Goal: Task Accomplishment & Management: Manage account settings

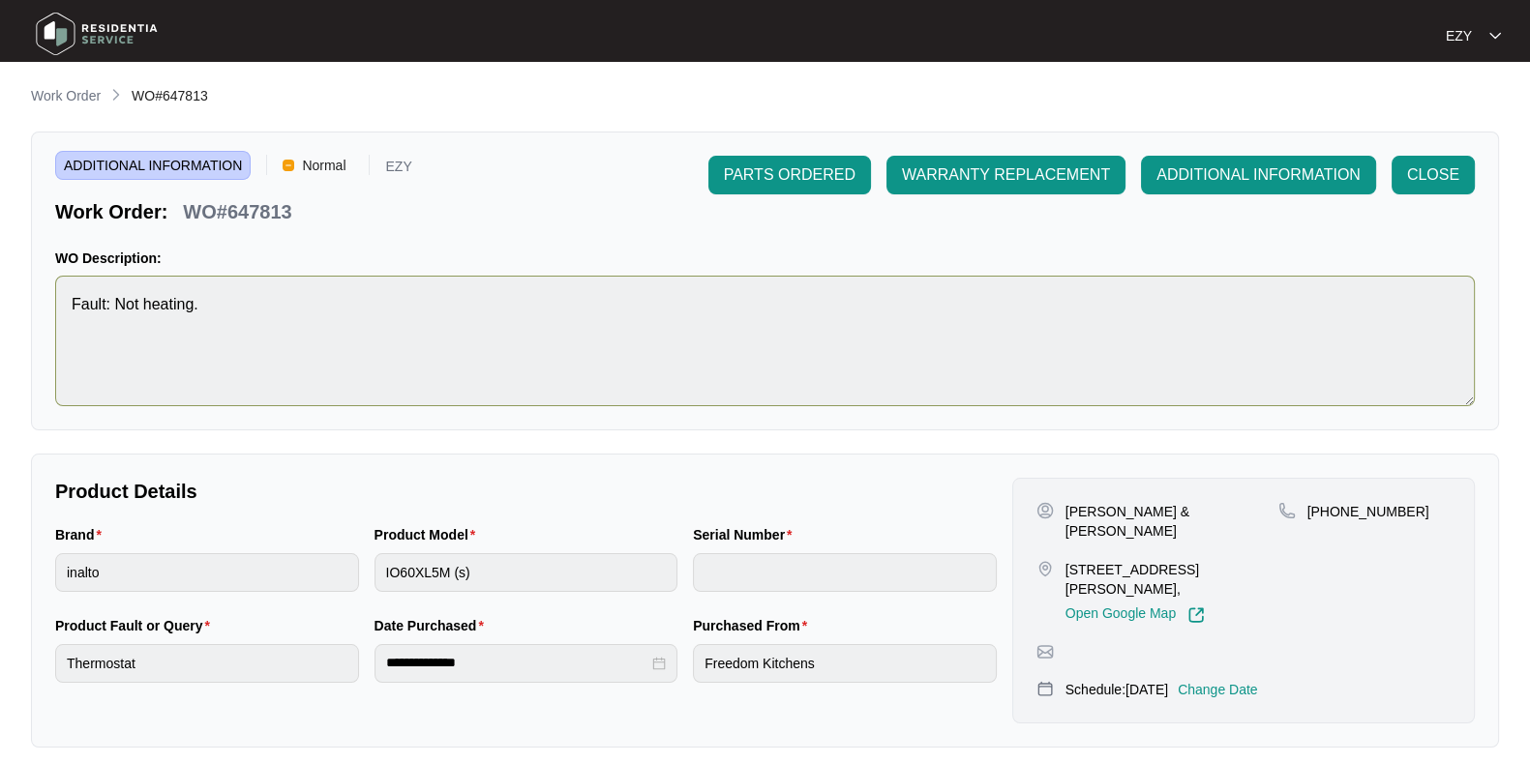
scroll to position [363, 0]
click at [82, 96] on p "Work Order" at bounding box center [66, 95] width 70 height 19
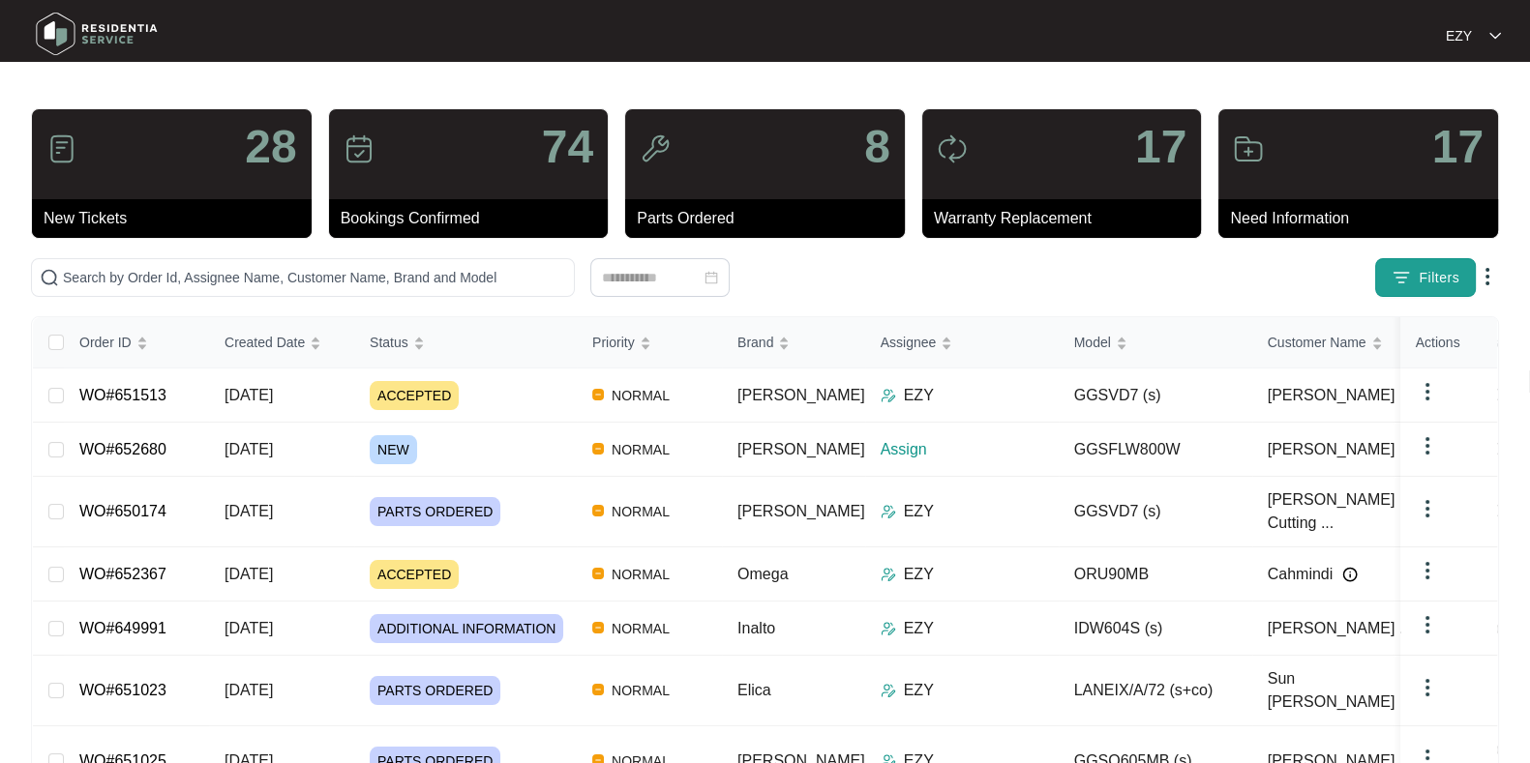
click at [1429, 278] on span "Filters" at bounding box center [1439, 278] width 41 height 20
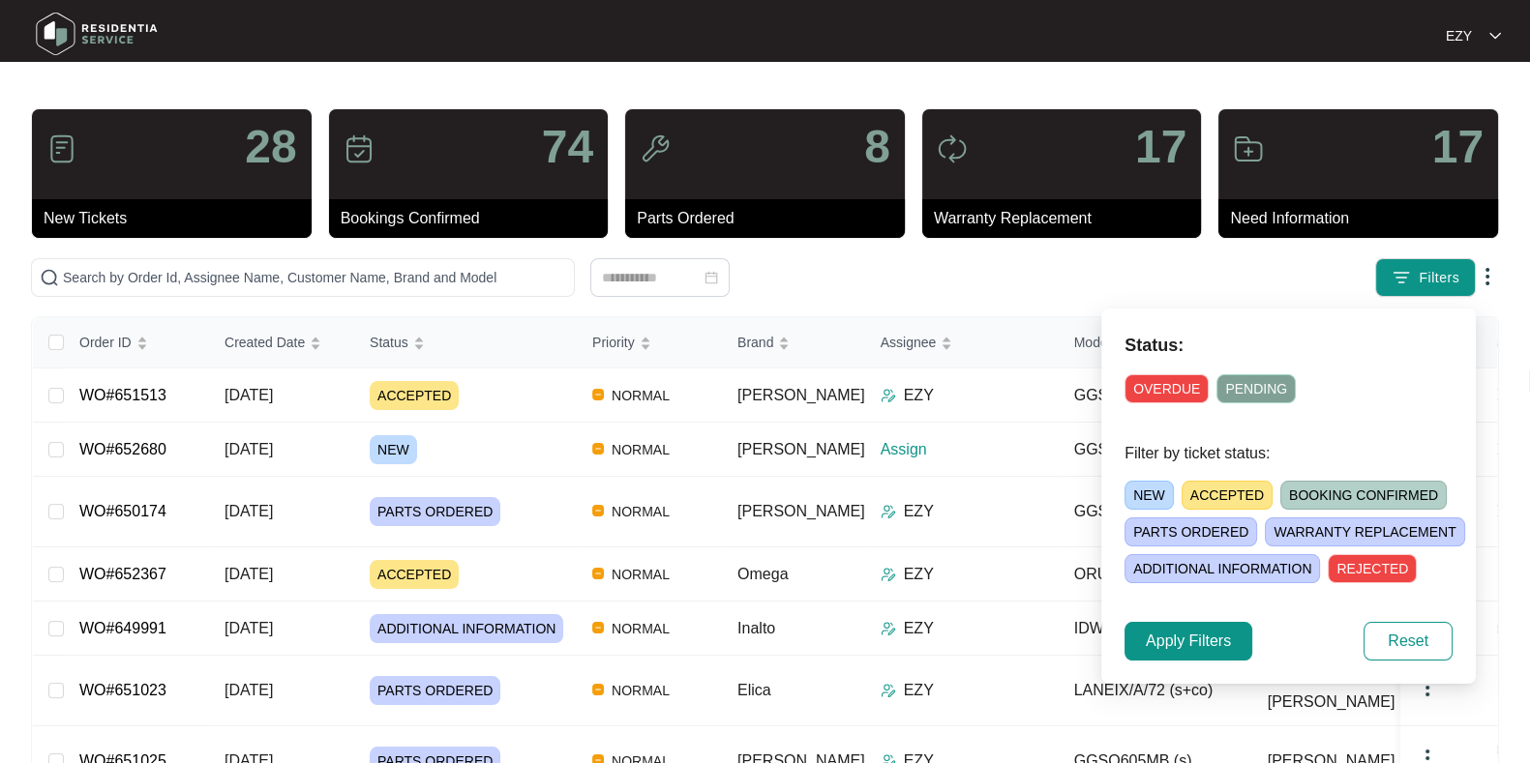
click at [1147, 488] on span "NEW" at bounding box center [1148, 495] width 49 height 29
click at [1165, 656] on button "Apply Filters" at bounding box center [1188, 641] width 128 height 39
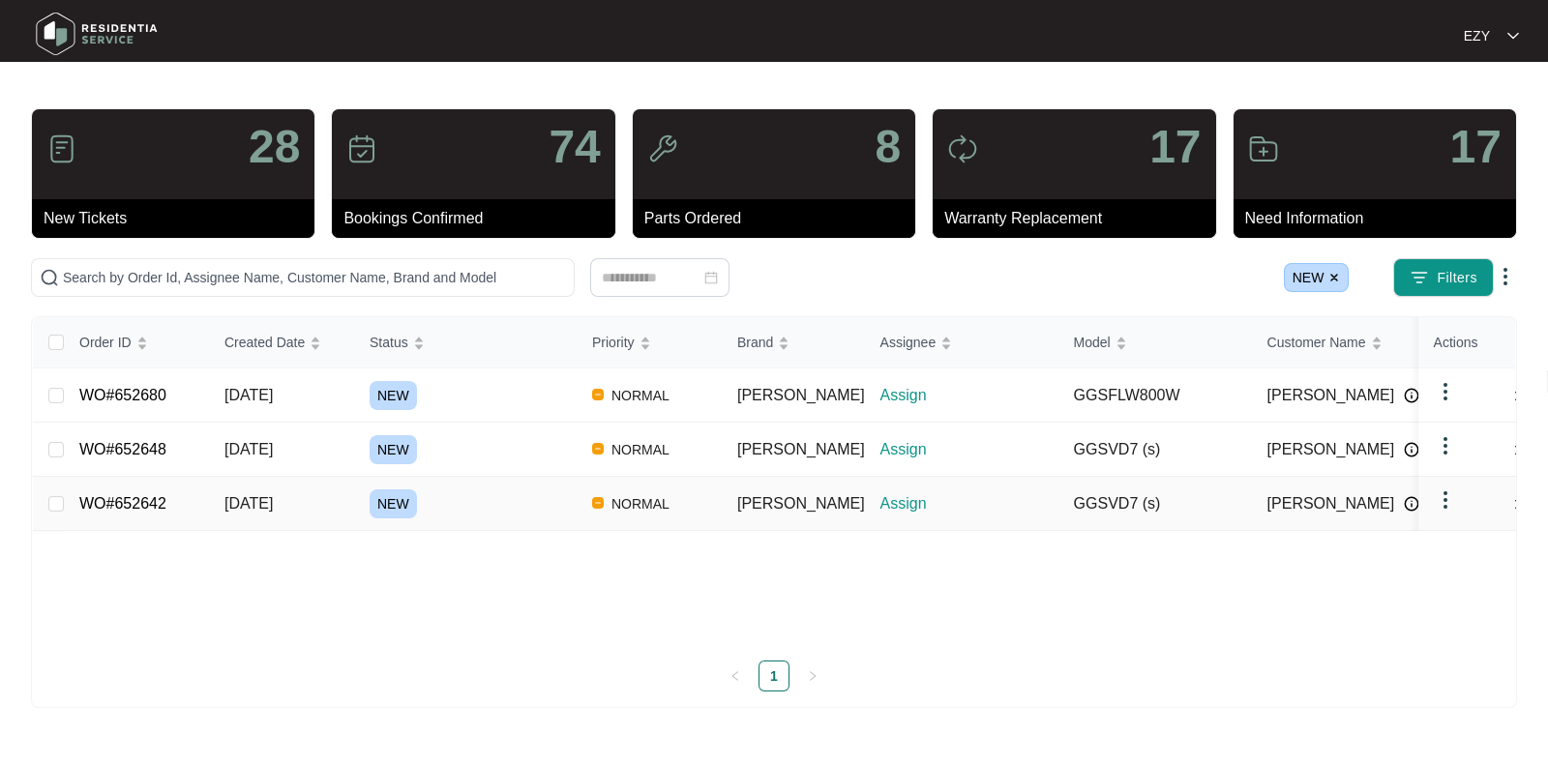
click at [511, 512] on div "NEW" at bounding box center [473, 504] width 207 height 29
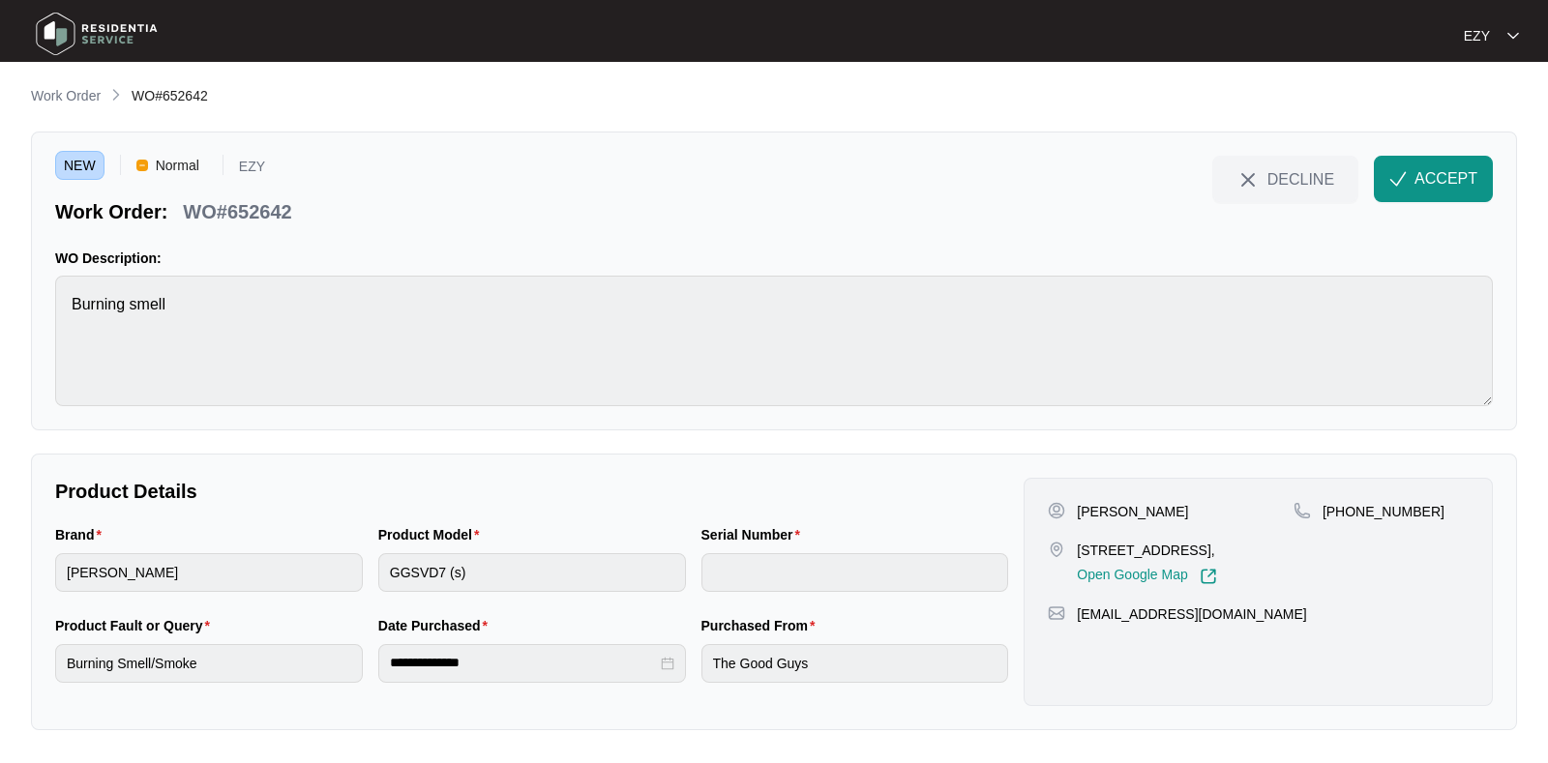
click at [217, 218] on p "WO#652642" at bounding box center [237, 211] width 108 height 27
copy div "WO#652642 DECLINE ACCEPT"
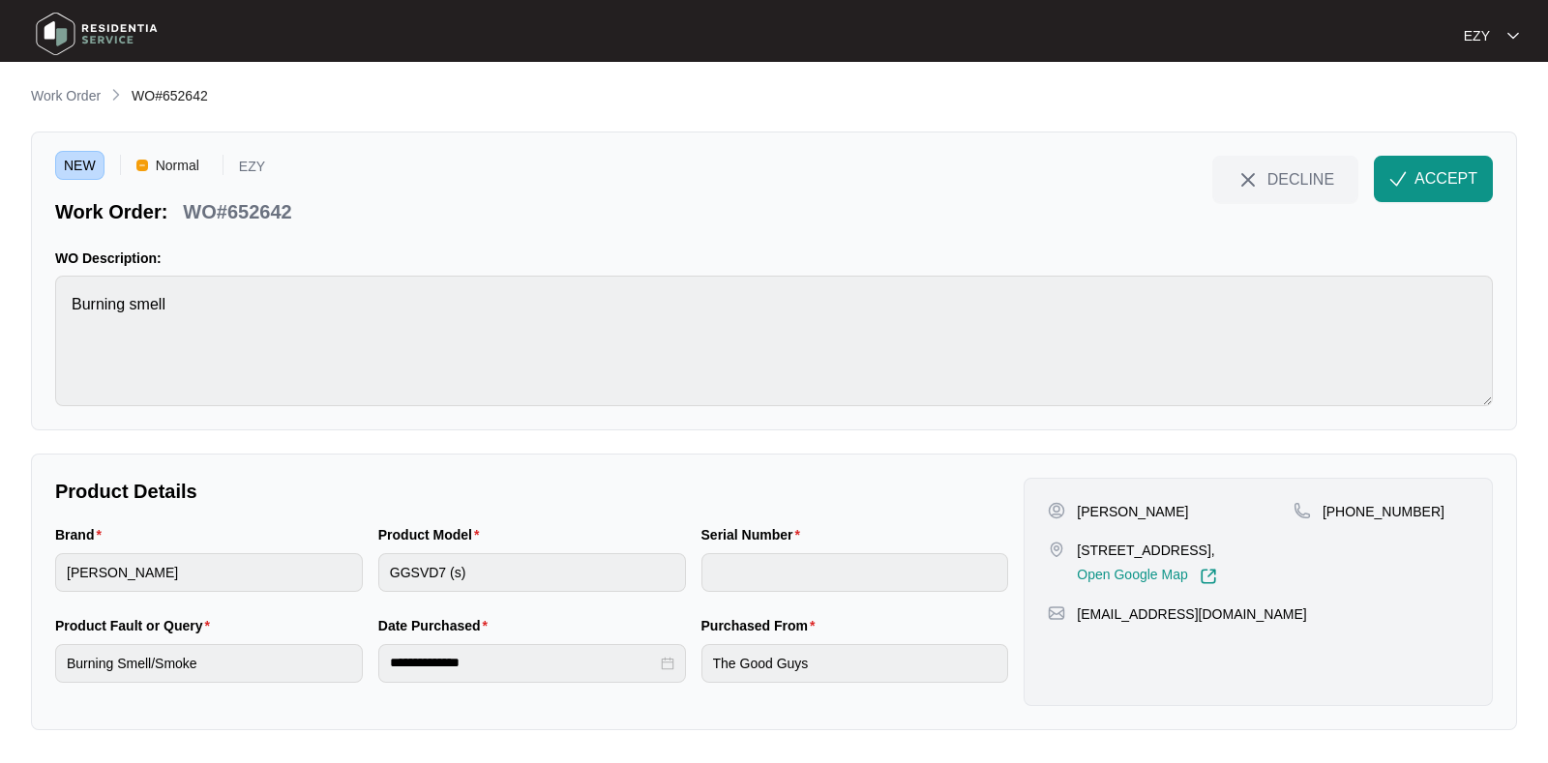
click at [1098, 504] on p "[PERSON_NAME]" at bounding box center [1132, 511] width 111 height 19
copy p "[PERSON_NAME]"
click at [1127, 541] on p "[STREET_ADDRESS]," at bounding box center [1146, 550] width 139 height 19
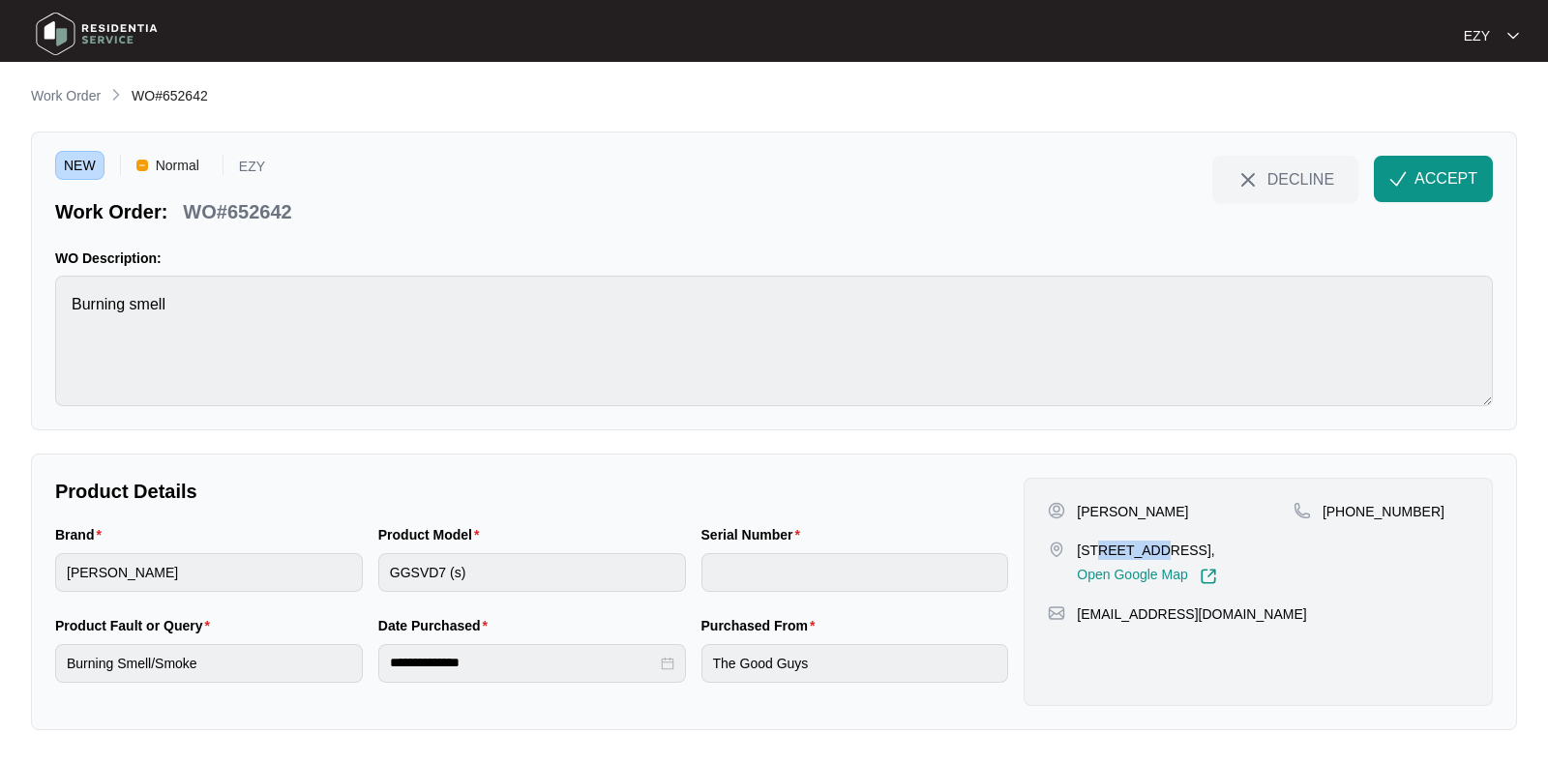
click at [1127, 541] on p "[STREET_ADDRESS]," at bounding box center [1146, 550] width 139 height 19
copy p "[STREET_ADDRESS],"
drag, startPoint x: 1435, startPoint y: 519, endPoint x: 1345, endPoint y: 524, distance: 90.2
click at [1345, 524] on div "[PHONE_NUMBER]" at bounding box center [1381, 543] width 175 height 83
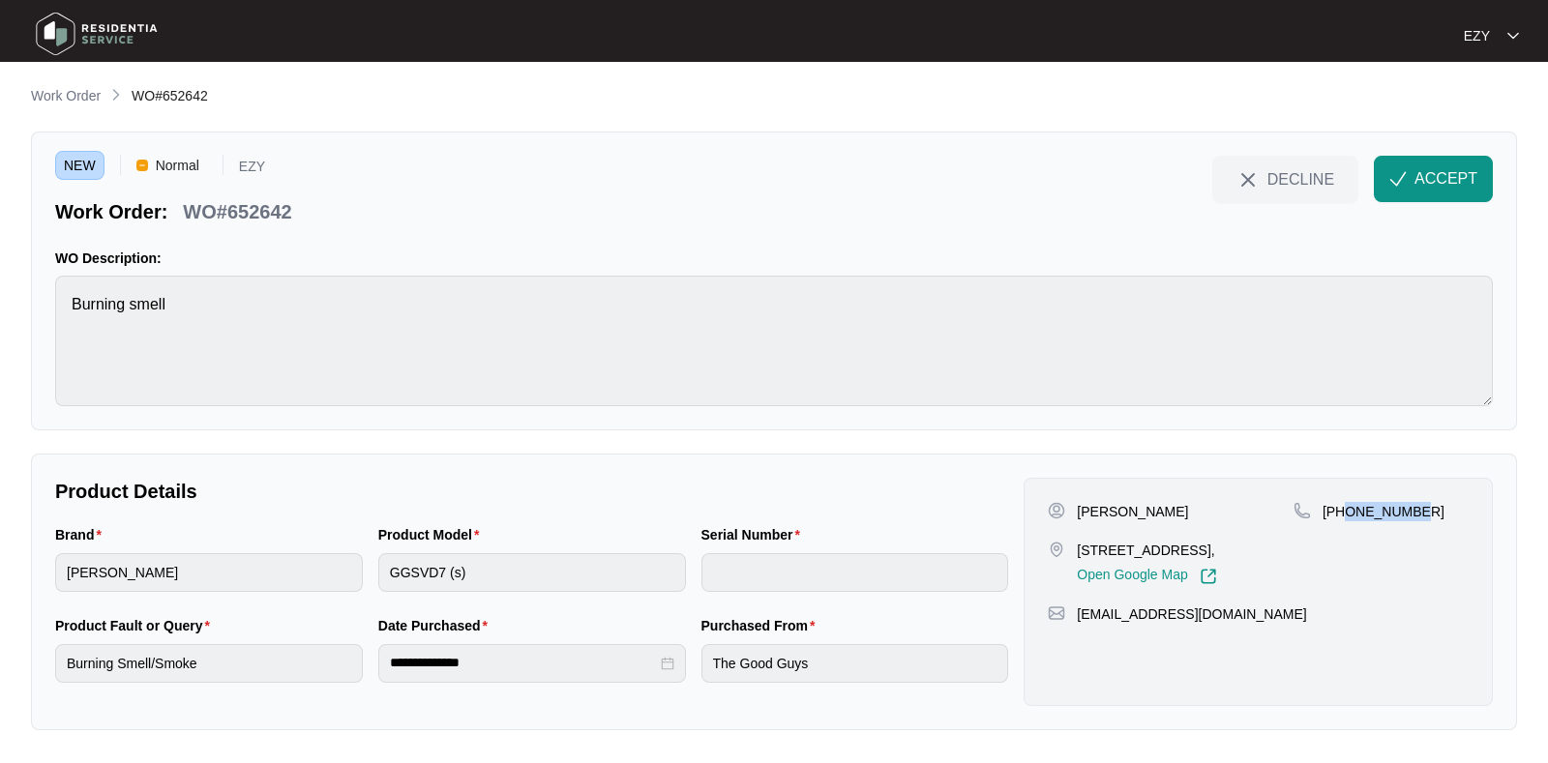
copy p "405991108"
click at [1412, 182] on button "ACCEPT" at bounding box center [1433, 179] width 119 height 46
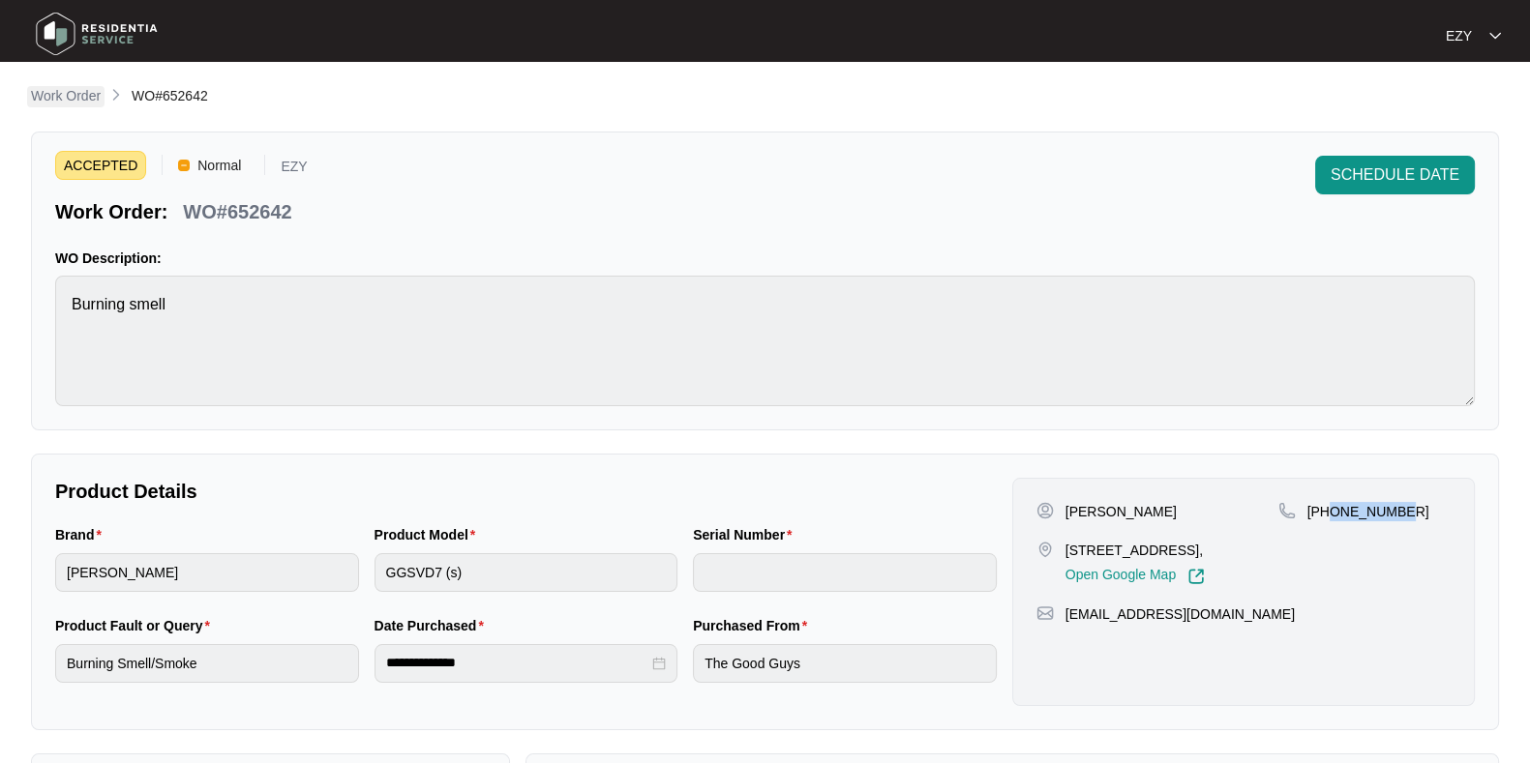
click at [77, 99] on p "Work Order" at bounding box center [66, 95] width 70 height 19
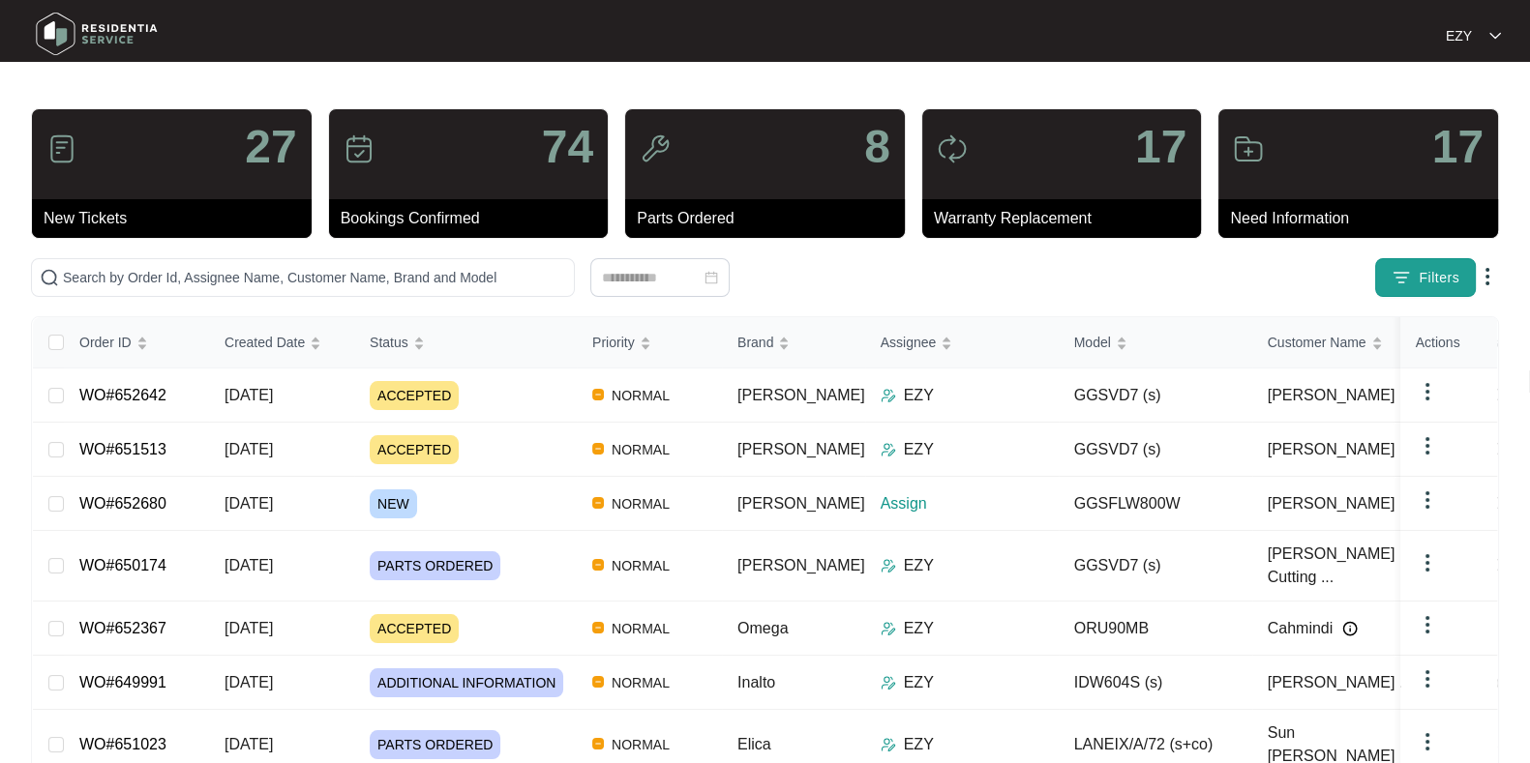
click at [1405, 280] on img "button" at bounding box center [1400, 277] width 19 height 19
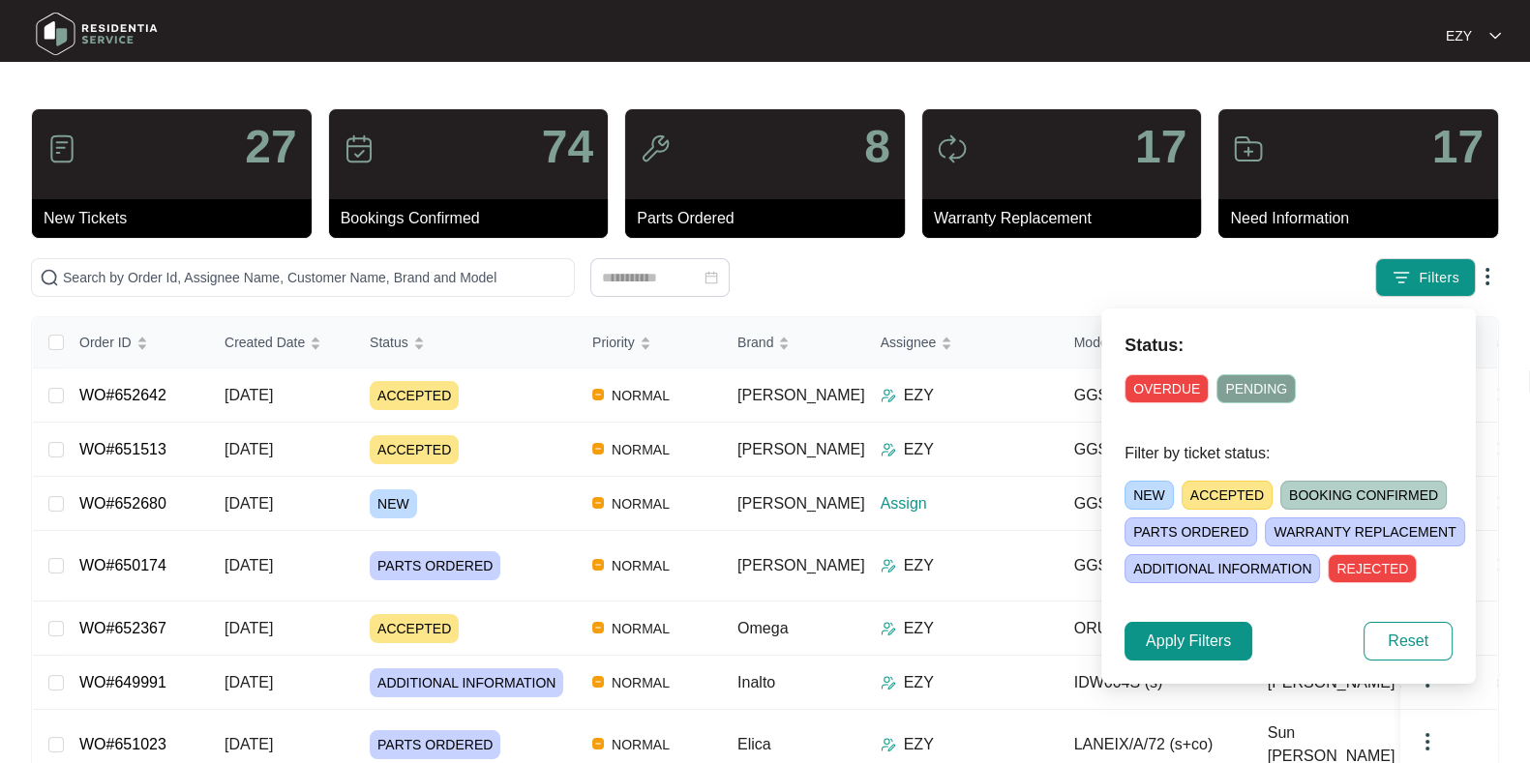
click at [1159, 488] on span "NEW" at bounding box center [1148, 495] width 49 height 29
click at [1200, 643] on span "Apply Filters" at bounding box center [1188, 641] width 85 height 23
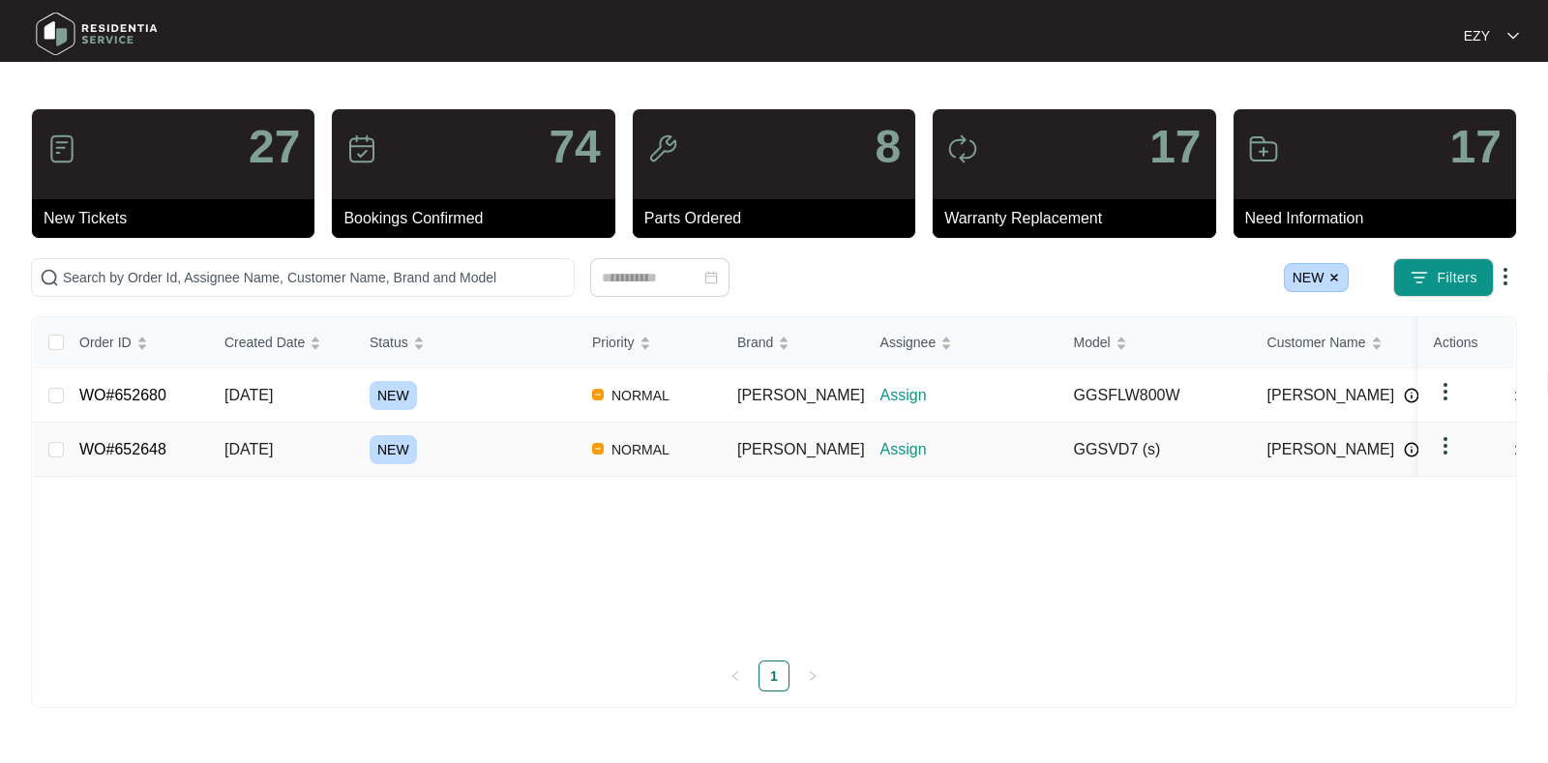
click at [515, 444] on div "NEW" at bounding box center [473, 449] width 207 height 29
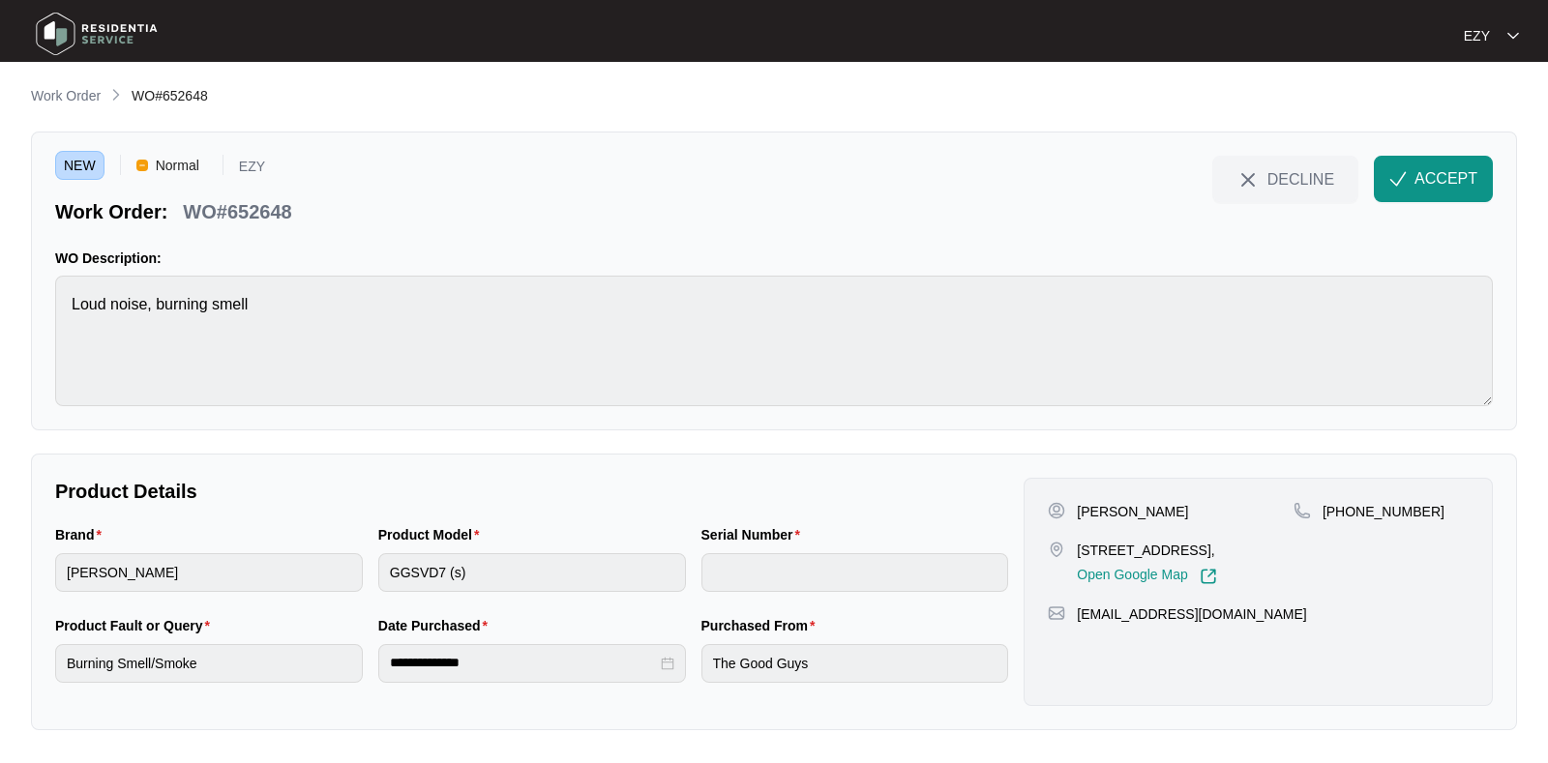
click at [256, 210] on p "WO#652648" at bounding box center [237, 211] width 108 height 27
copy div "WO#652648 DECLINE ACCEPT"
click at [1088, 510] on p "[PERSON_NAME]" at bounding box center [1132, 511] width 111 height 19
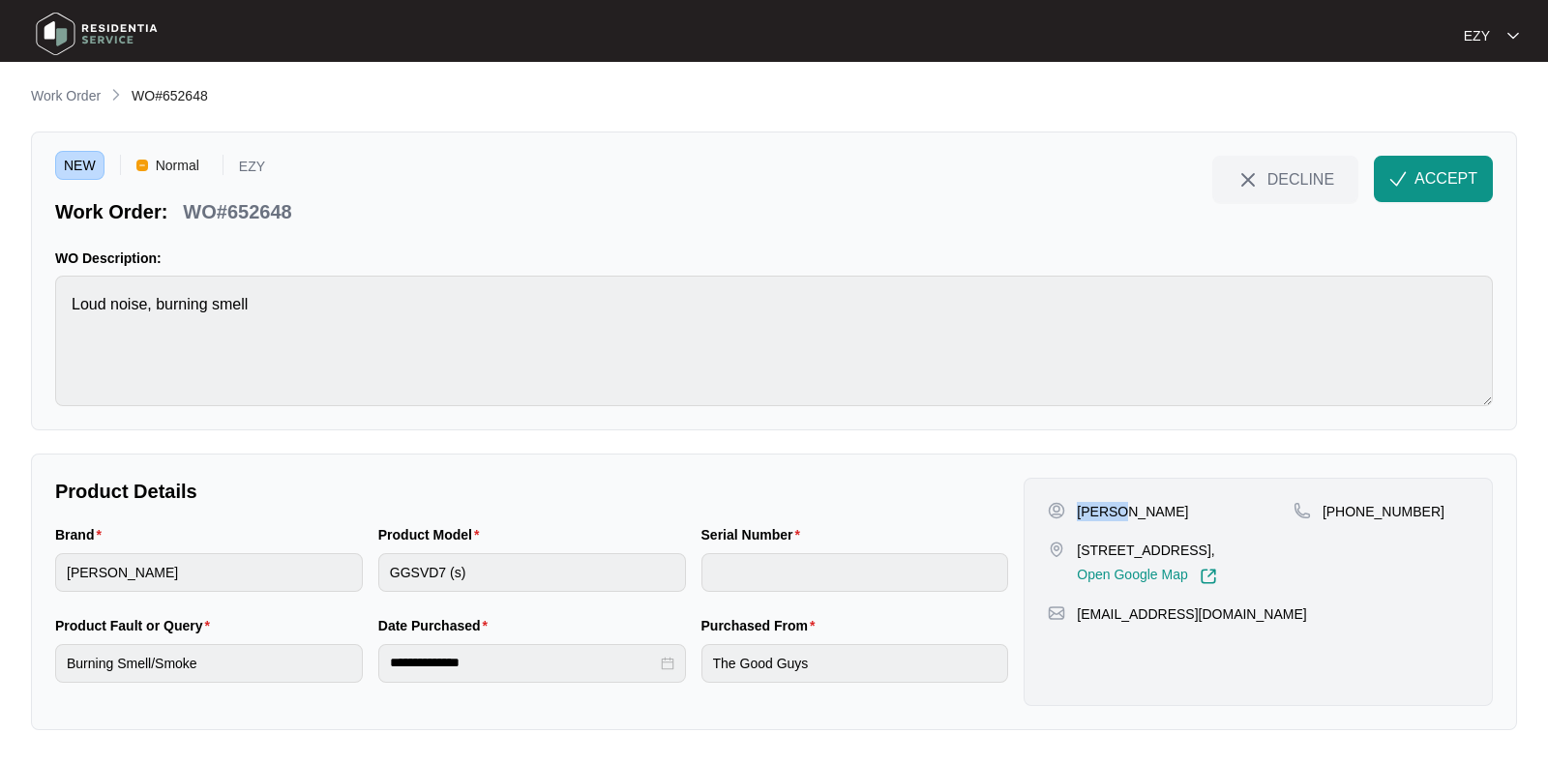
click at [1088, 510] on p "[PERSON_NAME]" at bounding box center [1132, 511] width 111 height 19
copy p "[PERSON_NAME]"
click at [1161, 550] on p "[STREET_ADDRESS]," at bounding box center [1146, 550] width 139 height 19
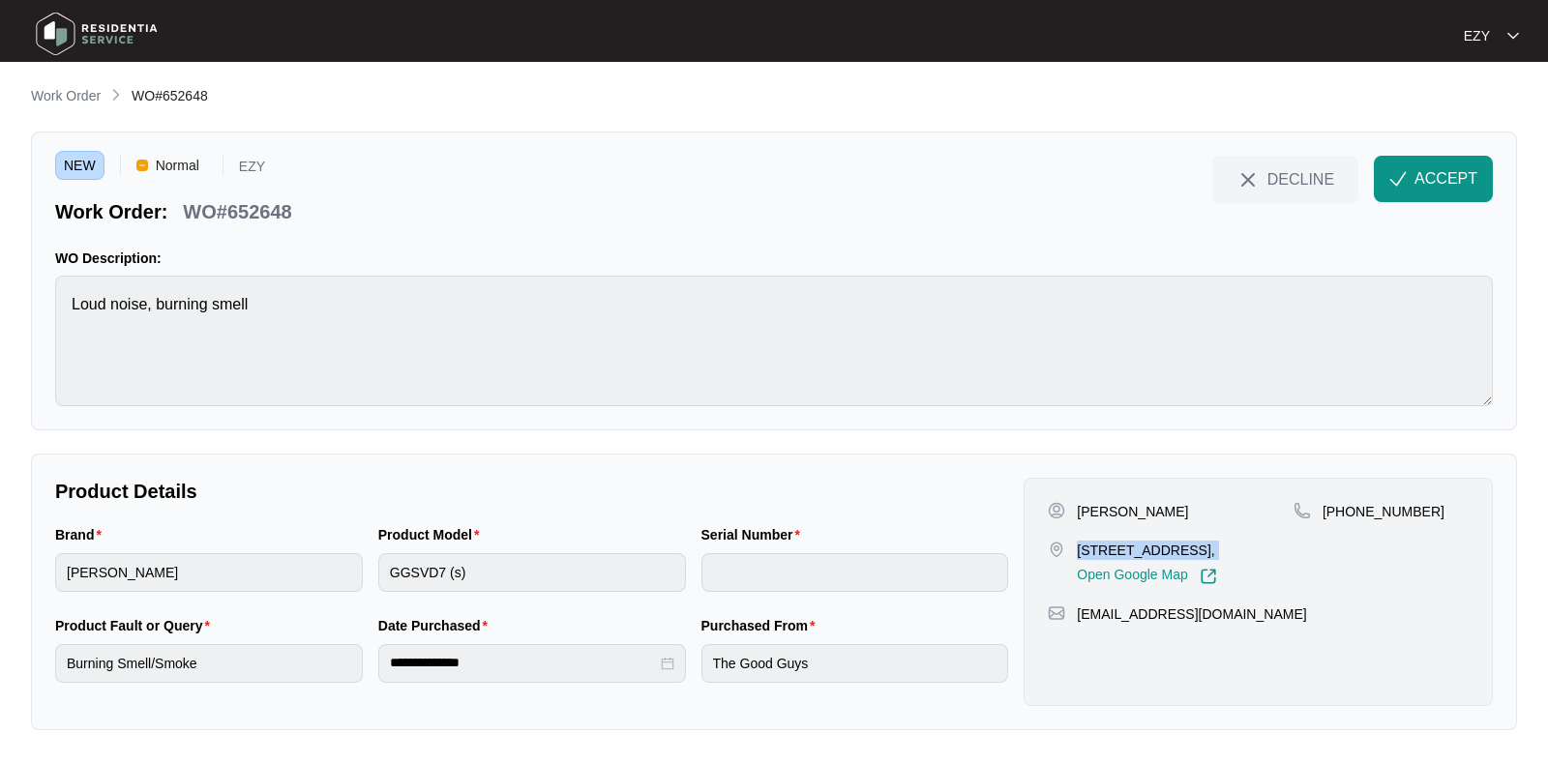
click at [1161, 550] on p "[STREET_ADDRESS]," at bounding box center [1146, 550] width 139 height 19
copy p "[STREET_ADDRESS],"
drag, startPoint x: 1471, startPoint y: 538, endPoint x: 1340, endPoint y: 530, distance: 130.9
click at [1340, 530] on div "[PERSON_NAME] [STREET_ADDRESS], Open Google Map [PHONE_NUMBER] [EMAIL_ADDRESS][…" at bounding box center [1258, 592] width 469 height 228
click at [1446, 520] on div "[PHONE_NUMBER]" at bounding box center [1381, 543] width 175 height 83
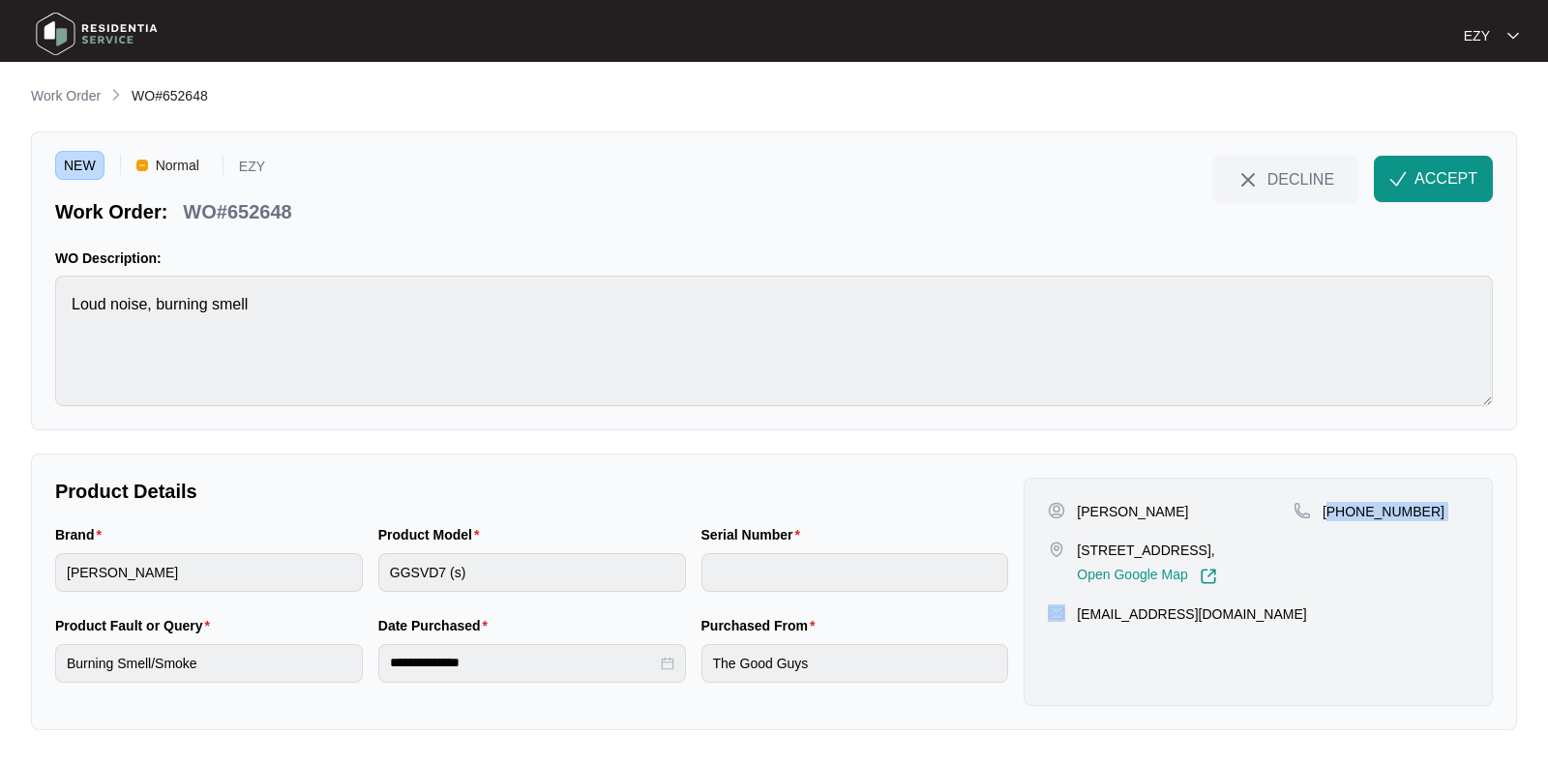
drag, startPoint x: 1446, startPoint y: 520, endPoint x: 1358, endPoint y: 521, distance: 88.1
click at [1358, 521] on div "[PHONE_NUMBER]" at bounding box center [1381, 543] width 175 height 83
click at [1427, 513] on div "[PHONE_NUMBER]" at bounding box center [1381, 511] width 175 height 19
drag, startPoint x: 1423, startPoint y: 510, endPoint x: 1346, endPoint y: 515, distance: 77.6
click at [1346, 515] on div "[PHONE_NUMBER]" at bounding box center [1381, 511] width 175 height 19
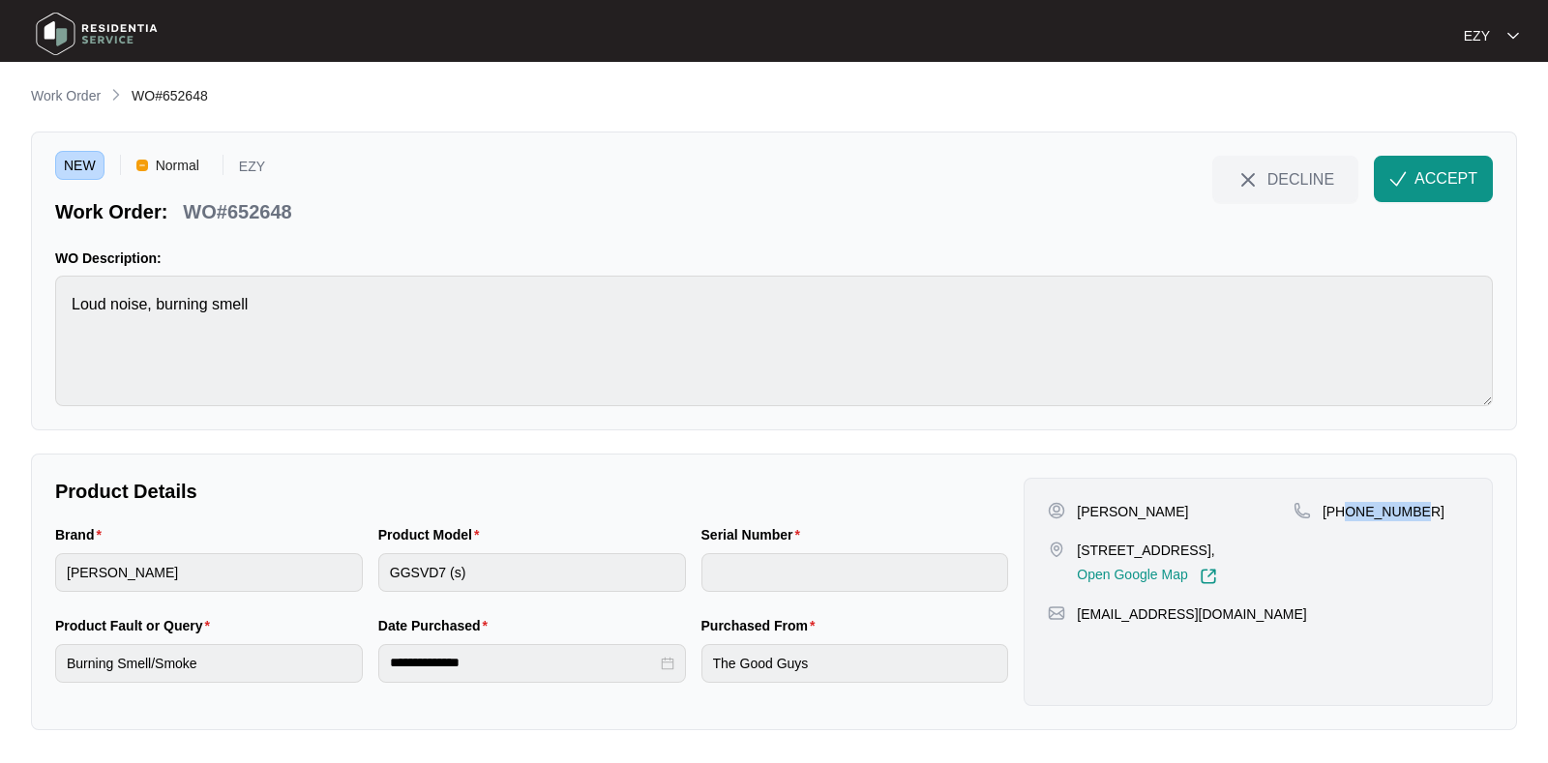
copy p "434235096"
click at [1413, 170] on button "ACCEPT" at bounding box center [1433, 179] width 119 height 46
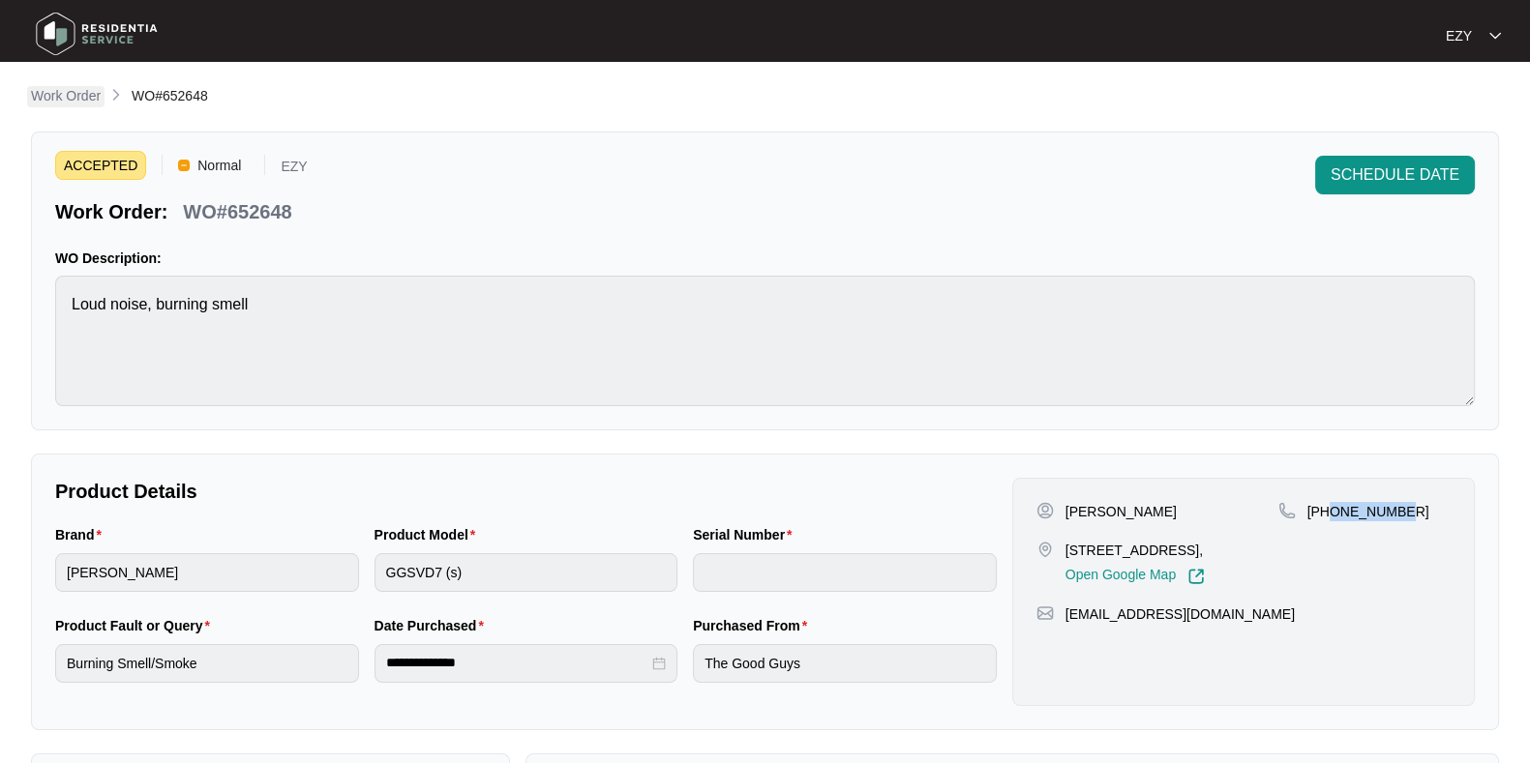
click at [69, 99] on p "Work Order" at bounding box center [66, 95] width 70 height 19
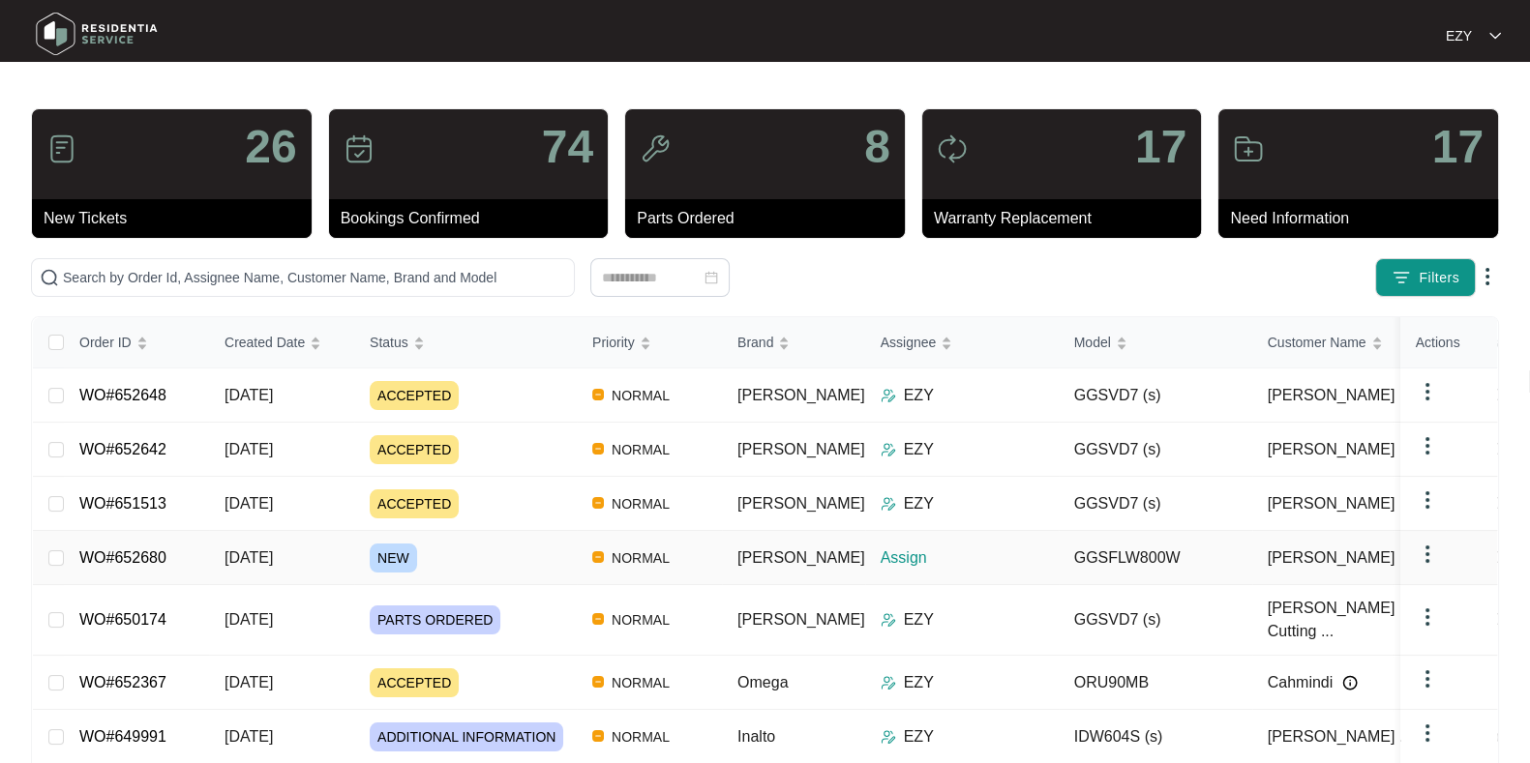
click at [542, 553] on div "NEW" at bounding box center [473, 558] width 207 height 29
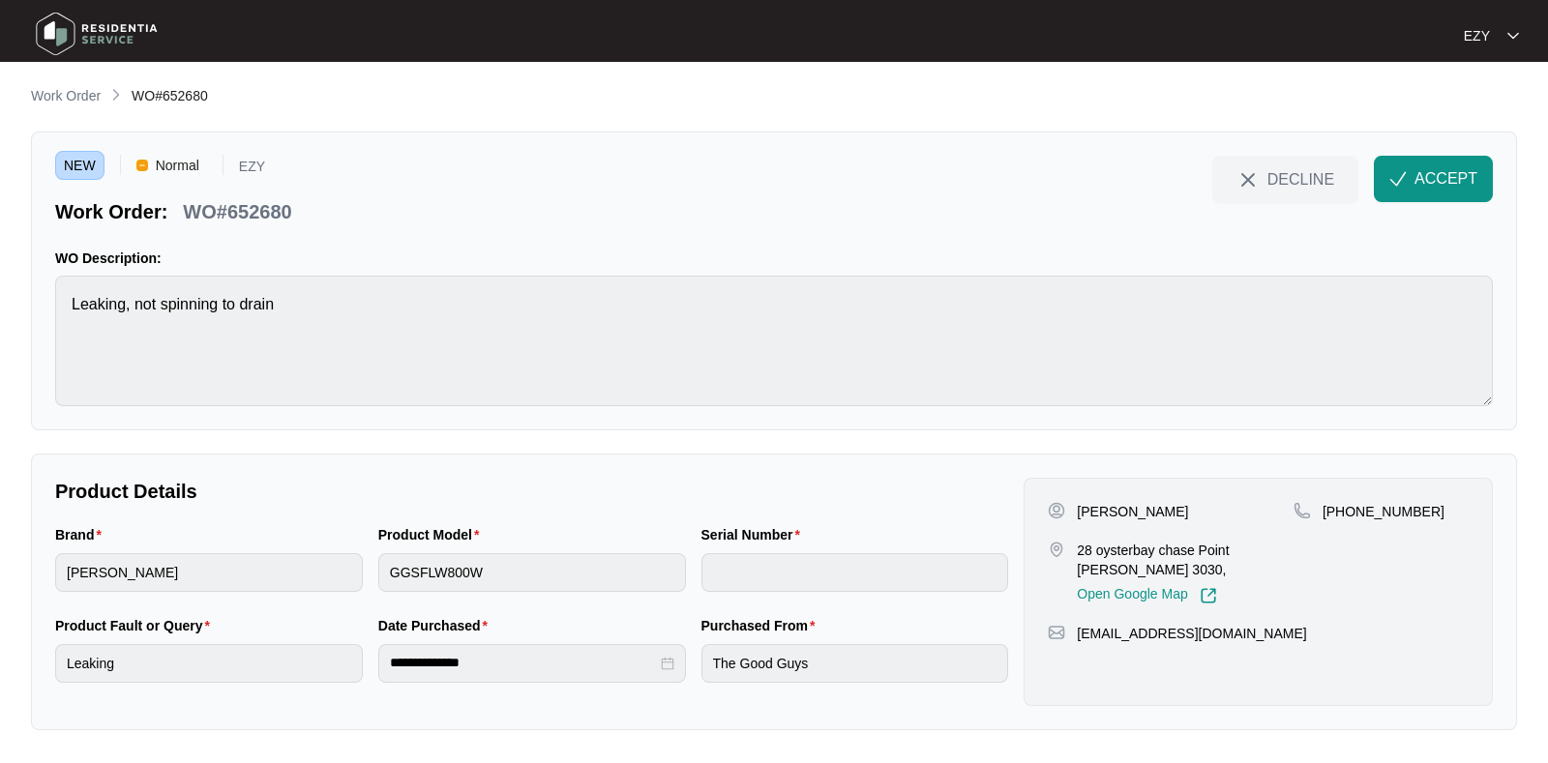
click at [232, 212] on p "WO#652680" at bounding box center [237, 211] width 108 height 27
copy div "WO#652680 DECLINE ACCEPT"
click at [1089, 502] on p "[PERSON_NAME]" at bounding box center [1132, 511] width 111 height 19
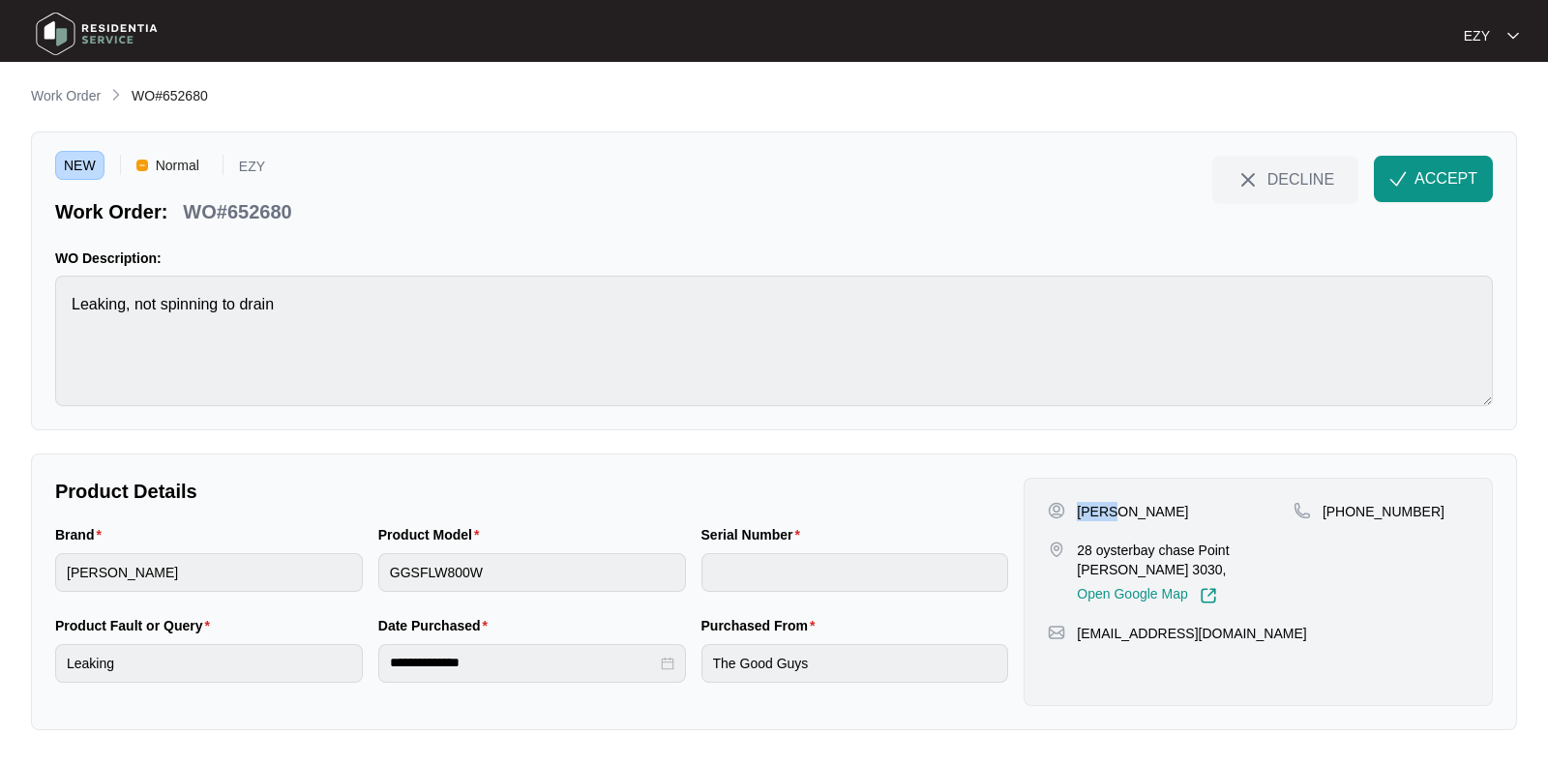
click at [1089, 502] on p "[PERSON_NAME]" at bounding box center [1132, 511] width 111 height 19
click at [1090, 547] on p "28 oysterbay chase Point [PERSON_NAME] 3030," at bounding box center [1185, 560] width 217 height 39
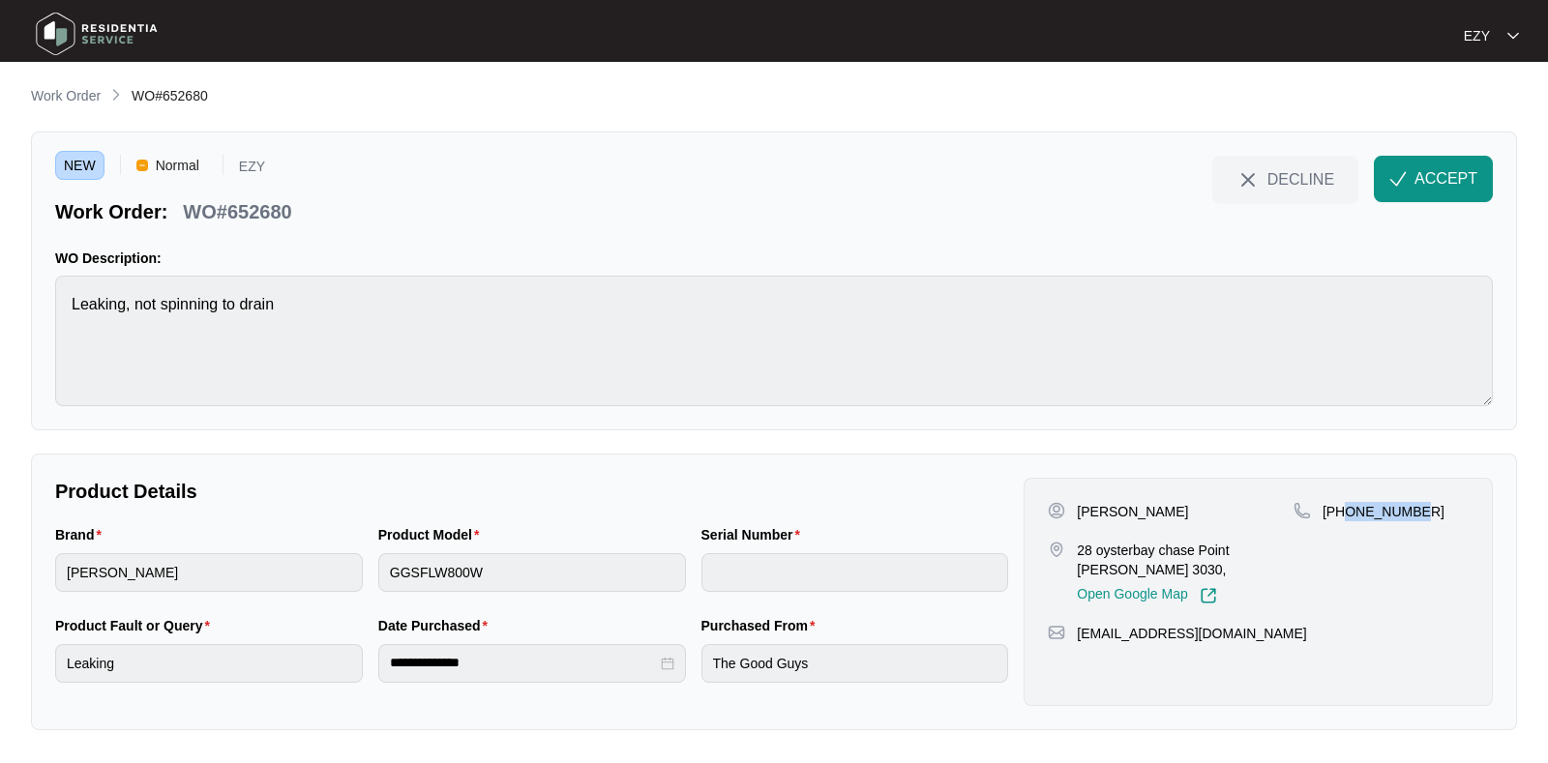
drag, startPoint x: 1433, startPoint y: 516, endPoint x: 1345, endPoint y: 516, distance: 88.1
click at [1345, 516] on div "[PHONE_NUMBER]" at bounding box center [1381, 511] width 175 height 19
click at [1453, 170] on span "ACCEPT" at bounding box center [1446, 178] width 63 height 23
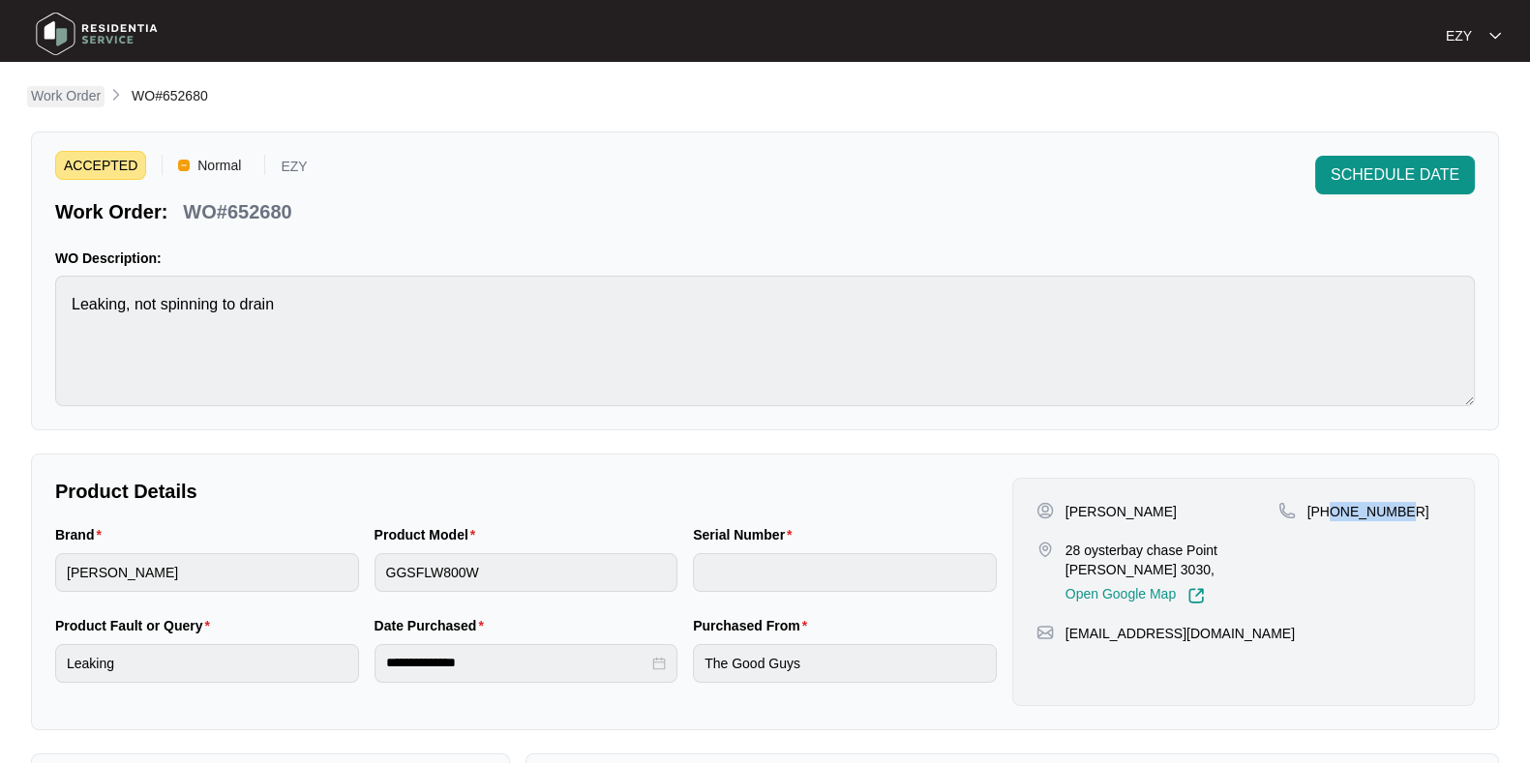
click at [75, 90] on p "Work Order" at bounding box center [66, 95] width 70 height 19
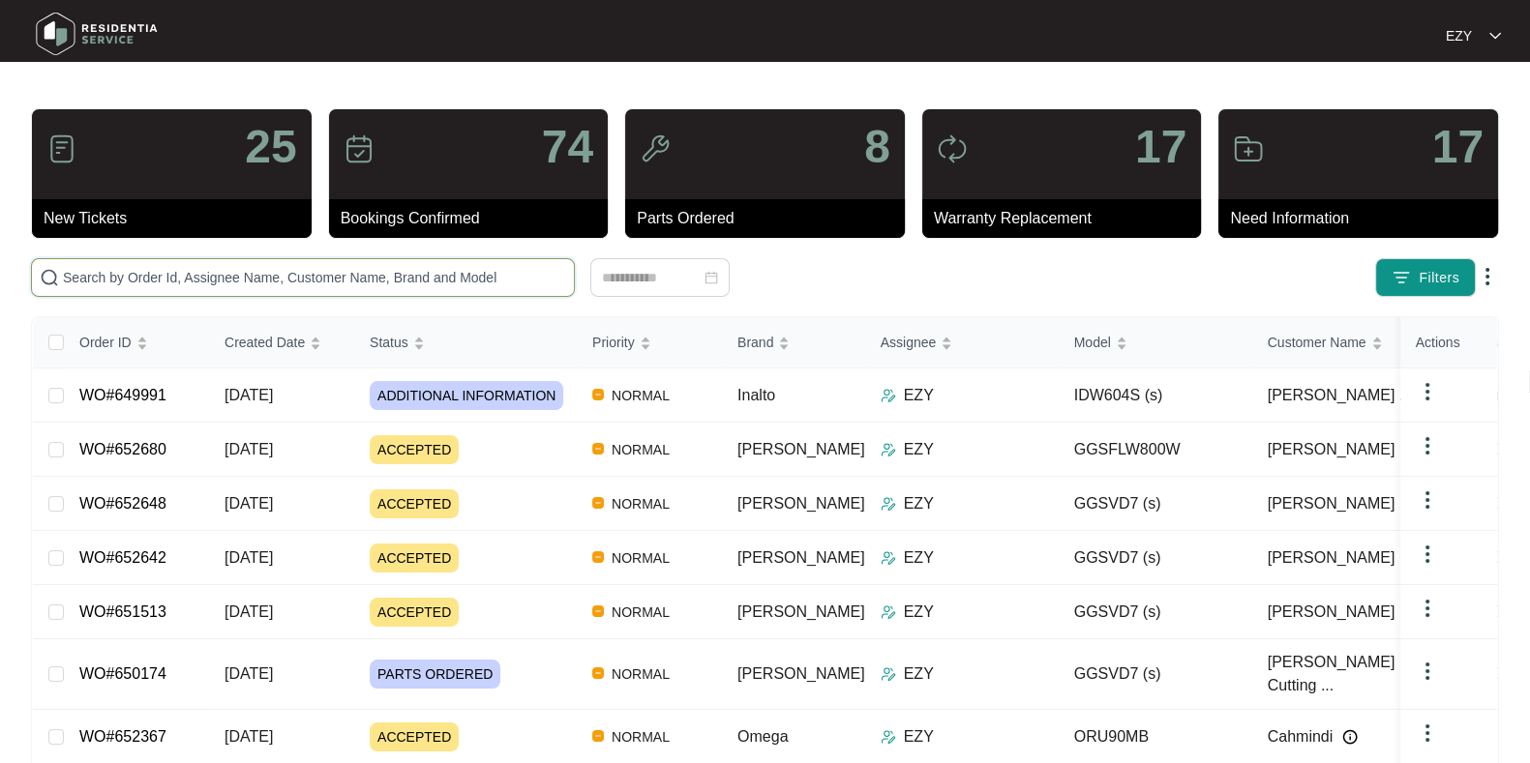
click at [218, 273] on input "text" at bounding box center [314, 277] width 503 height 21
paste input "652413"
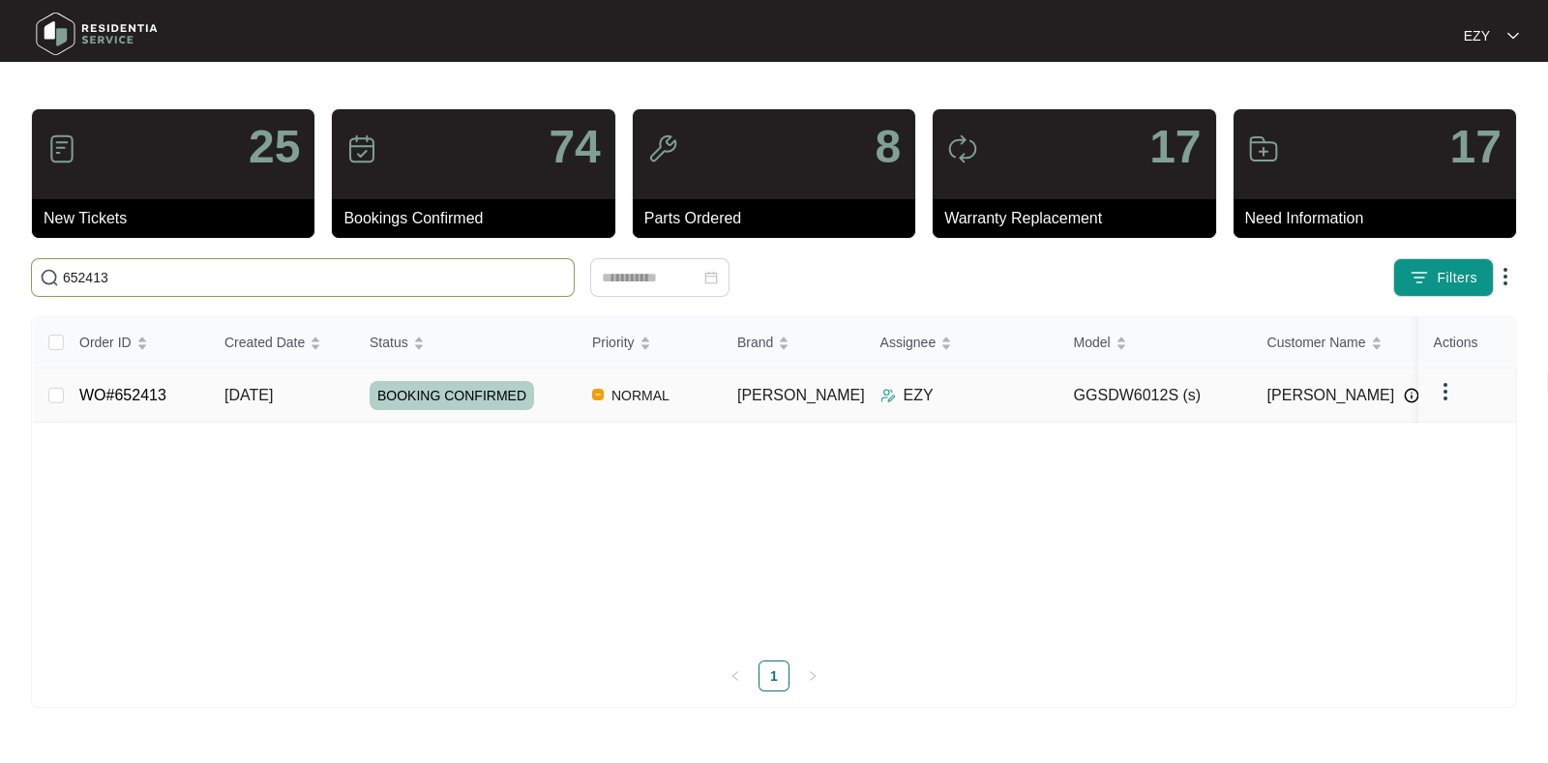
type input "652413"
click at [344, 410] on td "[DATE]" at bounding box center [281, 396] width 145 height 54
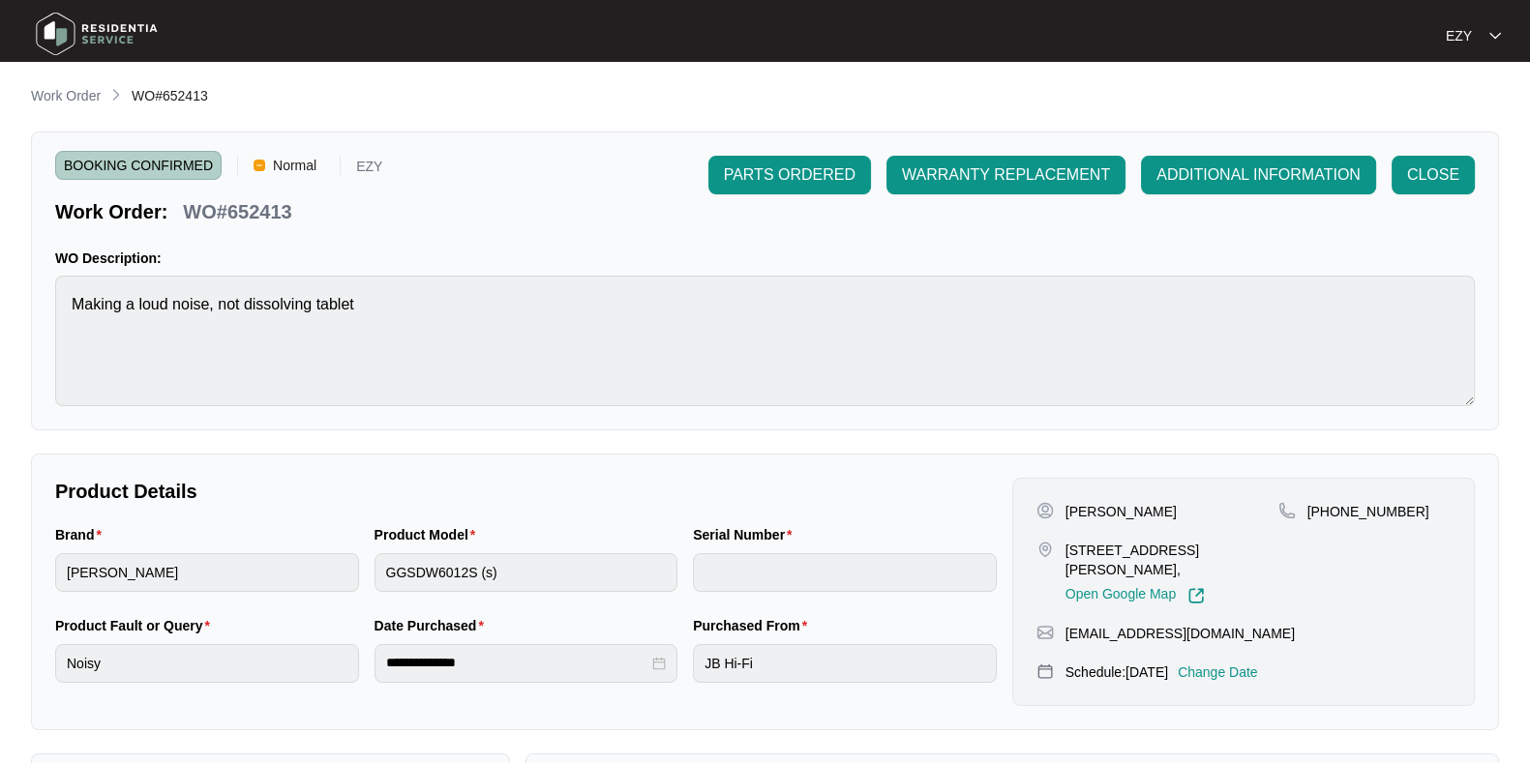
scroll to position [336, 0]
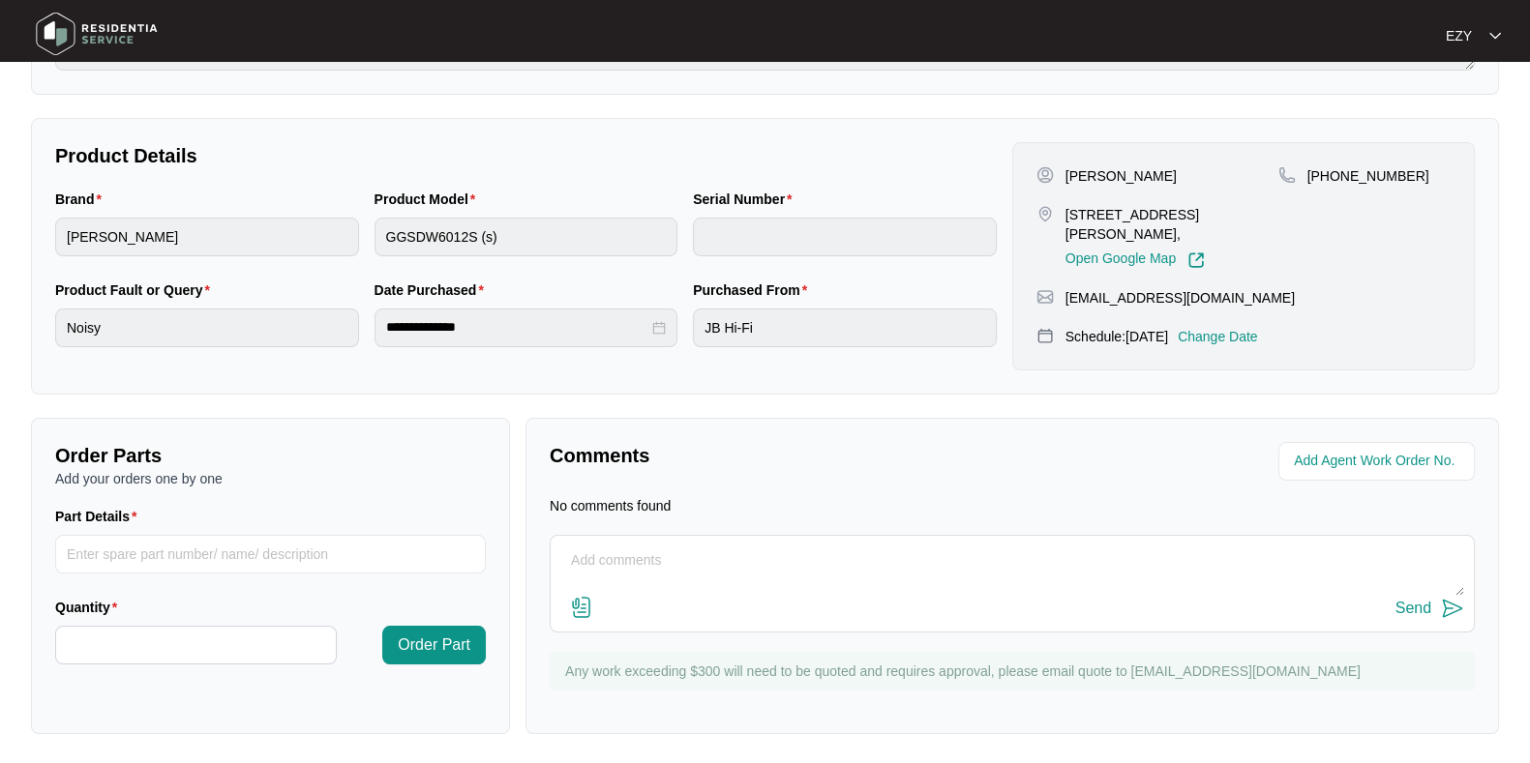
click at [911, 598] on div "Send" at bounding box center [1012, 609] width 904 height 26
click at [901, 575] on textarea at bounding box center [1012, 571] width 904 height 50
type textarea "Hi team, the phone number is missing a digit! Thanks :)"
click at [1419, 606] on div "Send" at bounding box center [1413, 608] width 36 height 17
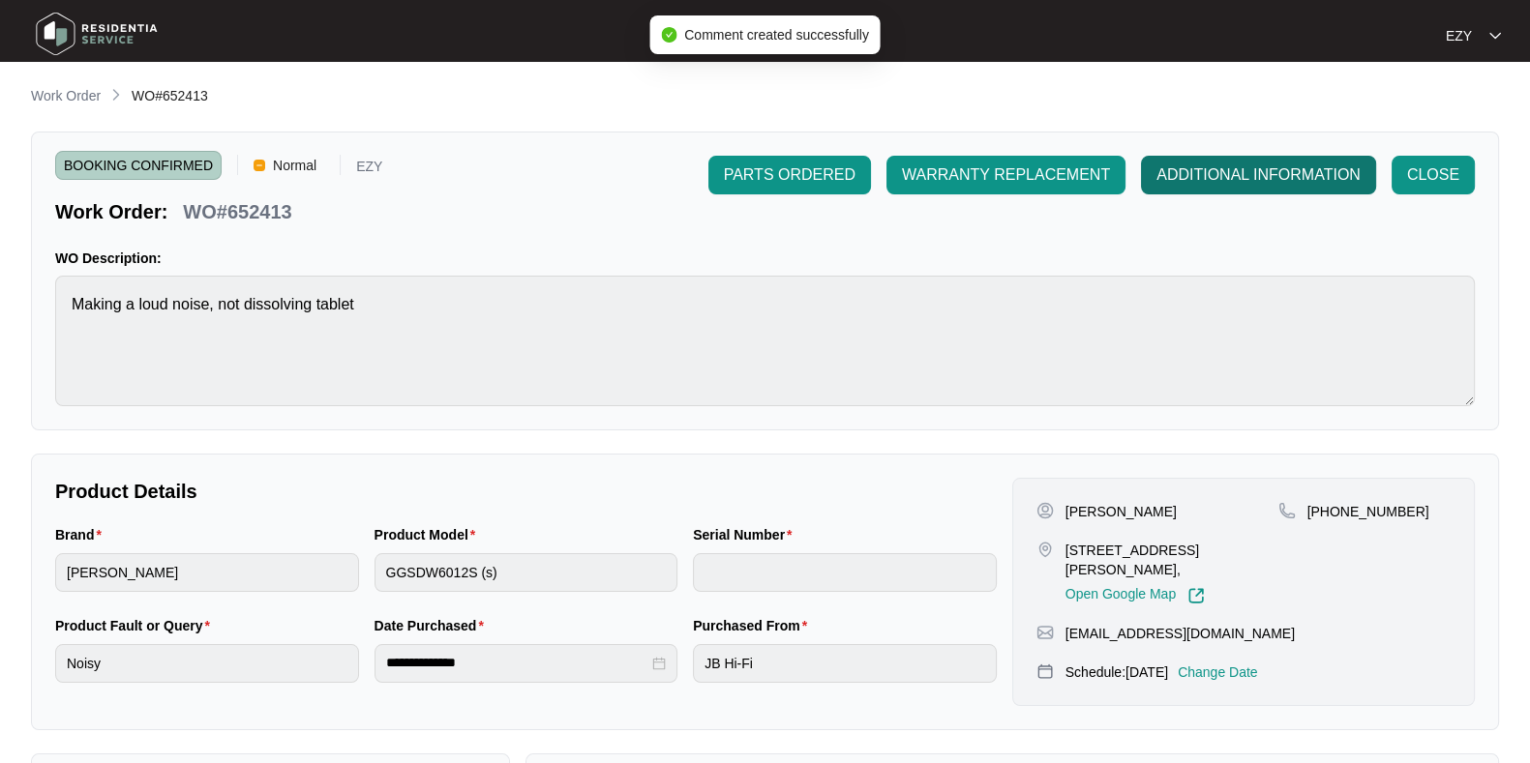
click at [1200, 177] on span "ADDITIONAL INFORMATION" at bounding box center [1258, 175] width 204 height 23
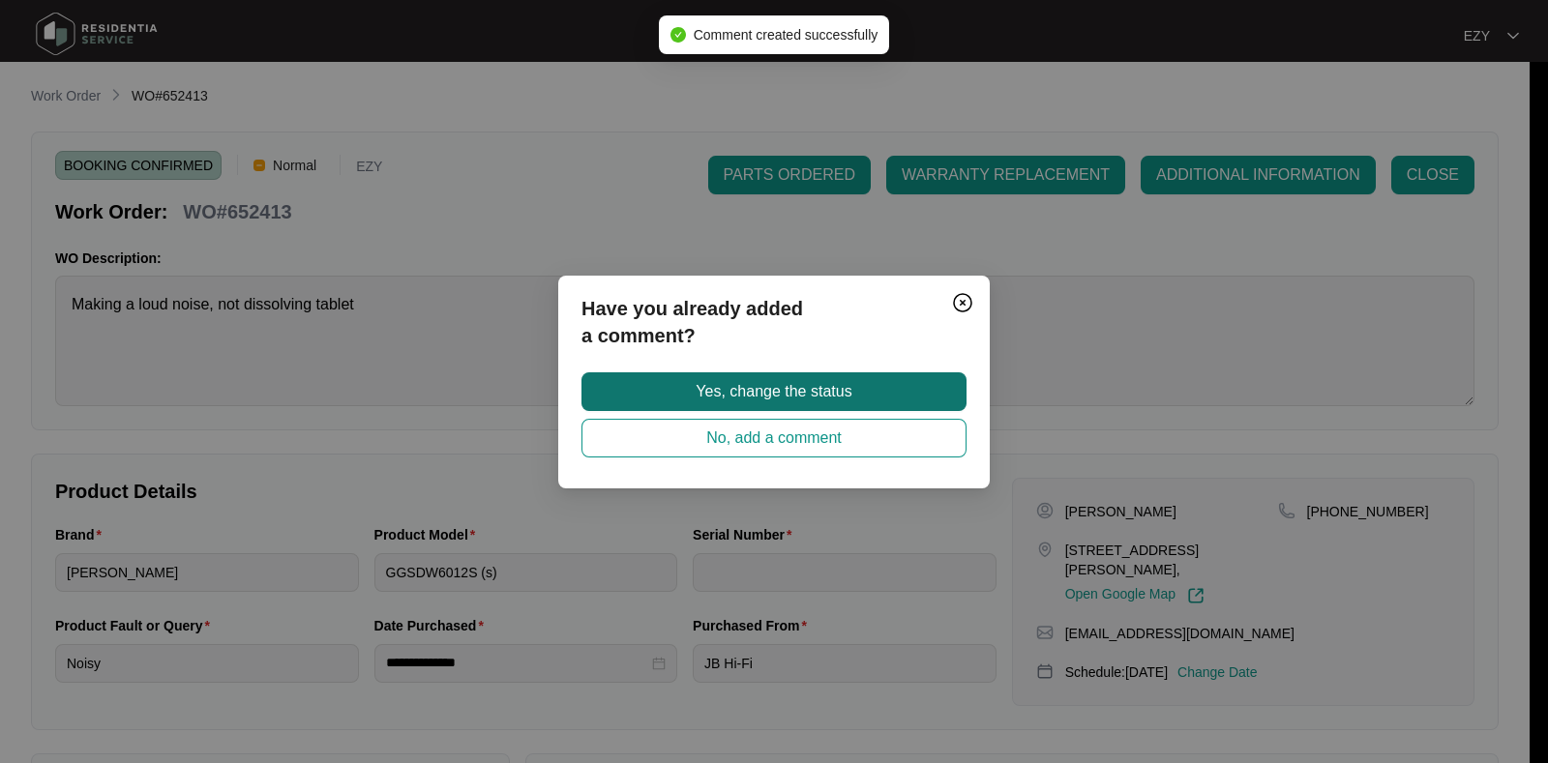
click at [895, 380] on button "Yes, change the status" at bounding box center [774, 392] width 385 height 39
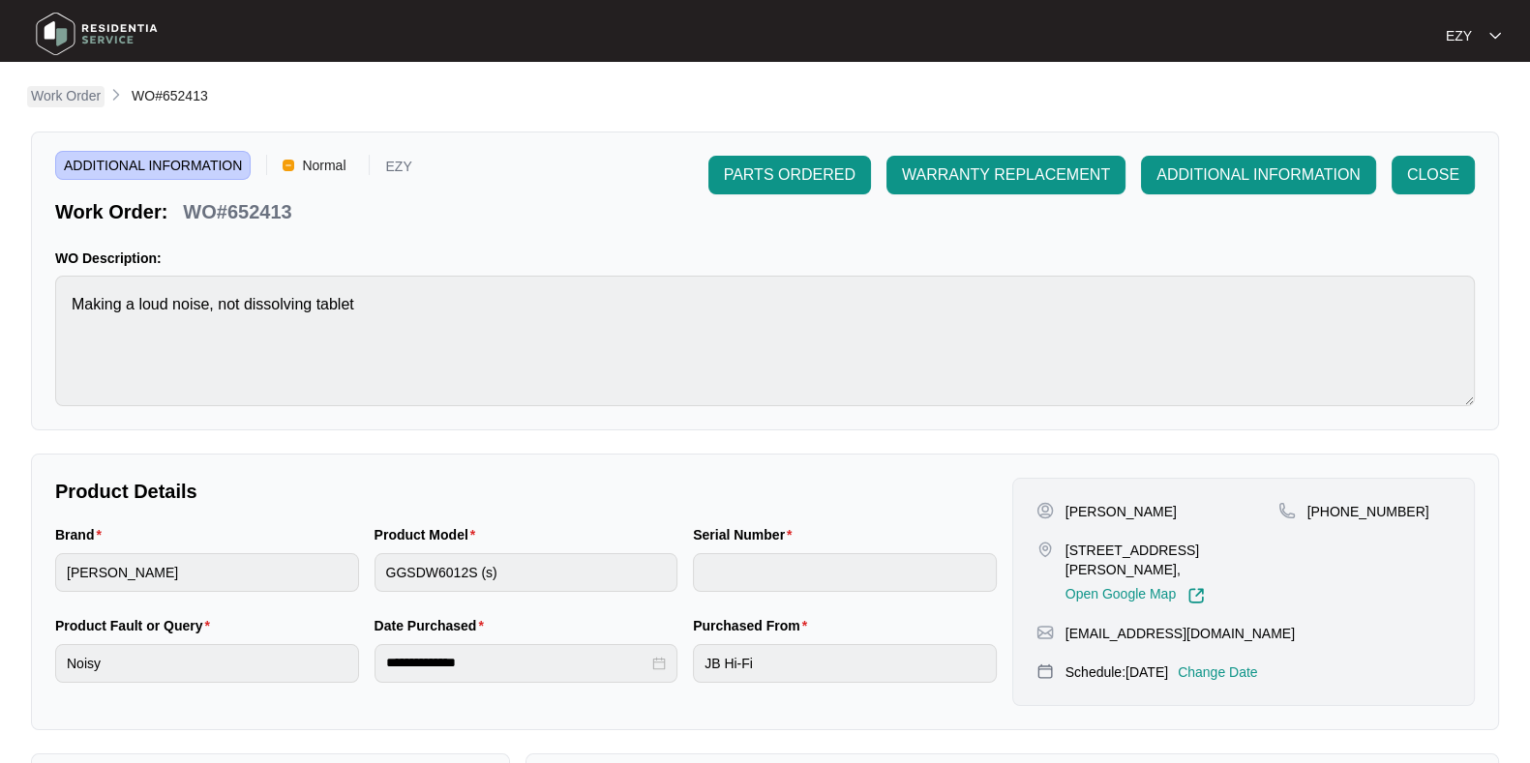
click at [69, 104] on p "Work Order" at bounding box center [66, 95] width 70 height 19
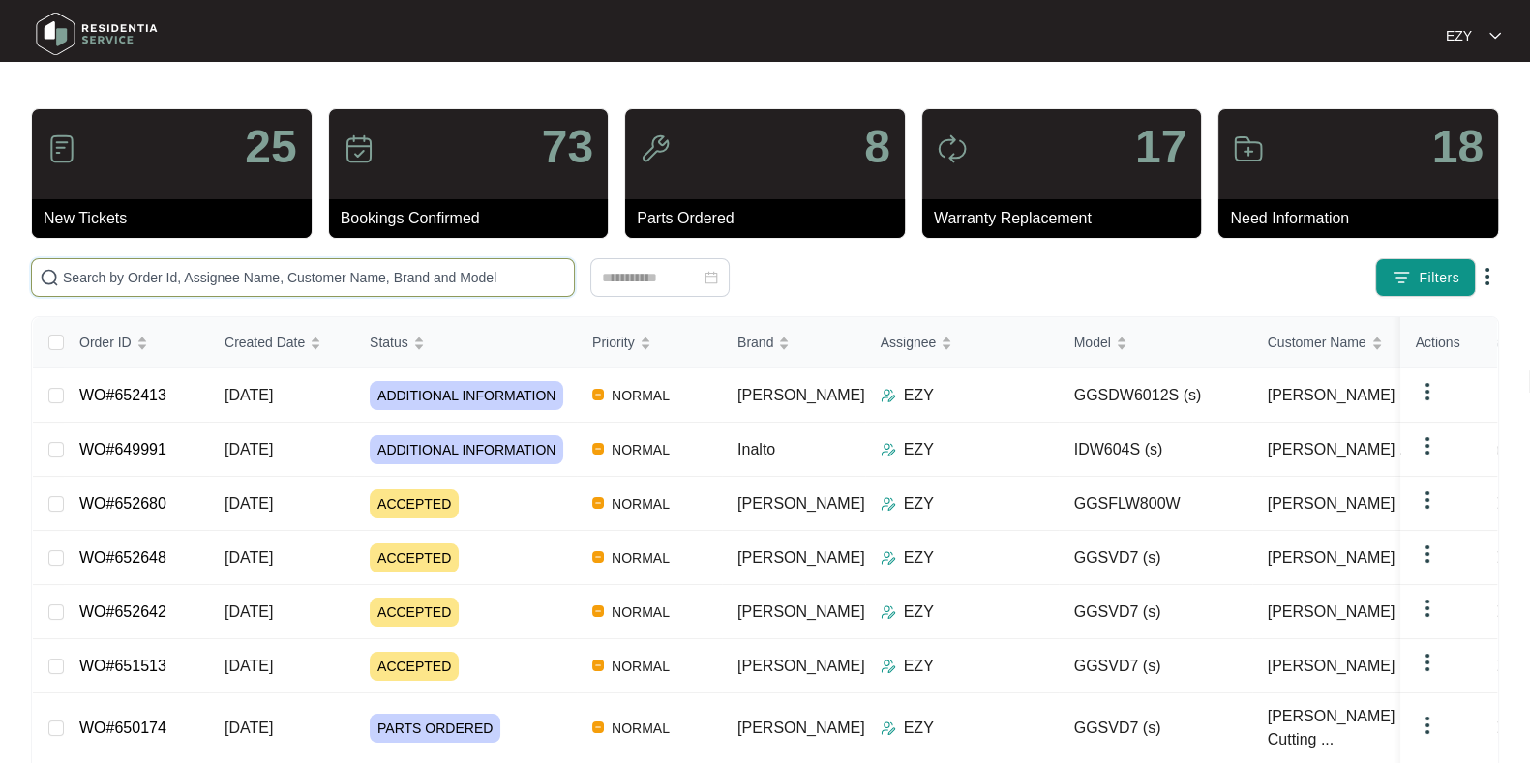
click at [352, 276] on input "text" at bounding box center [314, 277] width 503 height 21
paste input "652413"
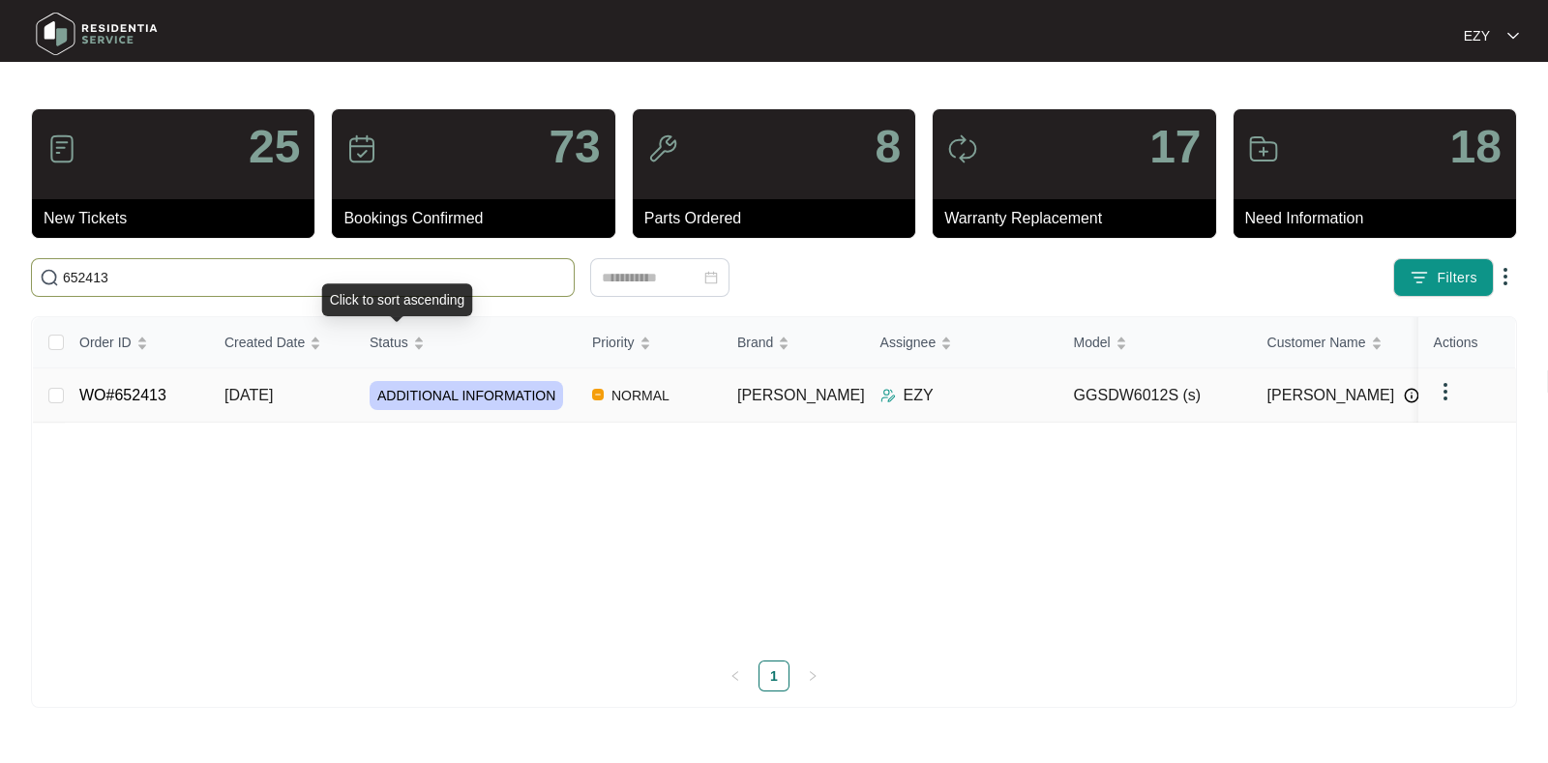
type input "652413"
click at [342, 383] on td "[DATE]" at bounding box center [281, 396] width 145 height 54
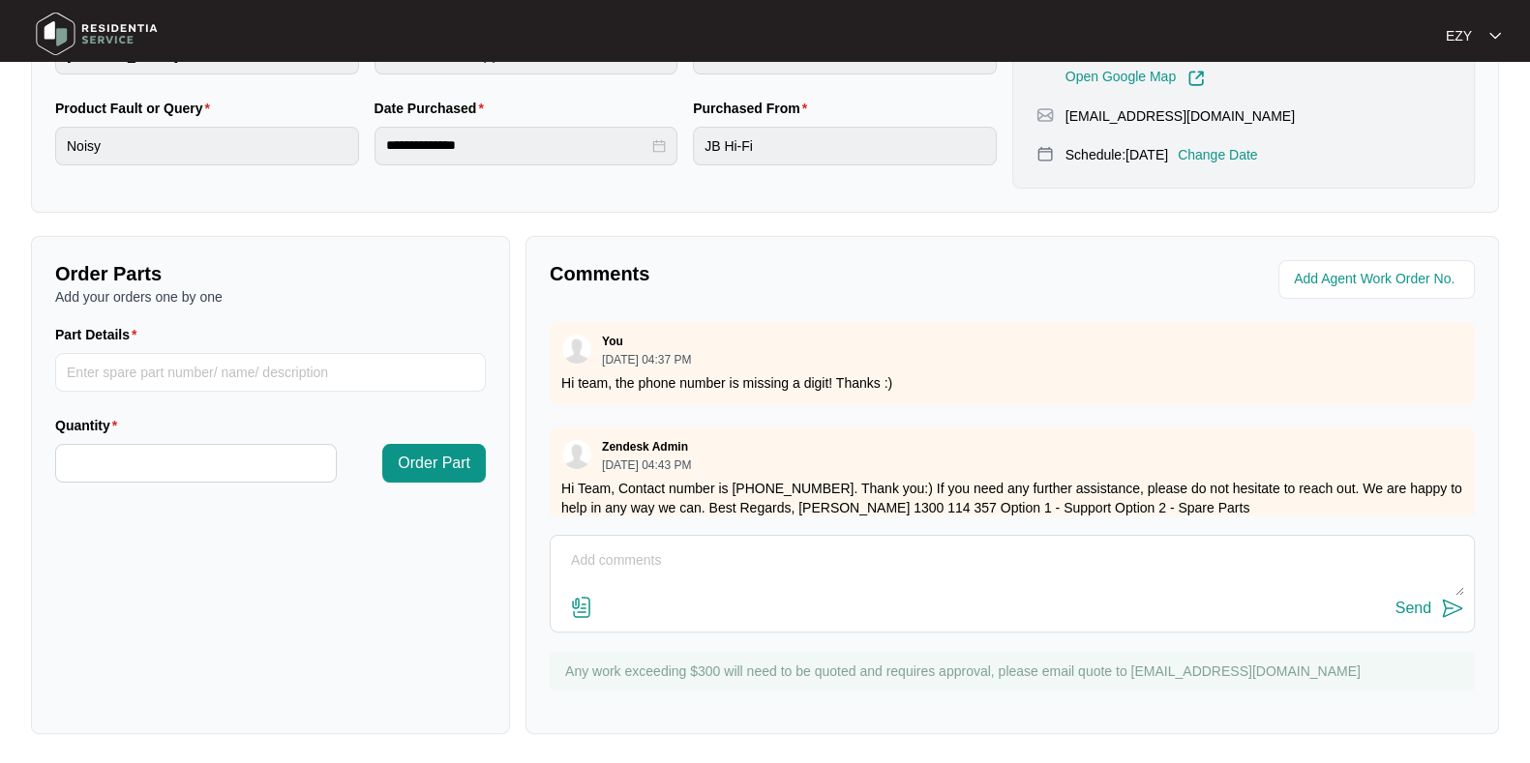
scroll to position [32, 0]
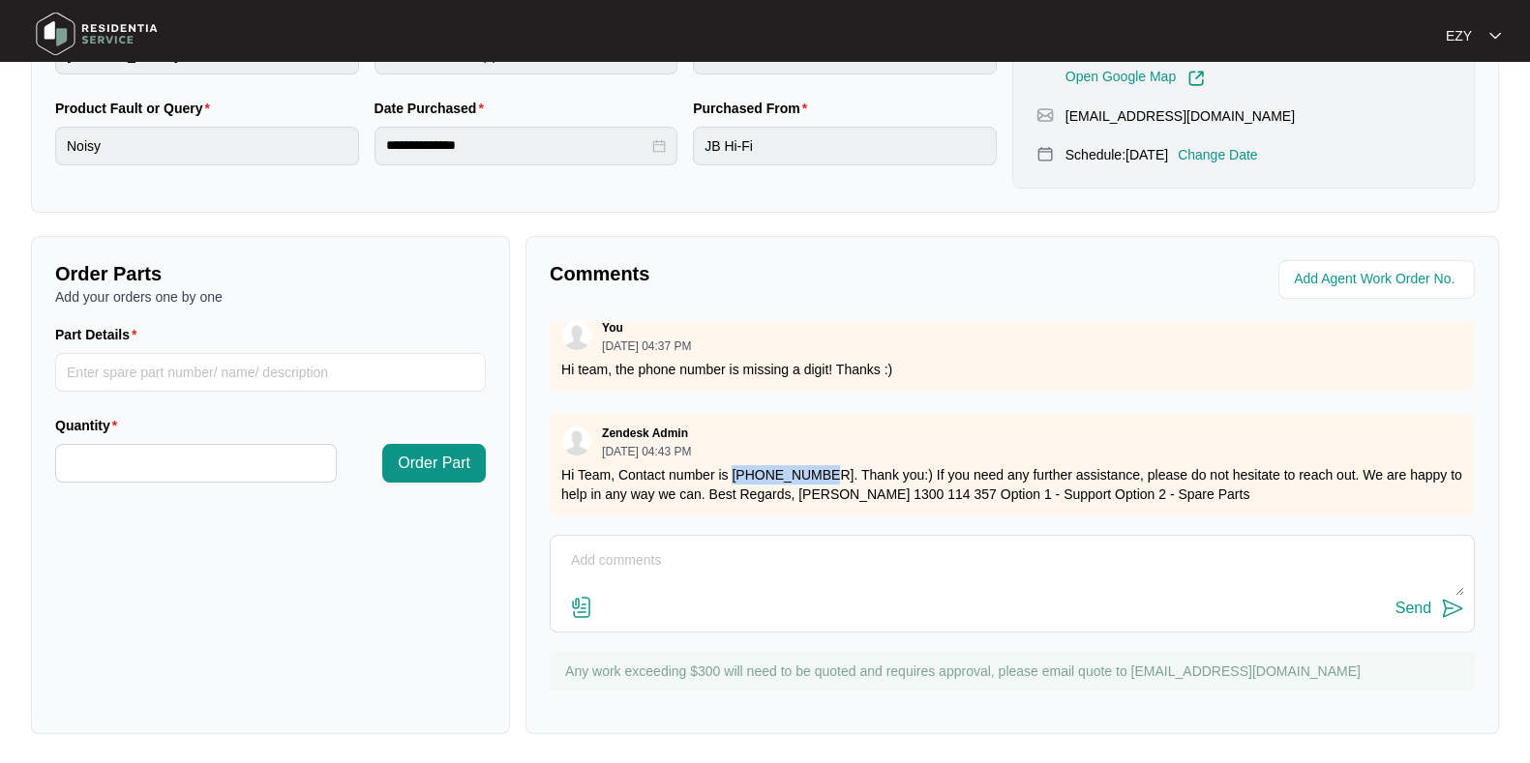
drag, startPoint x: 732, startPoint y: 454, endPoint x: 813, endPoint y: 456, distance: 80.3
click at [813, 465] on p "Hi Team, Contact number is [PHONE_NUMBER]. Thank you:) If you need any further …" at bounding box center [1012, 484] width 902 height 39
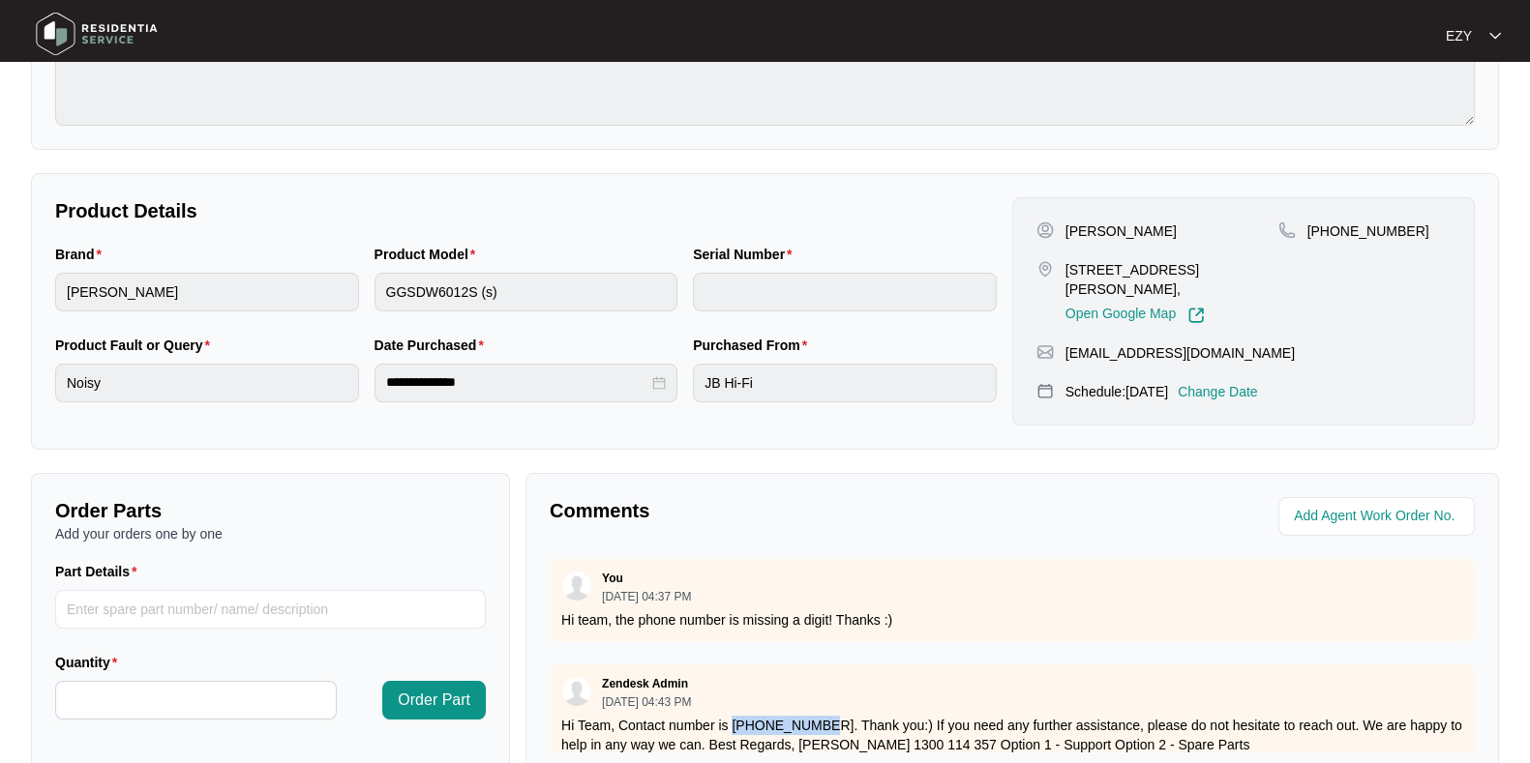
scroll to position [0, 0]
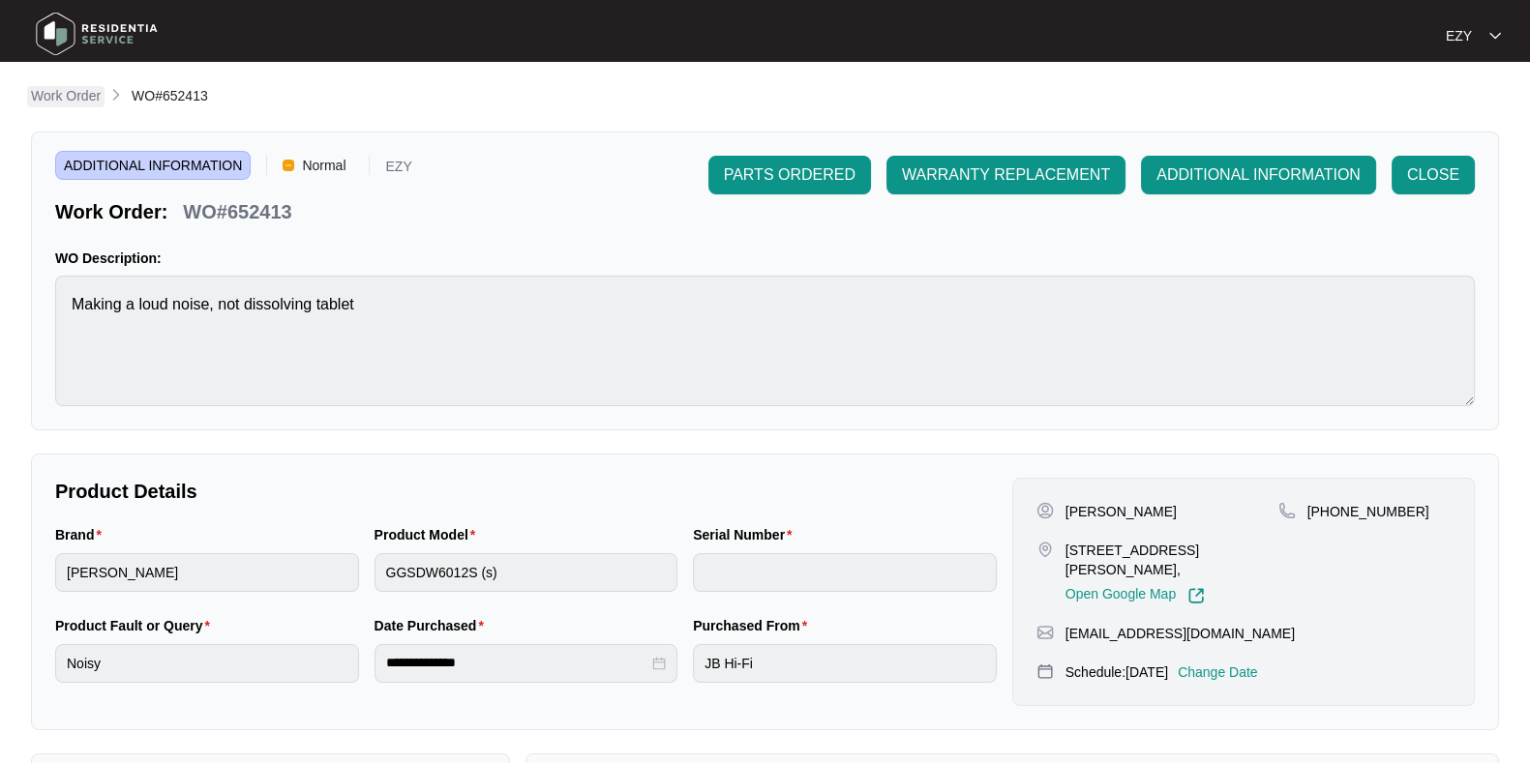
click at [65, 95] on p "Work Order" at bounding box center [66, 95] width 70 height 19
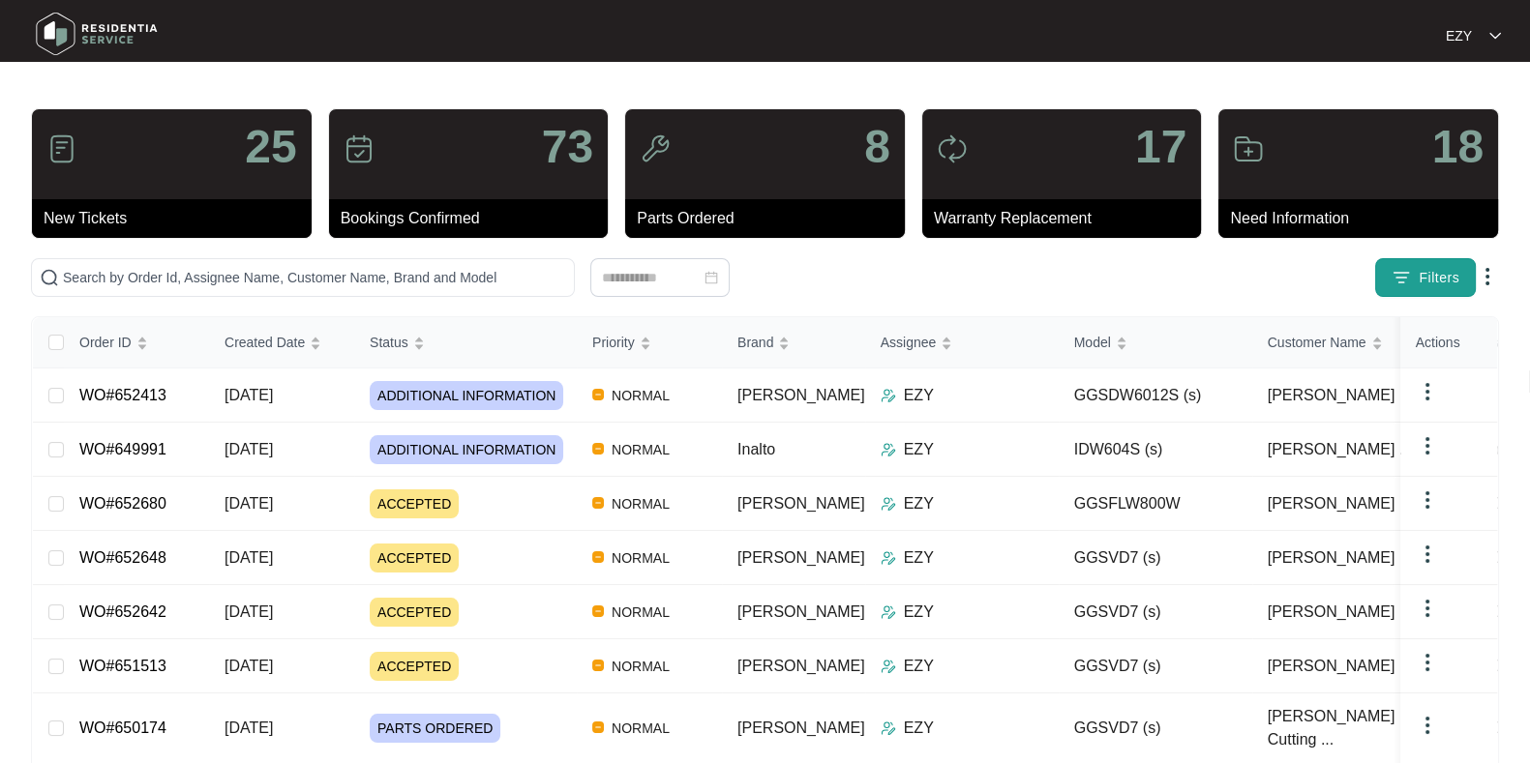
click at [1393, 276] on img "button" at bounding box center [1400, 277] width 19 height 19
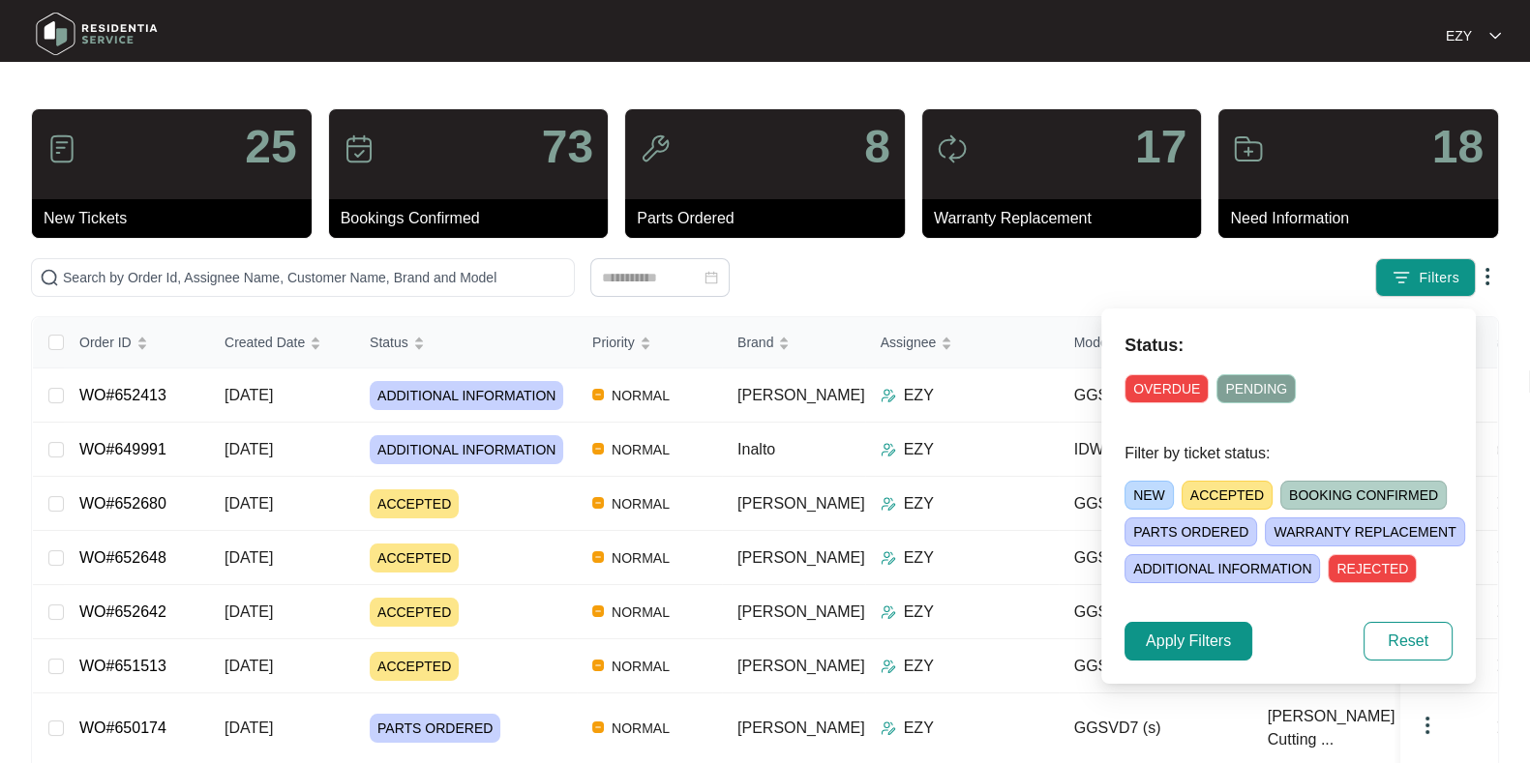
click at [1189, 498] on span "ACCEPTED" at bounding box center [1226, 495] width 91 height 29
click at [1177, 637] on span "Apply Filters" at bounding box center [1188, 641] width 85 height 23
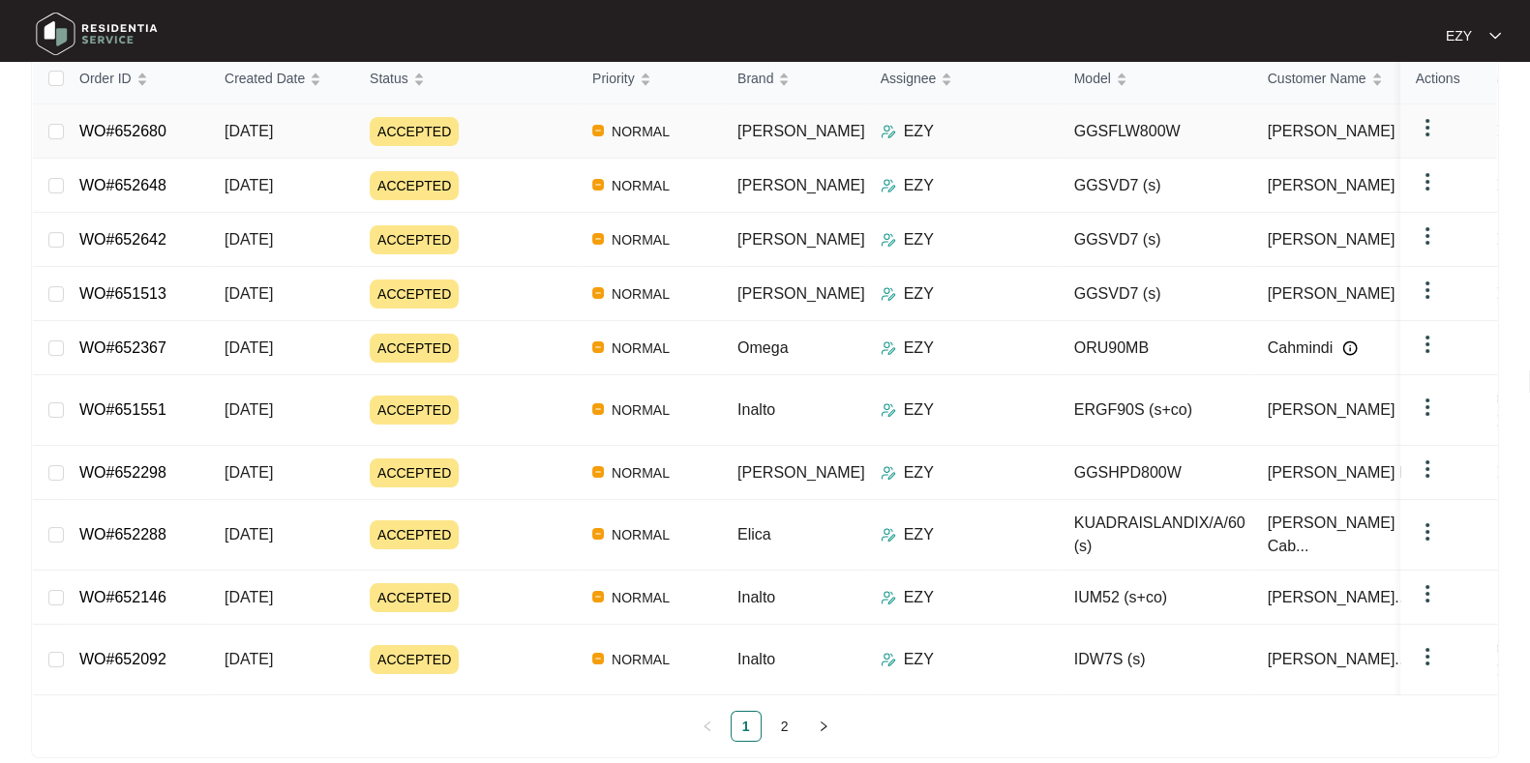
click at [490, 139] on div "ACCEPTED" at bounding box center [473, 131] width 207 height 29
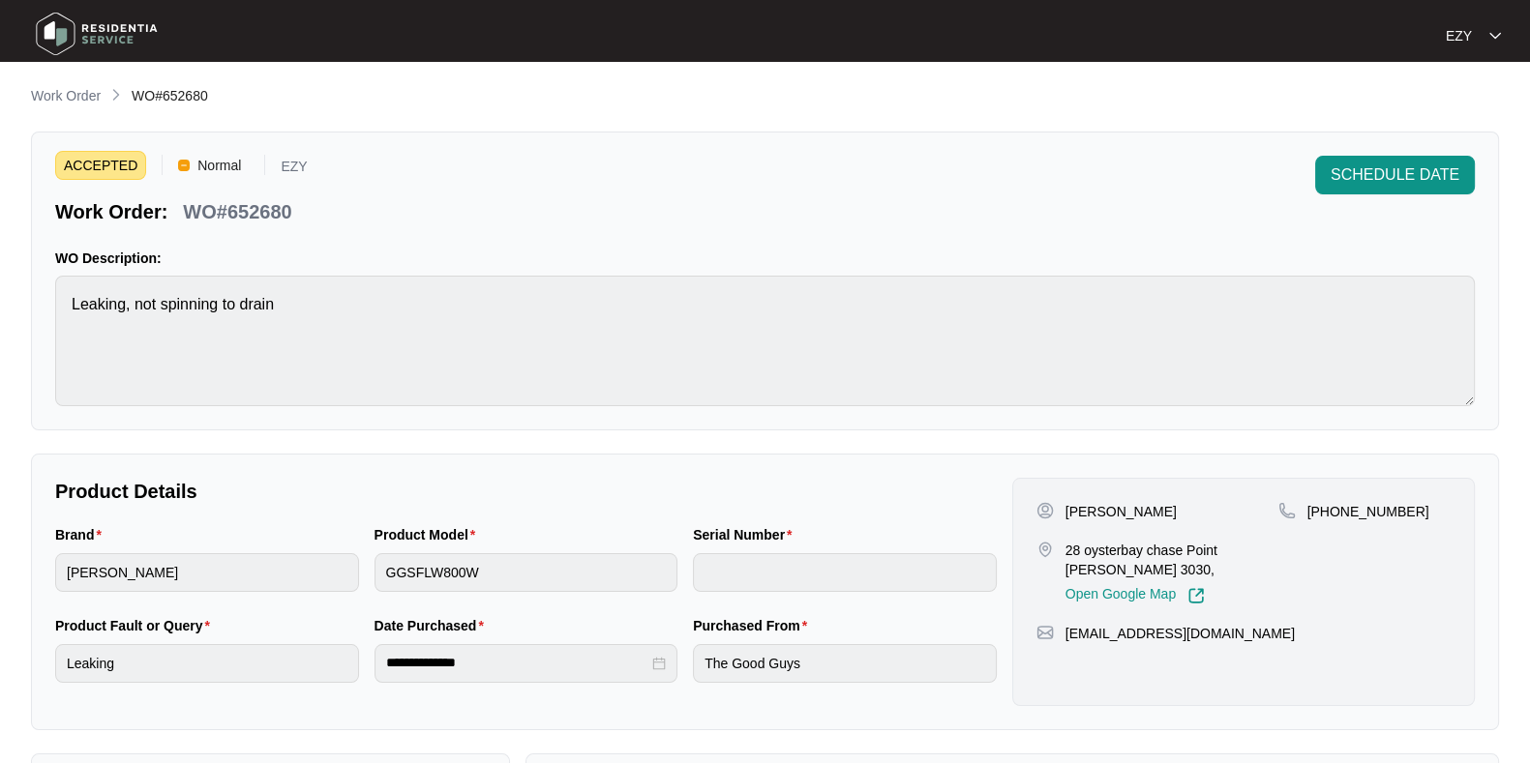
click at [264, 210] on p "WO#652680" at bounding box center [237, 211] width 108 height 27
click at [94, 100] on p "Work Order" at bounding box center [66, 95] width 70 height 19
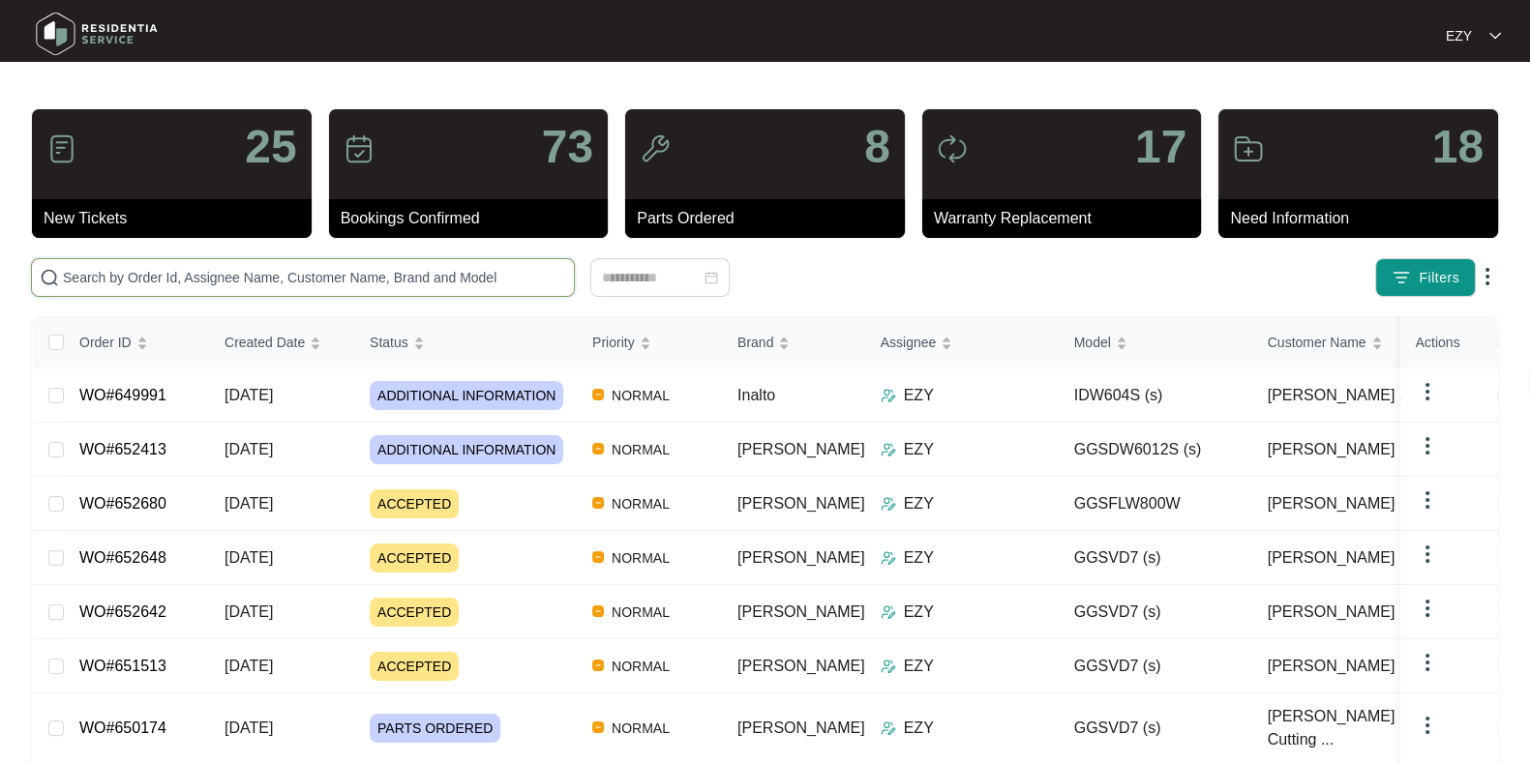
click at [402, 282] on input "text" at bounding box center [314, 277] width 503 height 21
paste input "650819"
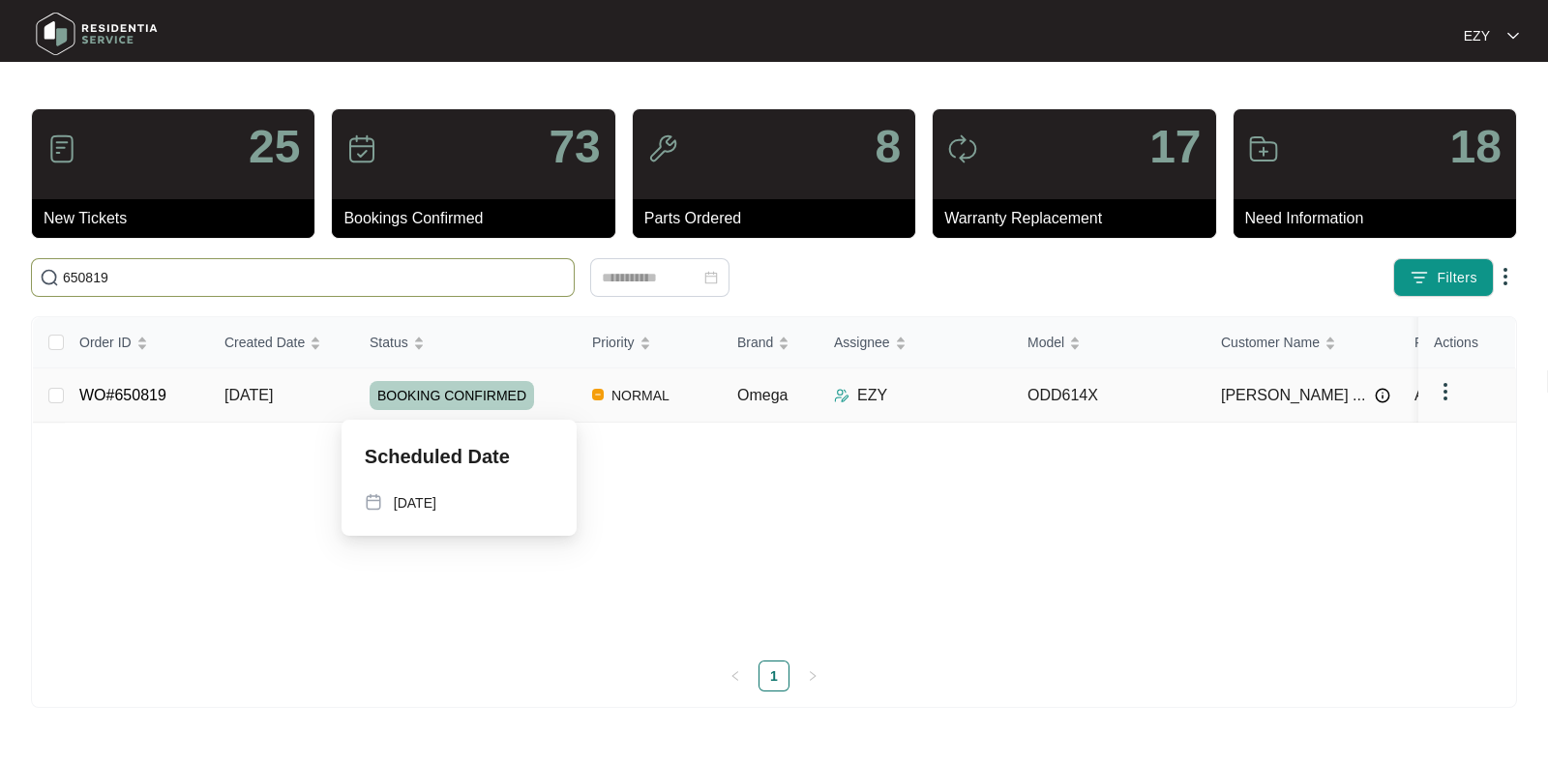
type input "650819"
click at [550, 396] on div "BOOKING CONFIRMED" at bounding box center [473, 395] width 207 height 29
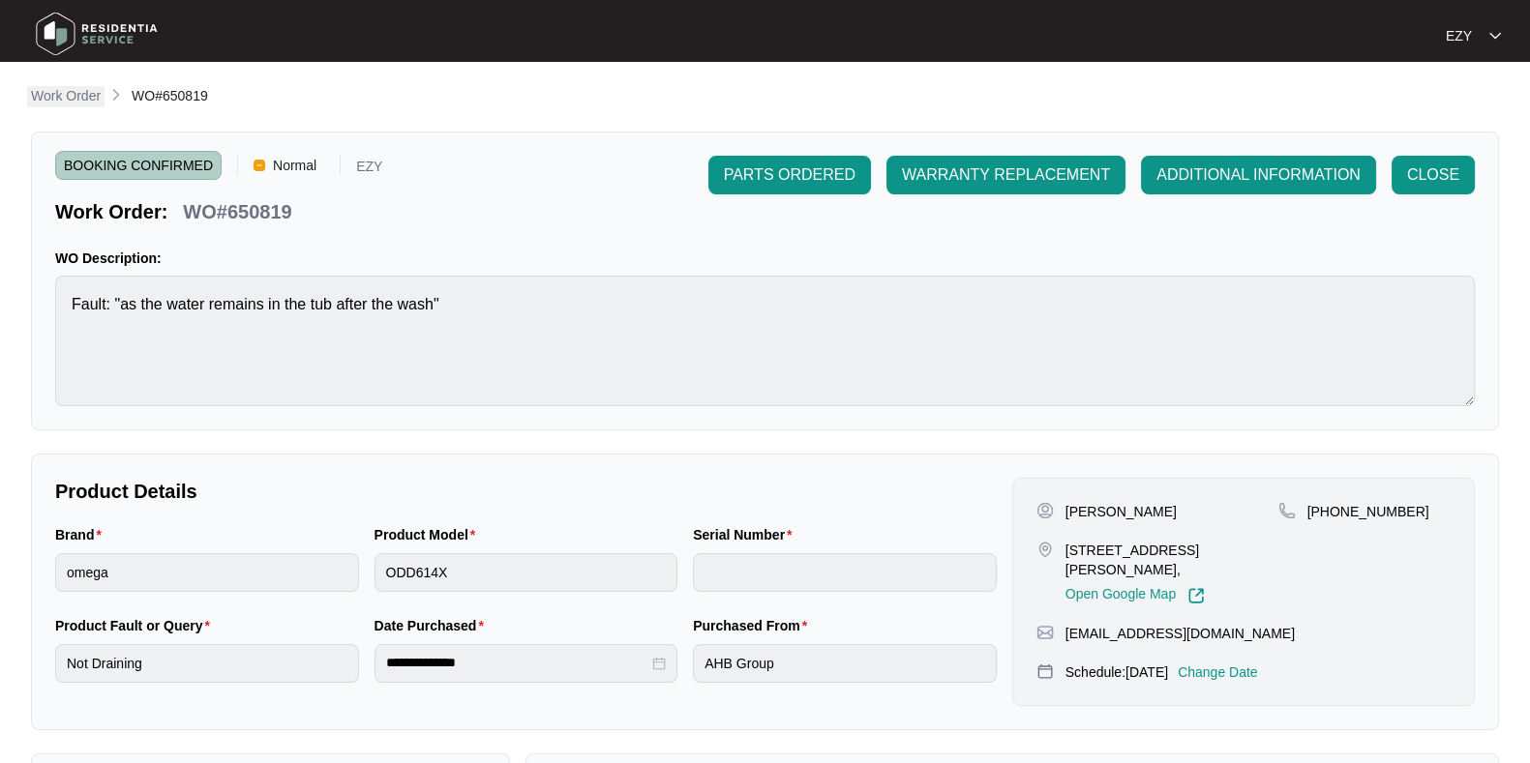
click at [48, 100] on p "Work Order" at bounding box center [66, 95] width 70 height 19
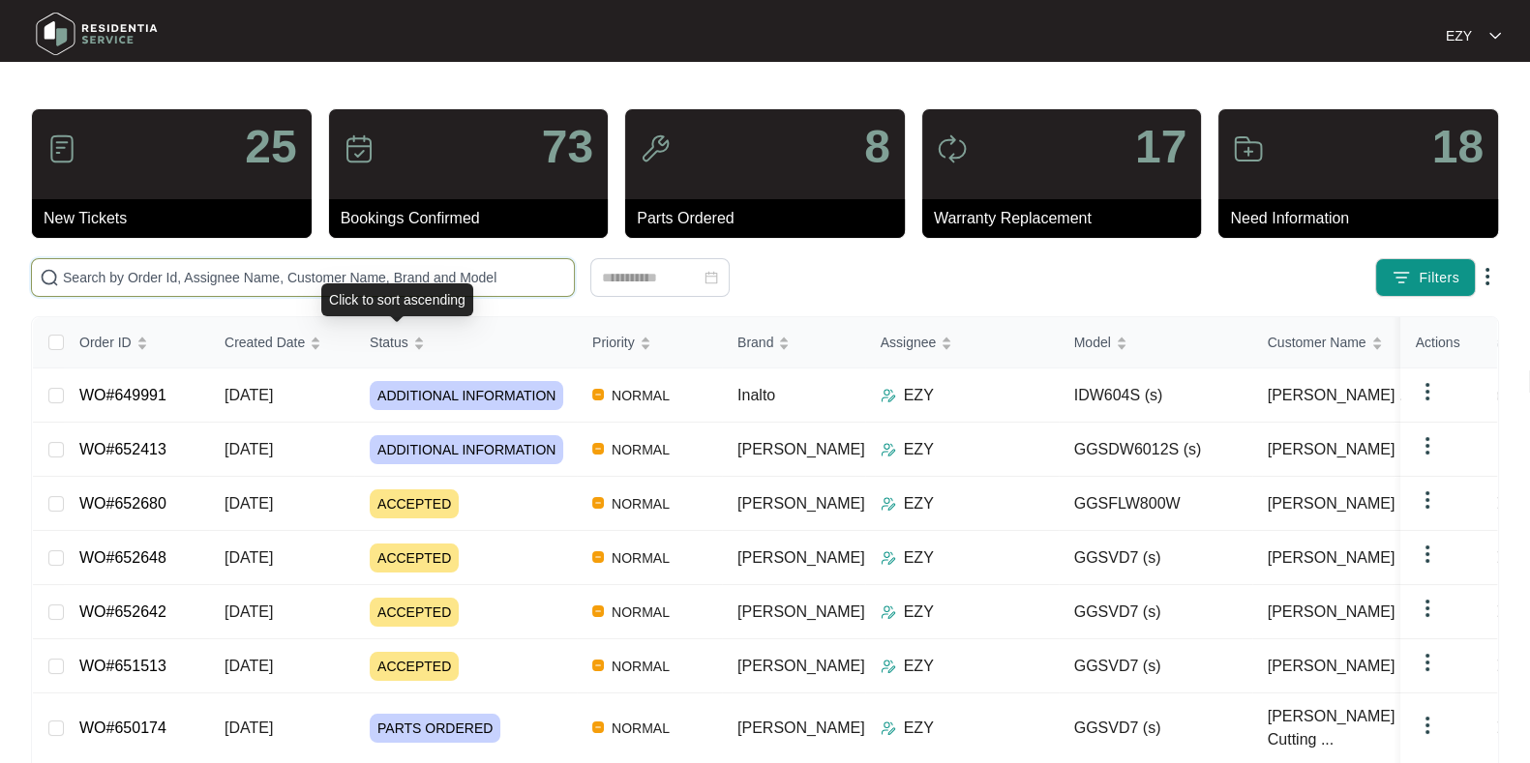
click at [357, 268] on input "text" at bounding box center [314, 277] width 503 height 21
paste input "650819"
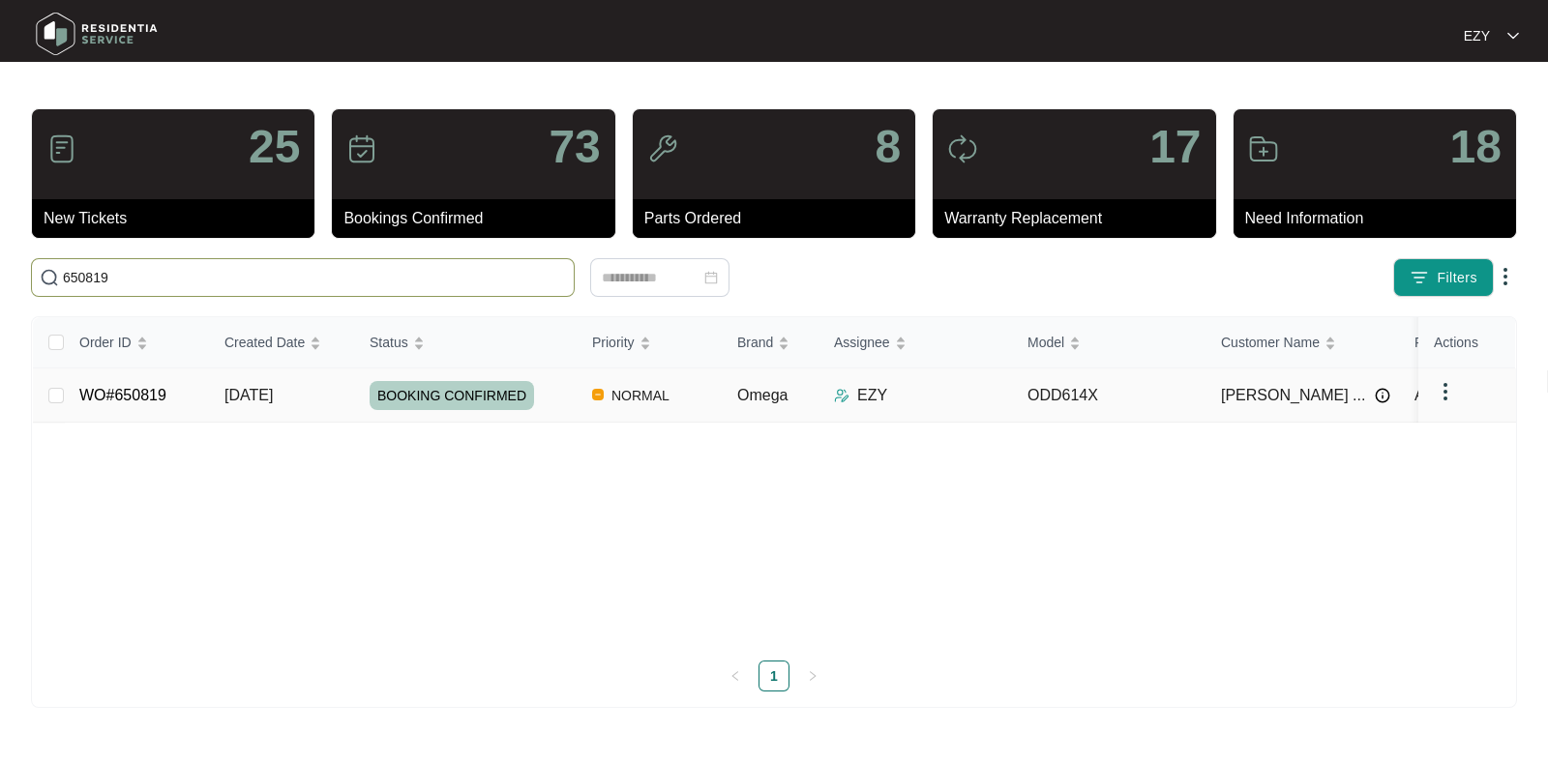
type input "650819"
click at [559, 401] on div "BOOKING CONFIRMED" at bounding box center [473, 395] width 207 height 29
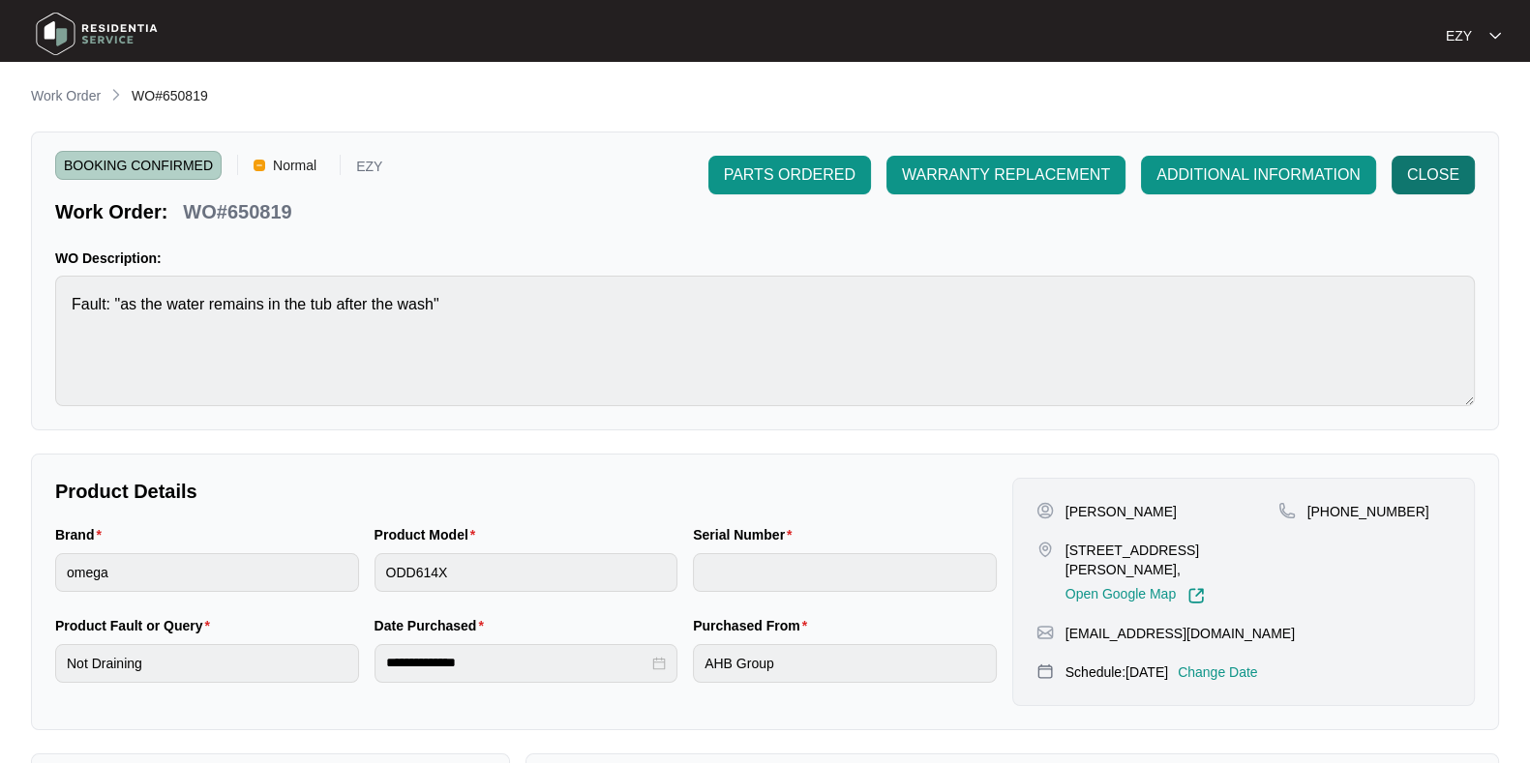
click at [1455, 177] on span "CLOSE" at bounding box center [1433, 175] width 52 height 23
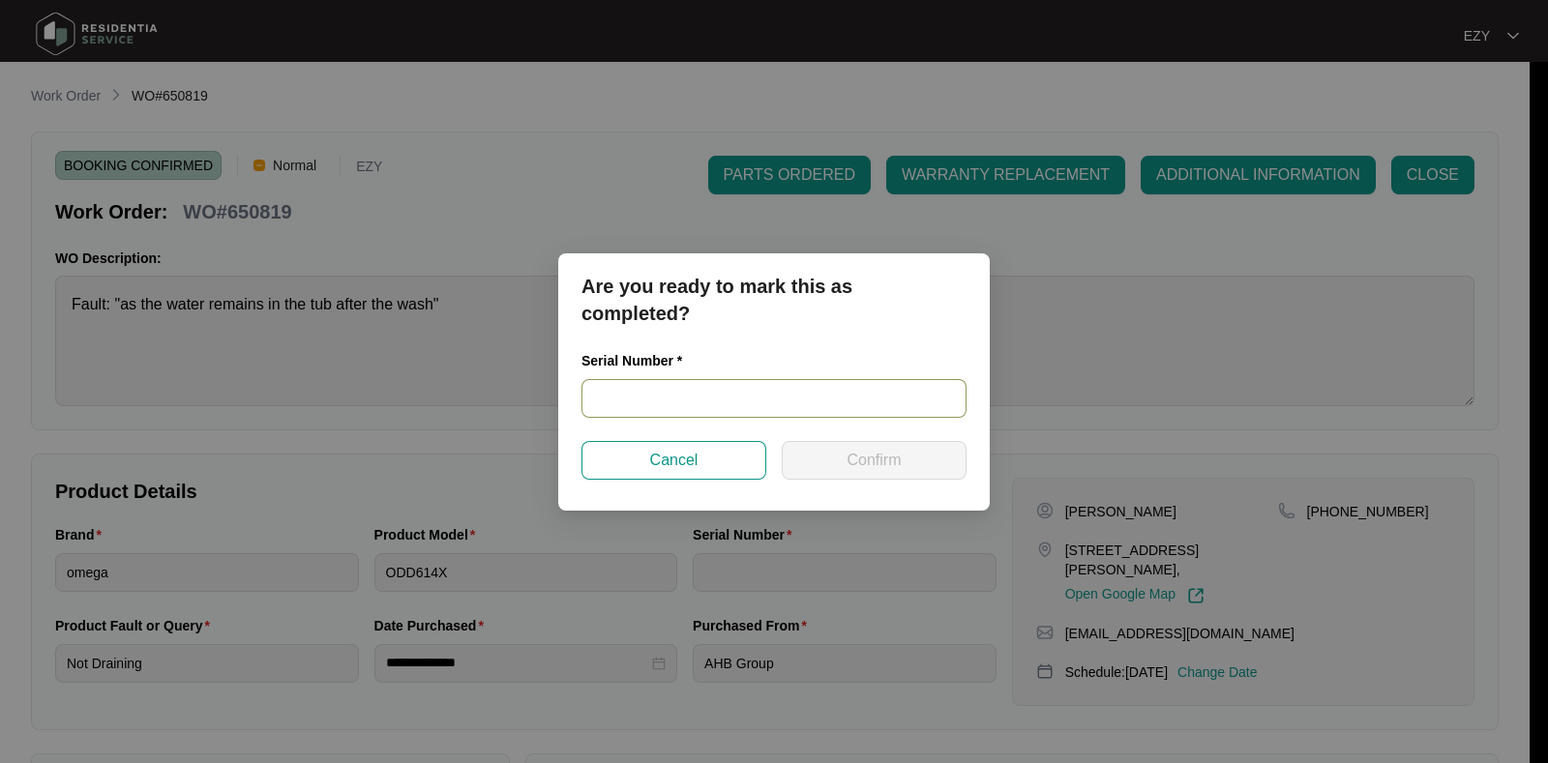
click at [761, 406] on input "text" at bounding box center [774, 398] width 385 height 39
paste input "22058591100400018"
type input "22058591100400018"
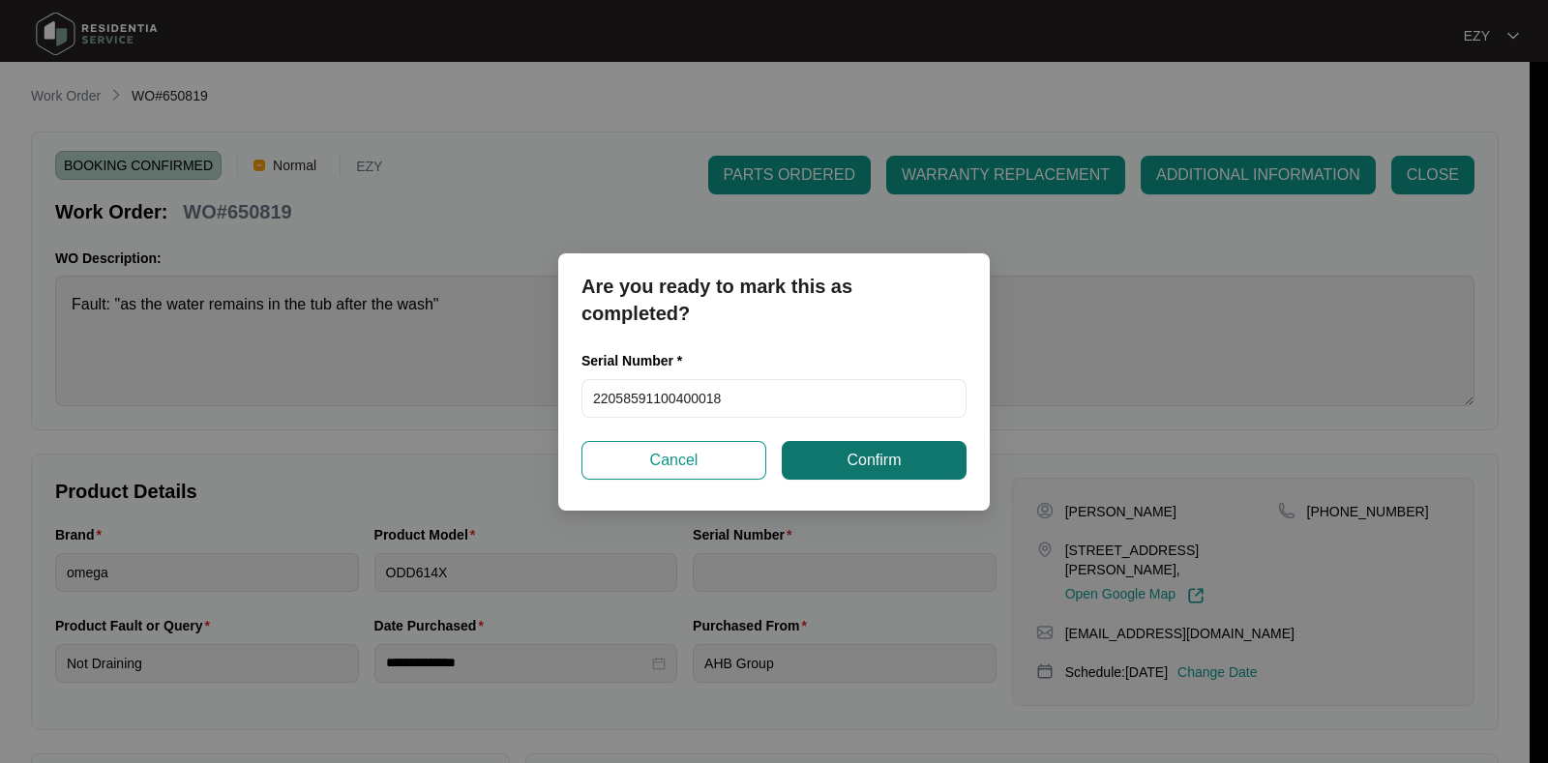
click at [846, 465] on button "Confirm" at bounding box center [874, 460] width 185 height 39
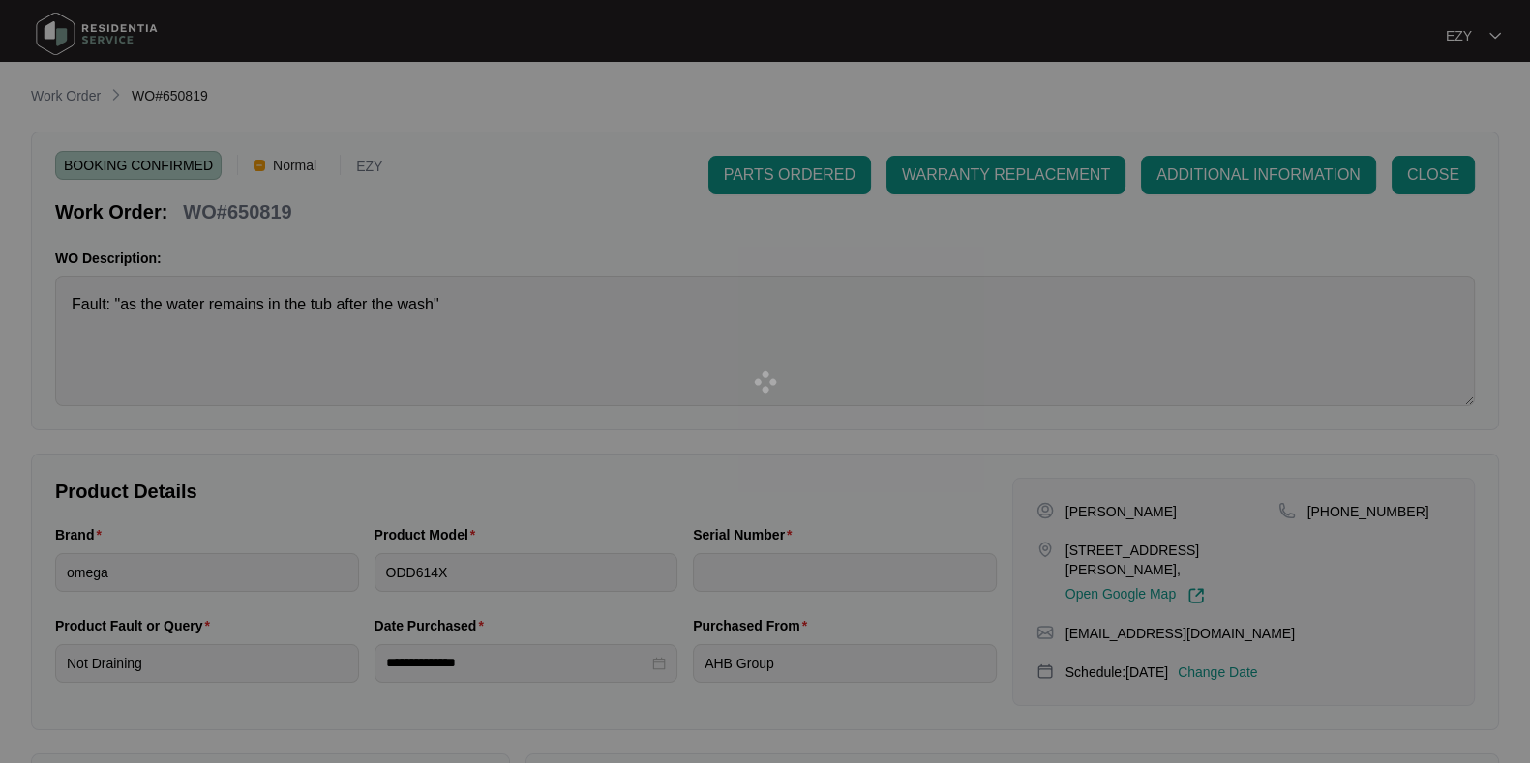
type input "22058591100400018"
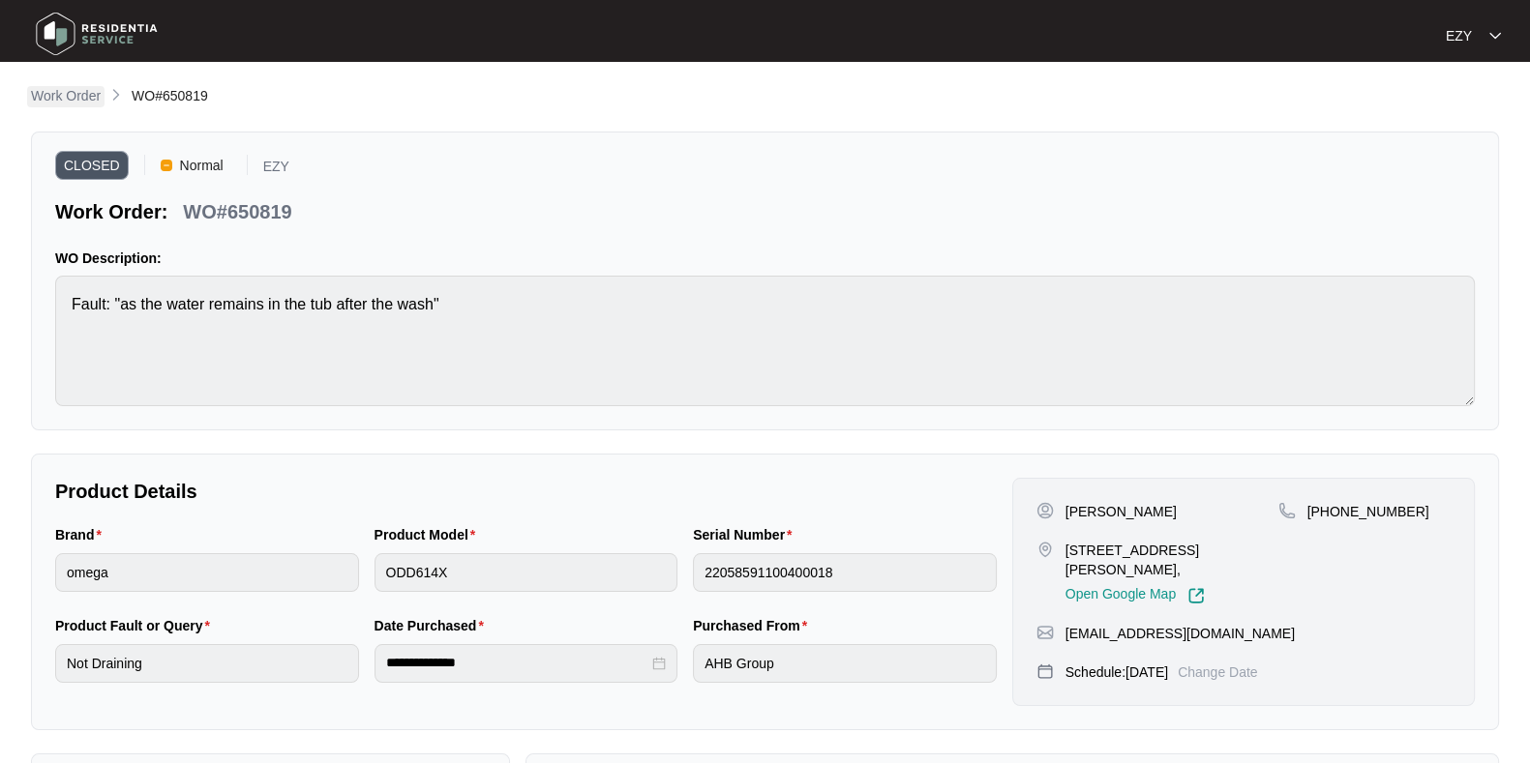
click at [75, 93] on p "Work Order" at bounding box center [66, 95] width 70 height 19
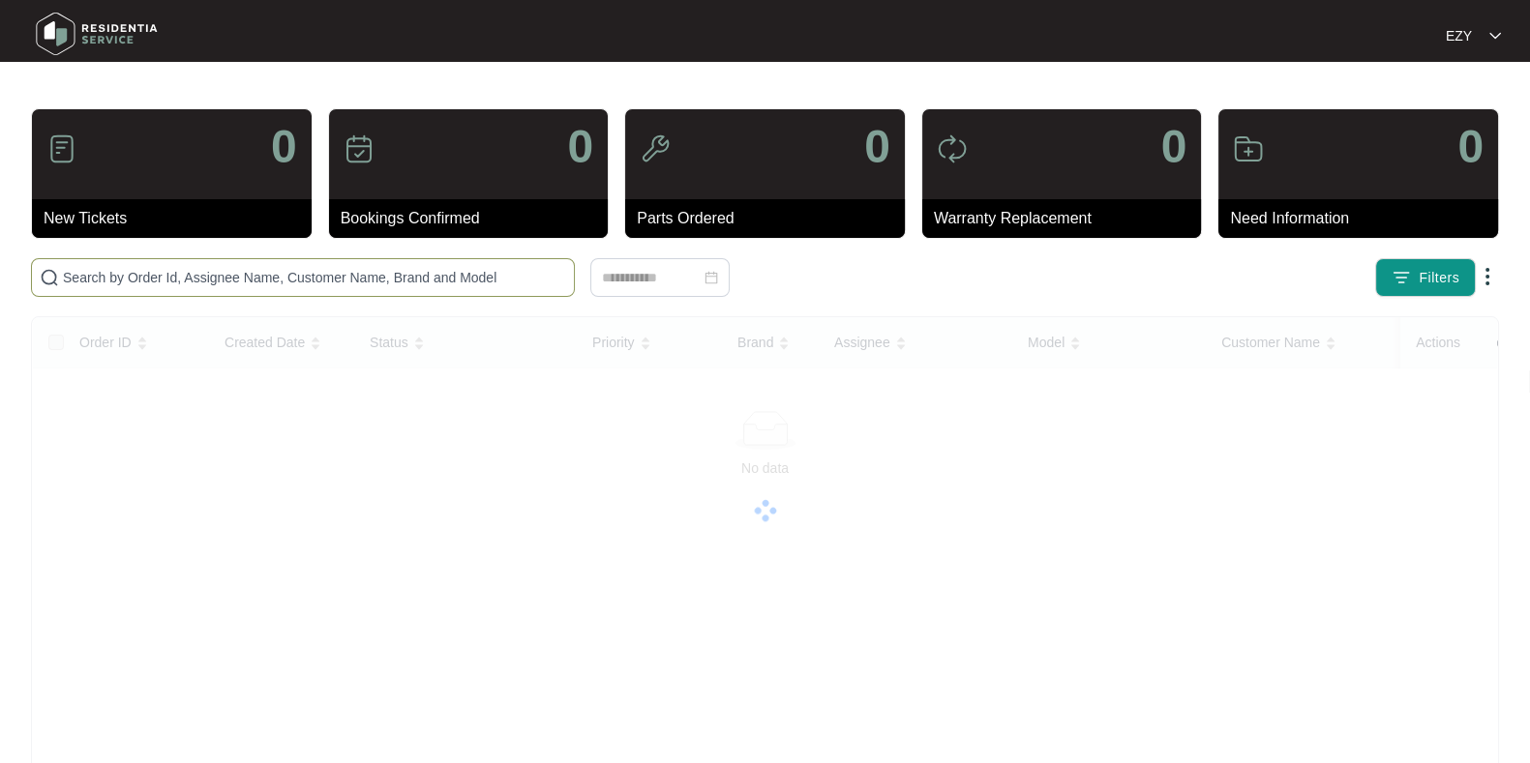
click at [384, 280] on input "text" at bounding box center [314, 277] width 503 height 21
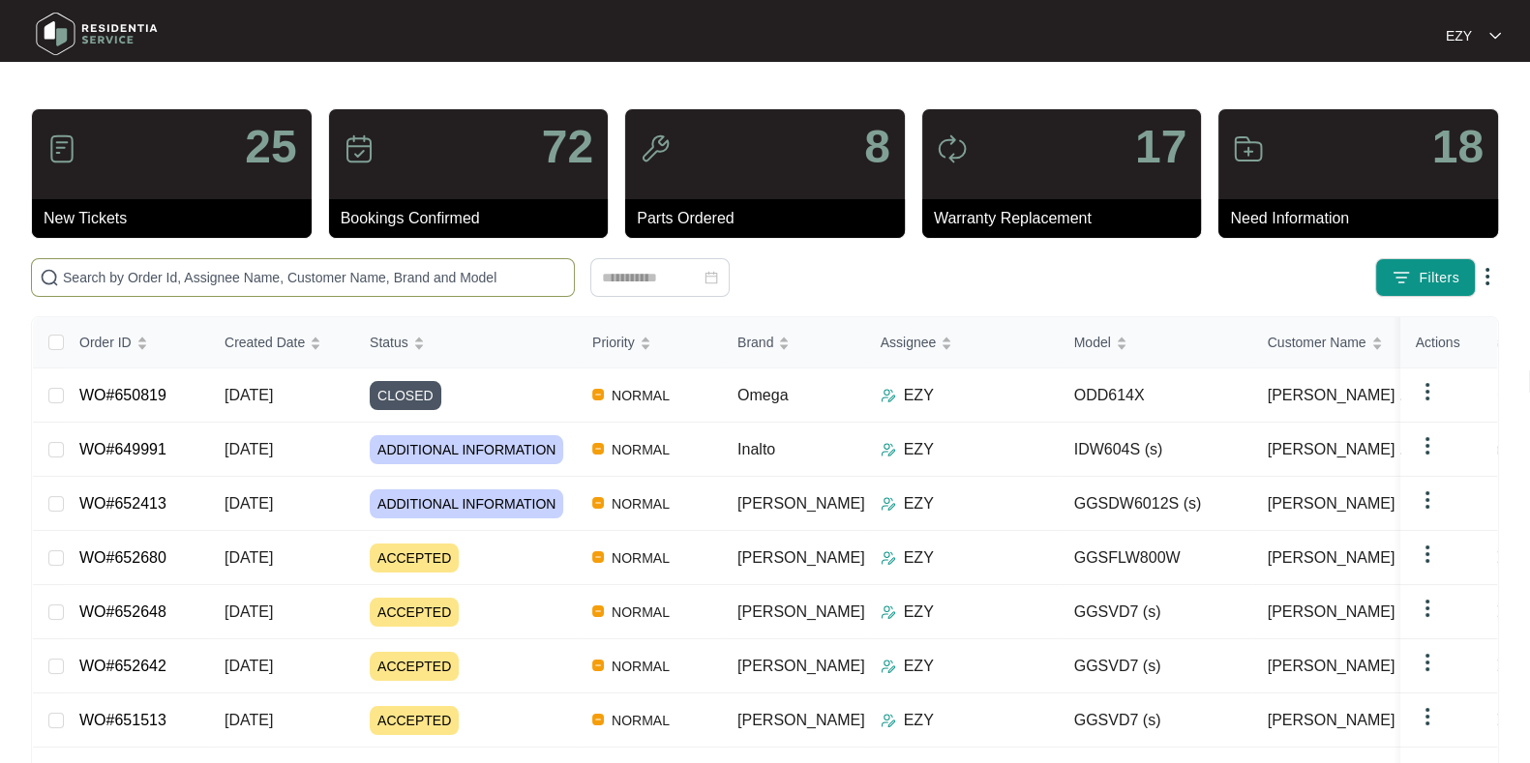
paste input "651513"
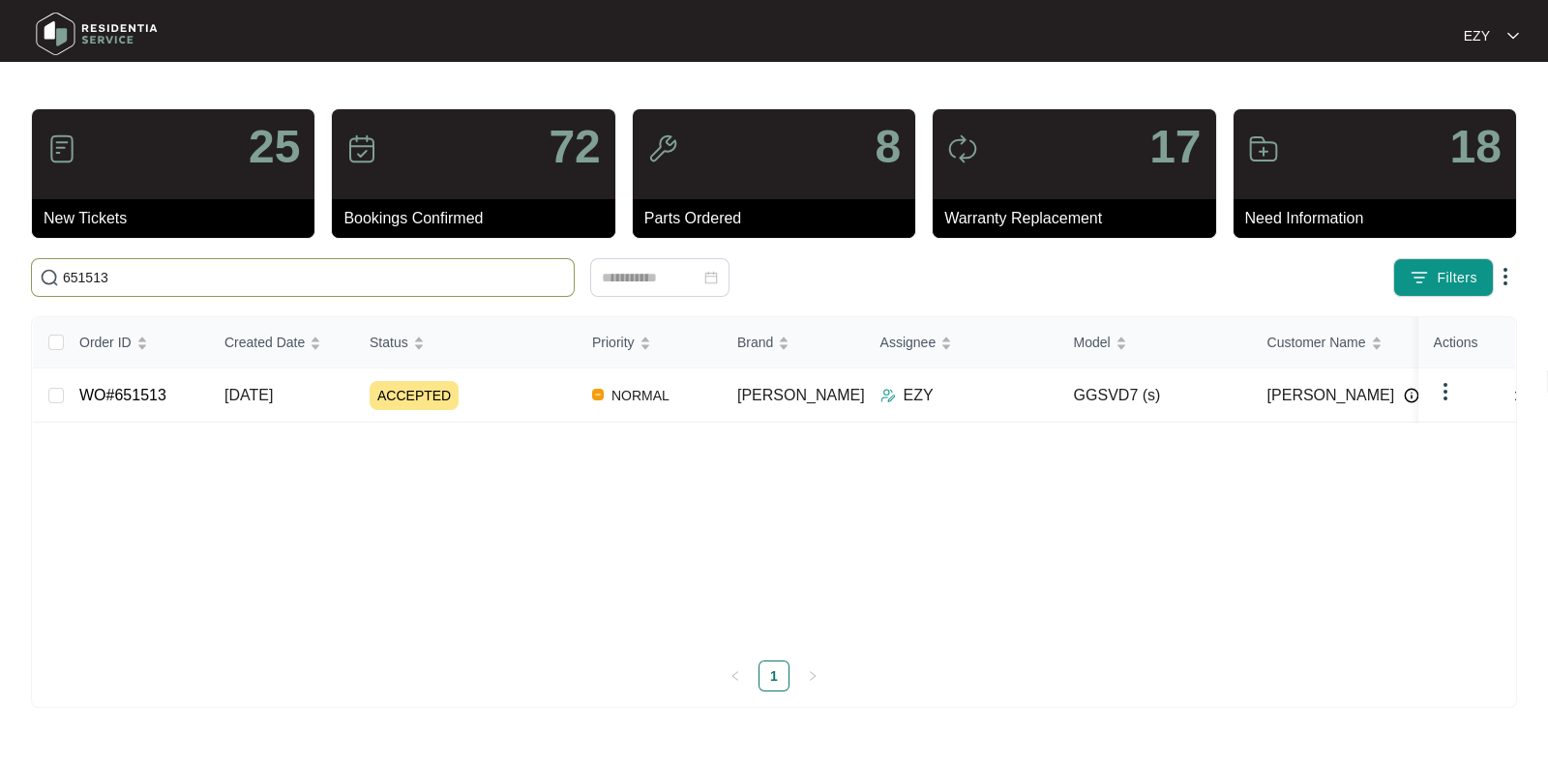
type input "651513"
click at [319, 406] on td "[DATE]" at bounding box center [281, 396] width 145 height 54
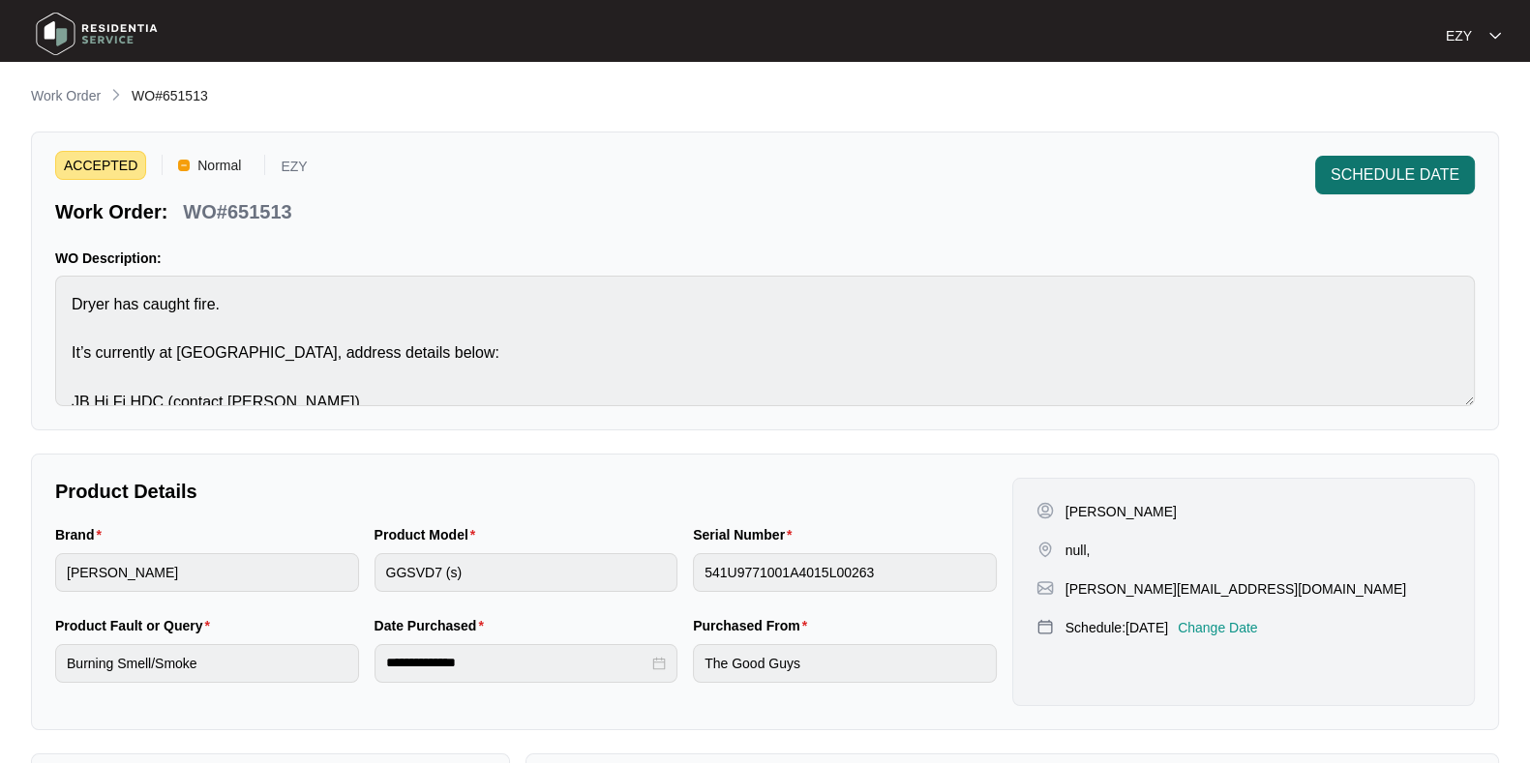
click at [1389, 181] on span "SCHEDULE DATE" at bounding box center [1394, 175] width 129 height 23
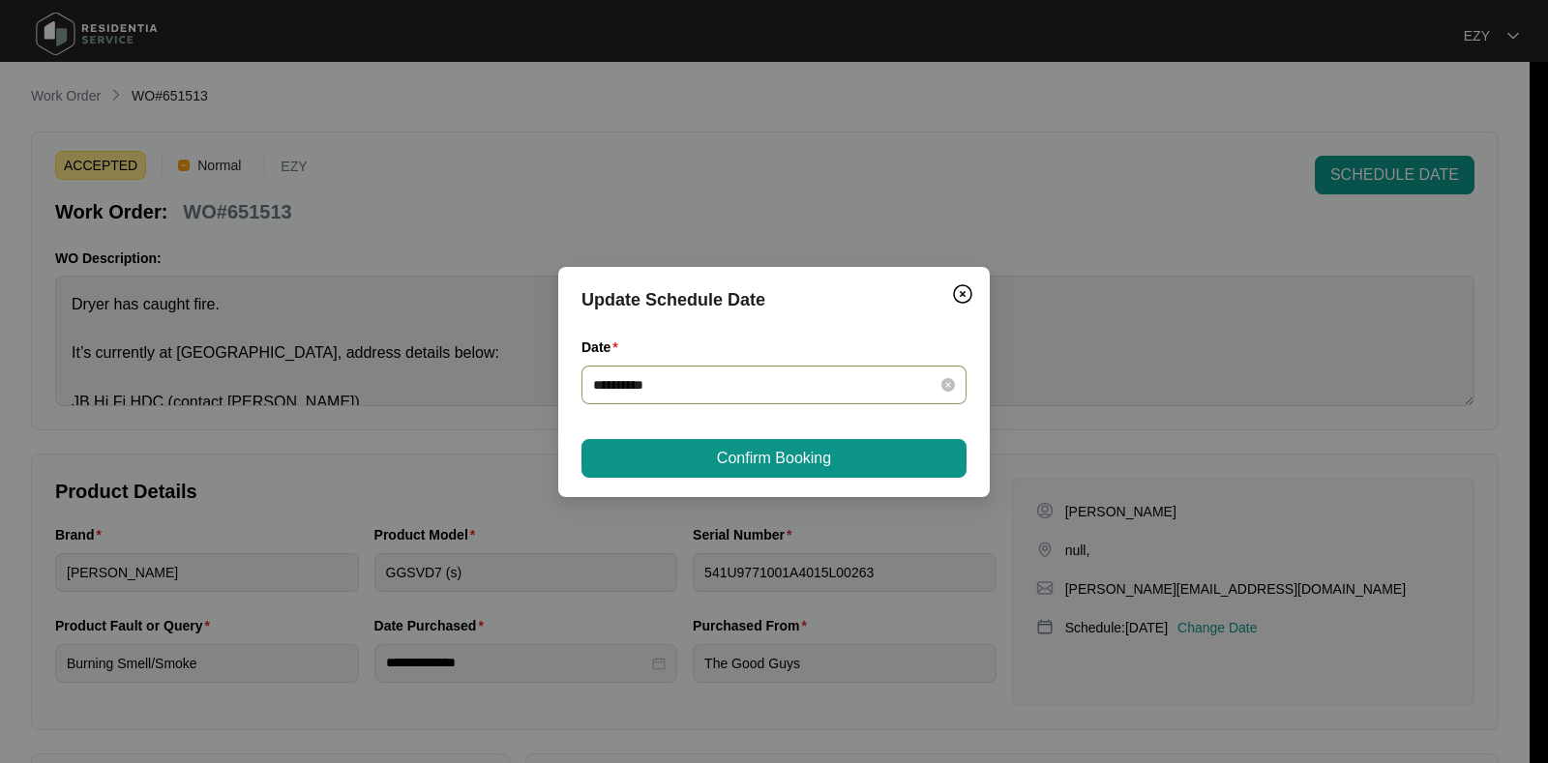
click at [777, 389] on input "**********" at bounding box center [762, 384] width 339 height 21
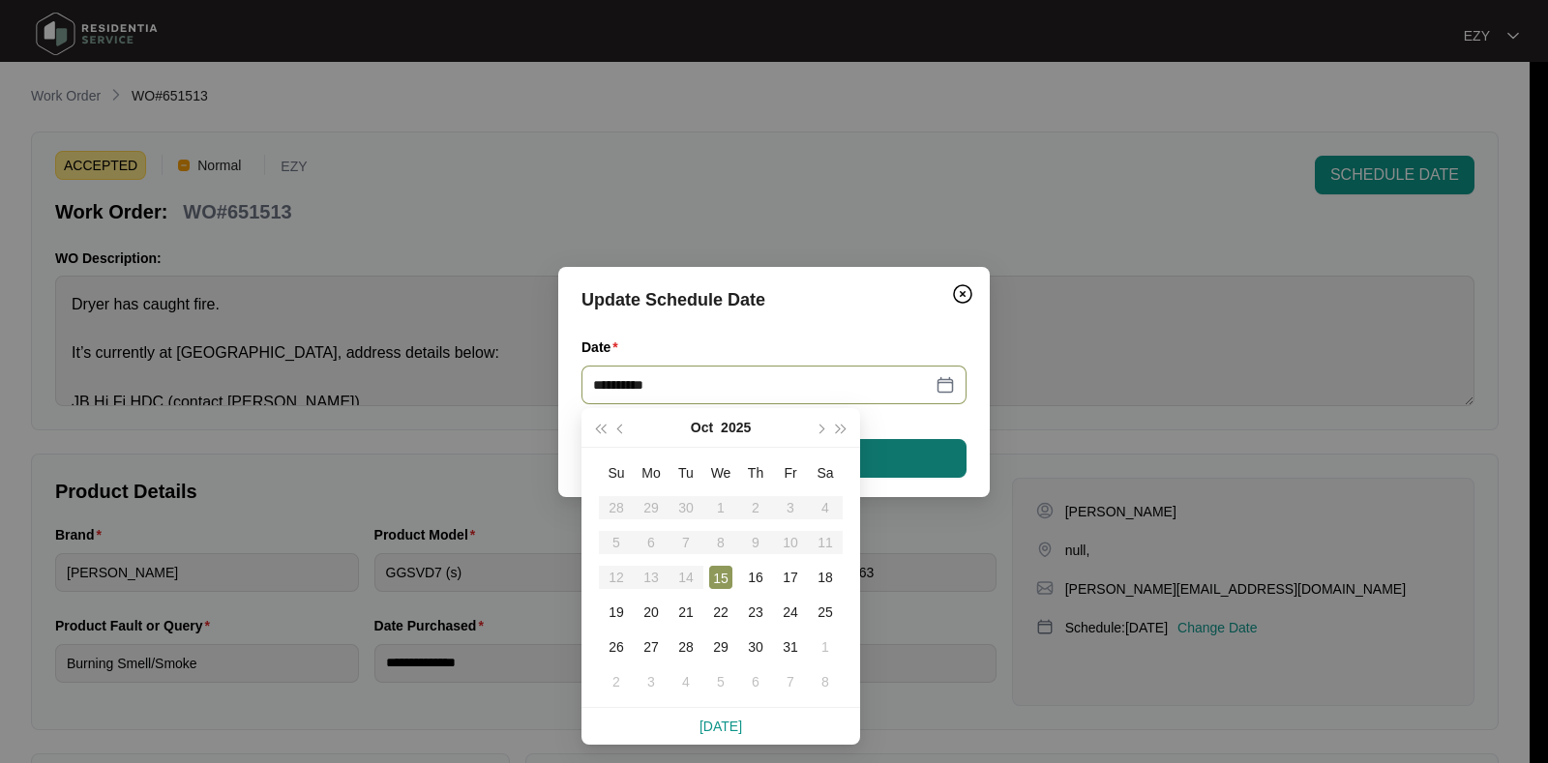
click at [904, 465] on button "Confirm Booking" at bounding box center [774, 458] width 385 height 39
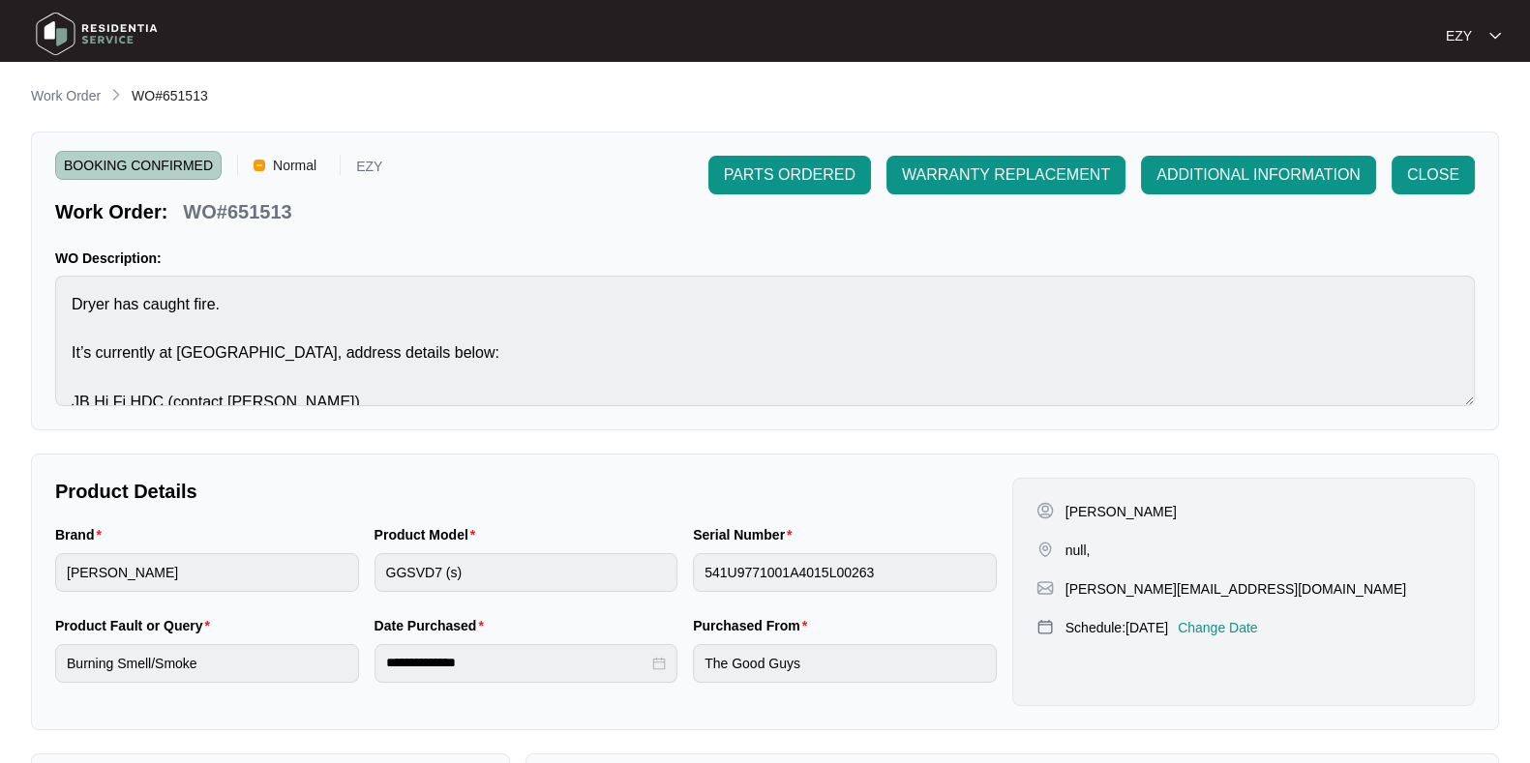
scroll to position [518, 0]
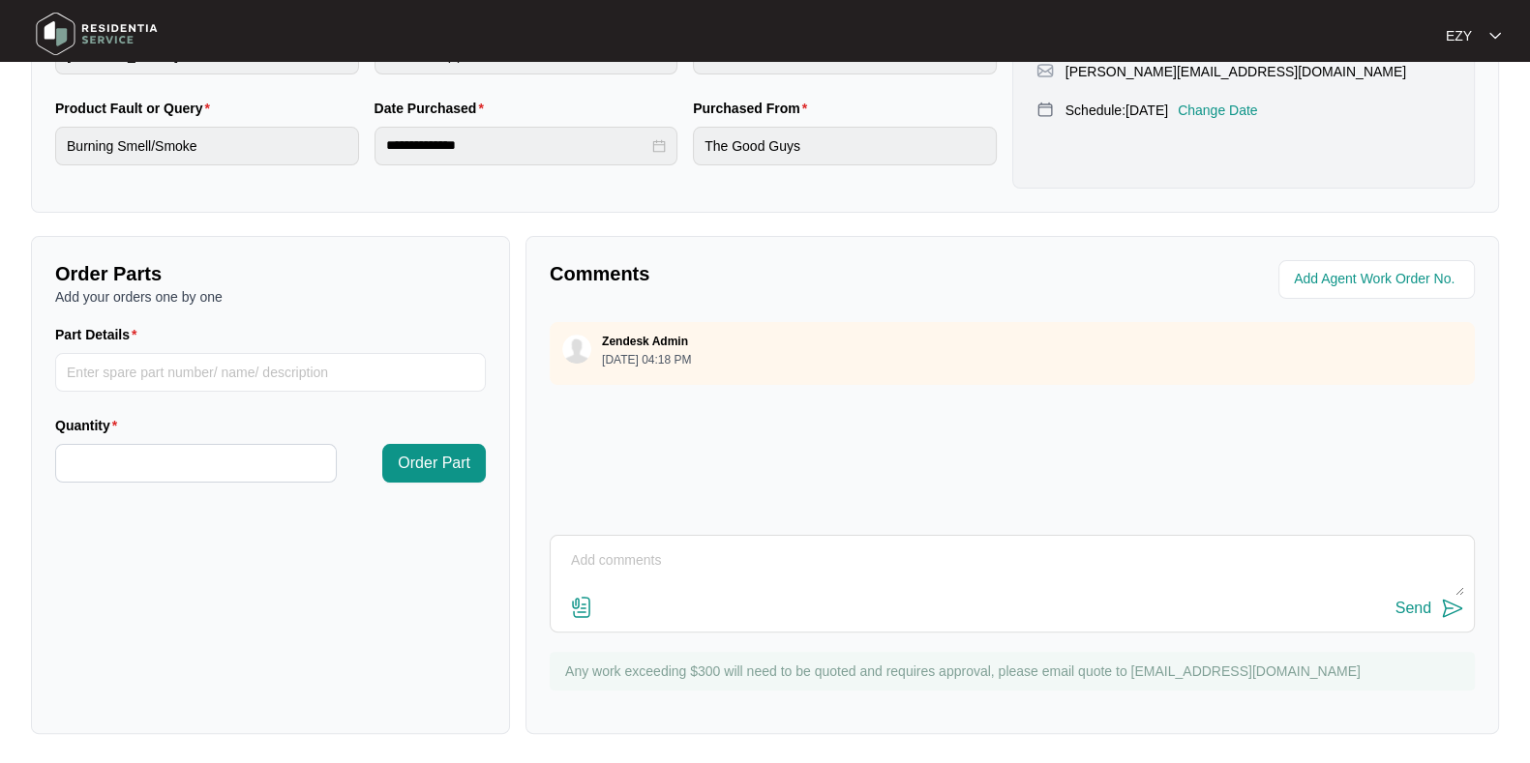
click at [672, 602] on div "Send" at bounding box center [1012, 609] width 904 height 26
click at [650, 578] on textarea at bounding box center [1012, 571] width 904 height 50
paste textarea "Inspected machine. The load was still in the drum, looks like it has been overl…"
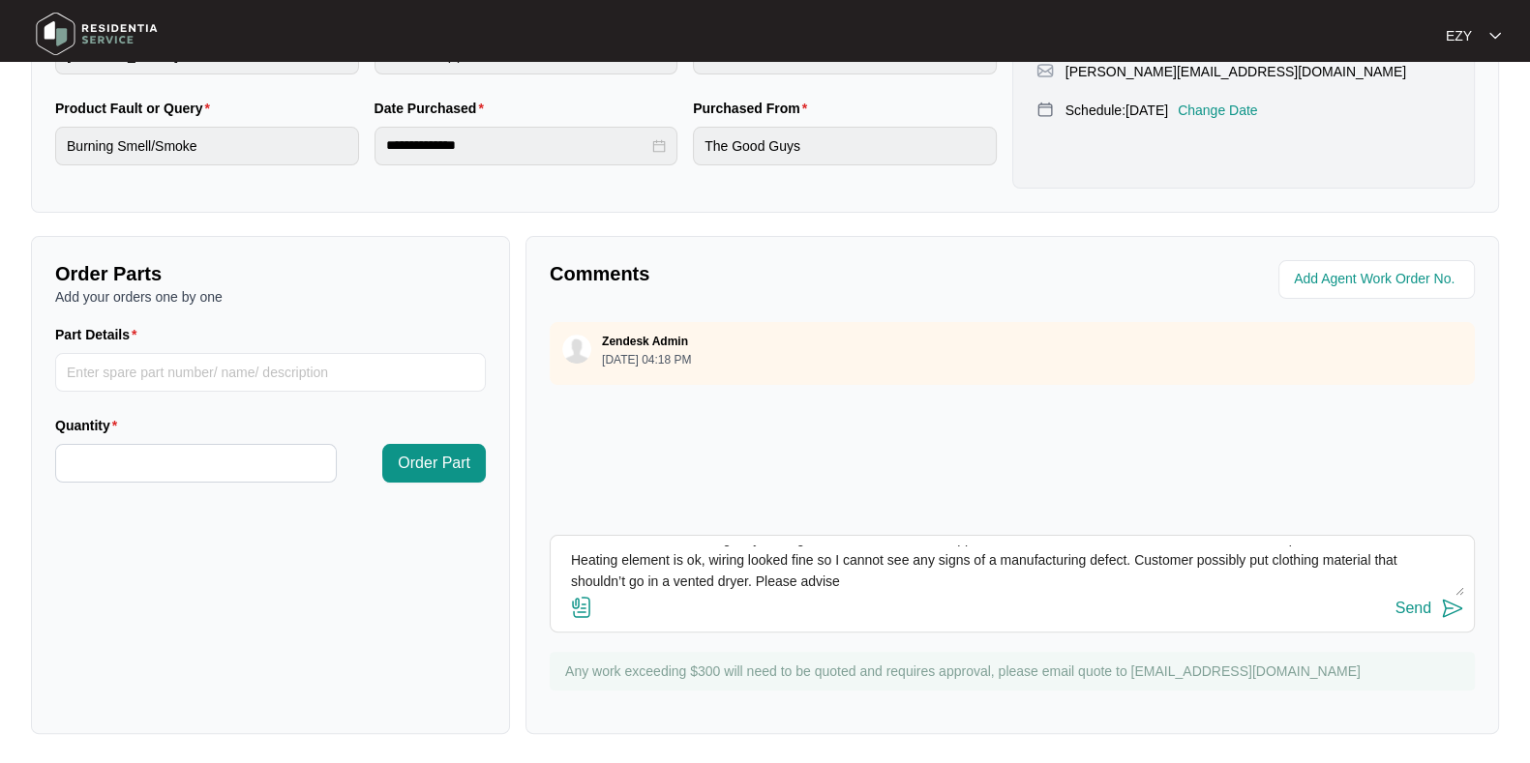
scroll to position [0, 0]
click at [1031, 564] on textarea "Hi team, our technician attended this job [DATE] - please see report: Inspected…" at bounding box center [1012, 571] width 904 height 50
click at [1151, 561] on textarea "Hi team, our technician attended this job [DATE] - please see report: Inspected…" at bounding box center [1012, 571] width 904 height 50
click at [776, 564] on textarea "Hi team, our technician attended this job [DATE] - please see report: Inspected…" at bounding box center [1012, 571] width 904 height 50
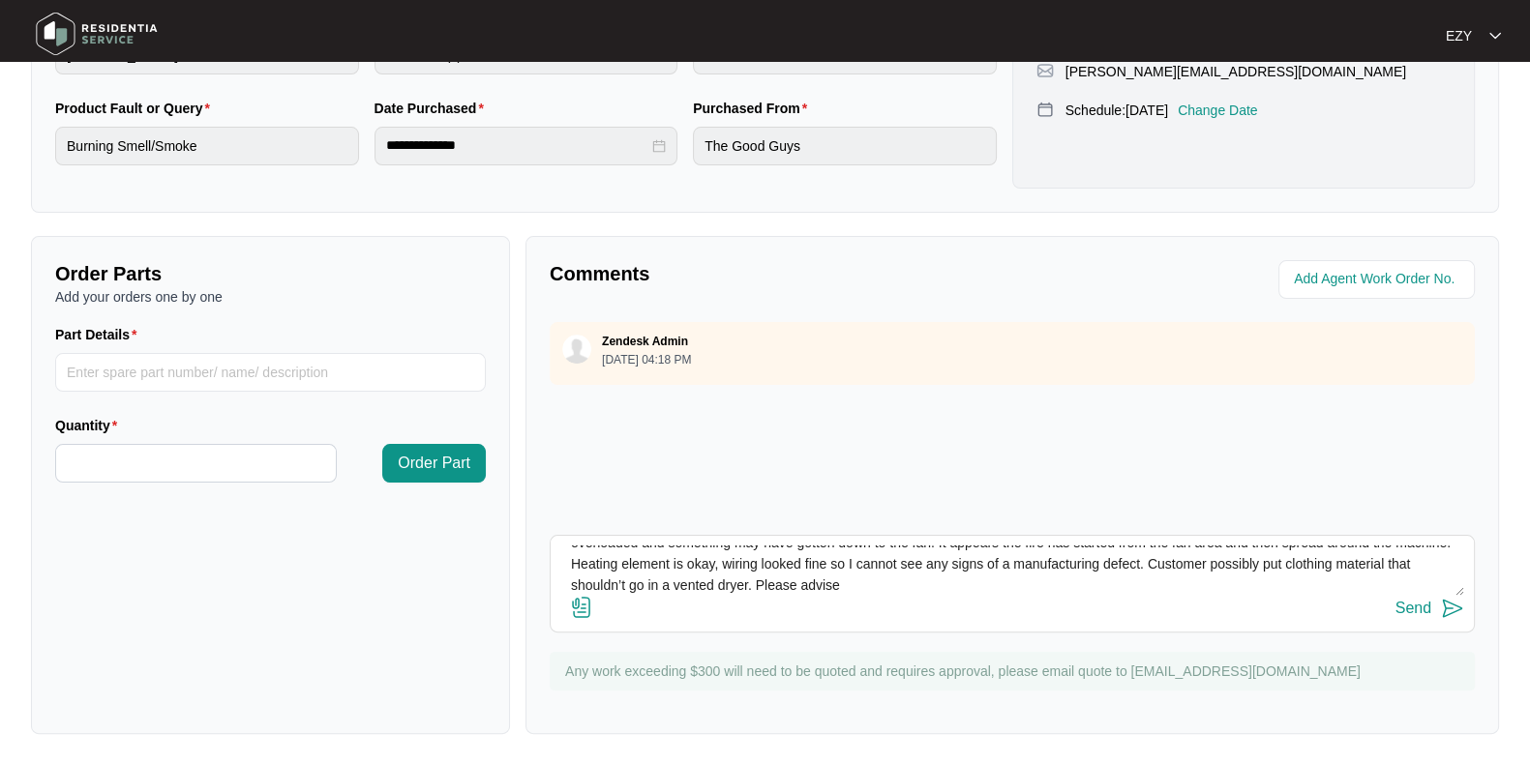
click at [938, 596] on div "Send" at bounding box center [1012, 609] width 904 height 26
click at [929, 578] on textarea "Hi team, our technician attended this job [DATE] - please see report: Inspected…" at bounding box center [1012, 571] width 904 height 50
type textarea "Hi team, our technician attended this job [DATE] - please see report: Inspected…"
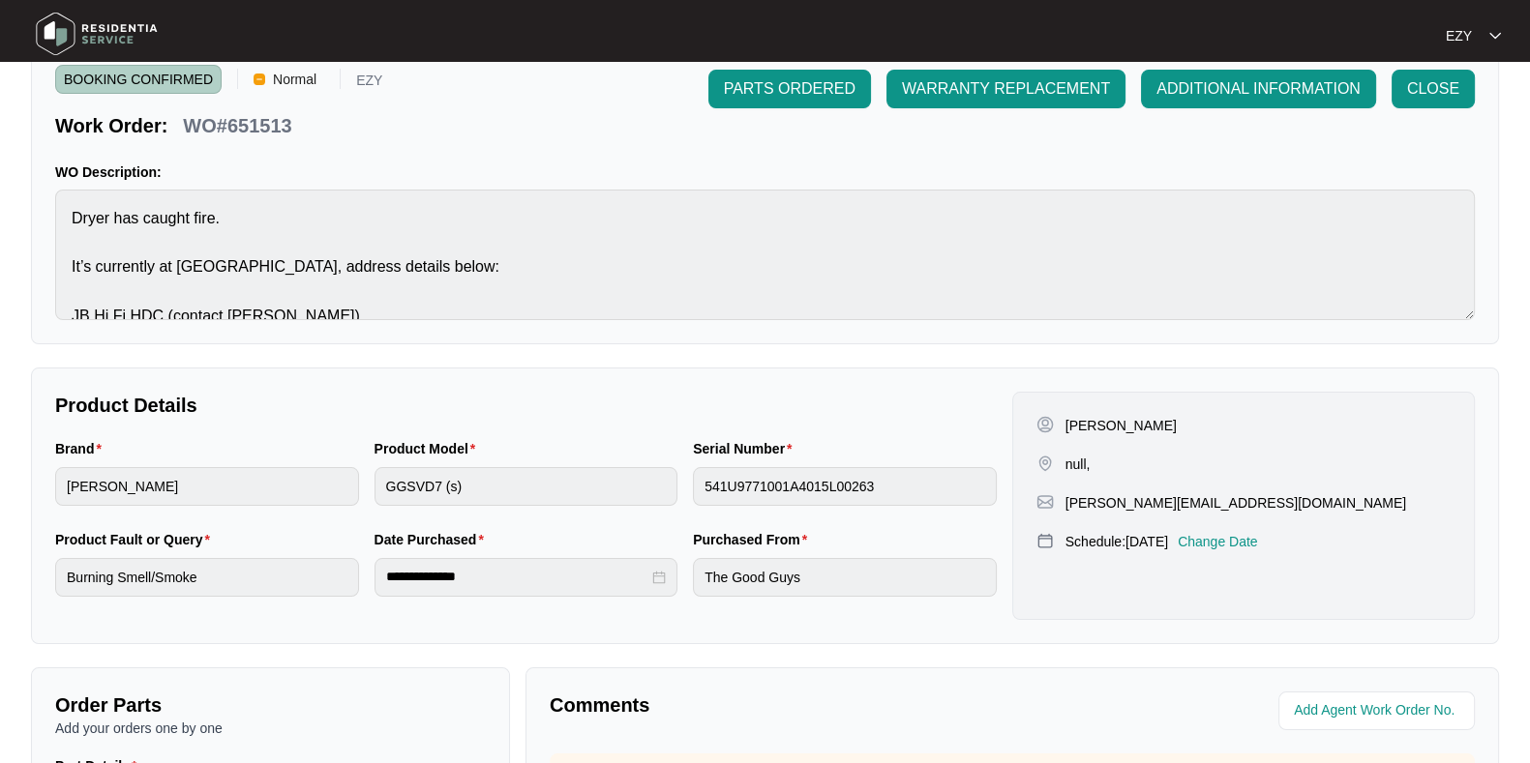
scroll to position [0, 0]
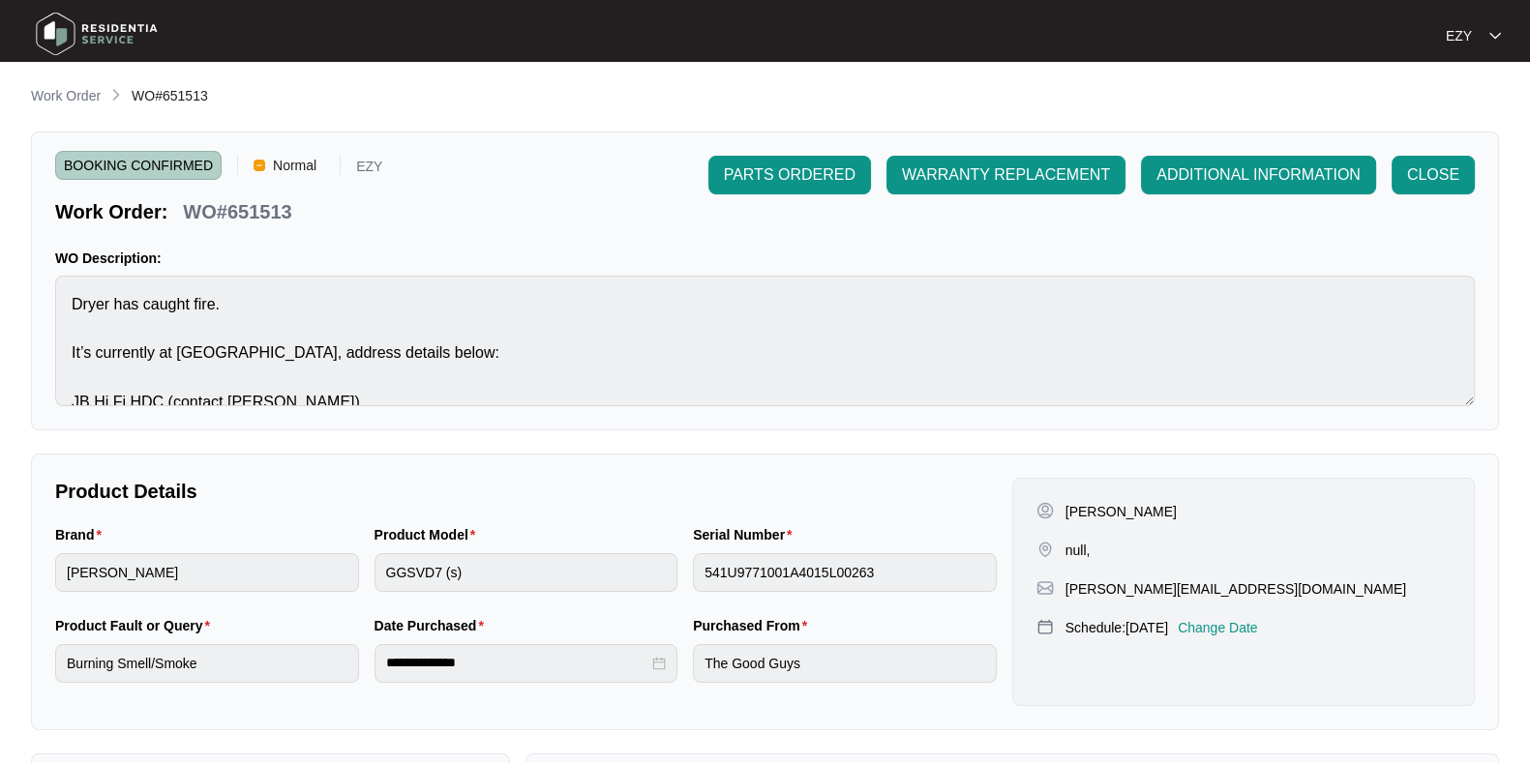
click at [237, 204] on p "WO#651513" at bounding box center [237, 211] width 108 height 27
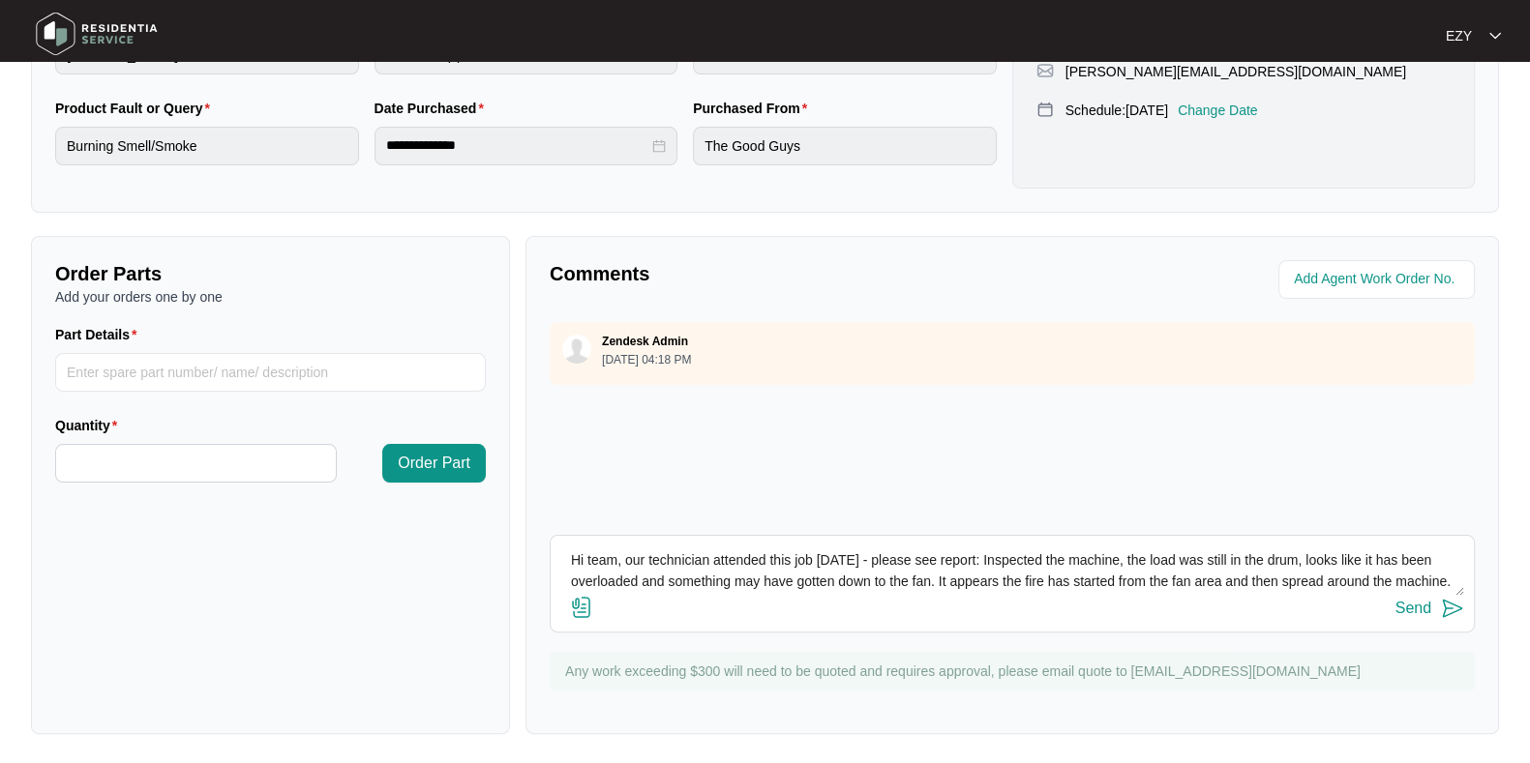
click at [731, 563] on textarea "Hi team, our technician attended this job [DATE] - please see report: Inspected…" at bounding box center [1012, 571] width 904 height 50
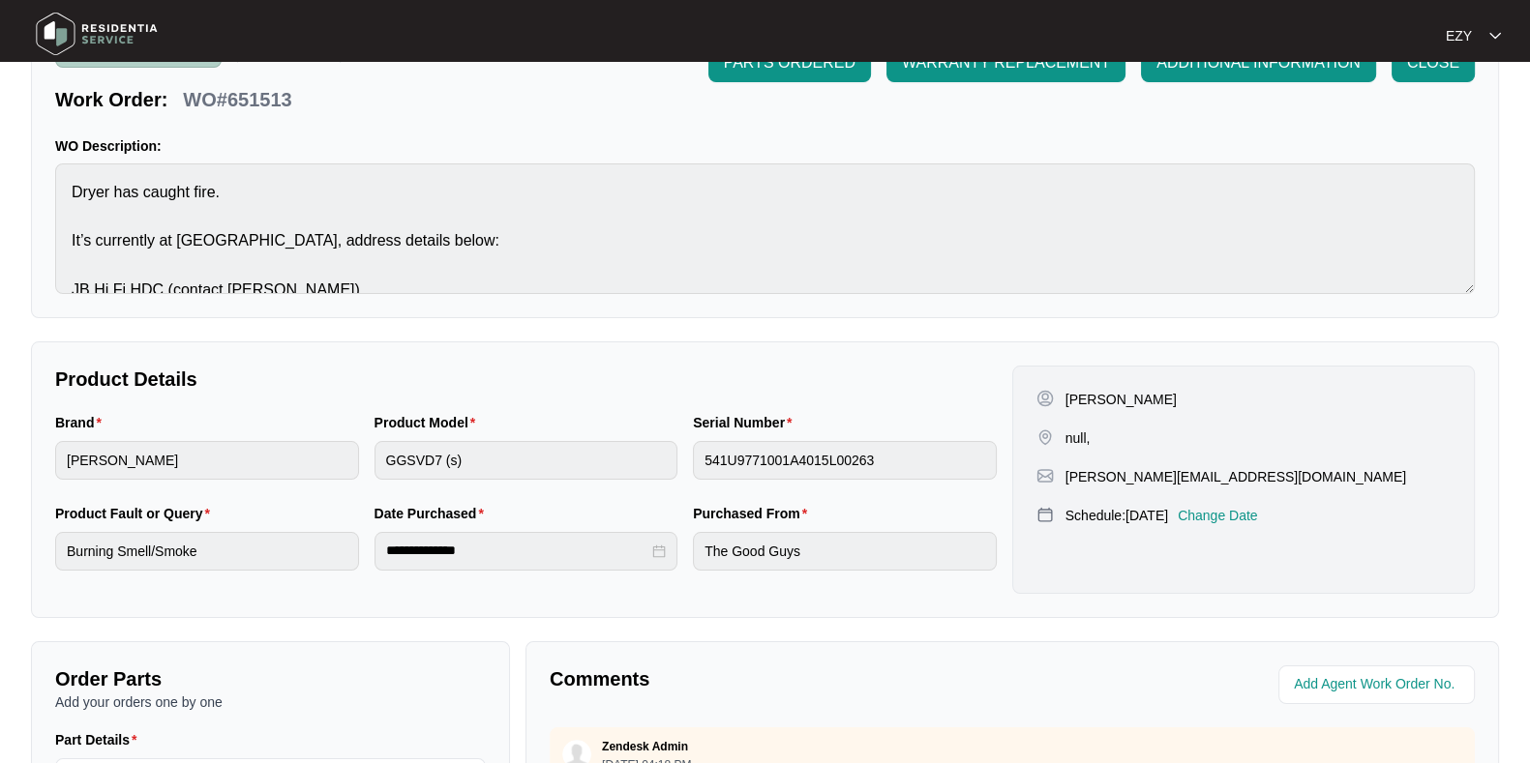
scroll to position [0, 0]
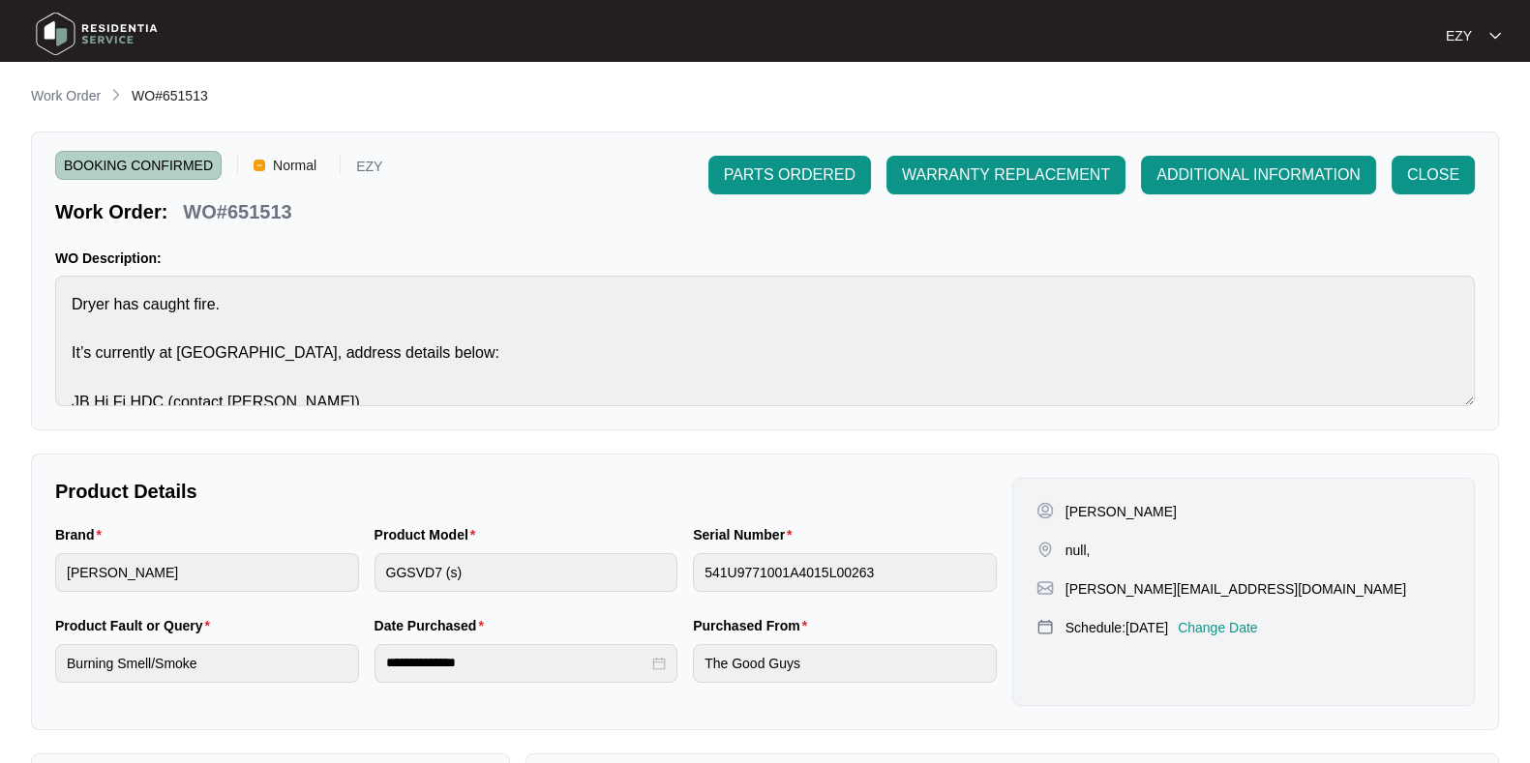
drag, startPoint x: 34, startPoint y: 97, endPoint x: 48, endPoint y: 98, distance: 14.5
click at [34, 97] on p "Work Order" at bounding box center [66, 95] width 70 height 19
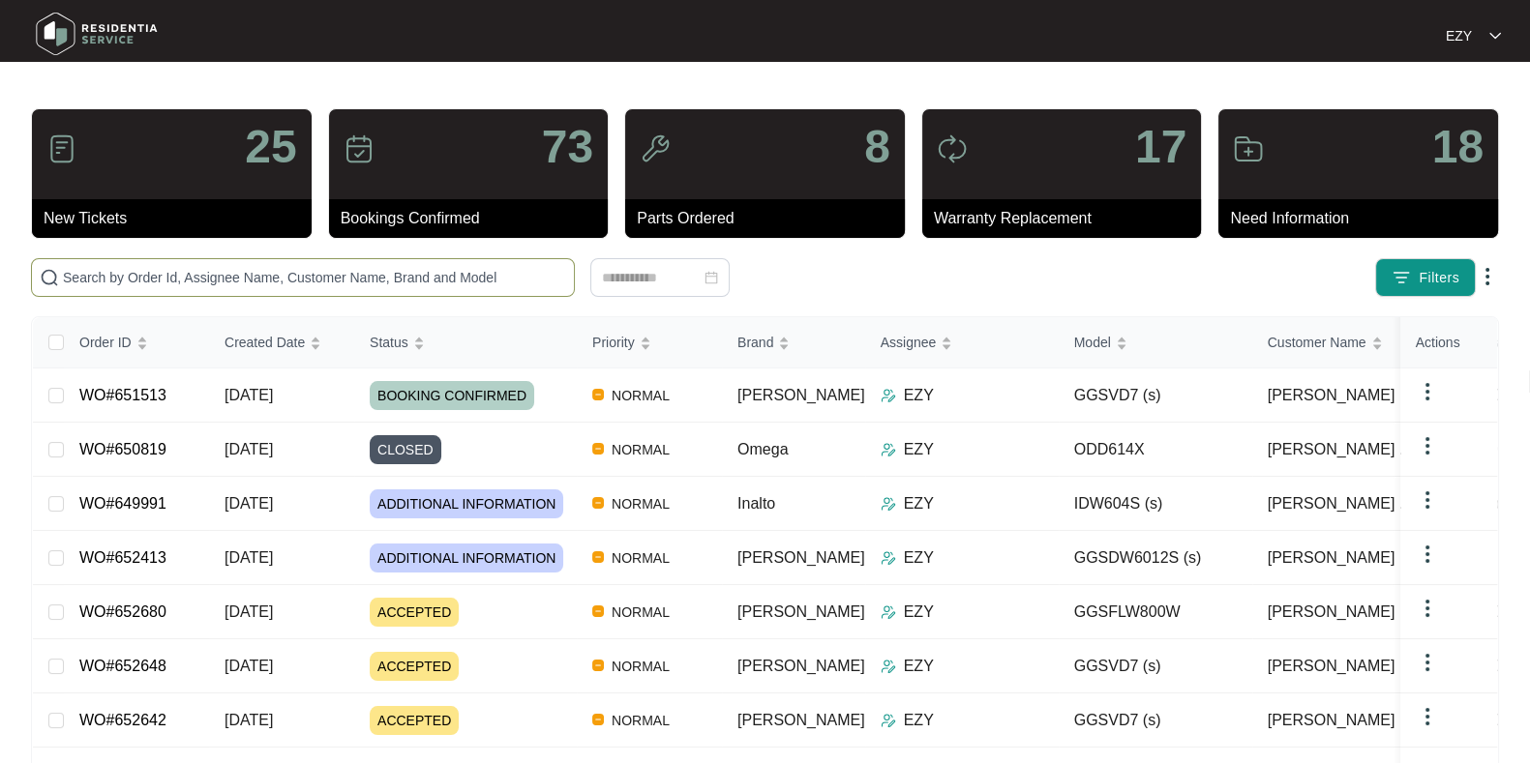
click at [435, 282] on input "text" at bounding box center [314, 277] width 503 height 21
paste input "651242"
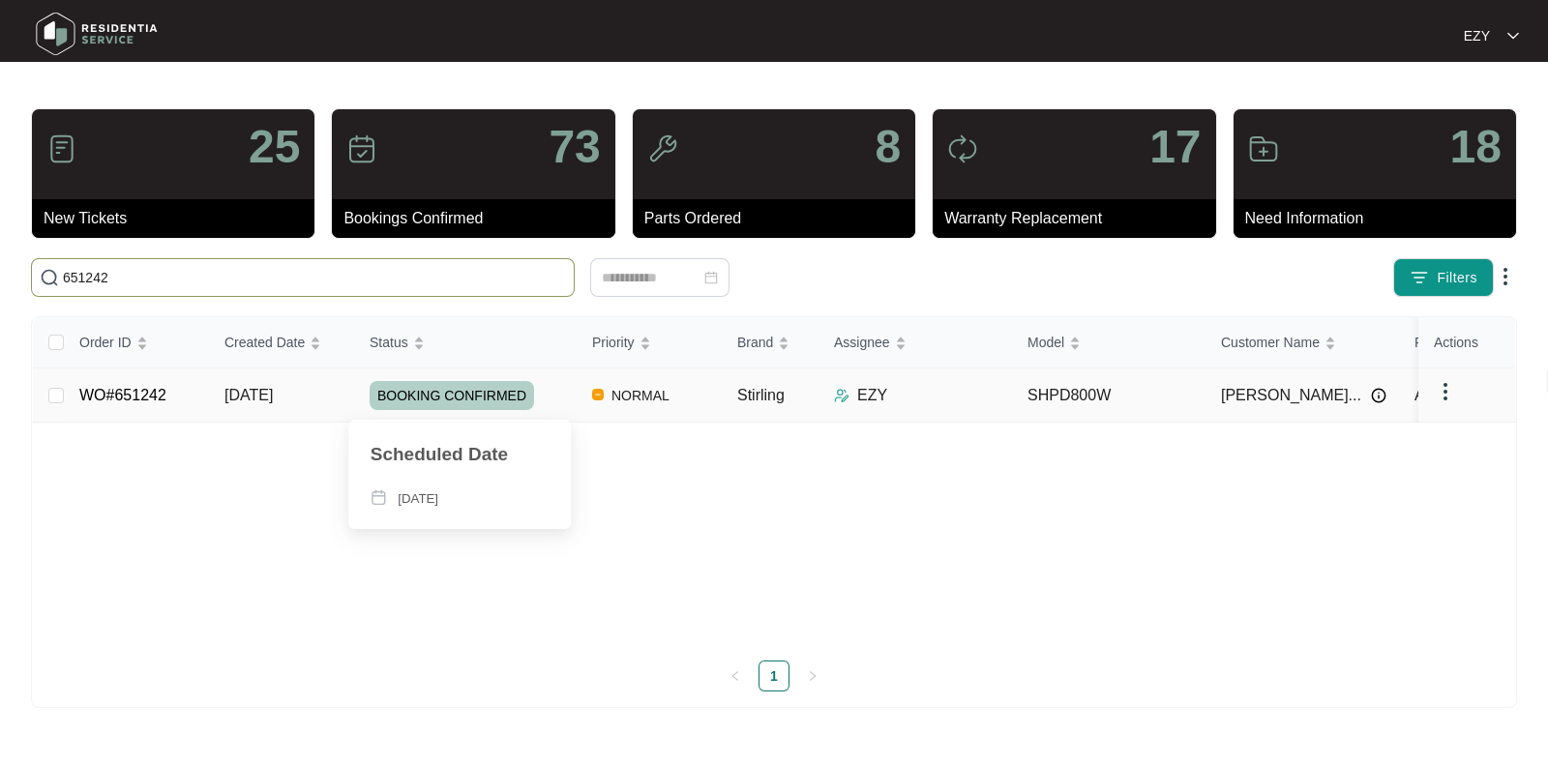
type input "651242"
click at [550, 403] on div "BOOKING CONFIRMED" at bounding box center [473, 395] width 207 height 29
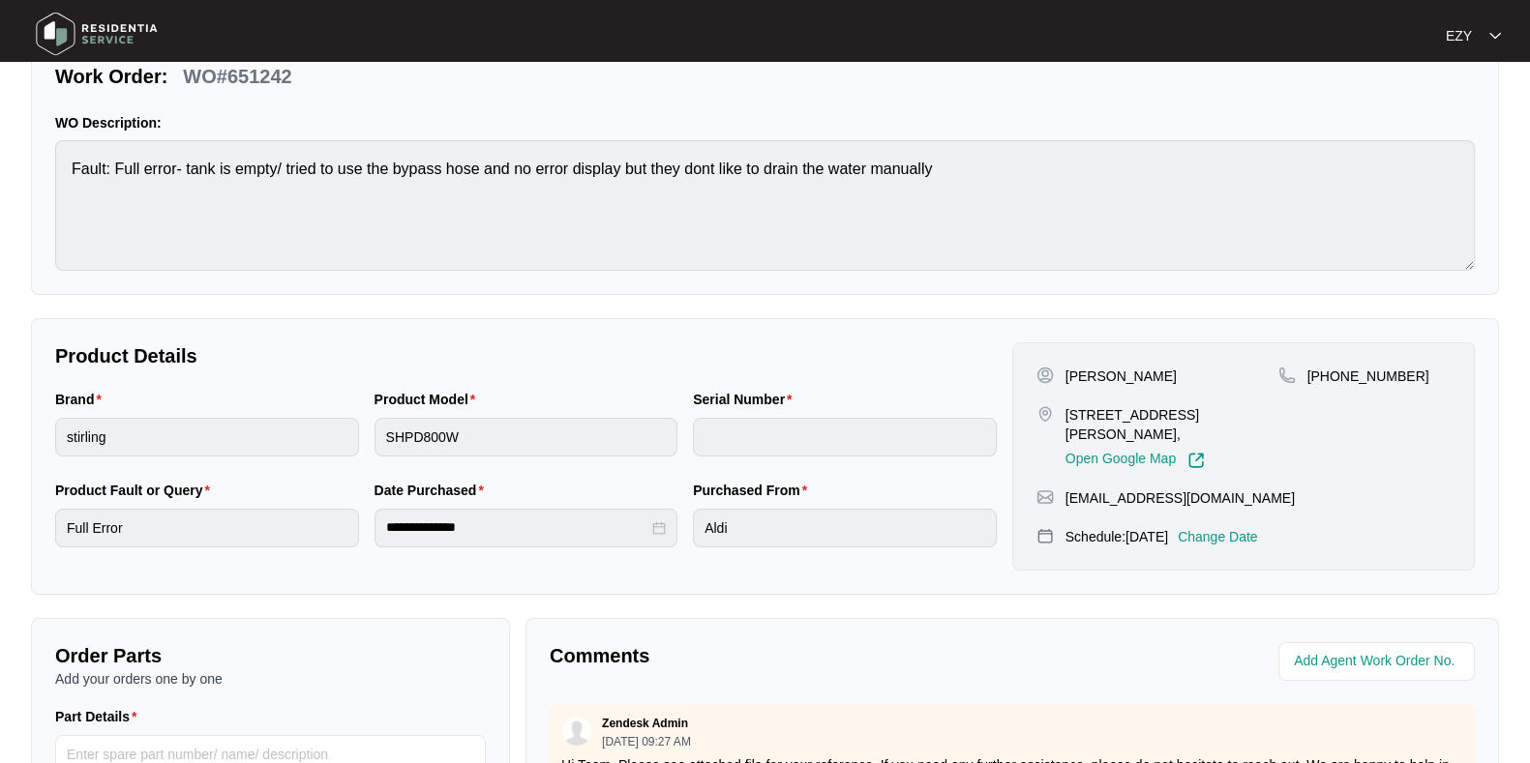
scroll to position [518, 0]
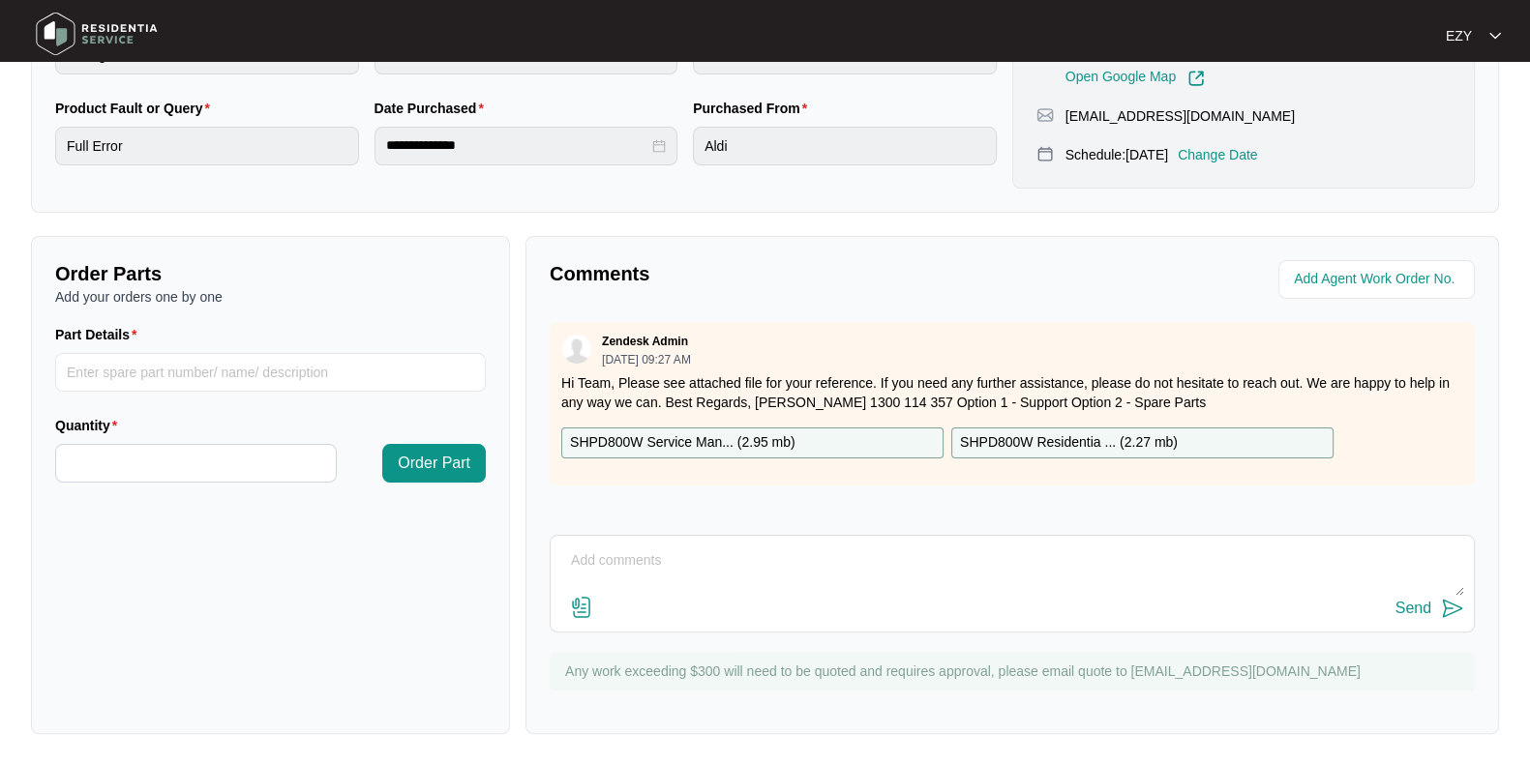
click at [704, 553] on textarea at bounding box center [1012, 571] width 904 height 50
paste textarea "Customer stated that when the drain hose is connected to the top draw the full …"
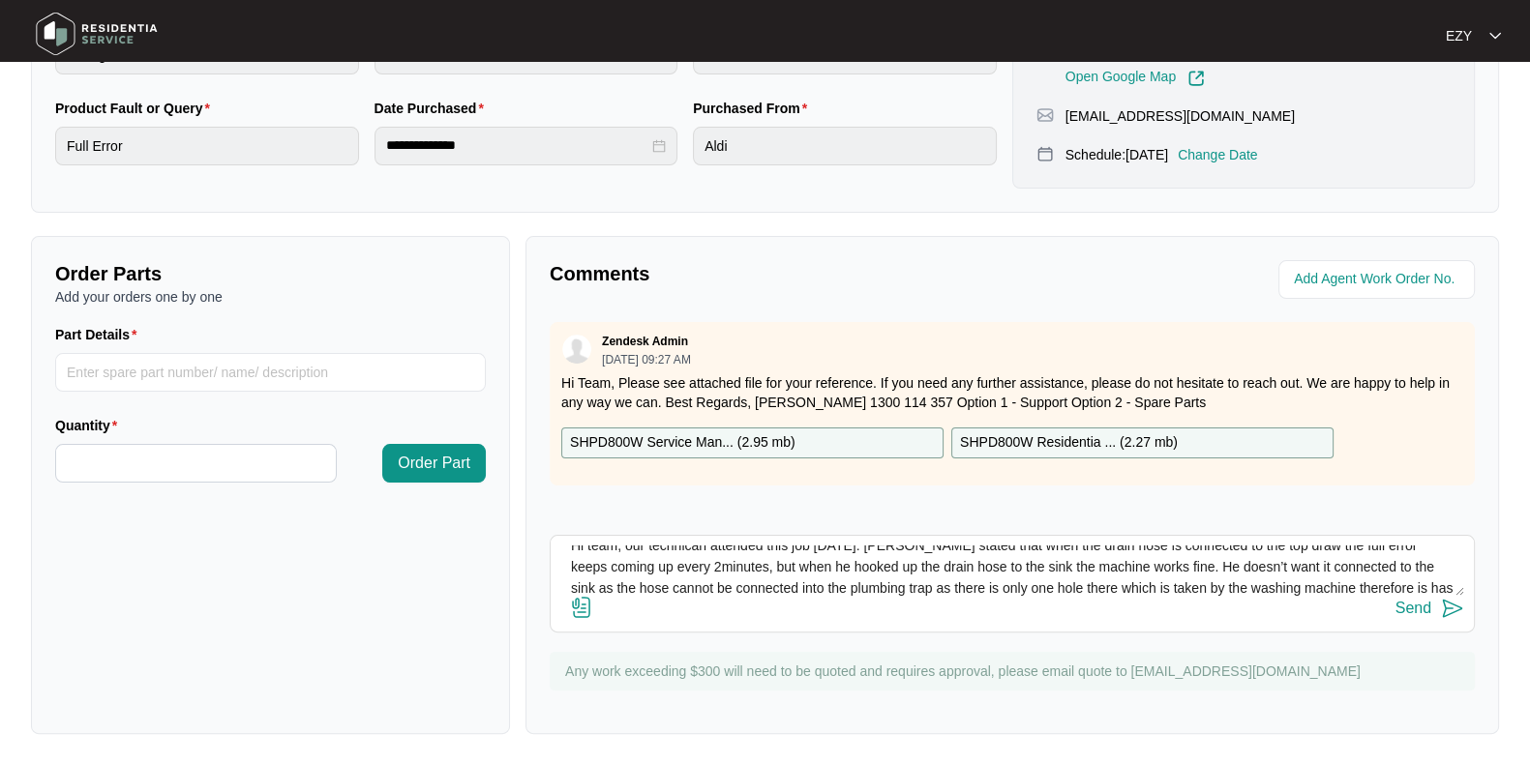
scroll to position [0, 0]
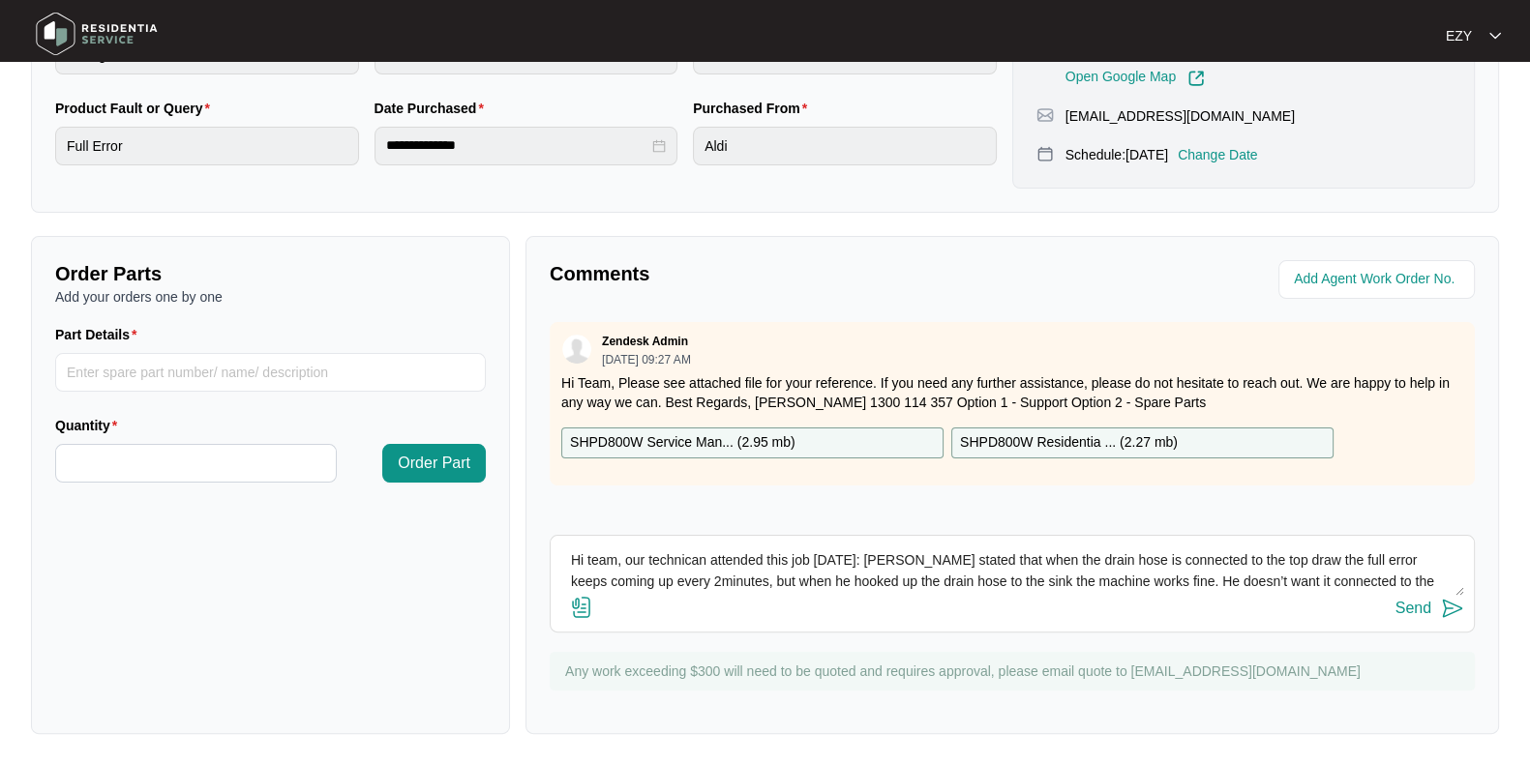
click at [685, 558] on textarea "Hi team, our technican attended this job [DATE]: [PERSON_NAME] stated that when…" at bounding box center [1012, 571] width 904 height 50
click at [851, 554] on textarea "Hi team, our technician attended this job [DATE]: [PERSON_NAME] stated that whe…" at bounding box center [1012, 571] width 904 height 50
type textarea "Hi team, our technician attended this job [DATE], please see report: Customer s…"
click at [1398, 612] on div "Send" at bounding box center [1413, 608] width 36 height 17
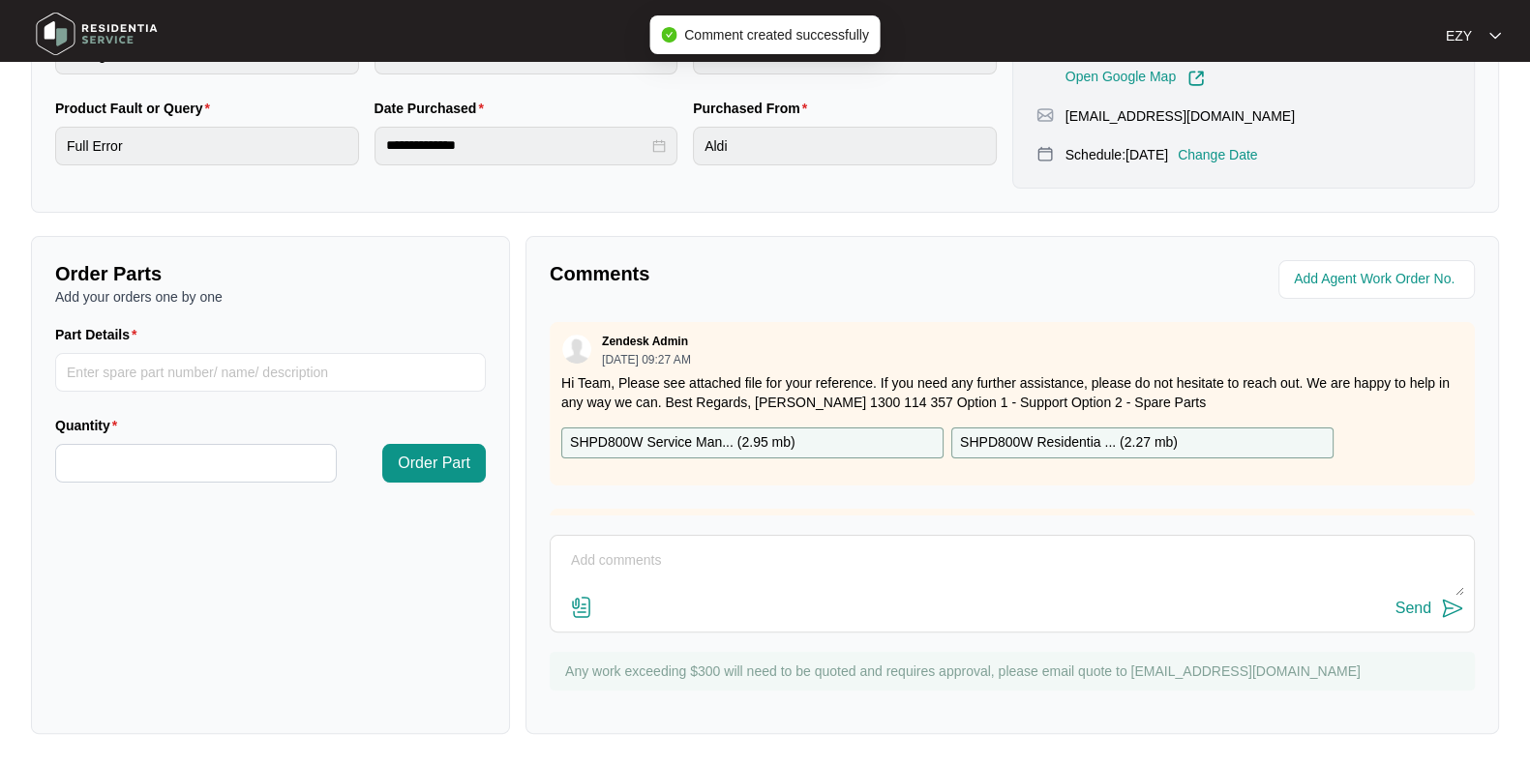
scroll to position [0, 0]
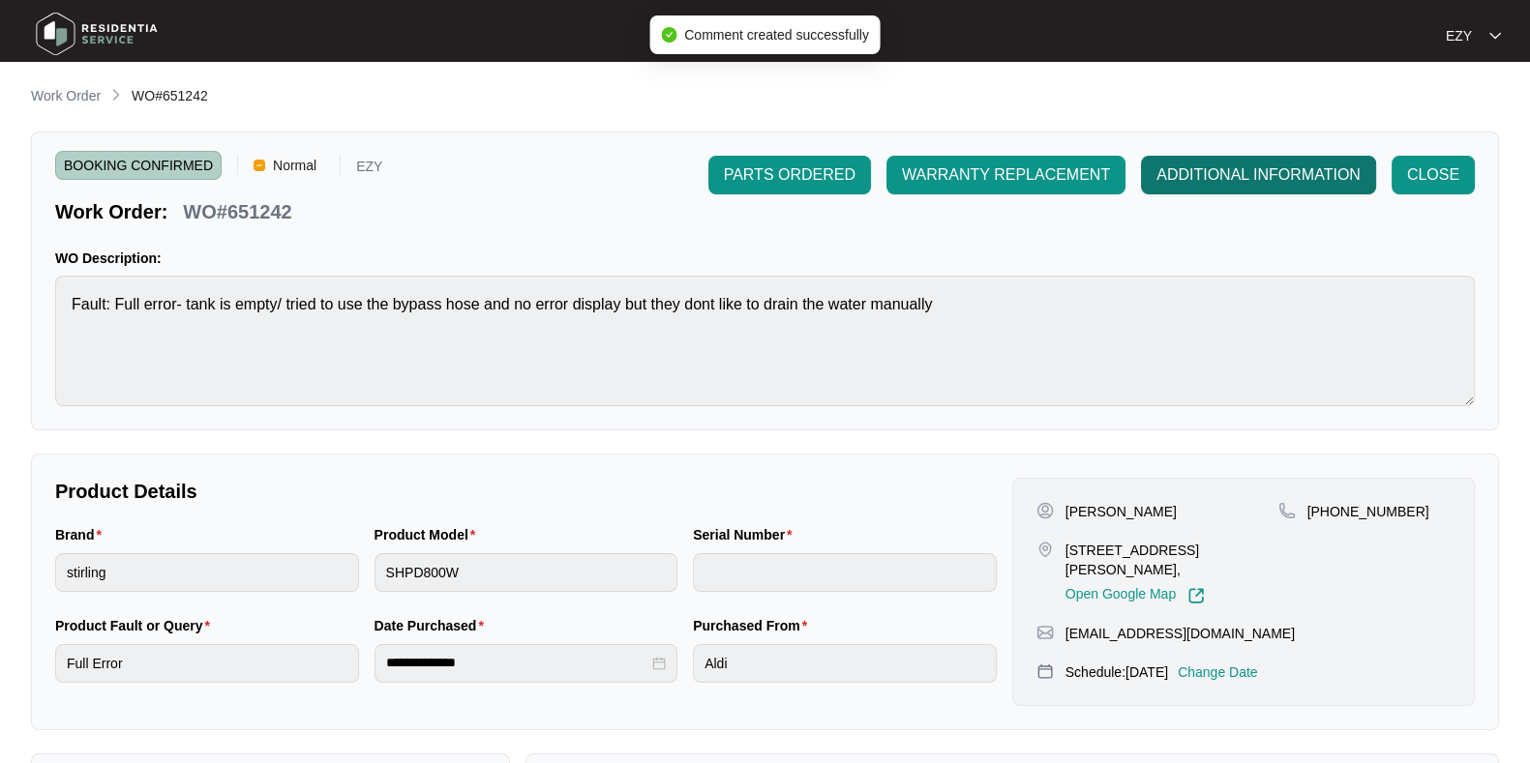
click at [1171, 189] on button "ADDITIONAL INFORMATION" at bounding box center [1258, 175] width 235 height 39
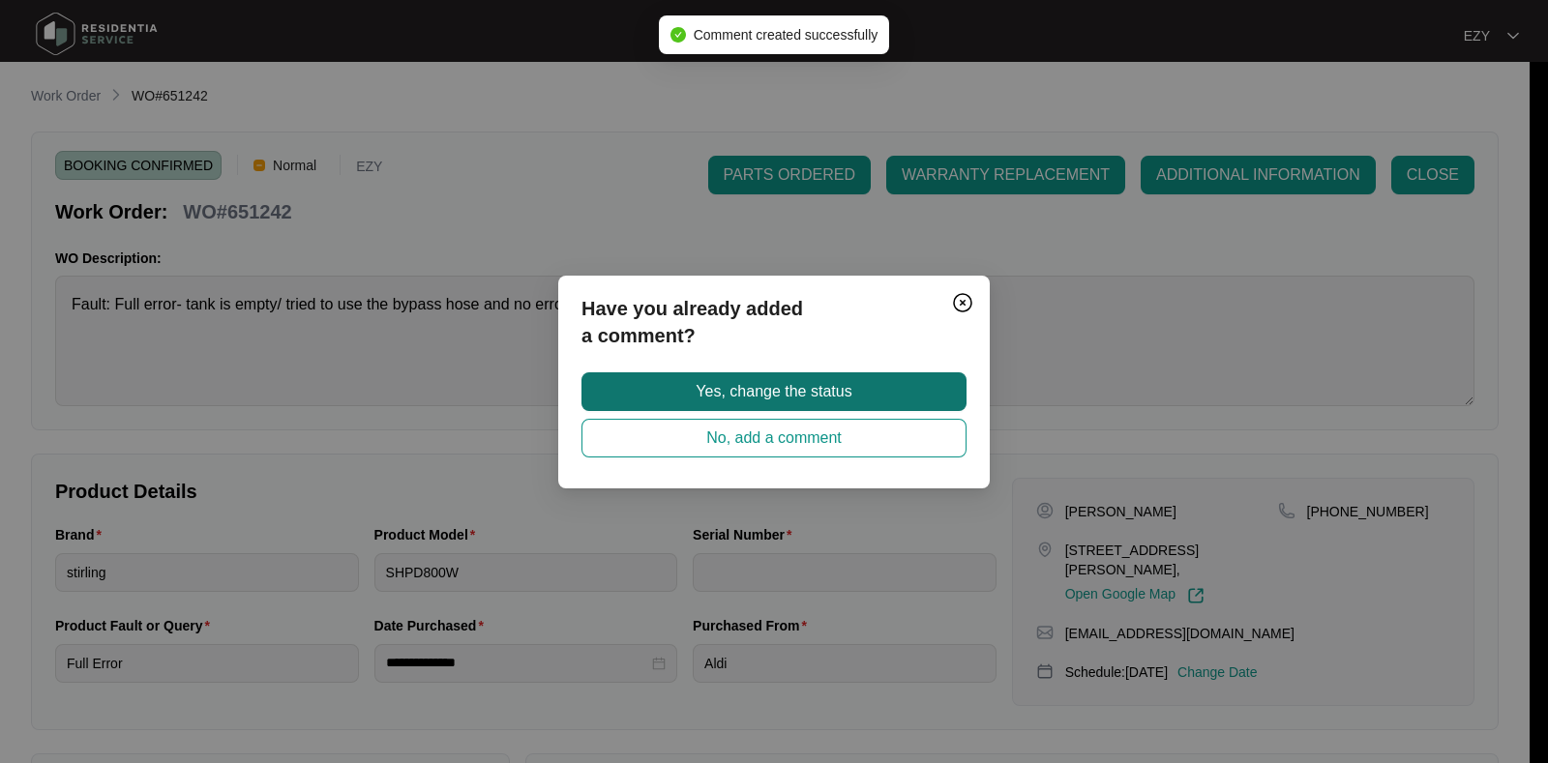
click at [861, 389] on button "Yes, change the status" at bounding box center [774, 392] width 385 height 39
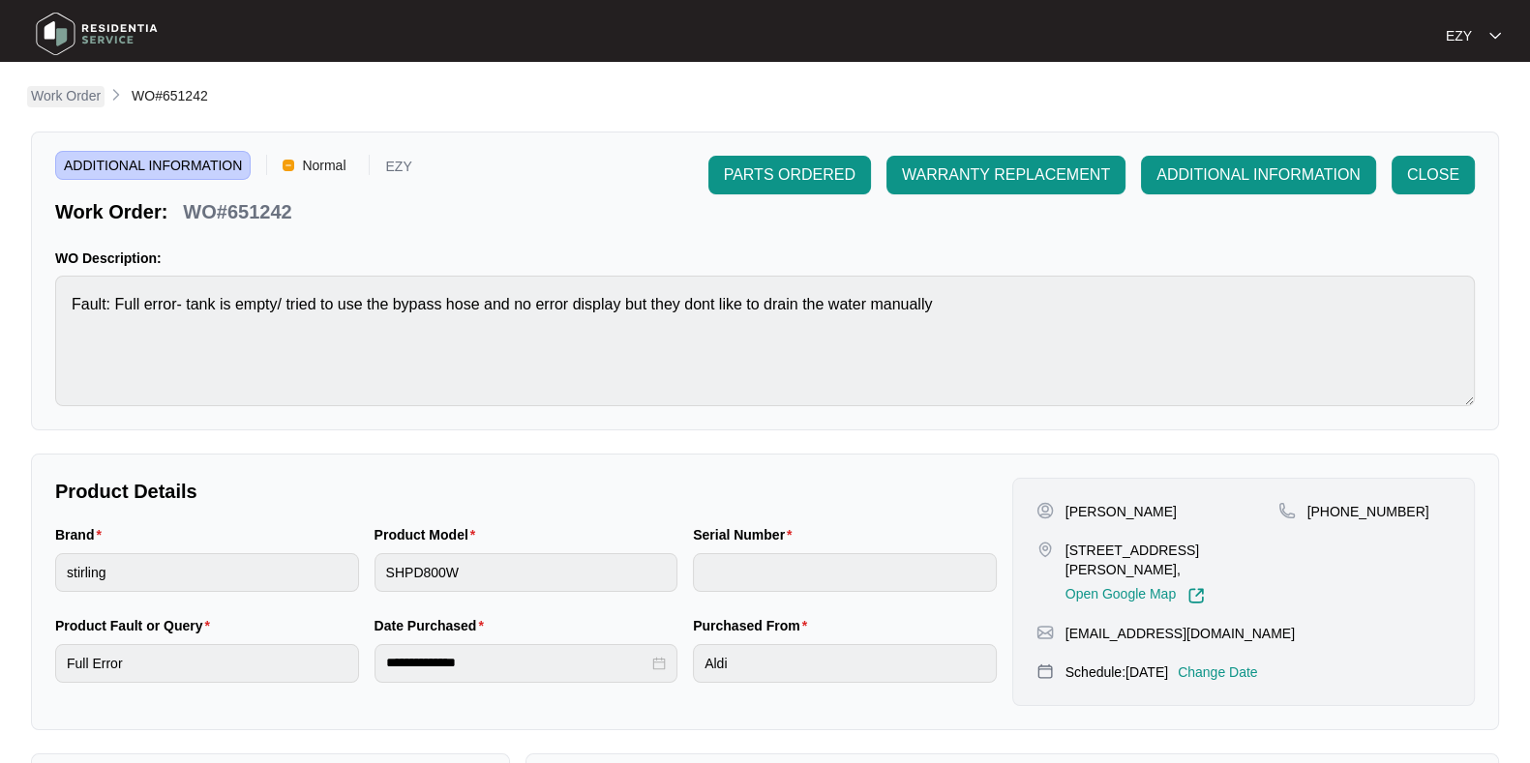
click at [72, 90] on p "Work Order" at bounding box center [66, 95] width 70 height 19
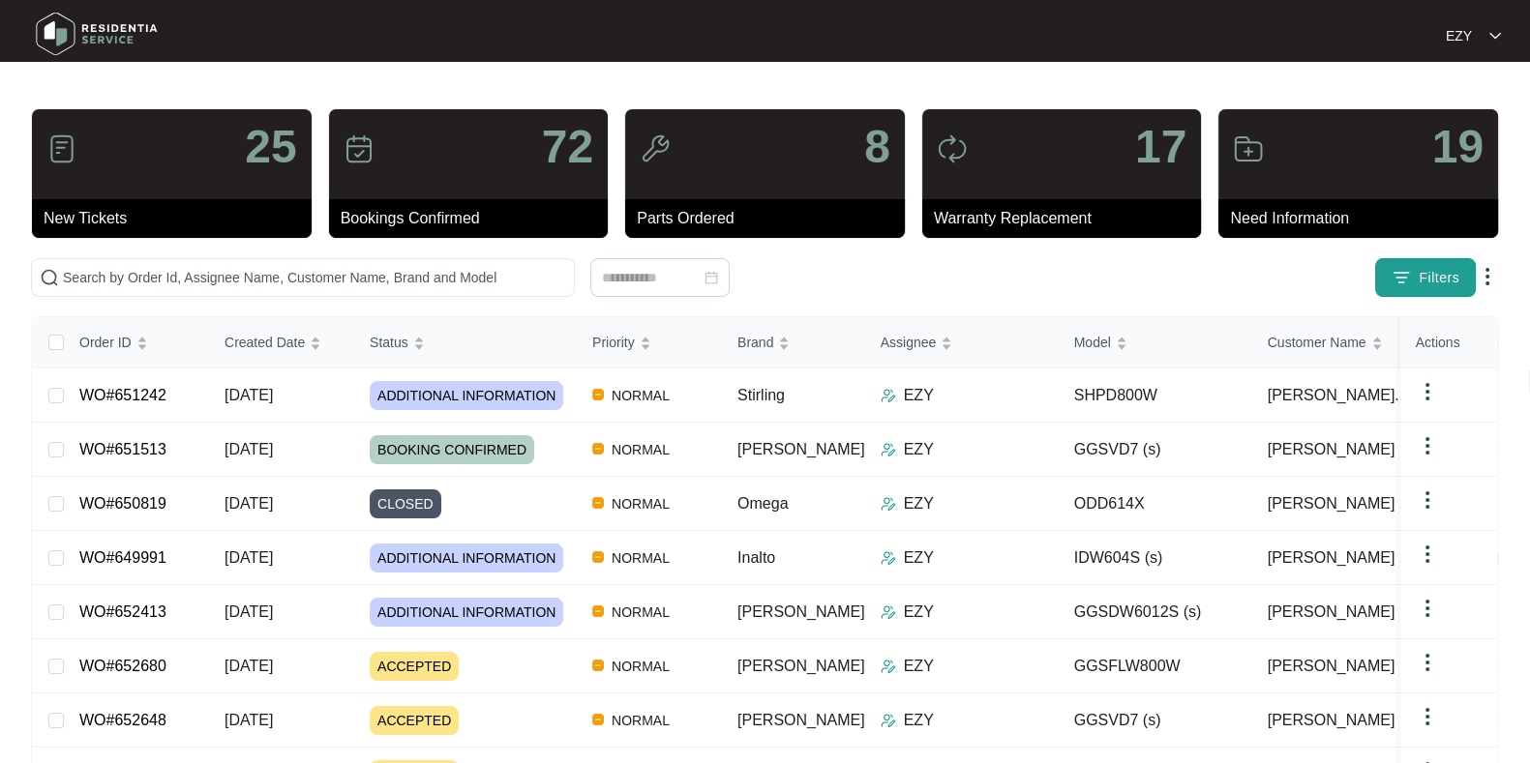
click at [1398, 274] on img "button" at bounding box center [1400, 277] width 19 height 19
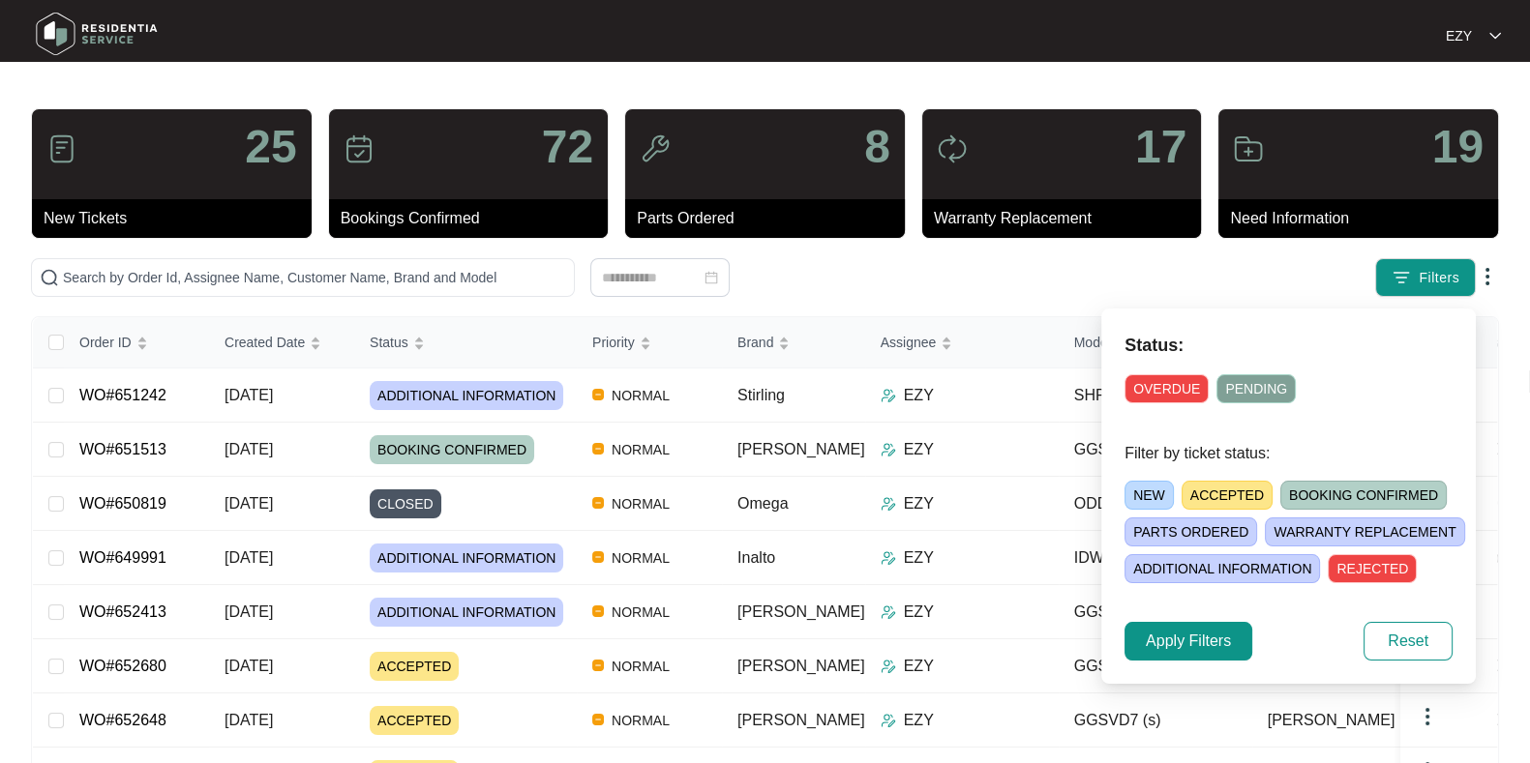
click at [1230, 493] on span "ACCEPTED" at bounding box center [1226, 495] width 91 height 29
click at [1135, 664] on div "Status: OVERDUE PENDING Filter by ticket status: NEW ACCEPTED BOOKING CONFIRMED…" at bounding box center [1288, 496] width 374 height 375
click at [1164, 636] on span "Apply Filters" at bounding box center [1188, 641] width 85 height 23
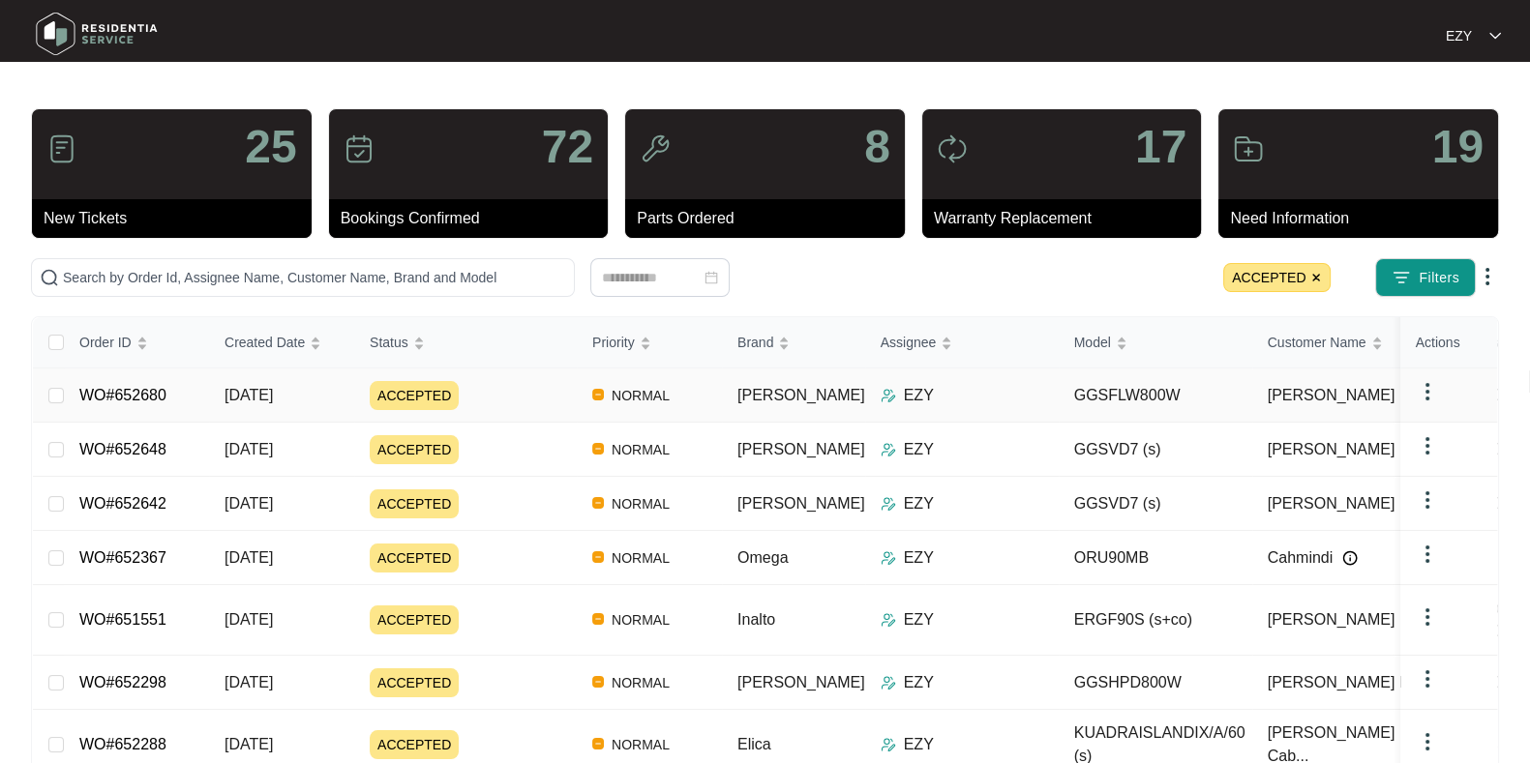
click at [493, 404] on div "ACCEPTED" at bounding box center [473, 395] width 207 height 29
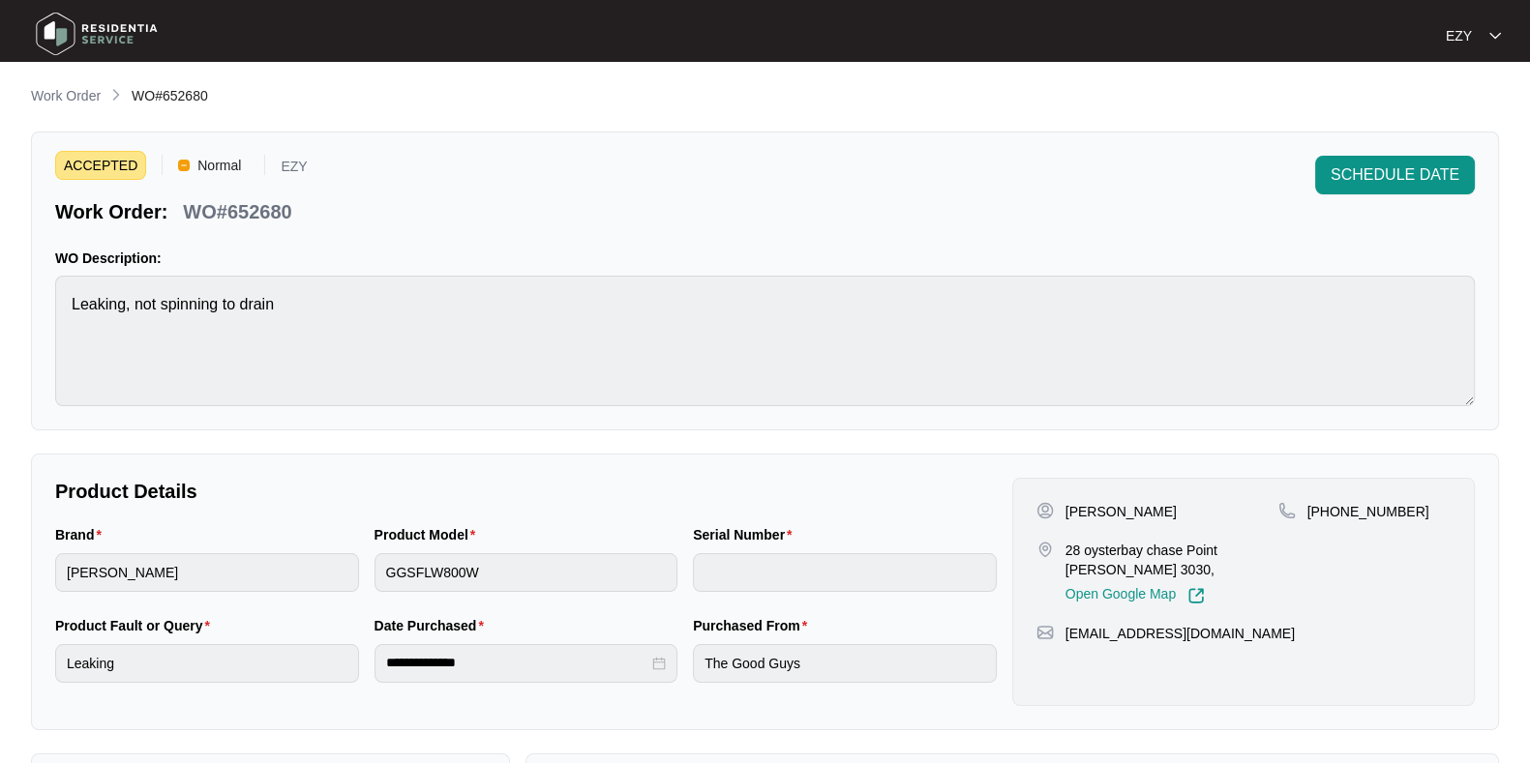
click at [261, 209] on p "WO#652680" at bounding box center [237, 211] width 108 height 27
click at [1400, 178] on span "SCHEDULE DATE" at bounding box center [1394, 175] width 129 height 23
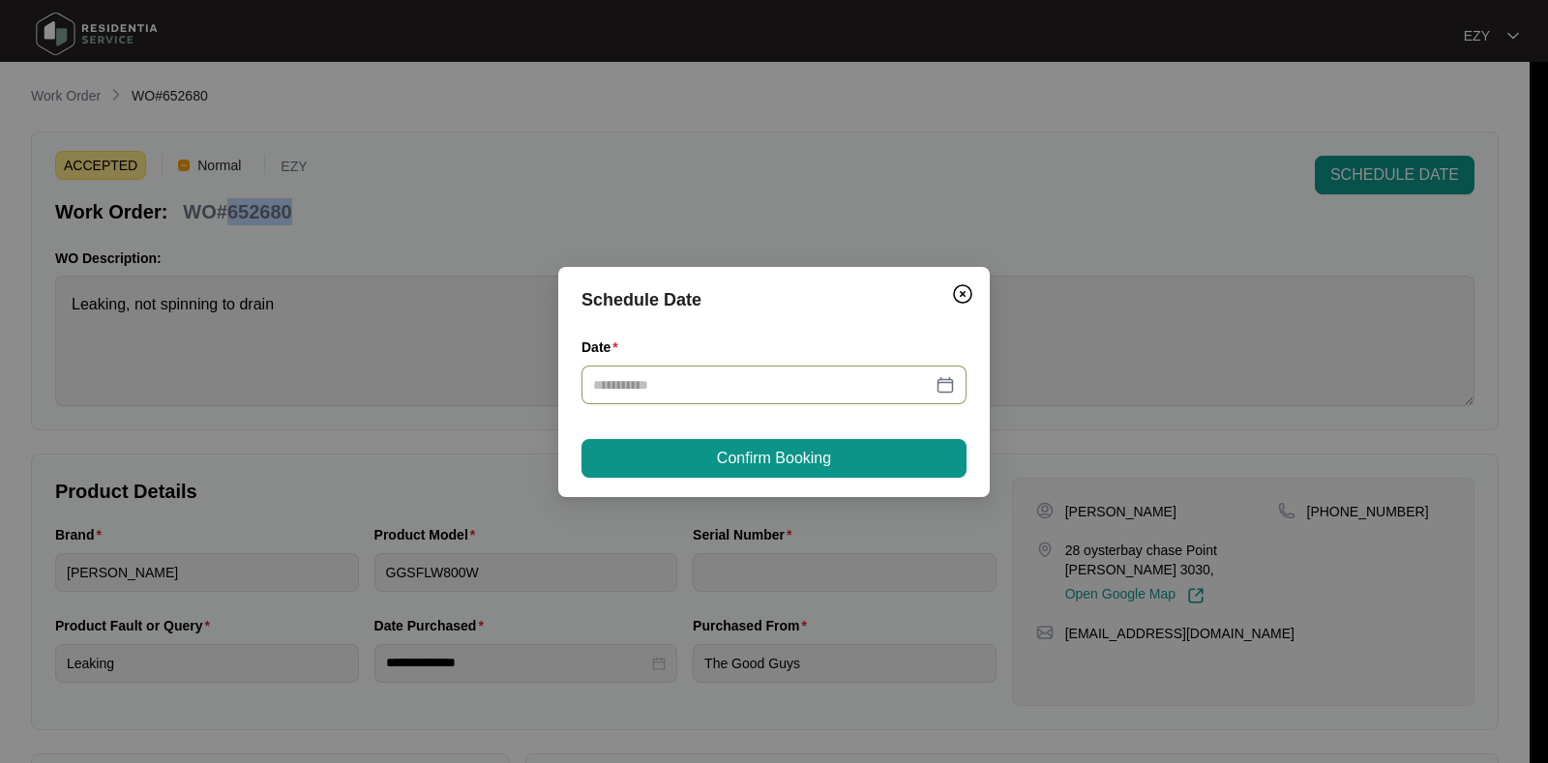
click at [705, 403] on div at bounding box center [774, 385] width 385 height 39
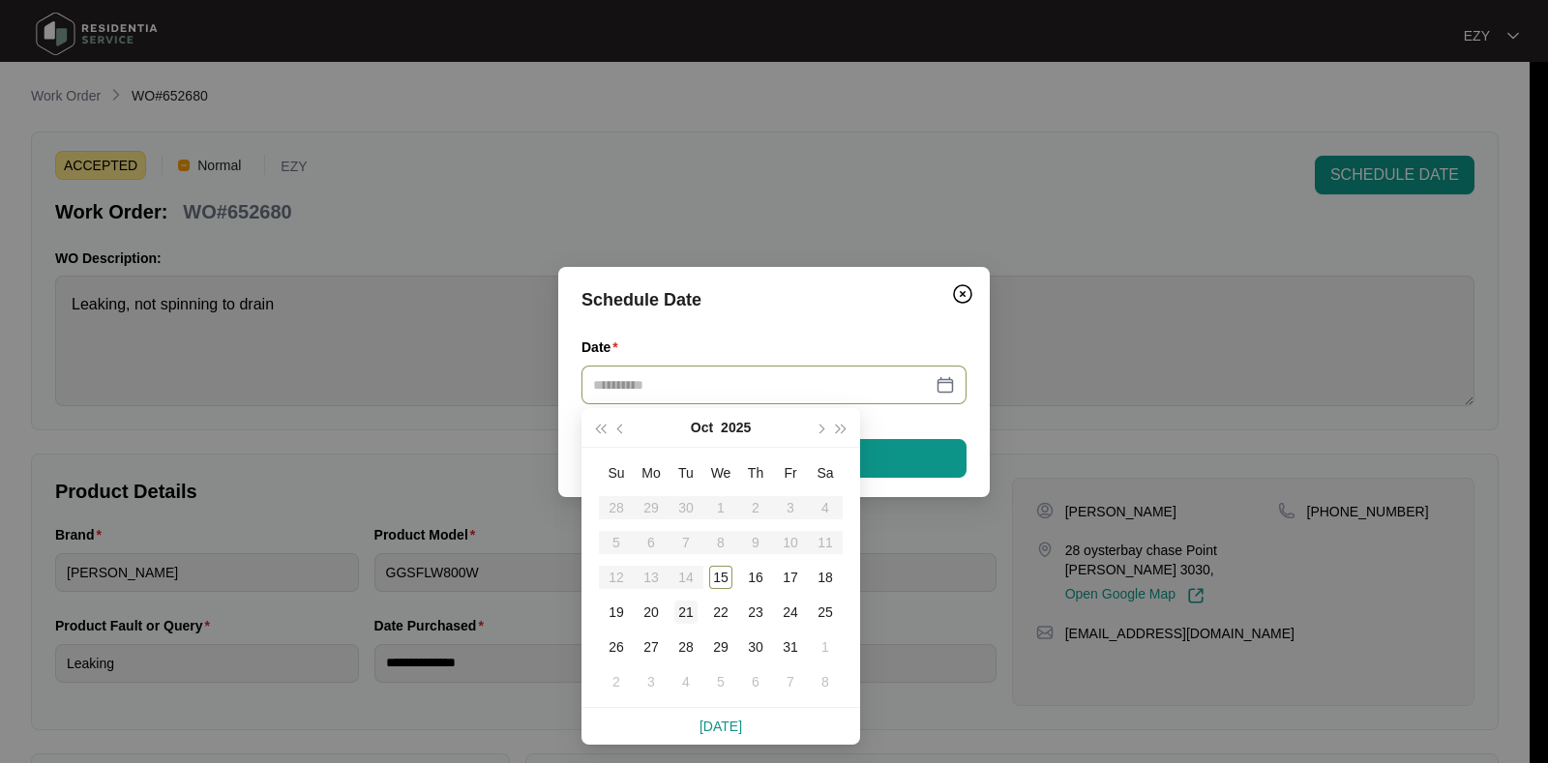
click at [682, 617] on div "21" at bounding box center [685, 612] width 23 height 23
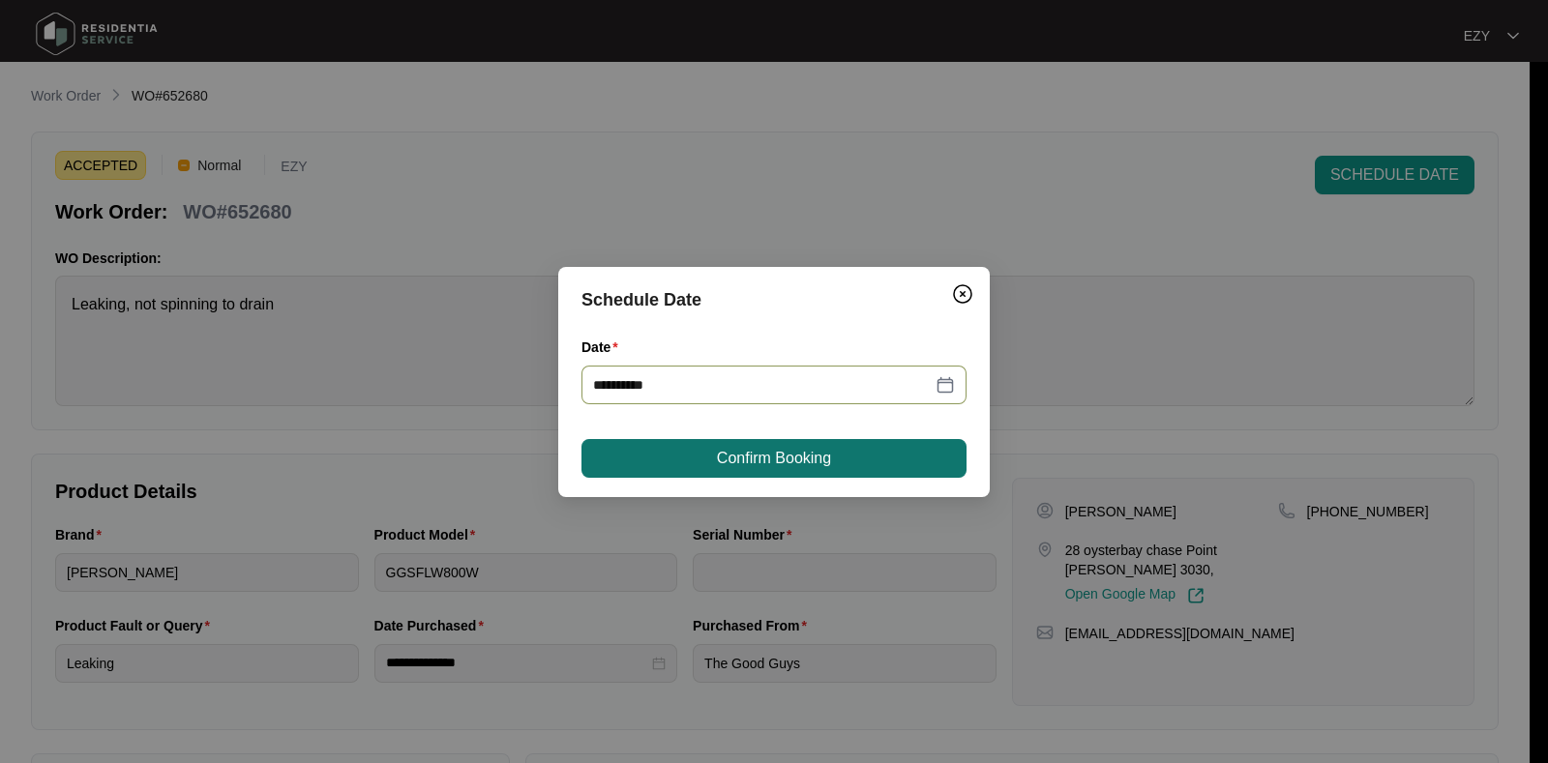
type input "**********"
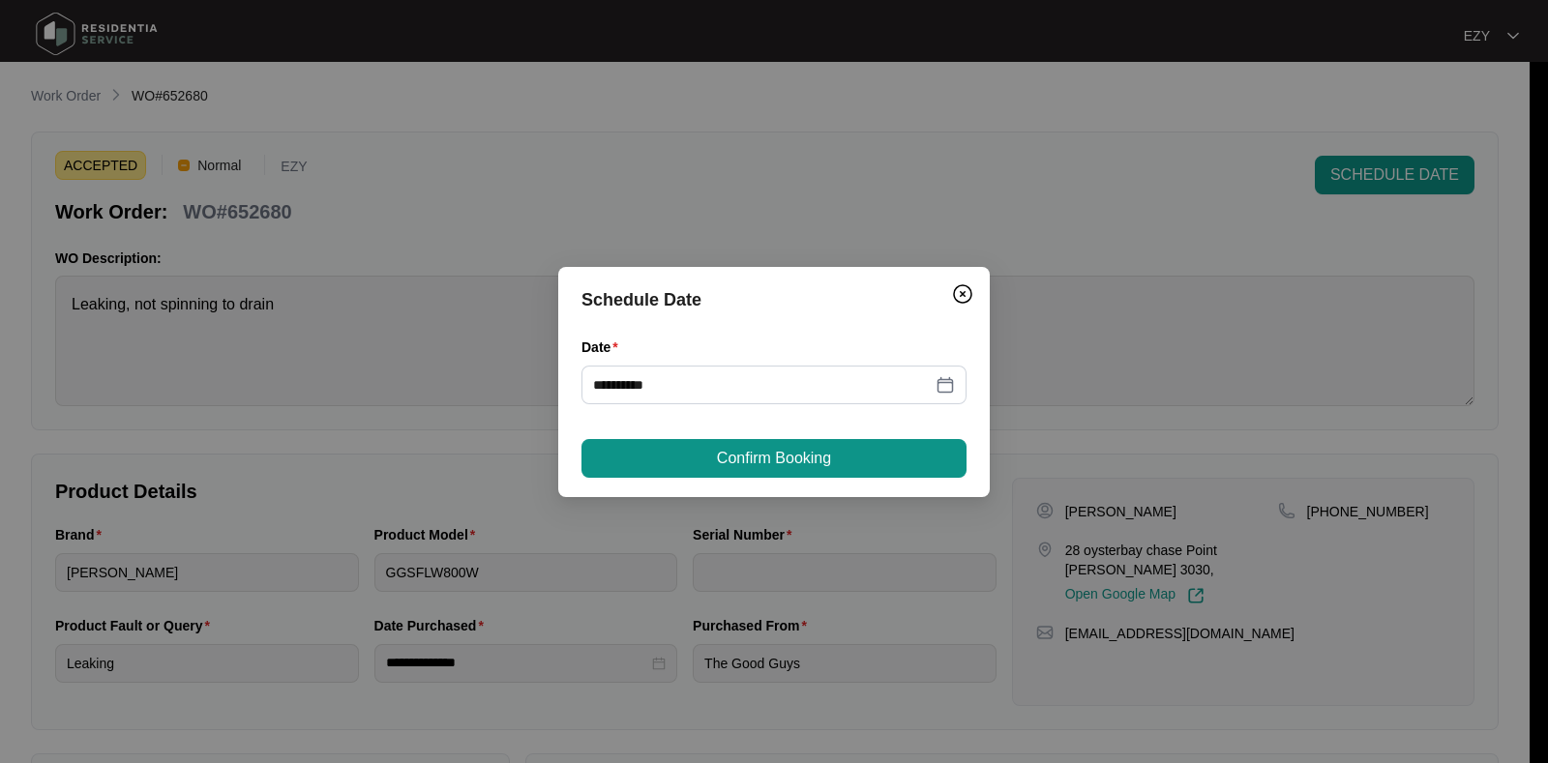
click at [722, 433] on div "**********" at bounding box center [774, 382] width 432 height 230
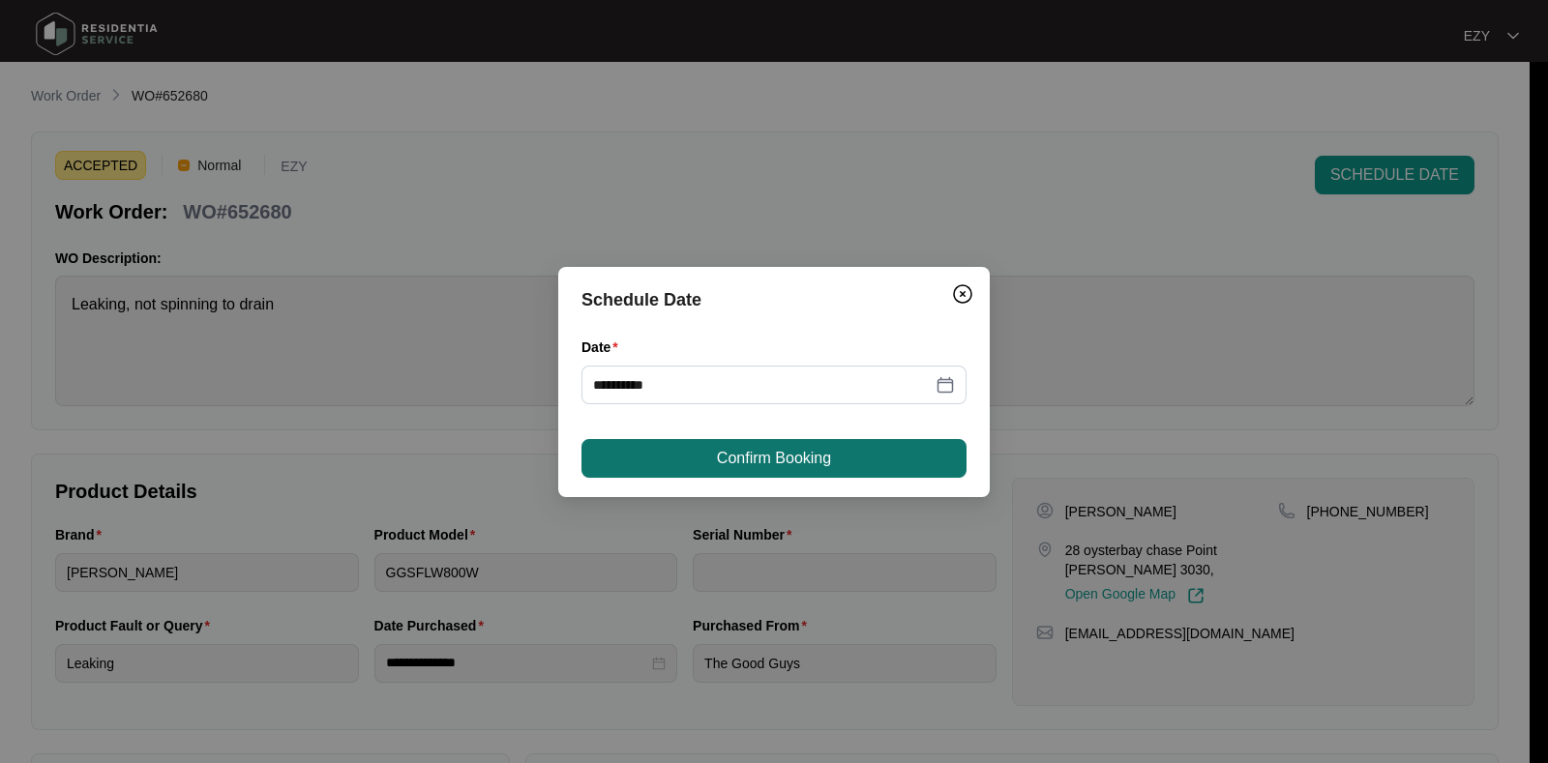
click at [729, 448] on span "Confirm Booking" at bounding box center [774, 458] width 114 height 23
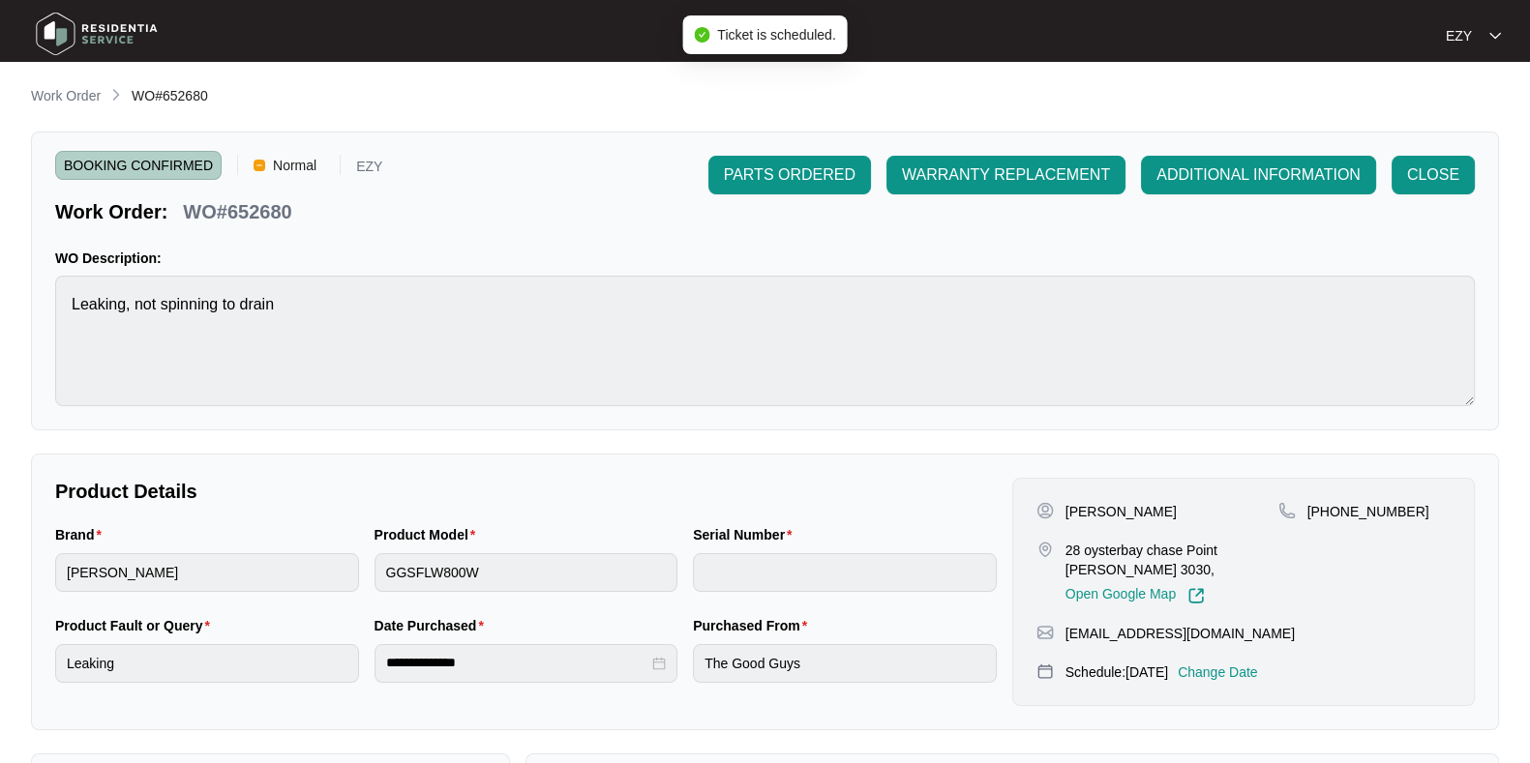
click at [68, 109] on div "**********" at bounding box center [765, 577] width 1468 height 985
click at [56, 89] on p "Work Order" at bounding box center [66, 95] width 70 height 19
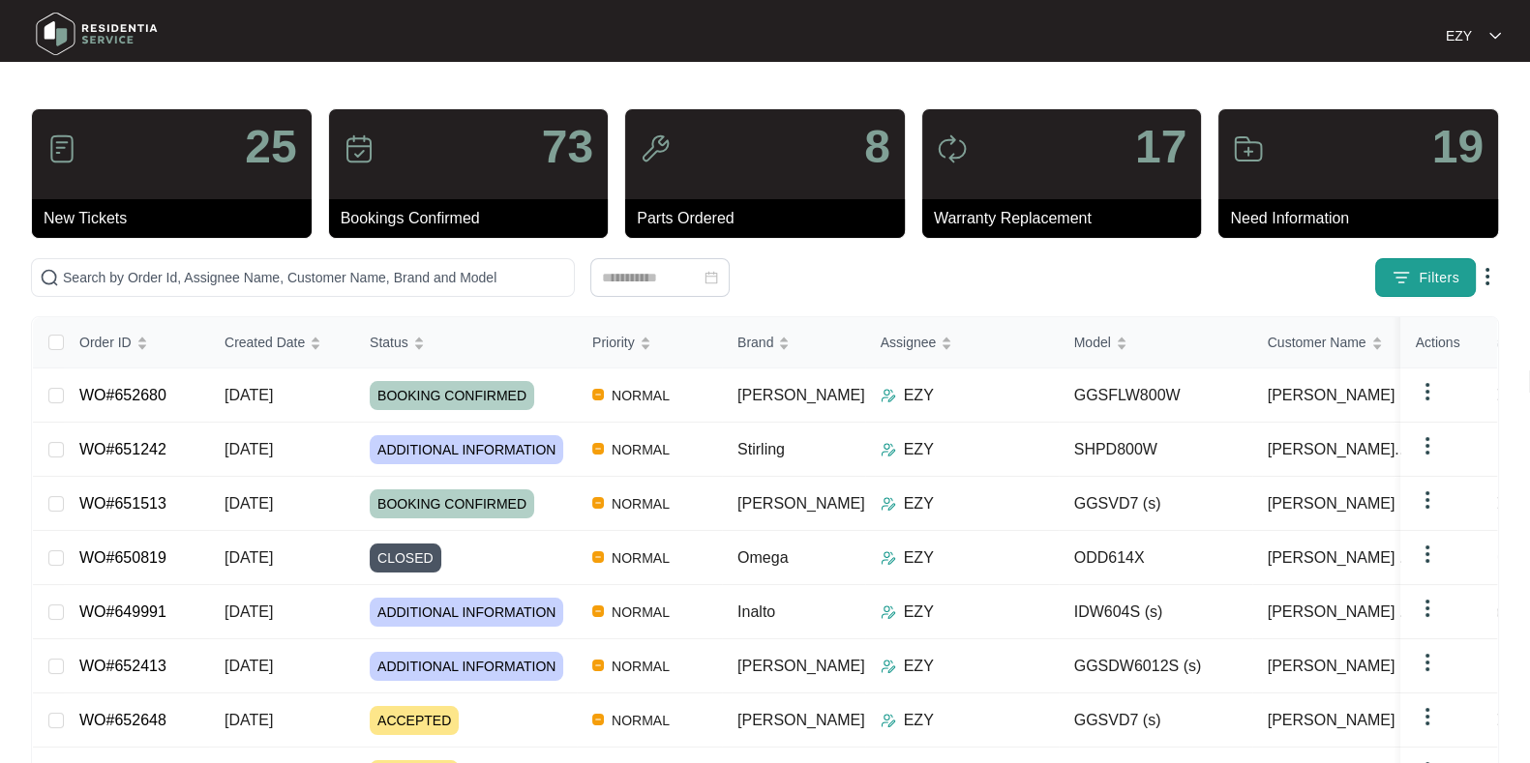
click at [1384, 278] on button "Filters" at bounding box center [1425, 277] width 101 height 39
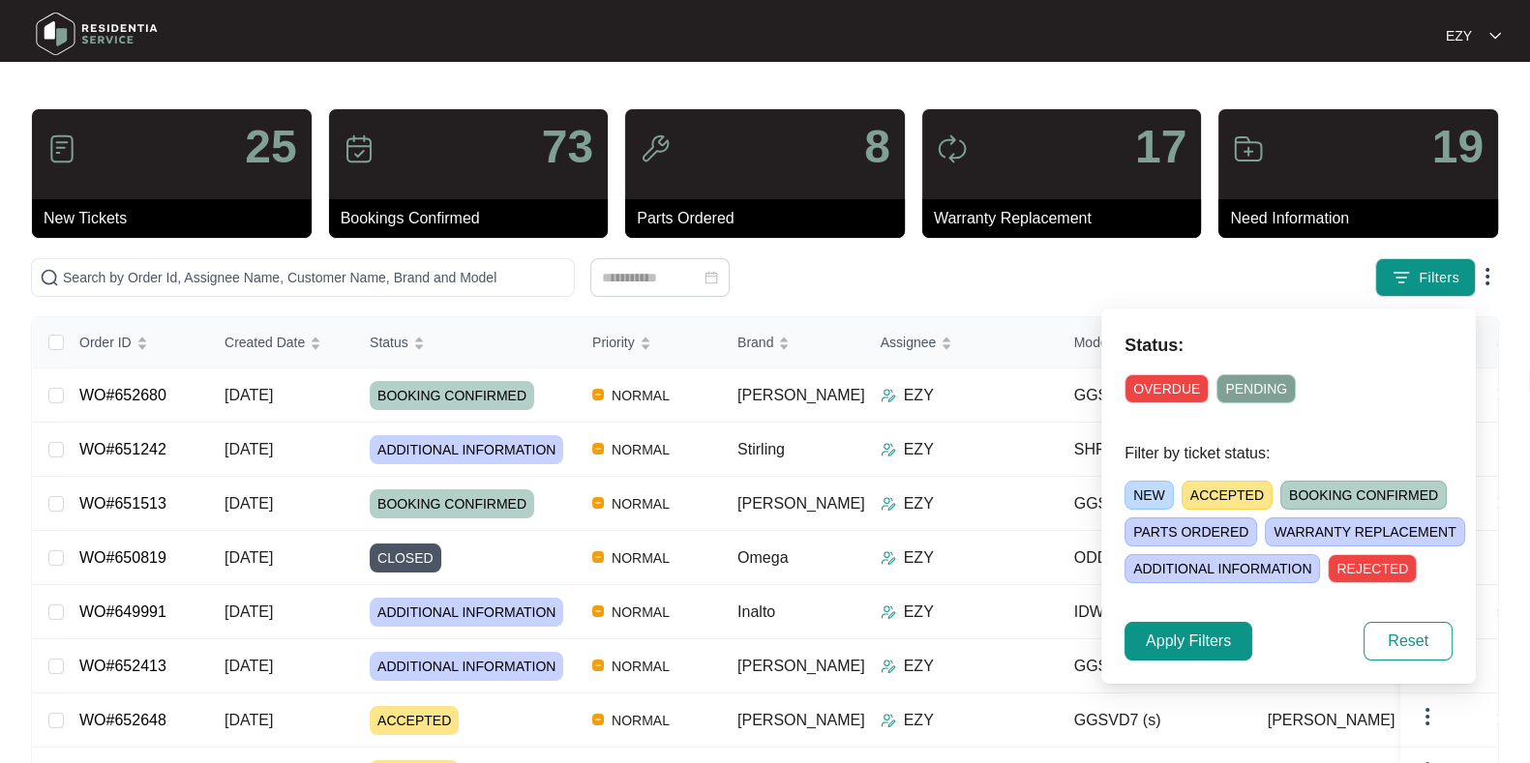
click at [1233, 500] on span "ACCEPTED" at bounding box center [1226, 495] width 91 height 29
click at [1184, 638] on span "Apply Filters" at bounding box center [1188, 641] width 85 height 23
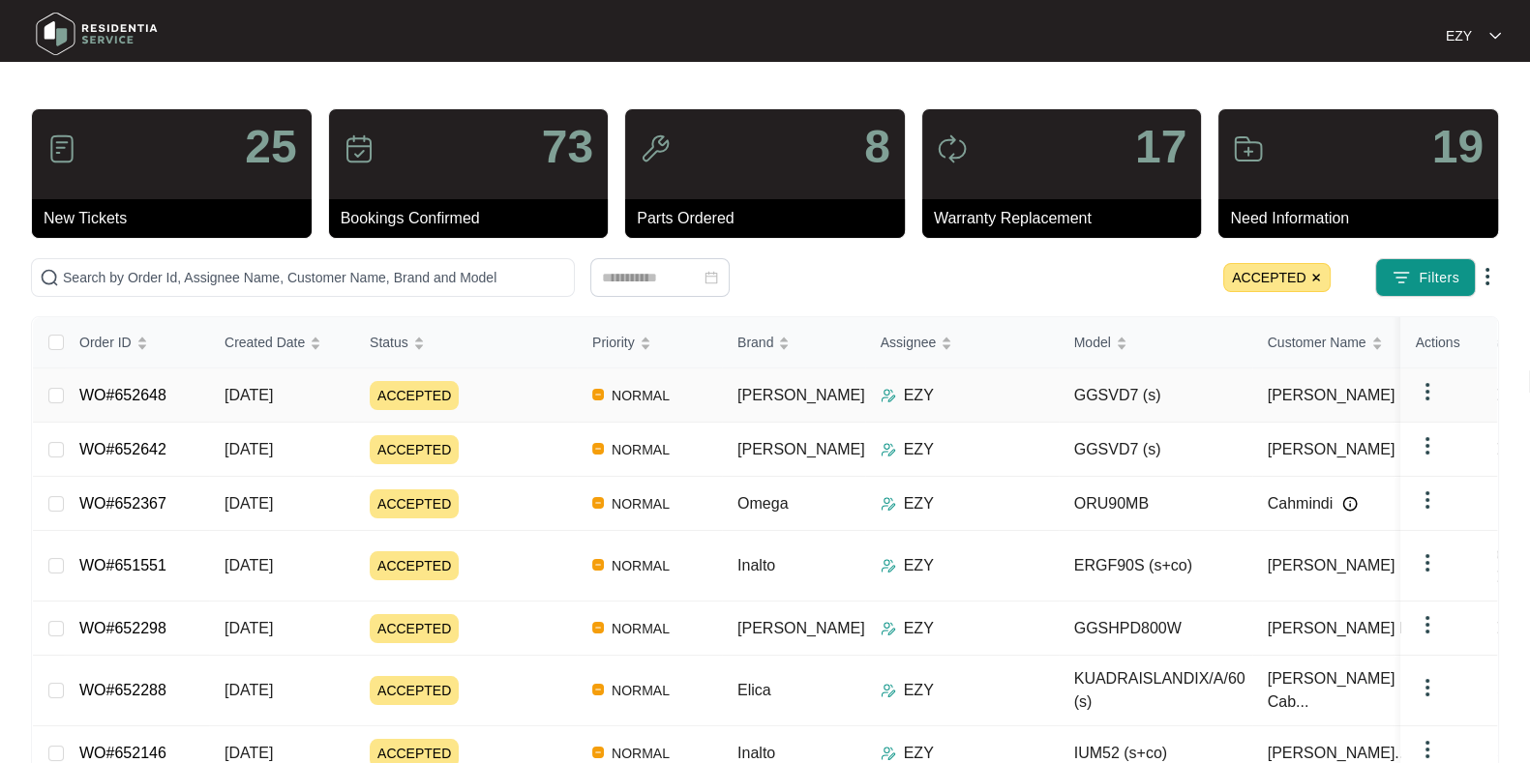
click at [516, 403] on div "ACCEPTED" at bounding box center [473, 395] width 207 height 29
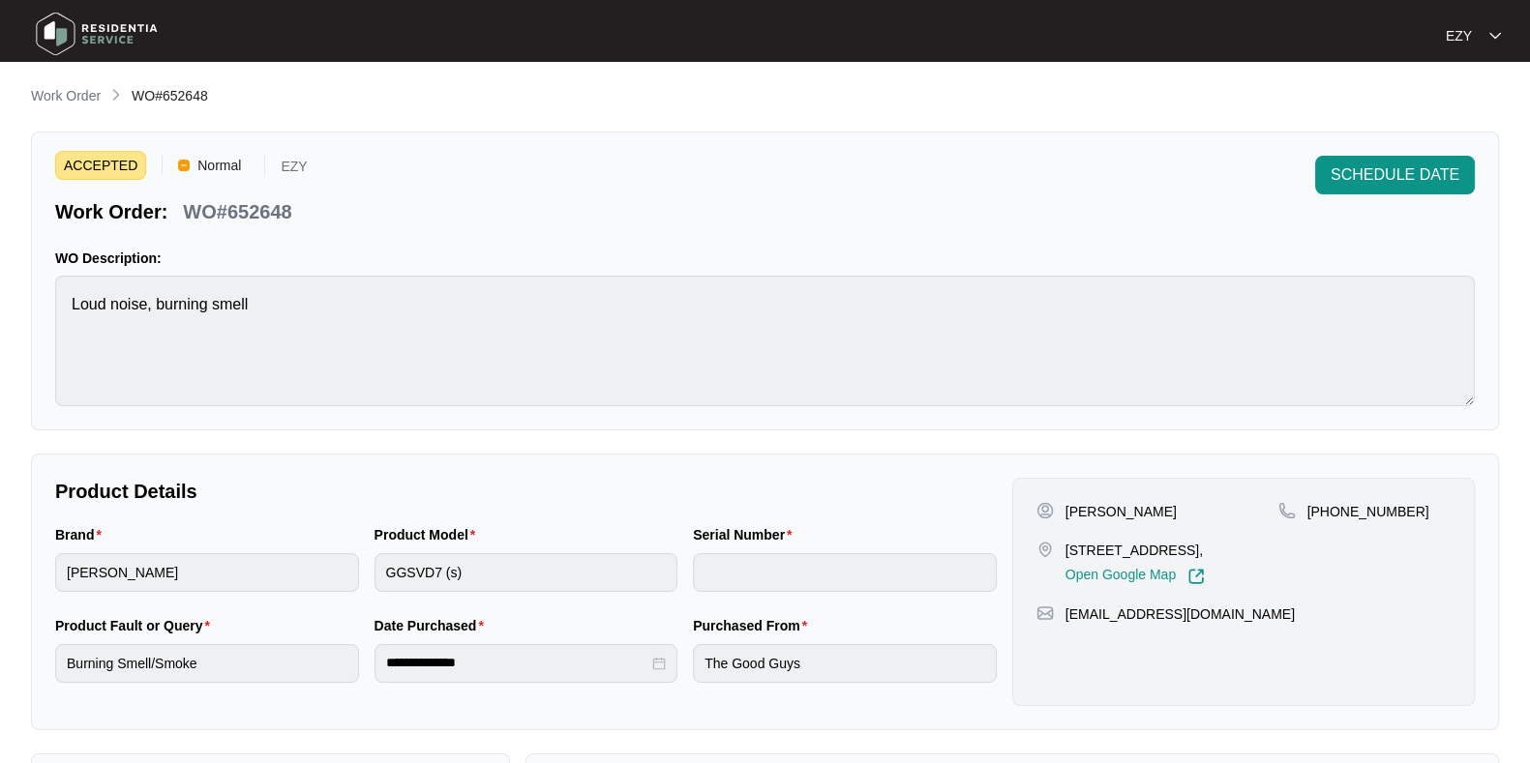
click at [241, 218] on p "WO#652648" at bounding box center [237, 211] width 108 height 27
click at [1352, 191] on button "SCHEDULE DATE" at bounding box center [1395, 175] width 160 height 39
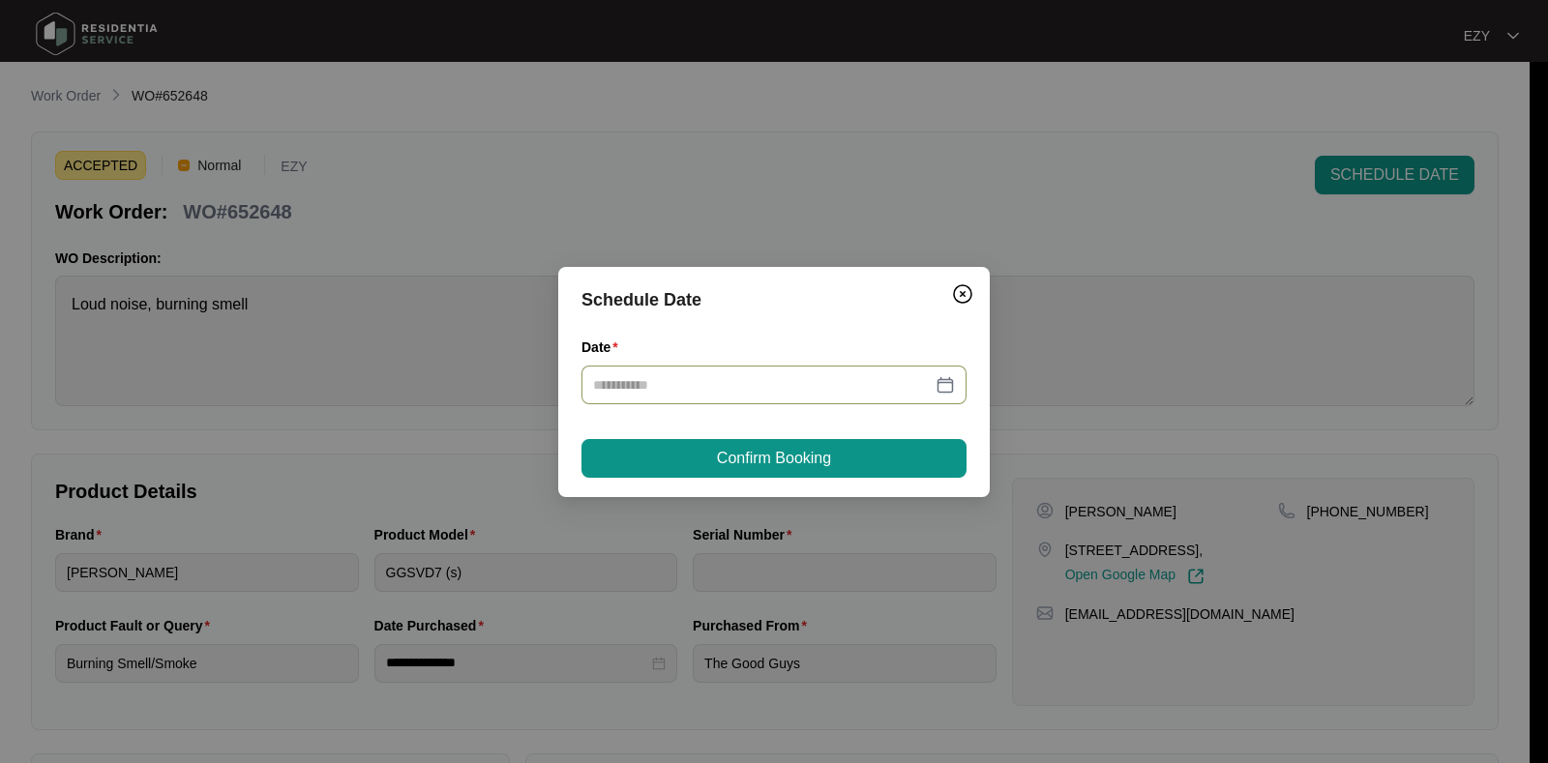
click at [776, 389] on input "Date" at bounding box center [762, 384] width 339 height 21
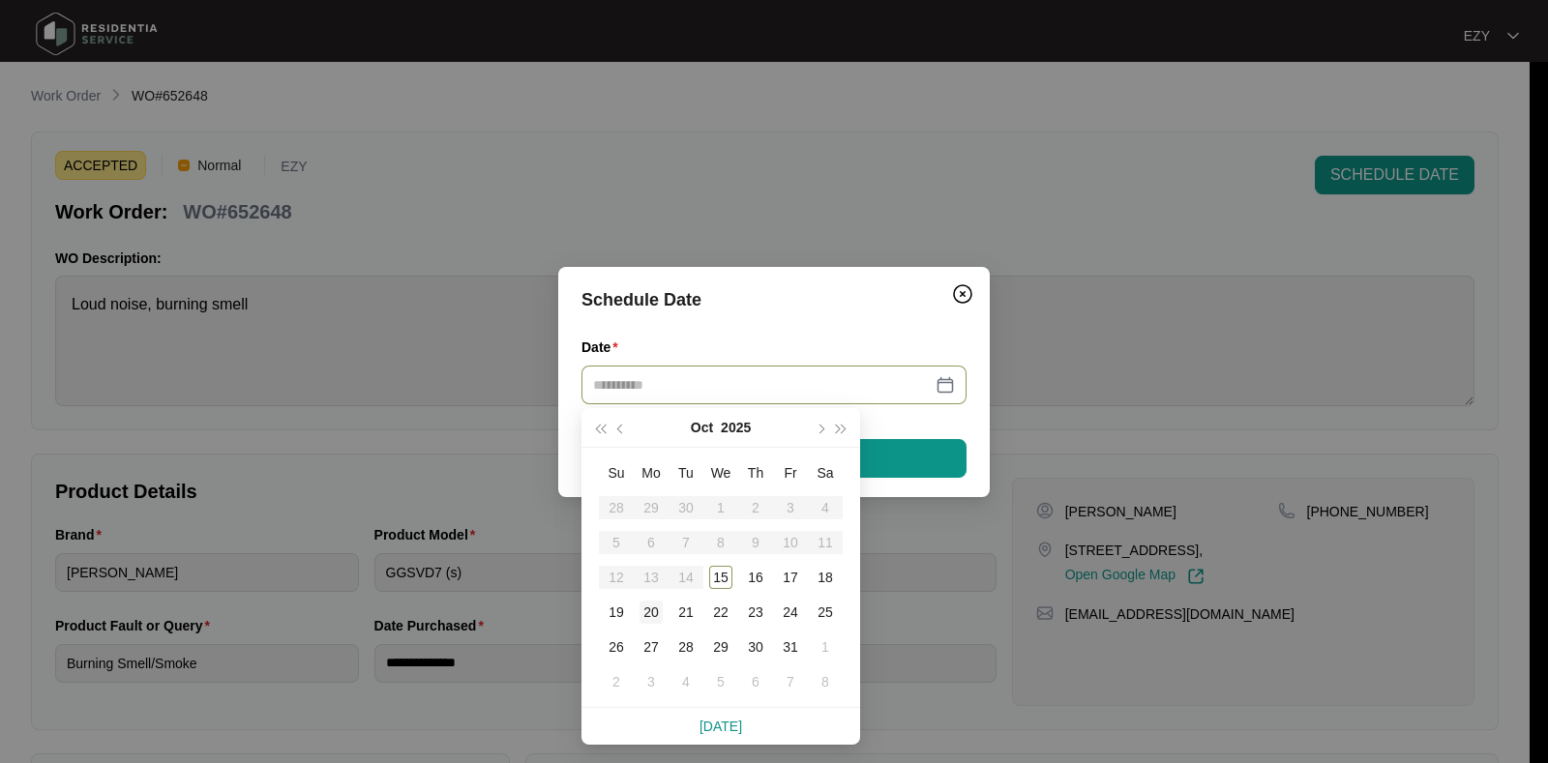
click at [648, 611] on div "20" at bounding box center [651, 612] width 23 height 23
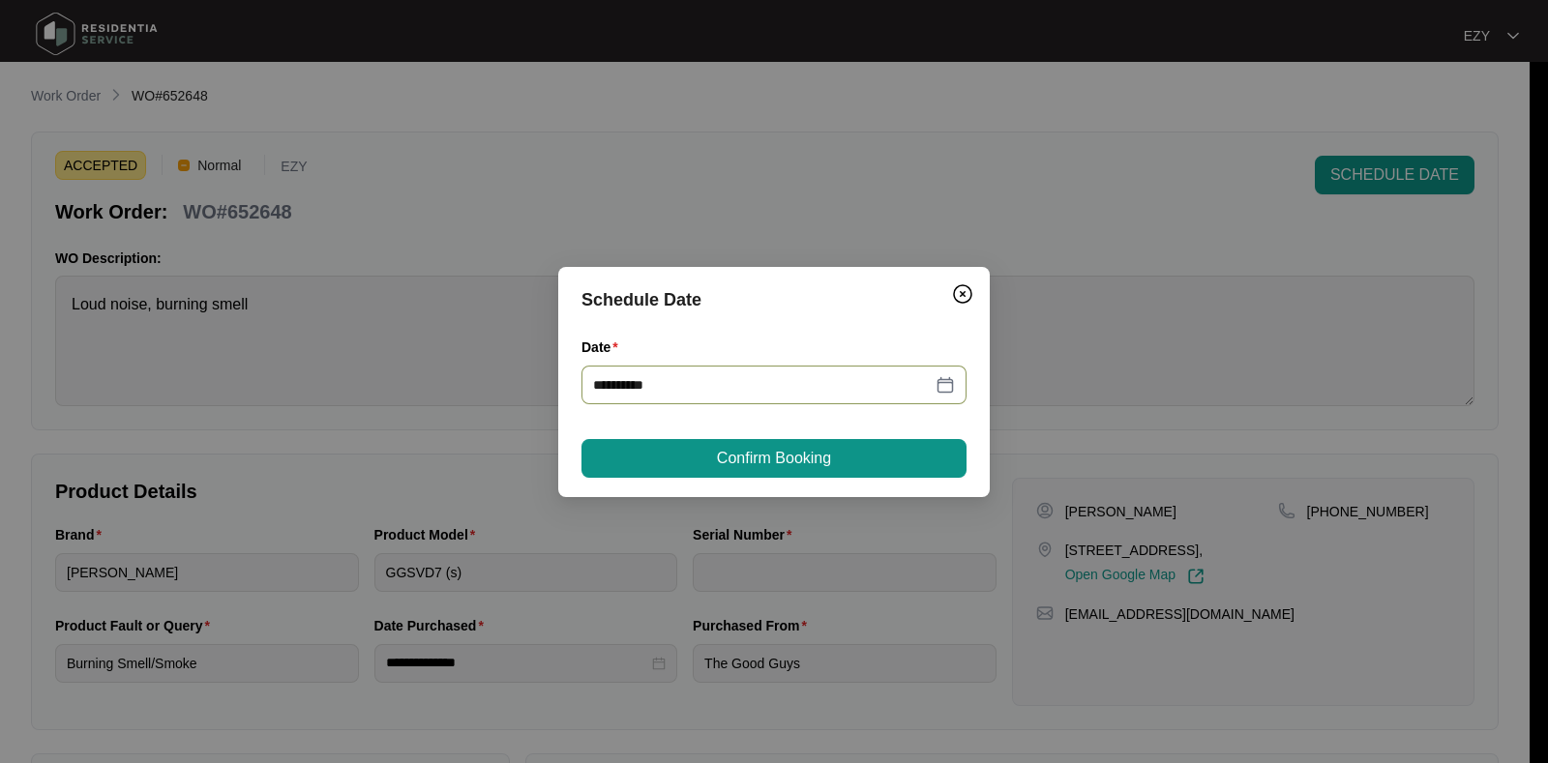
type input "**********"
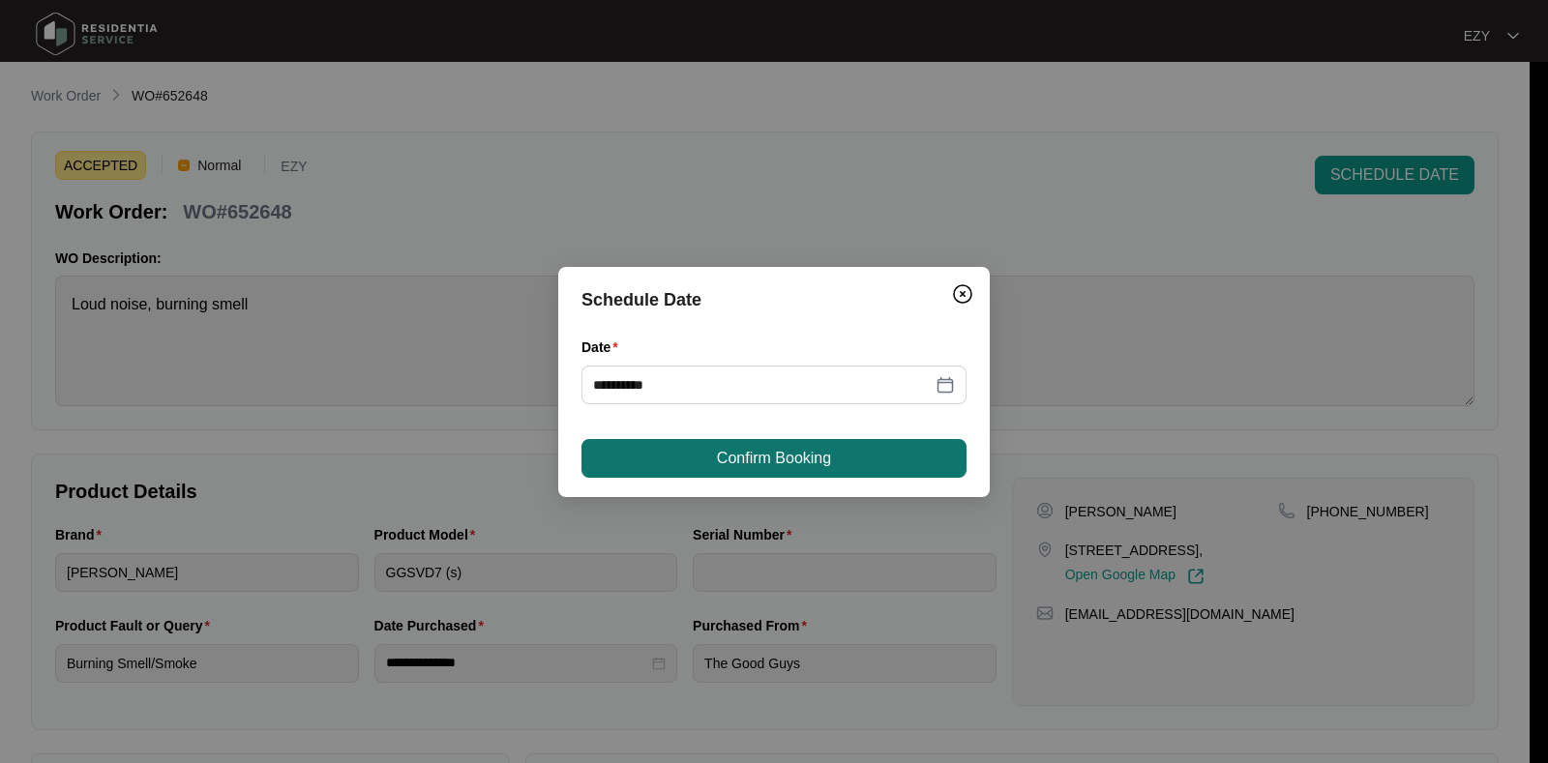
click at [695, 455] on button "Confirm Booking" at bounding box center [774, 458] width 385 height 39
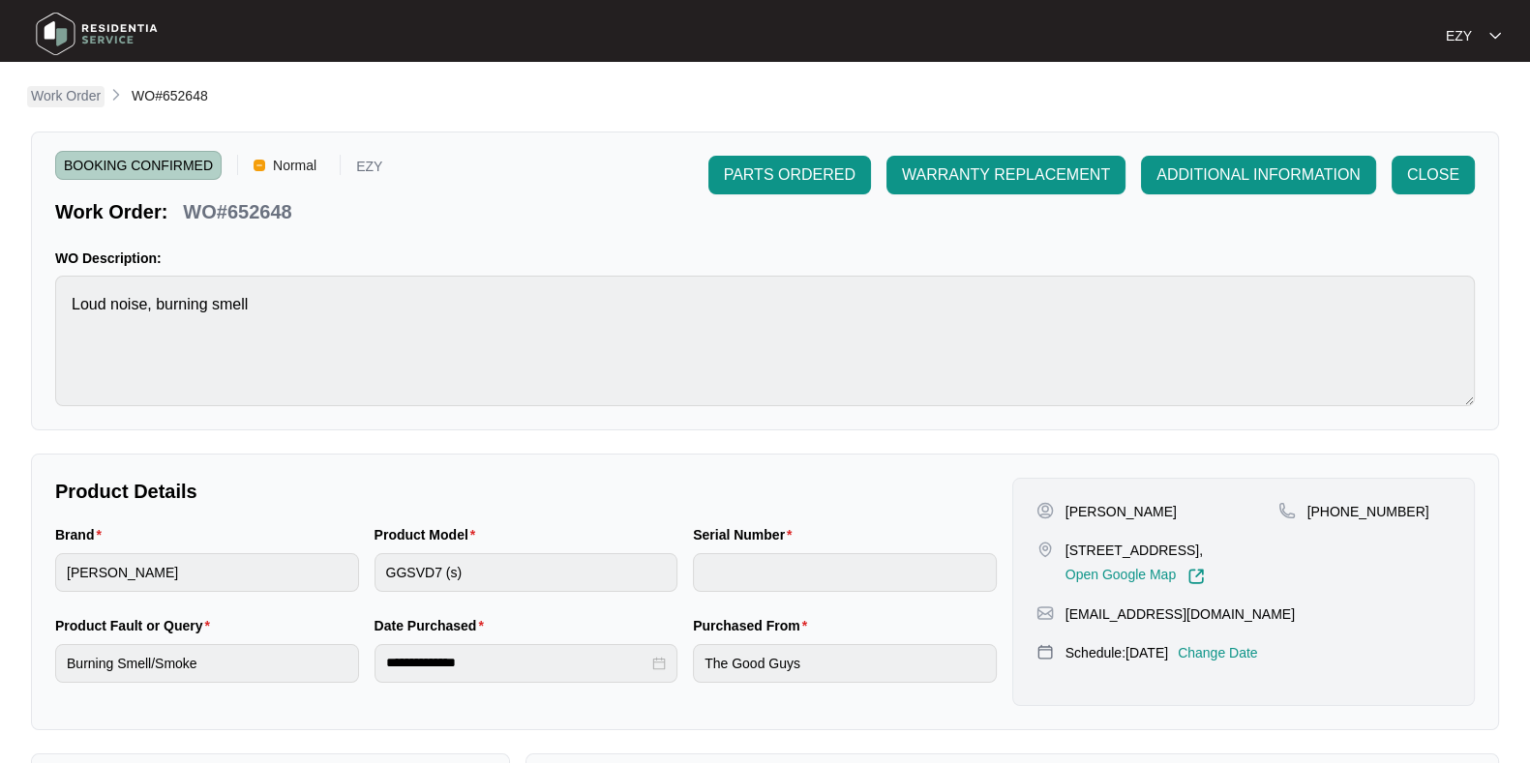
click at [77, 105] on p "Work Order" at bounding box center [66, 95] width 70 height 19
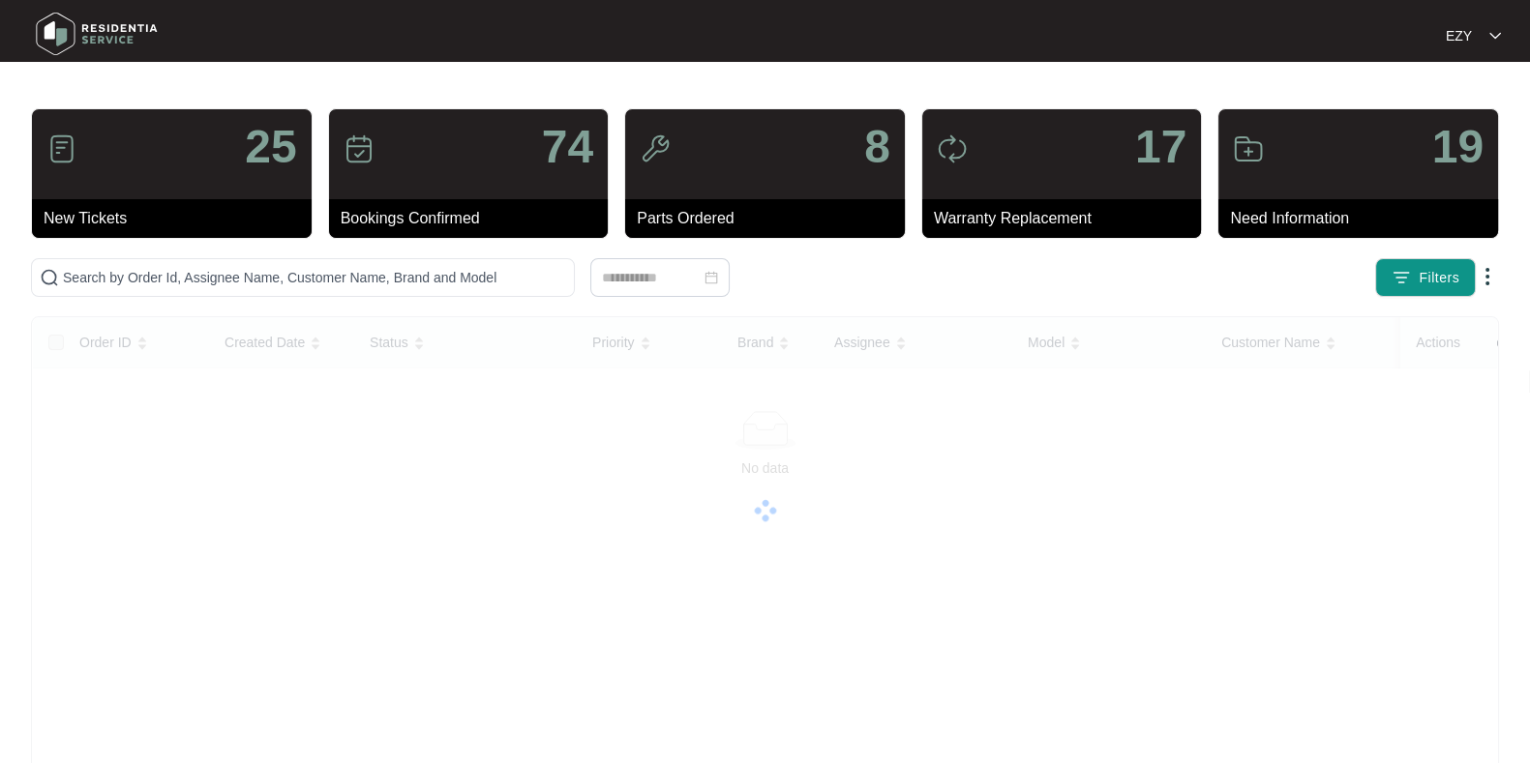
click at [77, 105] on main "25 New Tickets 74 Bookings Confirmed 8 Parts Ordered 17 Warranty Replacement 19…" at bounding box center [765, 486] width 1530 height 972
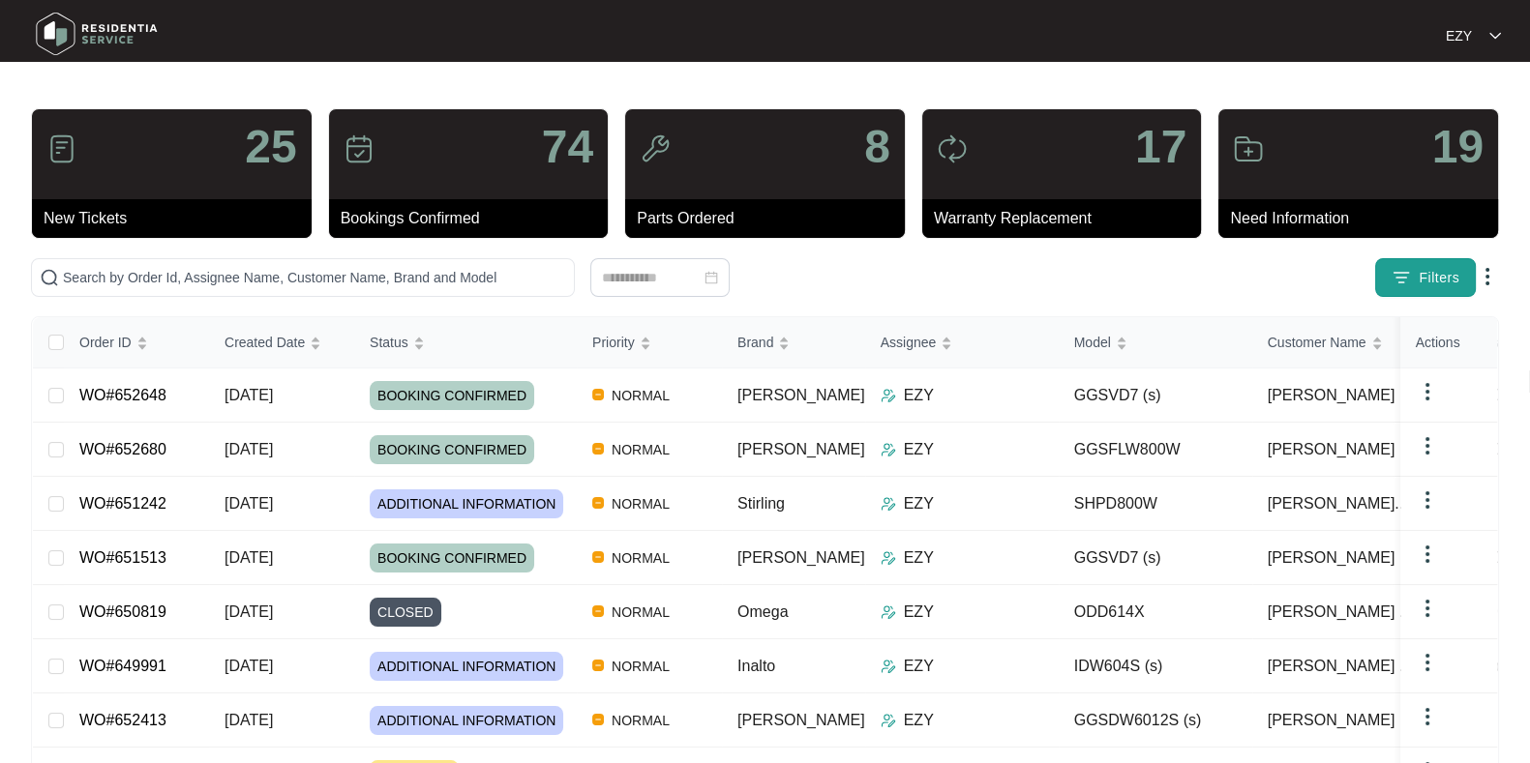
click at [1408, 260] on button "Filters" at bounding box center [1425, 277] width 101 height 39
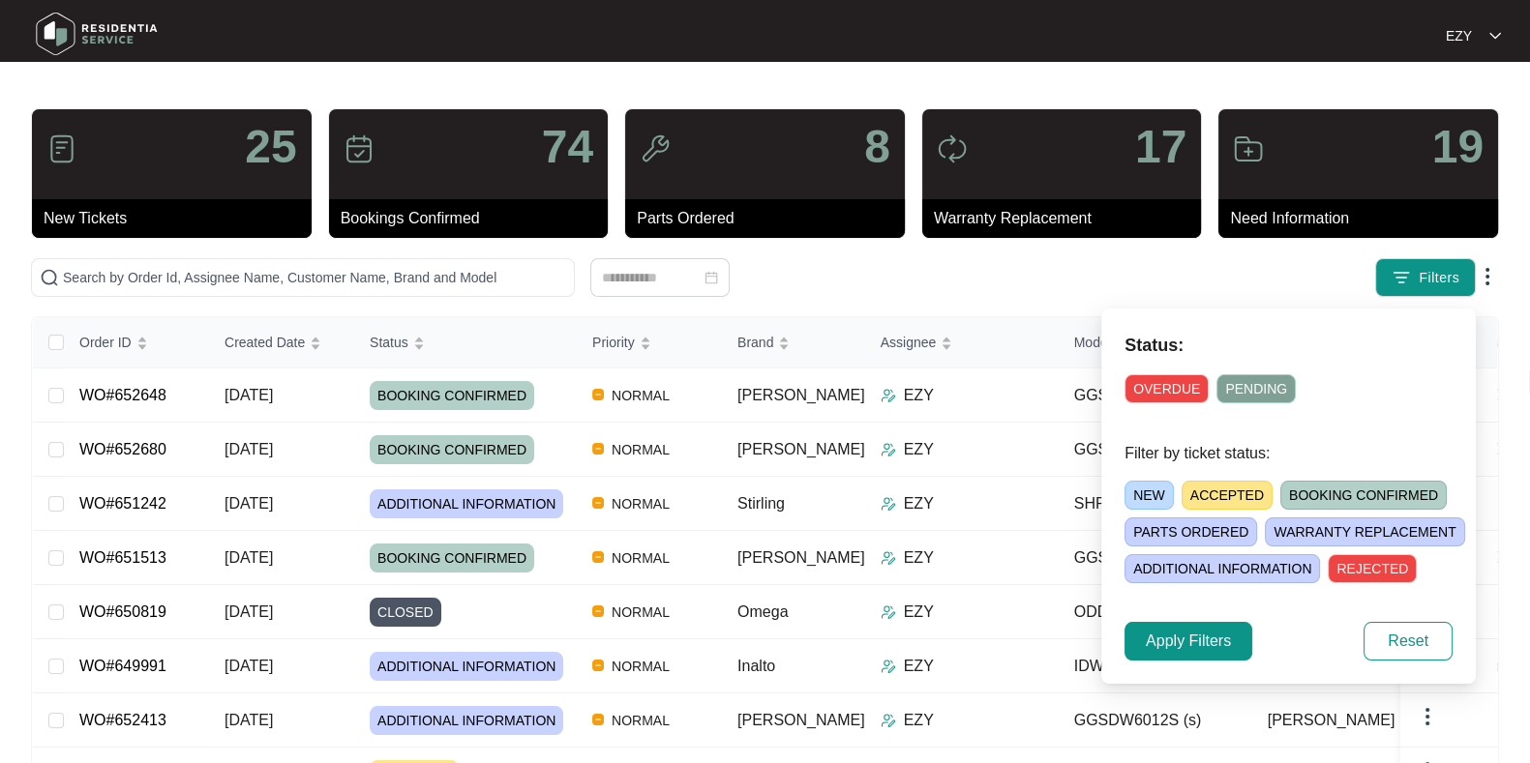
click at [1214, 491] on span "ACCEPTED" at bounding box center [1226, 495] width 91 height 29
click at [1155, 647] on span "Apply Filters" at bounding box center [1188, 641] width 85 height 23
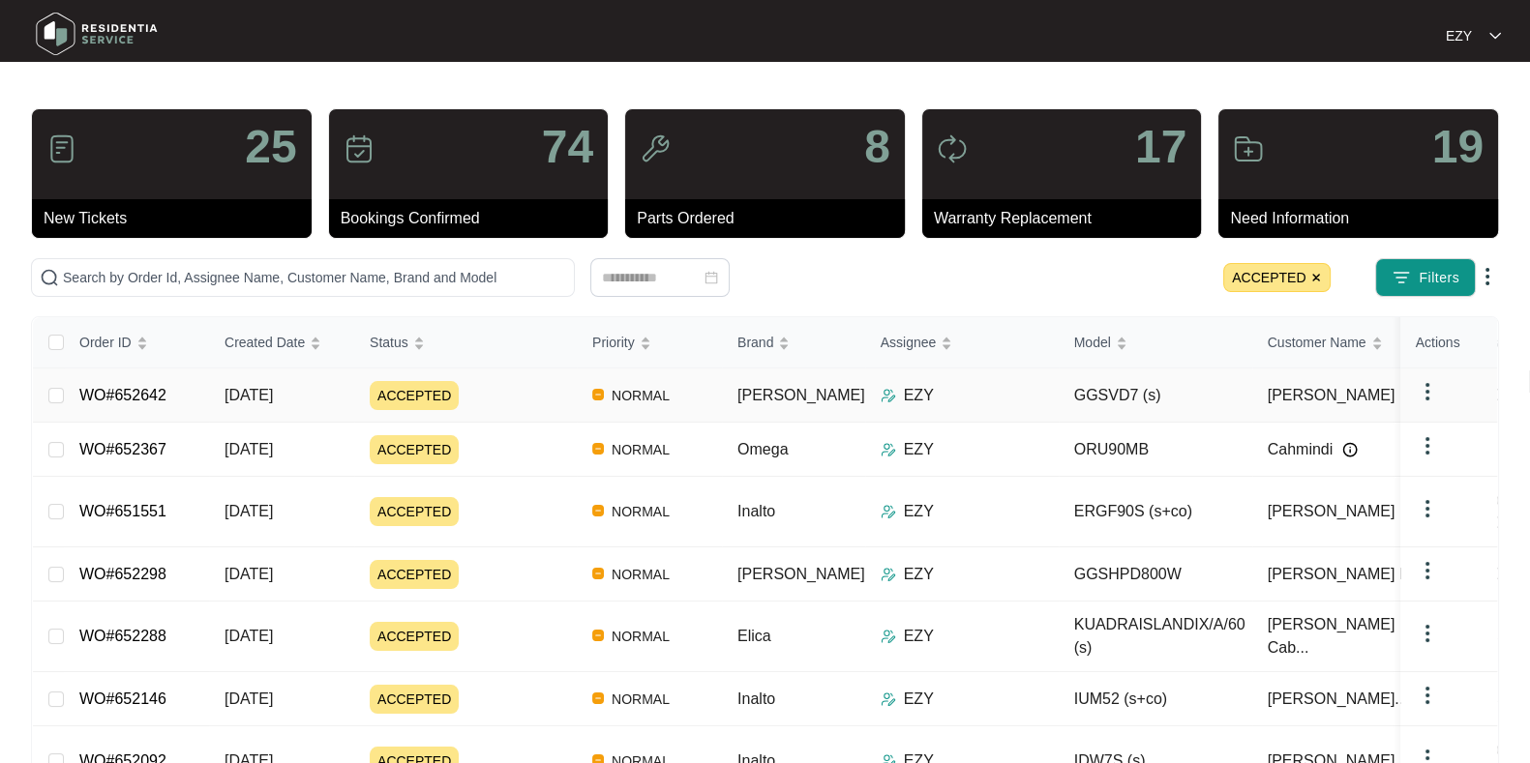
click at [523, 387] on div "ACCEPTED" at bounding box center [473, 395] width 207 height 29
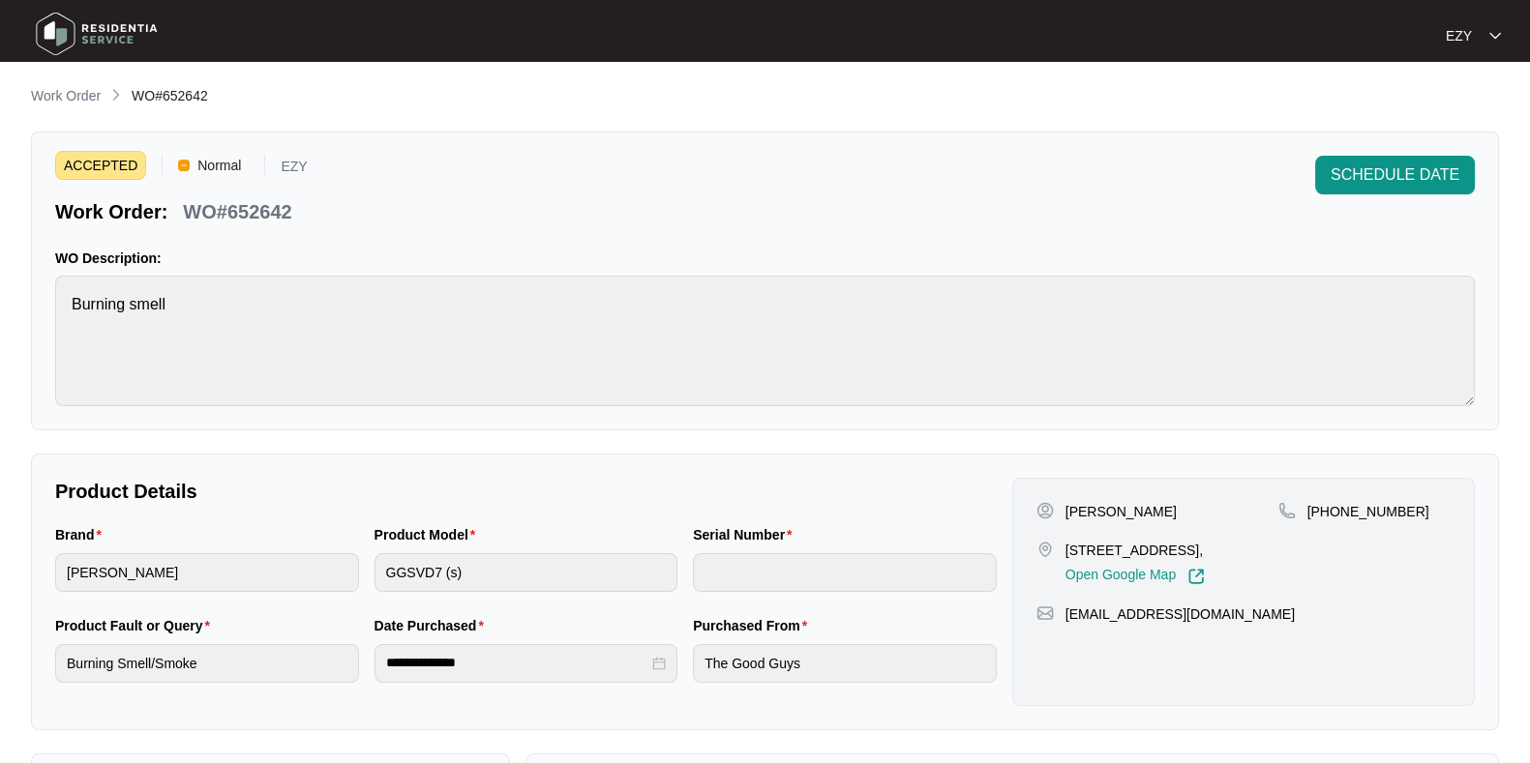
click at [255, 196] on div "WO#652642" at bounding box center [237, 209] width 124 height 34
click at [1355, 183] on span "SCHEDULE DATE" at bounding box center [1394, 175] width 129 height 23
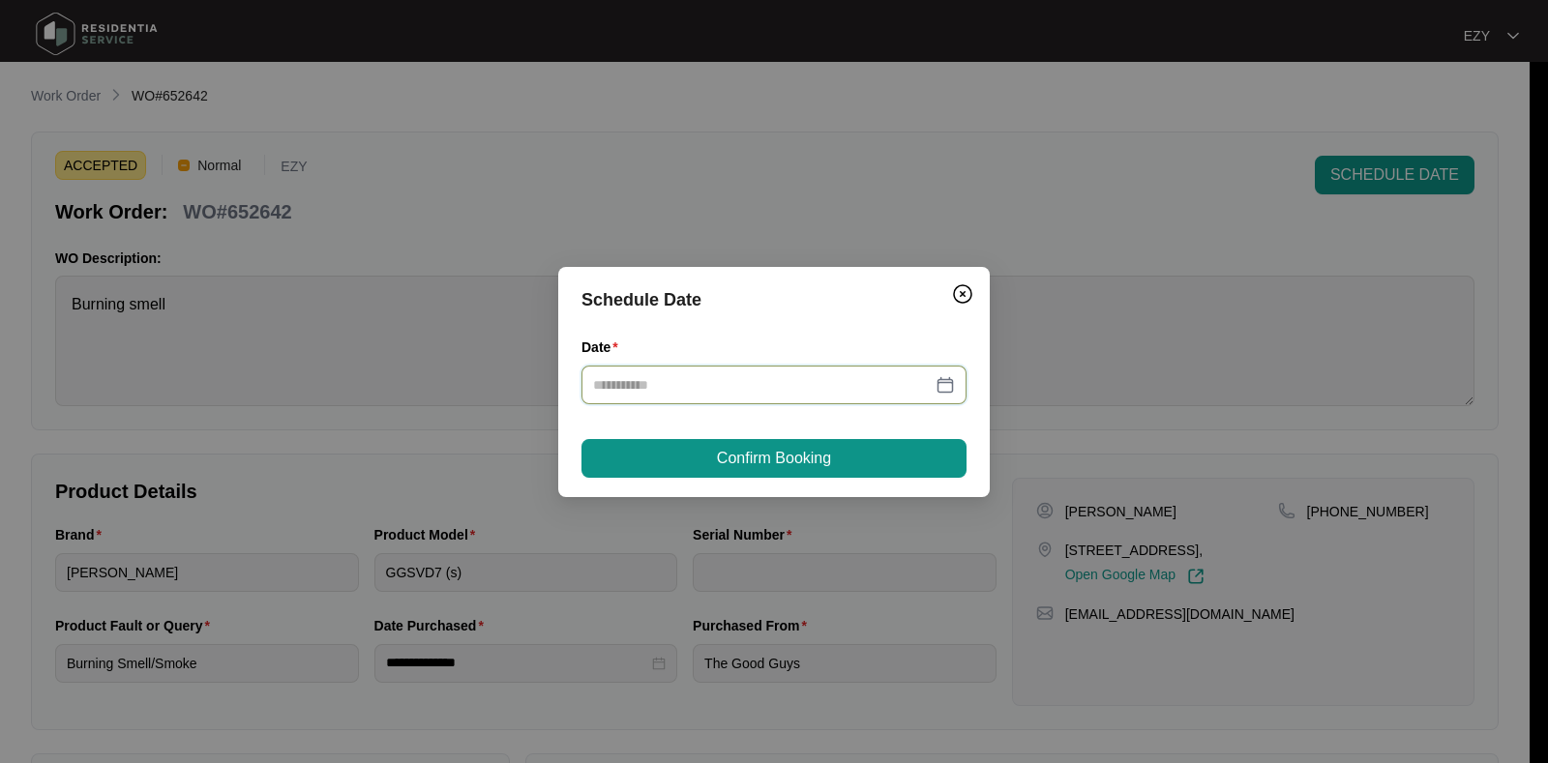
click at [789, 387] on input "Date" at bounding box center [762, 384] width 339 height 21
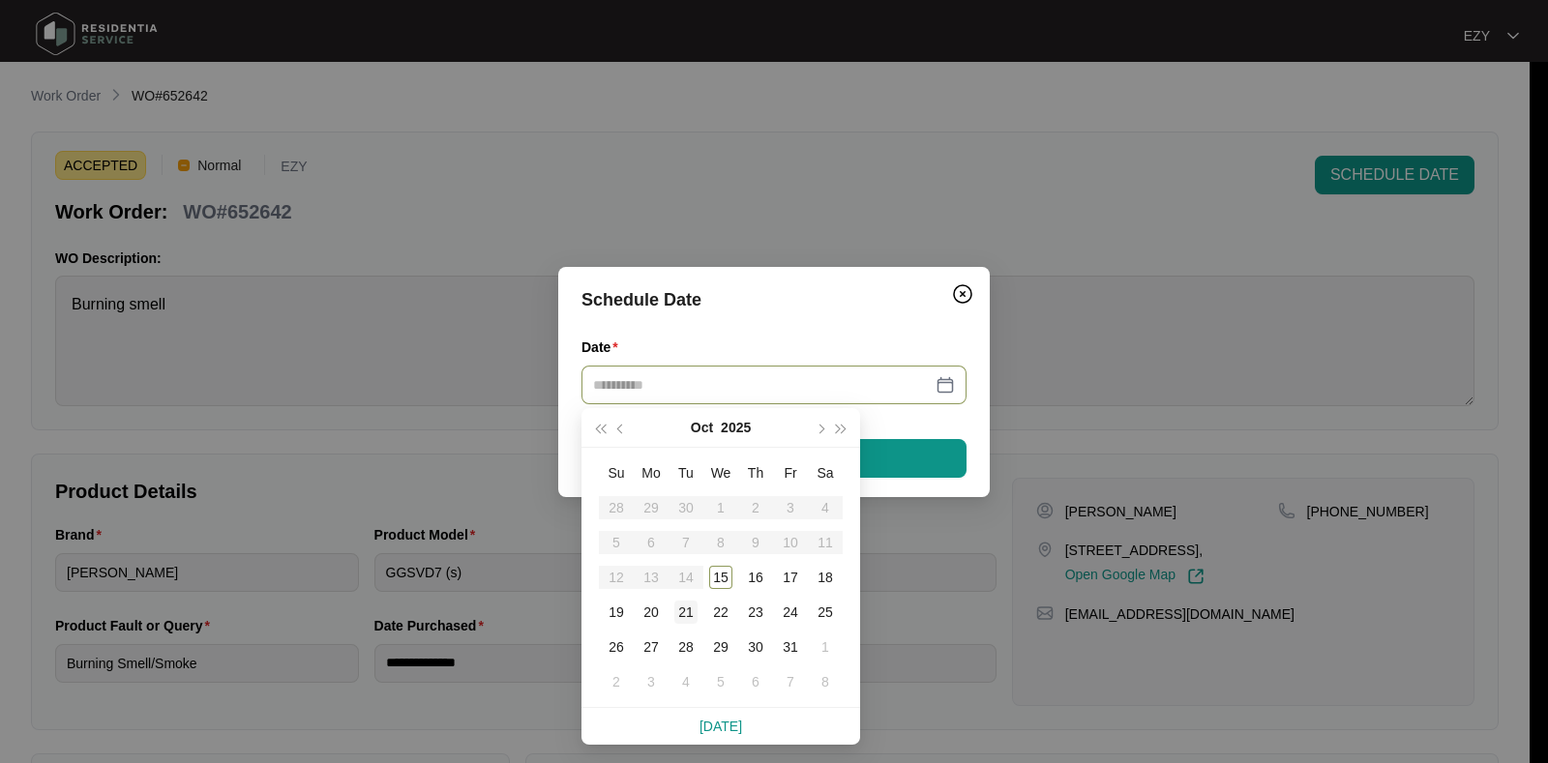
type input "**********"
click at [683, 614] on div "21" at bounding box center [685, 612] width 23 height 23
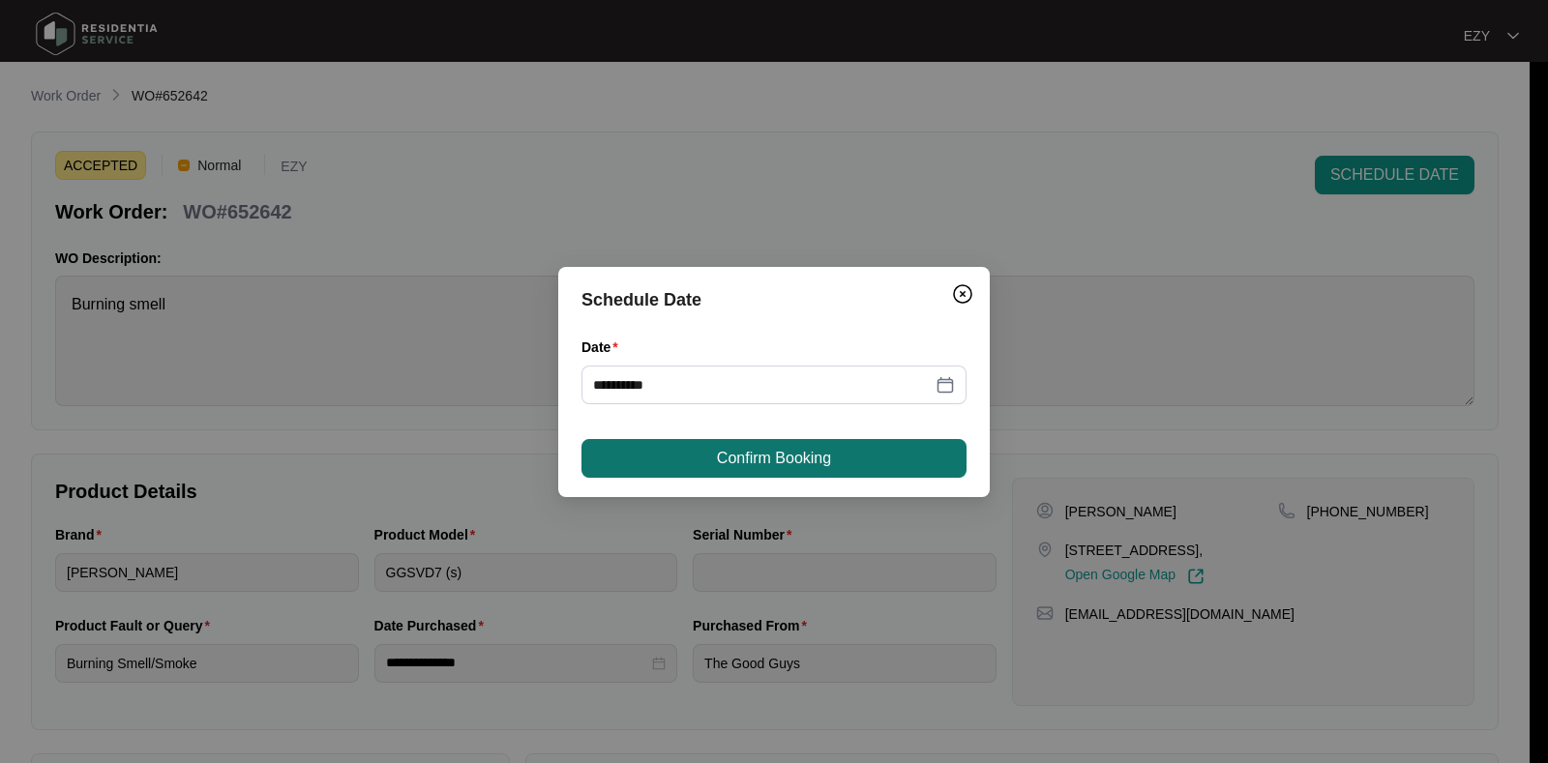
click at [723, 444] on button "Confirm Booking" at bounding box center [774, 458] width 385 height 39
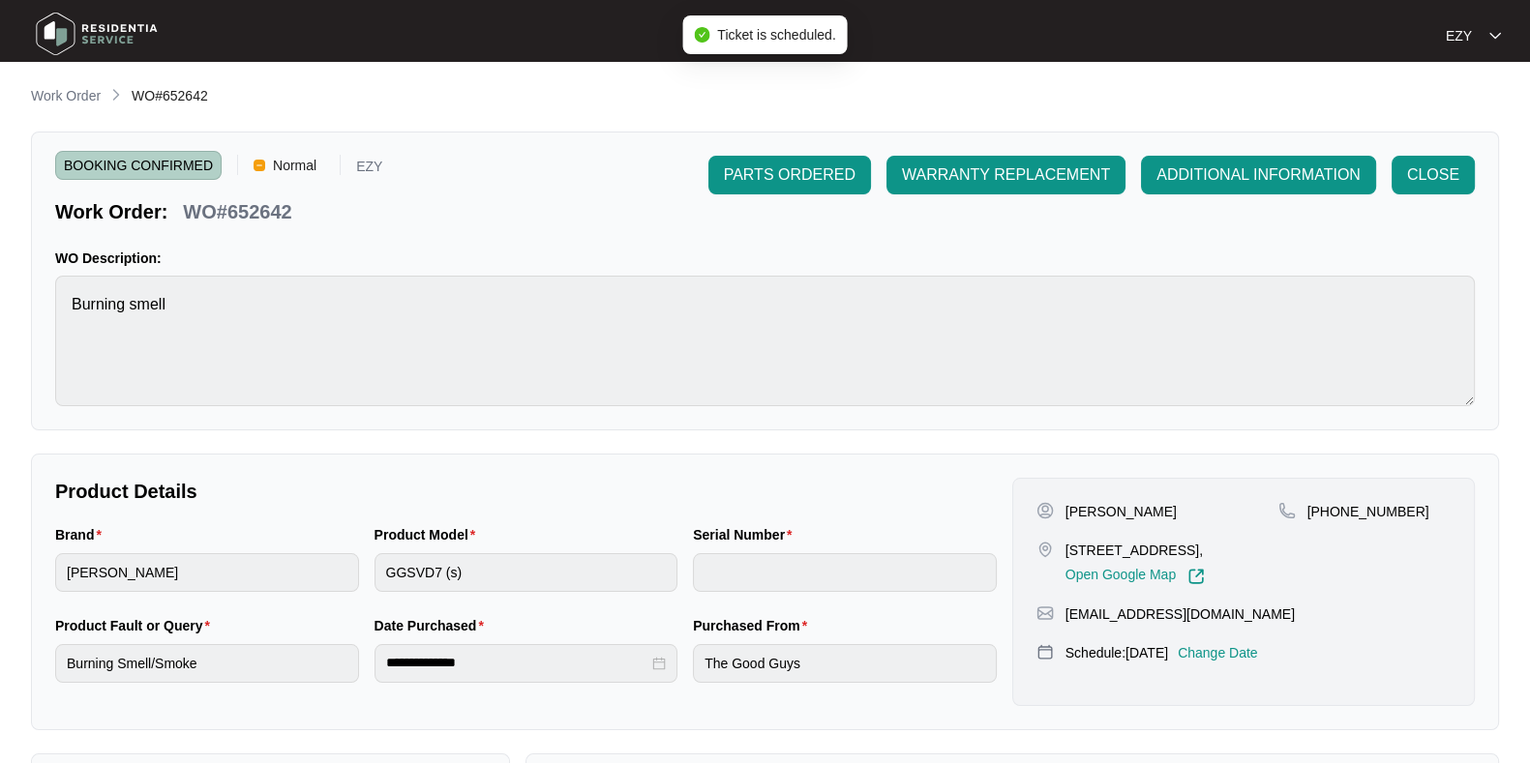
click at [54, 85] on li "Work Order" at bounding box center [66, 96] width 70 height 23
click at [57, 96] on p "Work Order" at bounding box center [66, 95] width 70 height 19
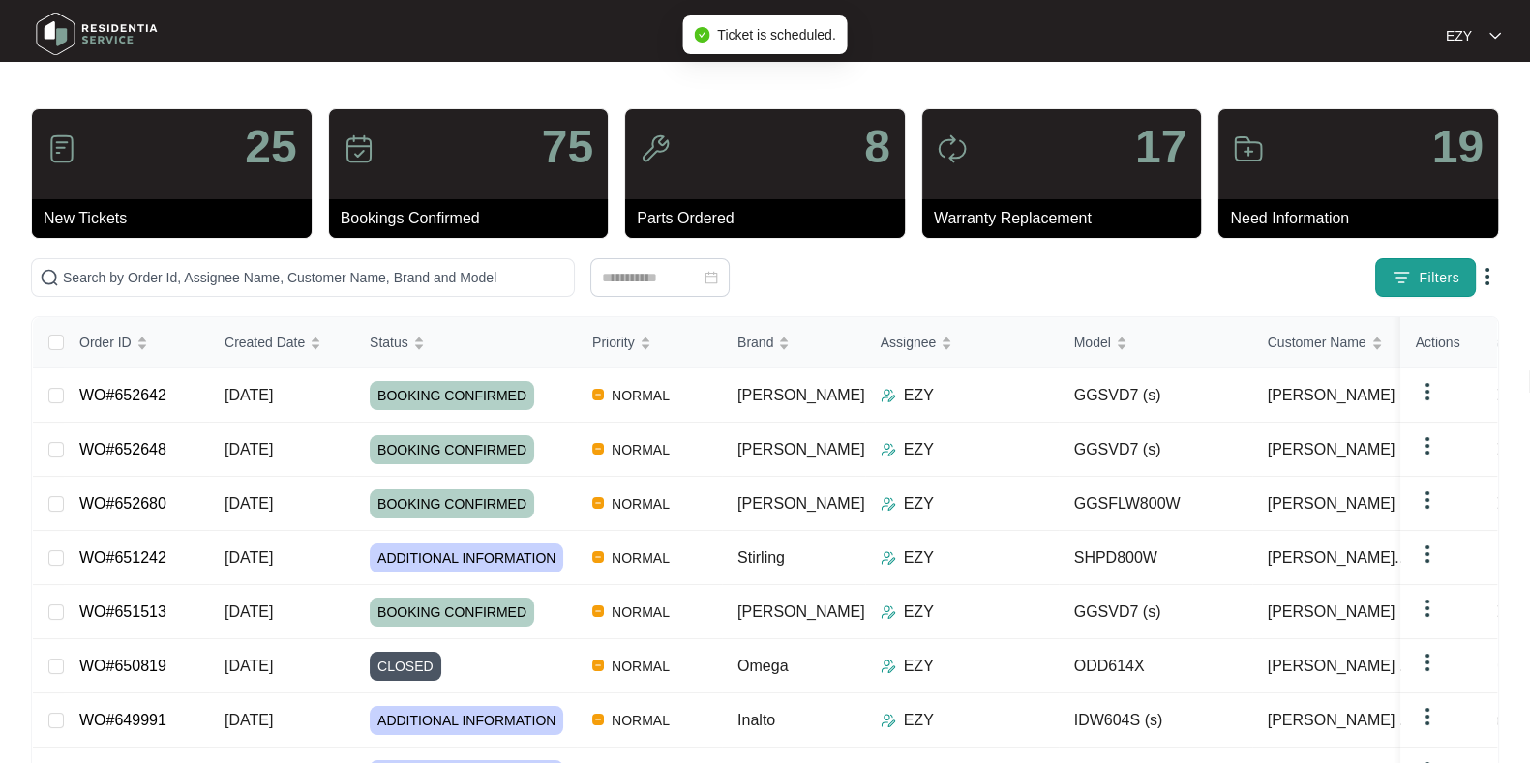
click at [1405, 281] on img "button" at bounding box center [1400, 277] width 19 height 19
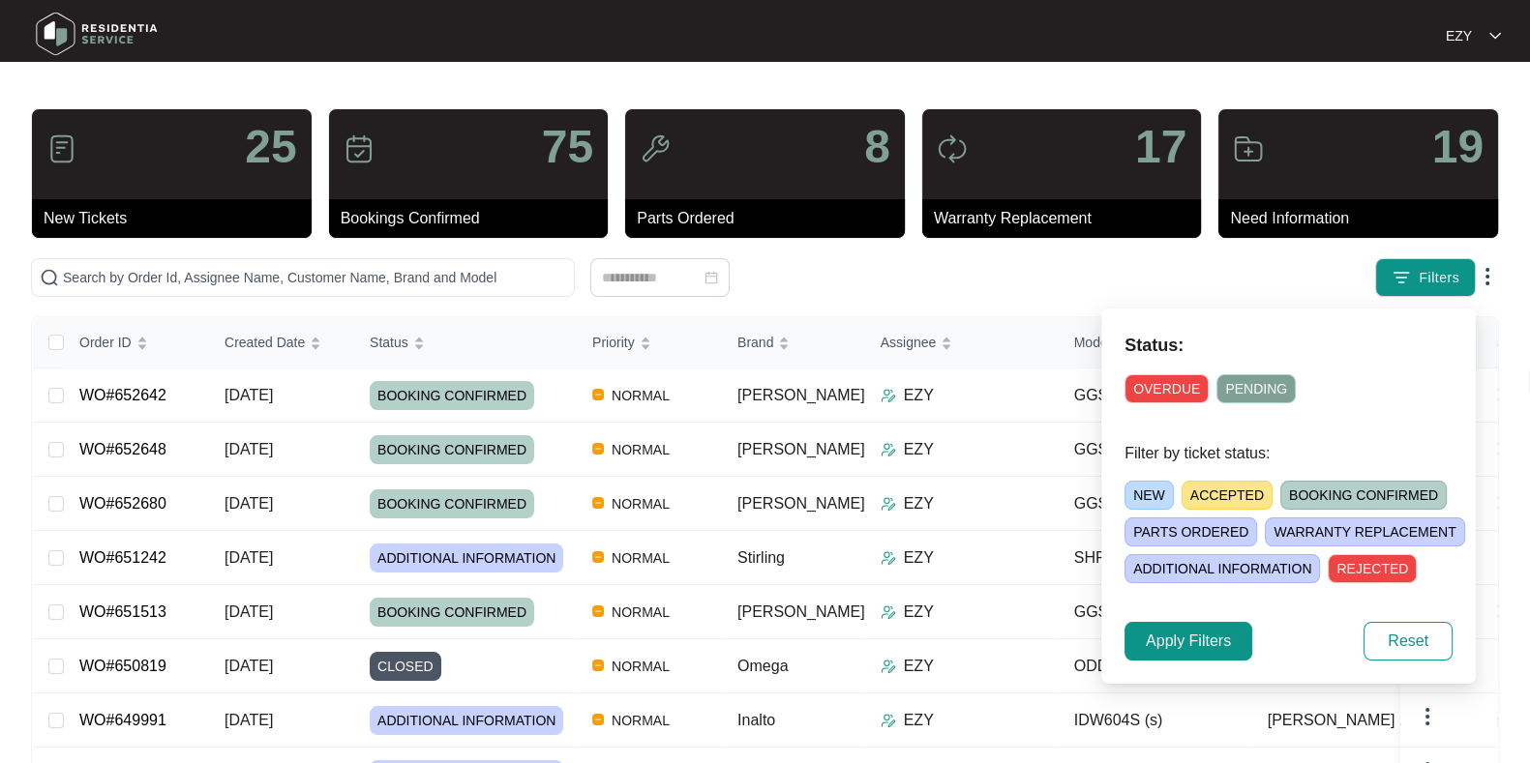
click at [1238, 494] on span "ACCEPTED" at bounding box center [1226, 495] width 91 height 29
click at [1169, 646] on span "Apply Filters" at bounding box center [1188, 641] width 85 height 23
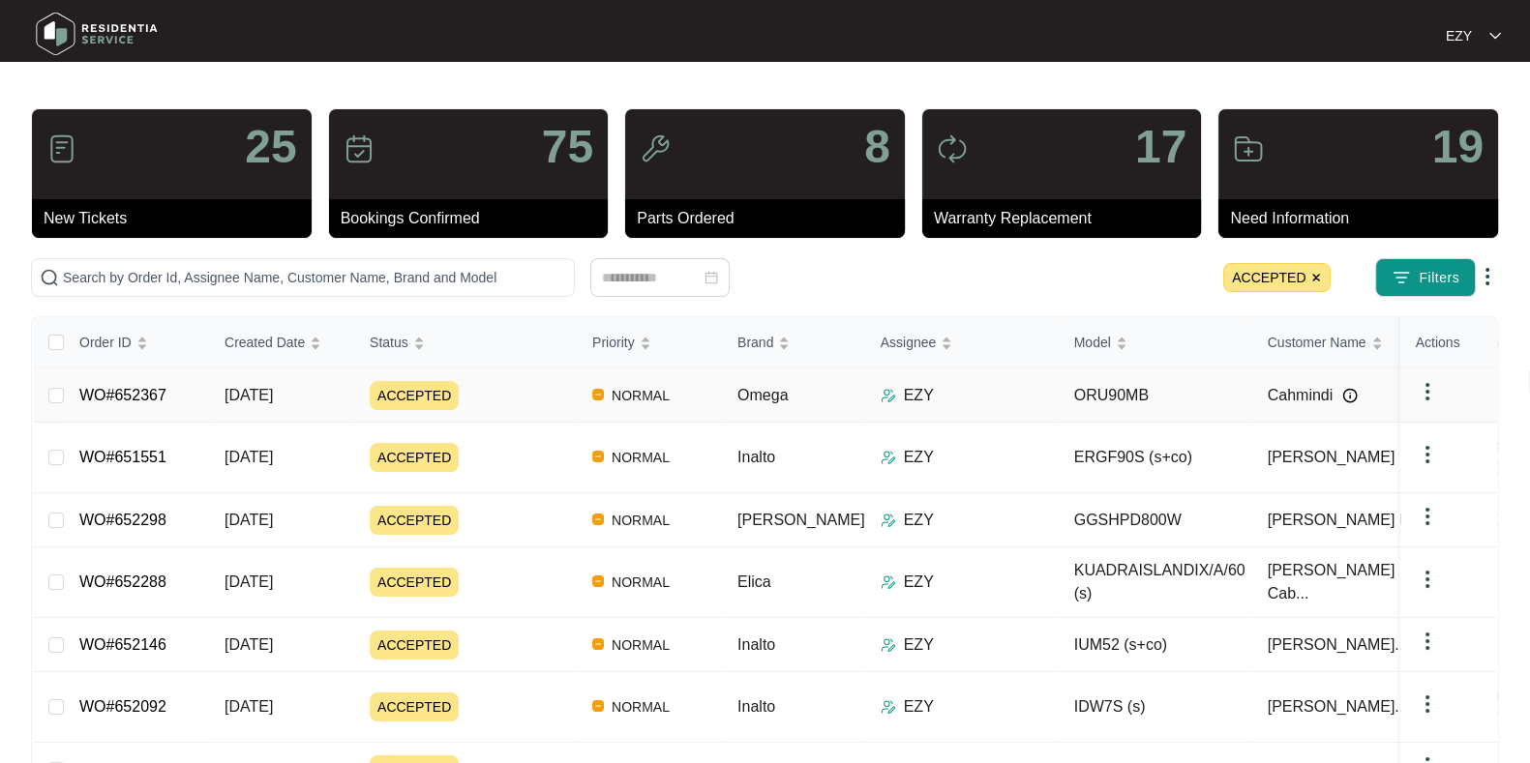
click at [503, 394] on div "ACCEPTED" at bounding box center [473, 395] width 207 height 29
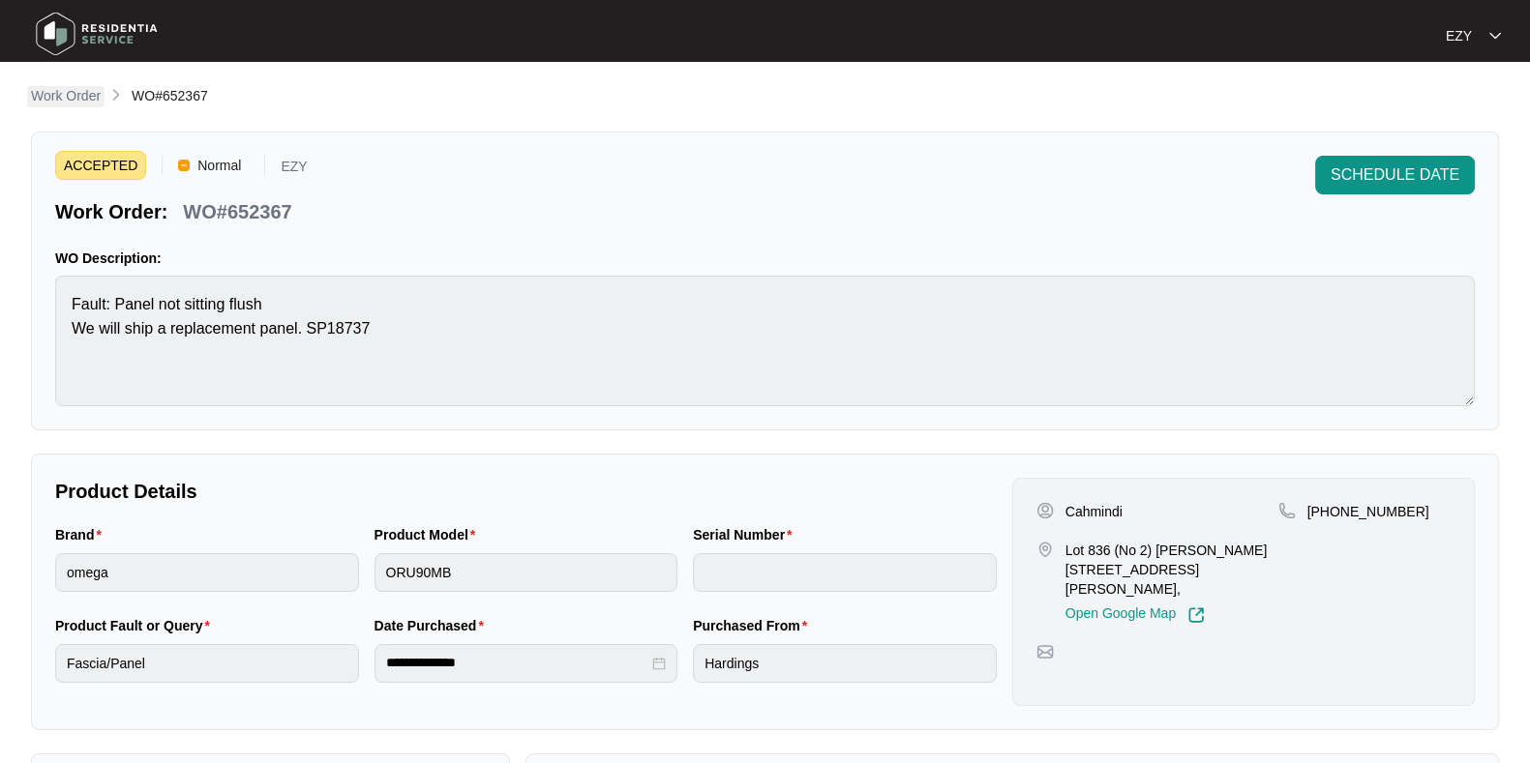
click at [63, 95] on p "Work Order" at bounding box center [66, 95] width 70 height 19
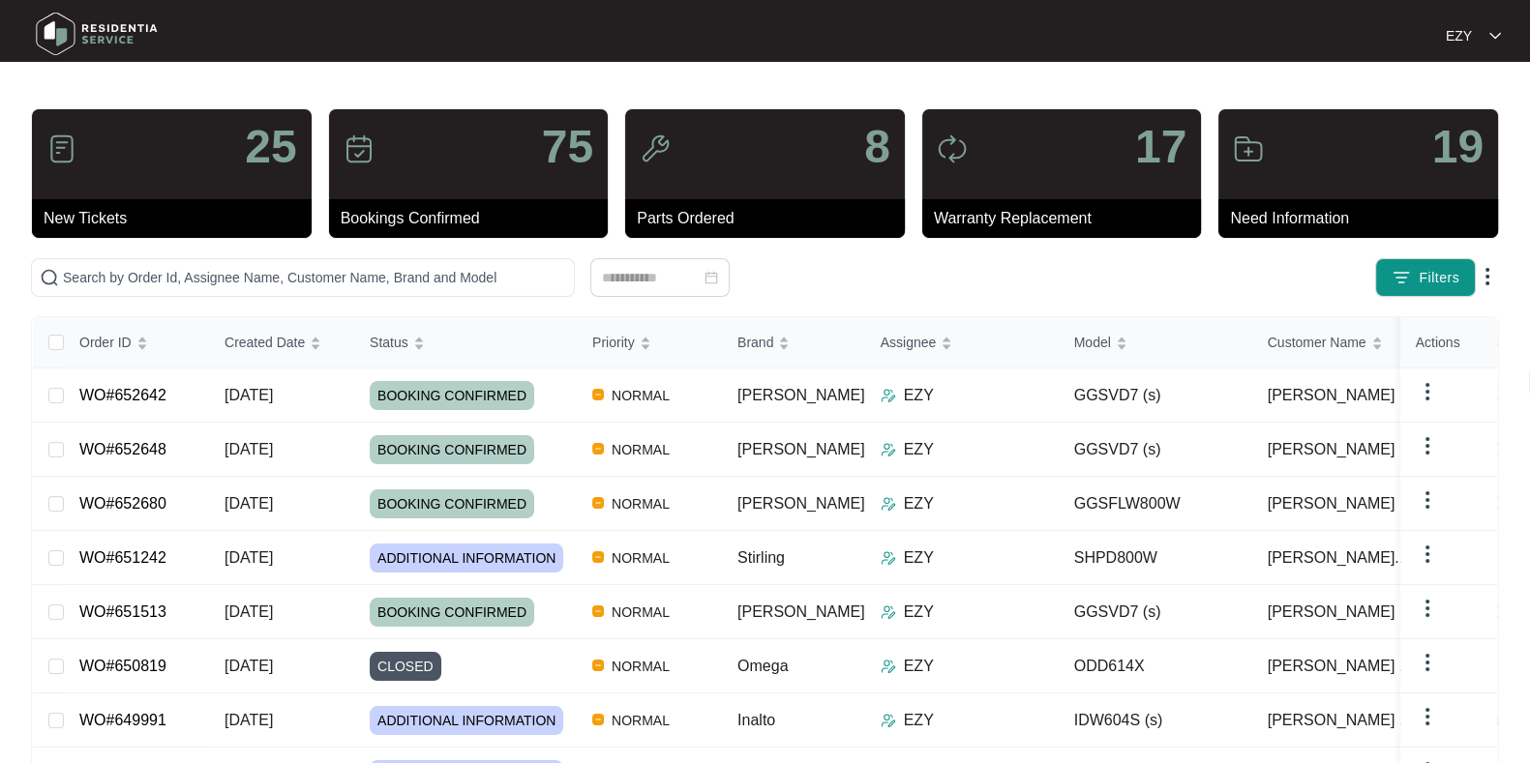
click at [1433, 299] on div "25 New Tickets 75 Bookings Confirmed 8 Parts Ordered 17 Warranty Replacement 19…" at bounding box center [765, 548] width 1468 height 881
click at [1415, 268] on button "Filters" at bounding box center [1425, 277] width 101 height 39
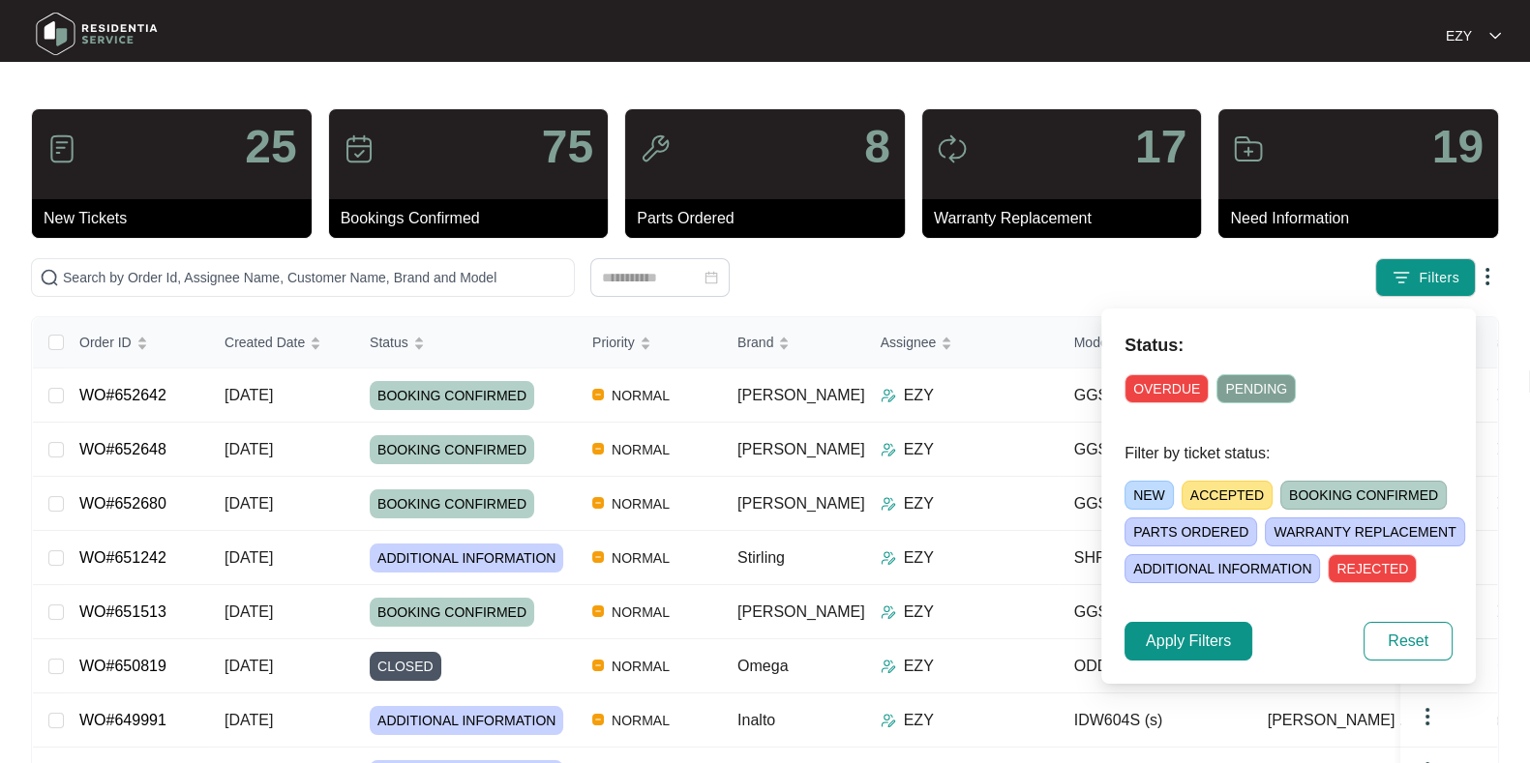
click at [1208, 487] on span "ACCEPTED" at bounding box center [1226, 495] width 91 height 29
click at [1214, 640] on span "Apply Filters" at bounding box center [1188, 641] width 85 height 23
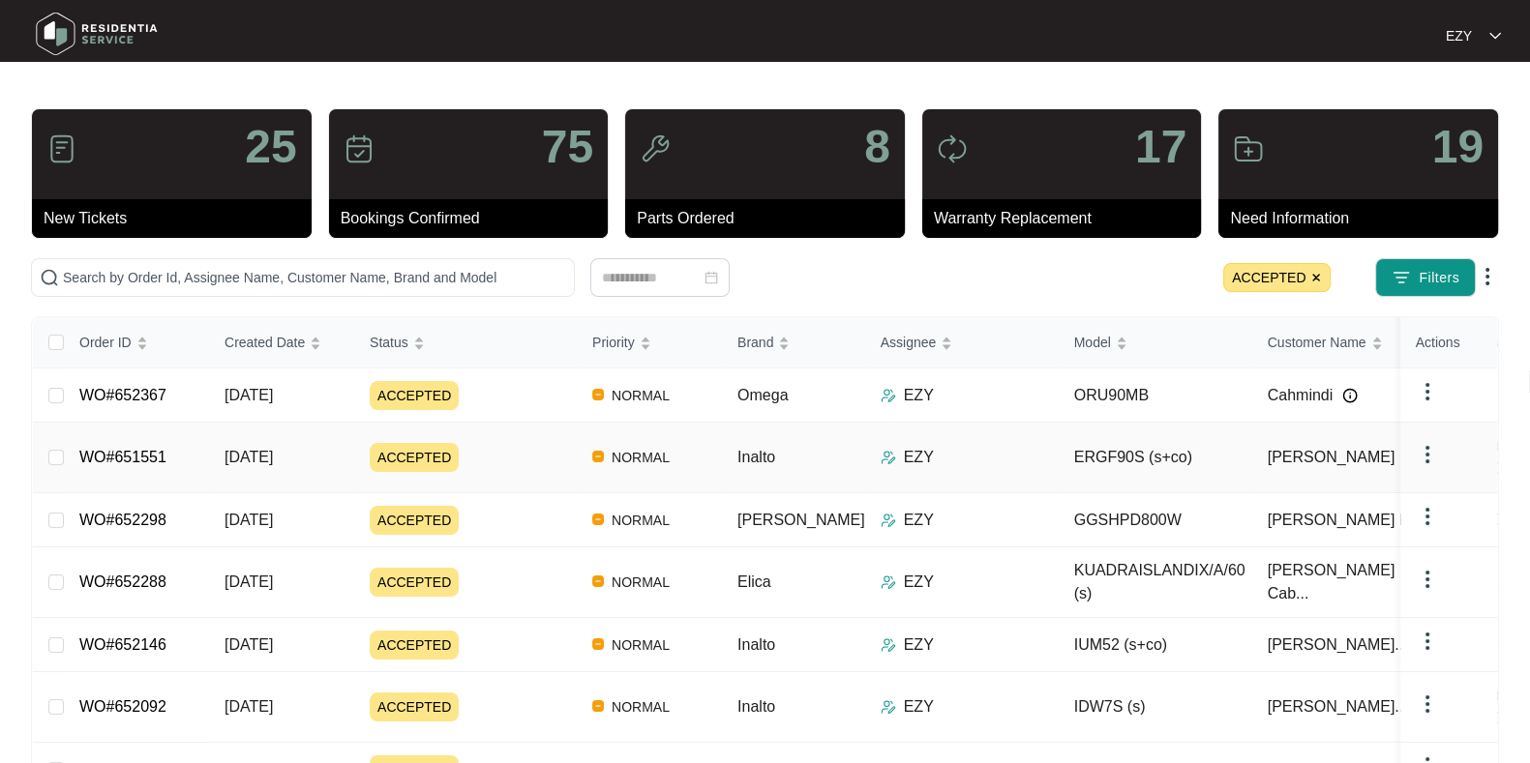
click at [518, 446] on div "ACCEPTED" at bounding box center [473, 457] width 207 height 29
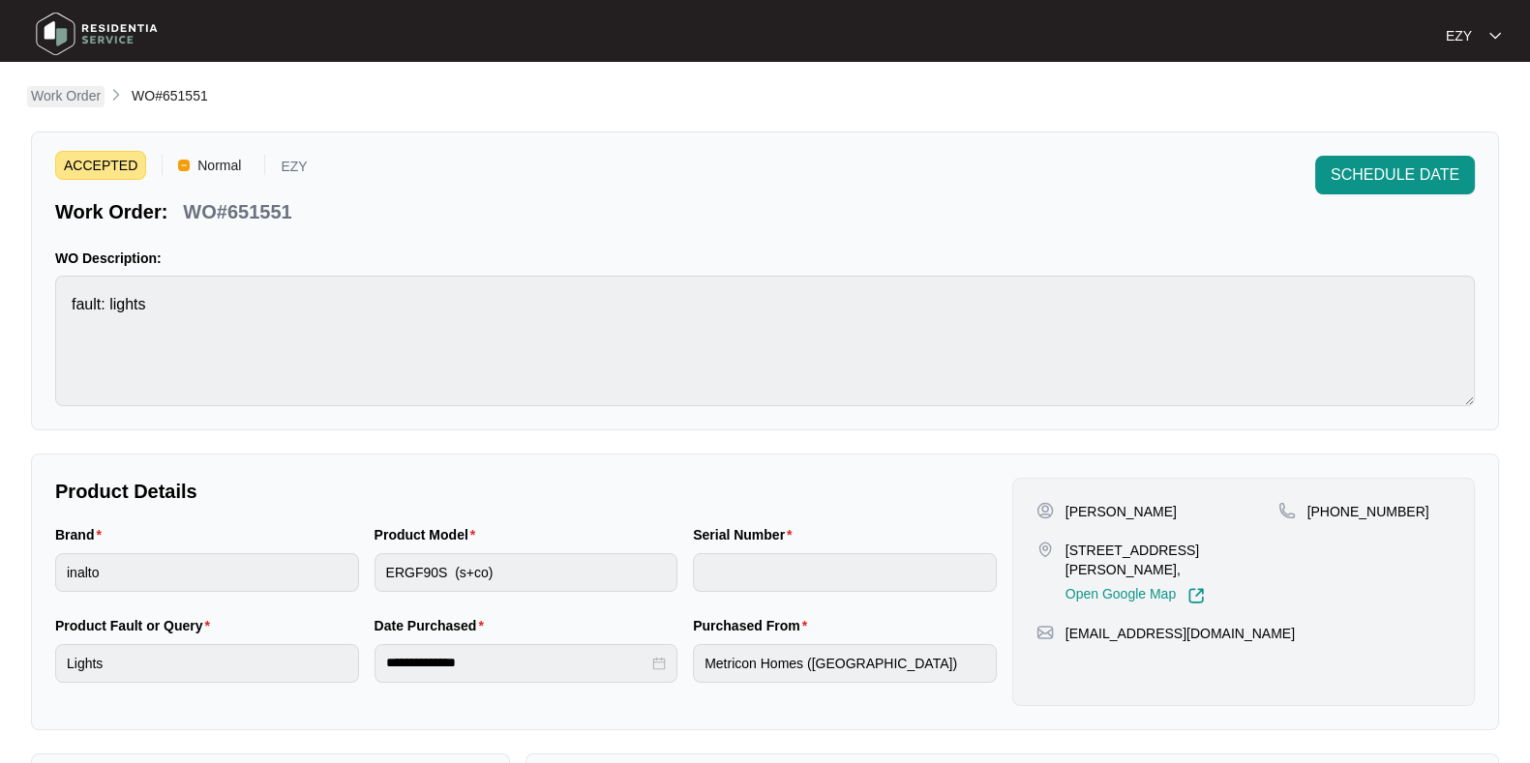
click at [68, 90] on p "Work Order" at bounding box center [66, 95] width 70 height 19
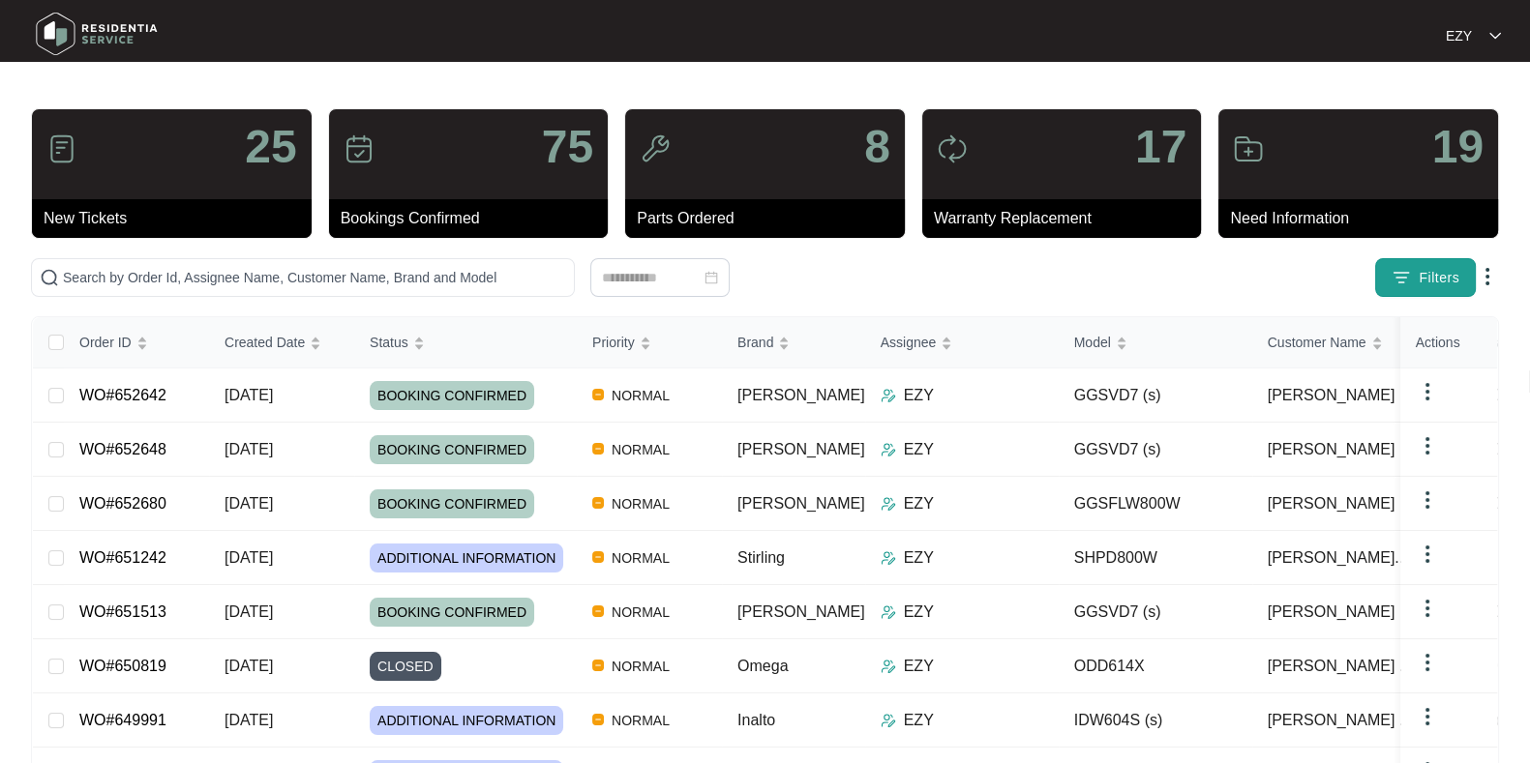
click at [1395, 283] on img "button" at bounding box center [1400, 277] width 19 height 19
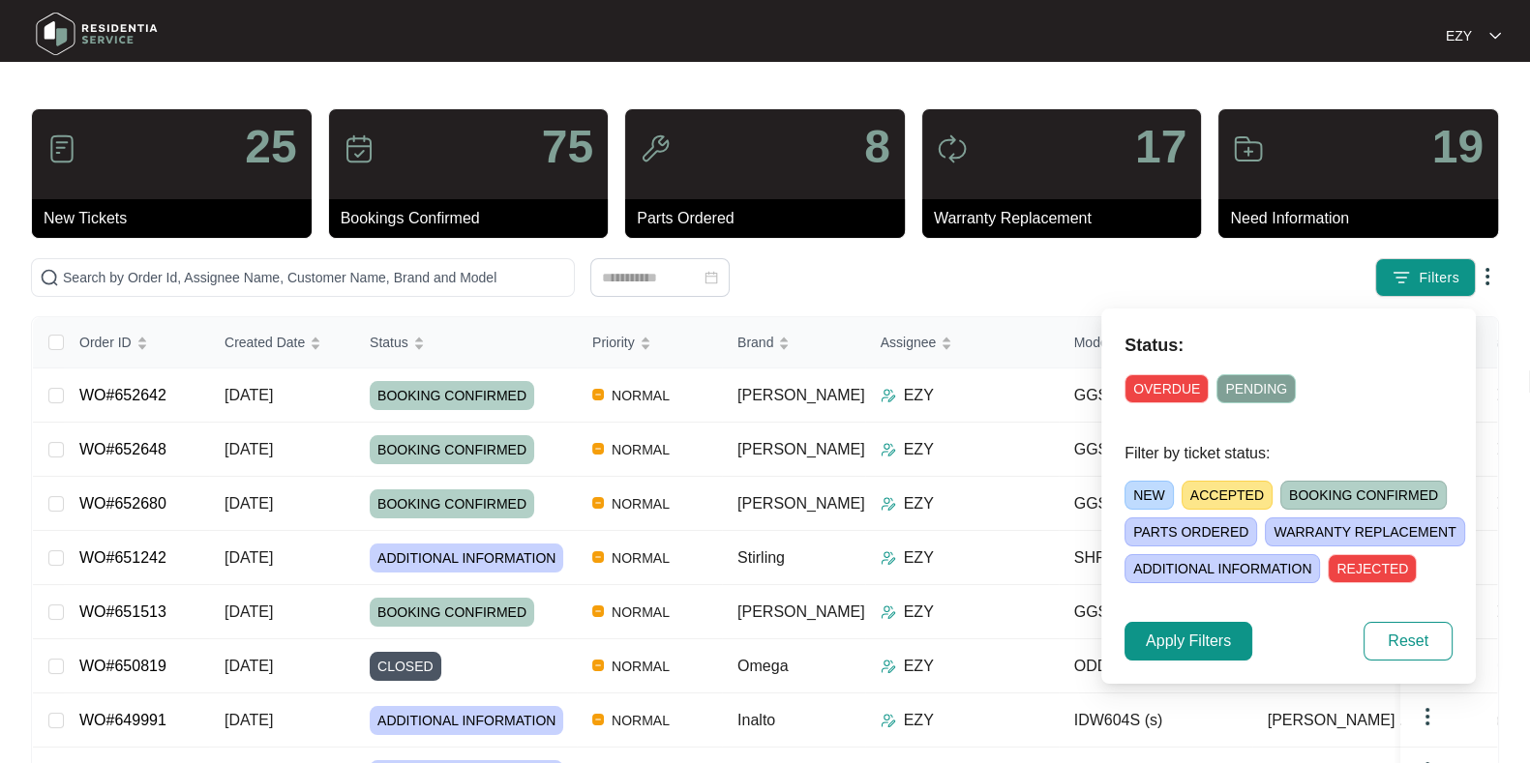
click at [1214, 492] on span "ACCEPTED" at bounding box center [1226, 495] width 91 height 29
click at [1202, 642] on span "Apply Filters" at bounding box center [1188, 641] width 85 height 23
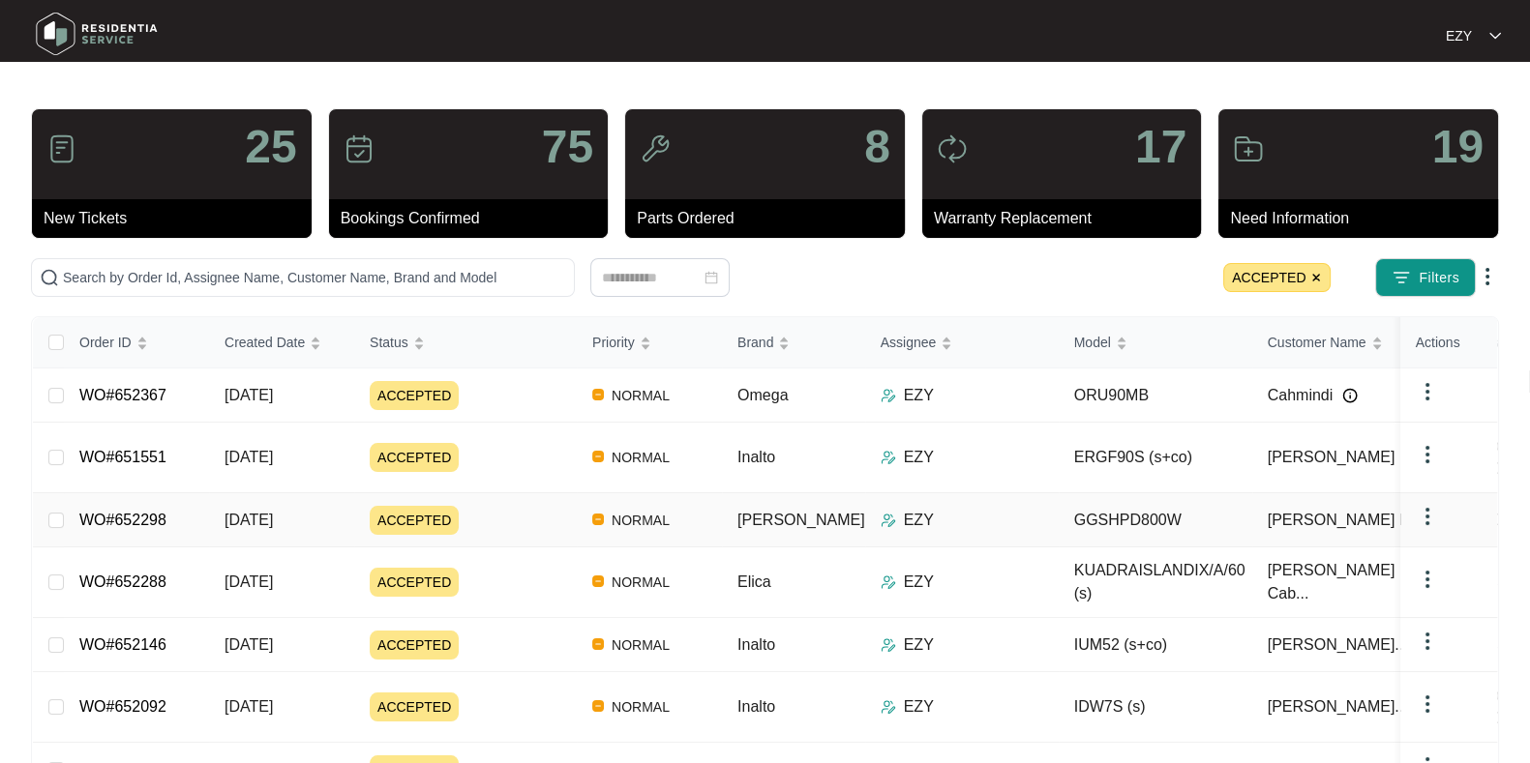
click at [552, 507] on div "ACCEPTED" at bounding box center [473, 520] width 207 height 29
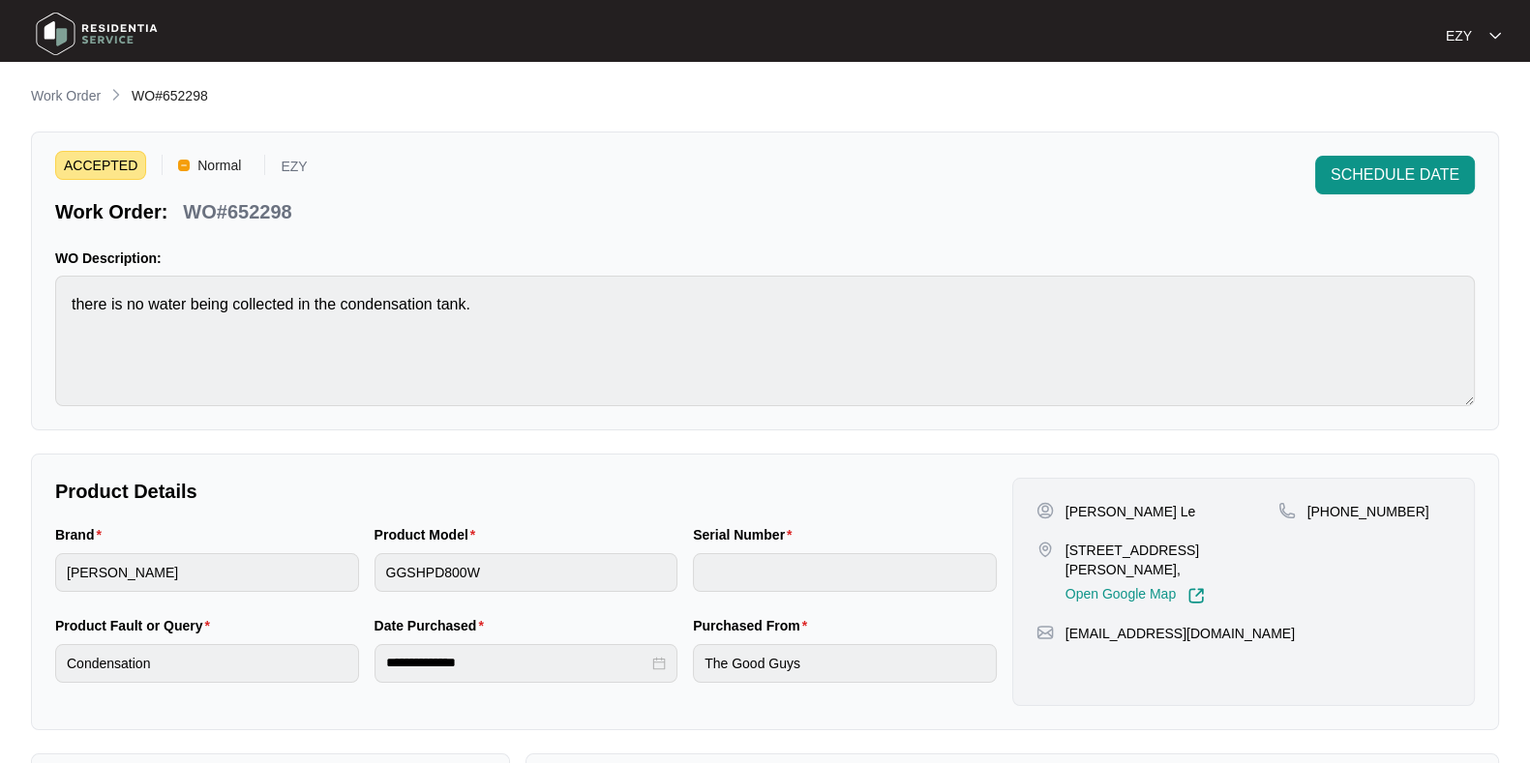
click at [244, 221] on p "WO#652298" at bounding box center [237, 211] width 108 height 27
click at [1451, 171] on span "SCHEDULE DATE" at bounding box center [1394, 175] width 129 height 23
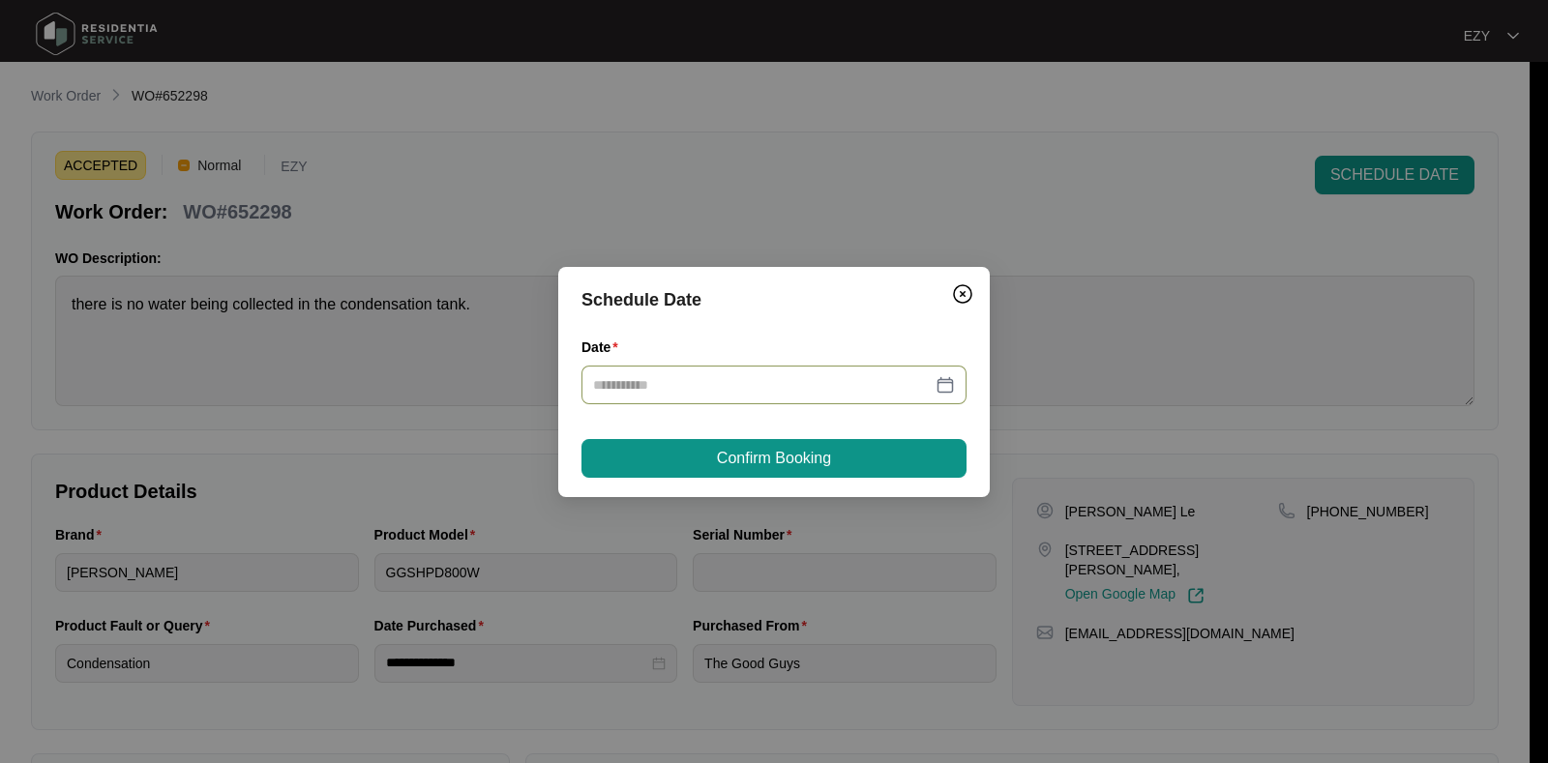
click at [713, 374] on input "Date" at bounding box center [762, 384] width 339 height 21
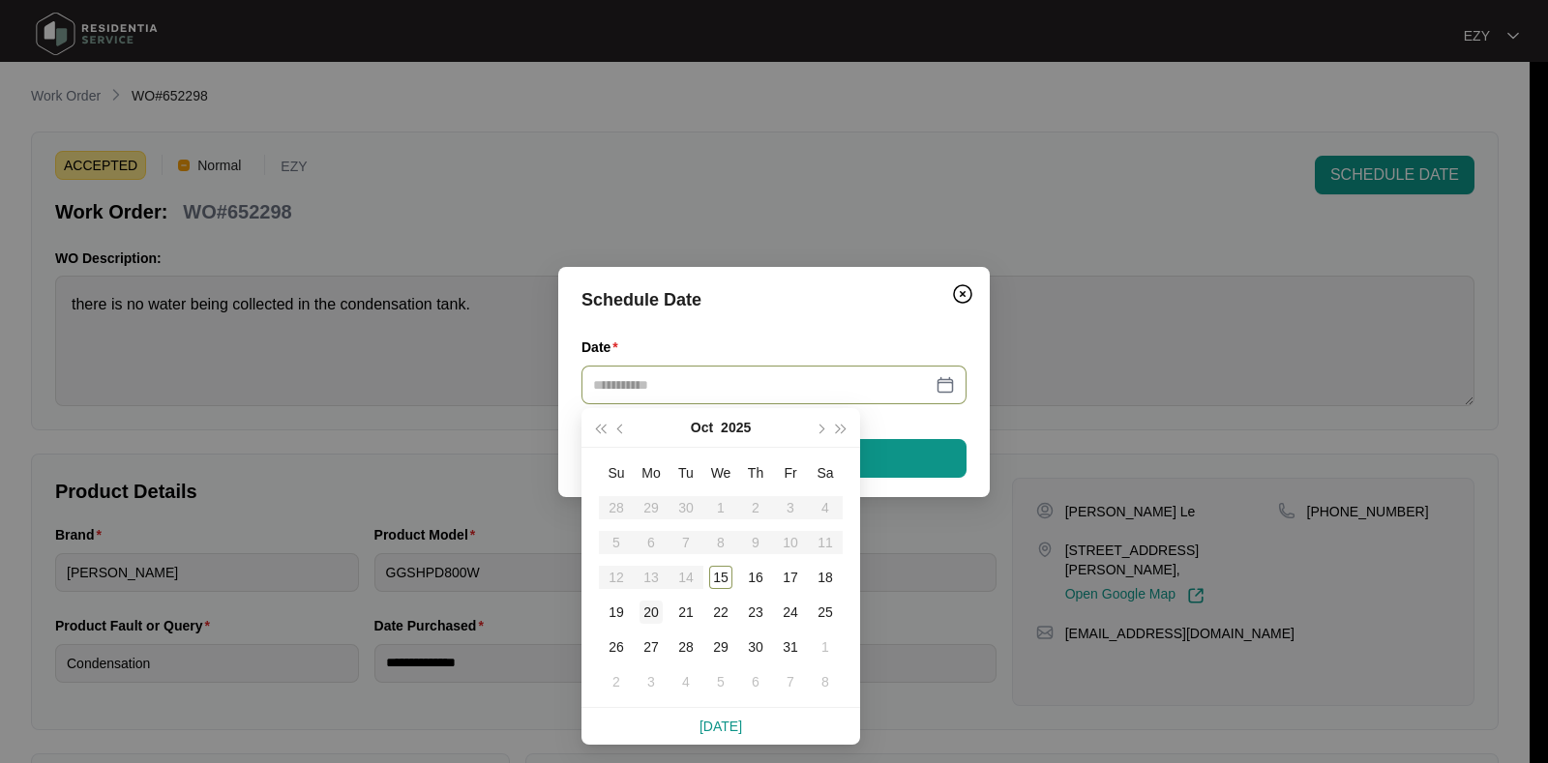
type input "**********"
click at [652, 612] on div "20" at bounding box center [651, 612] width 23 height 23
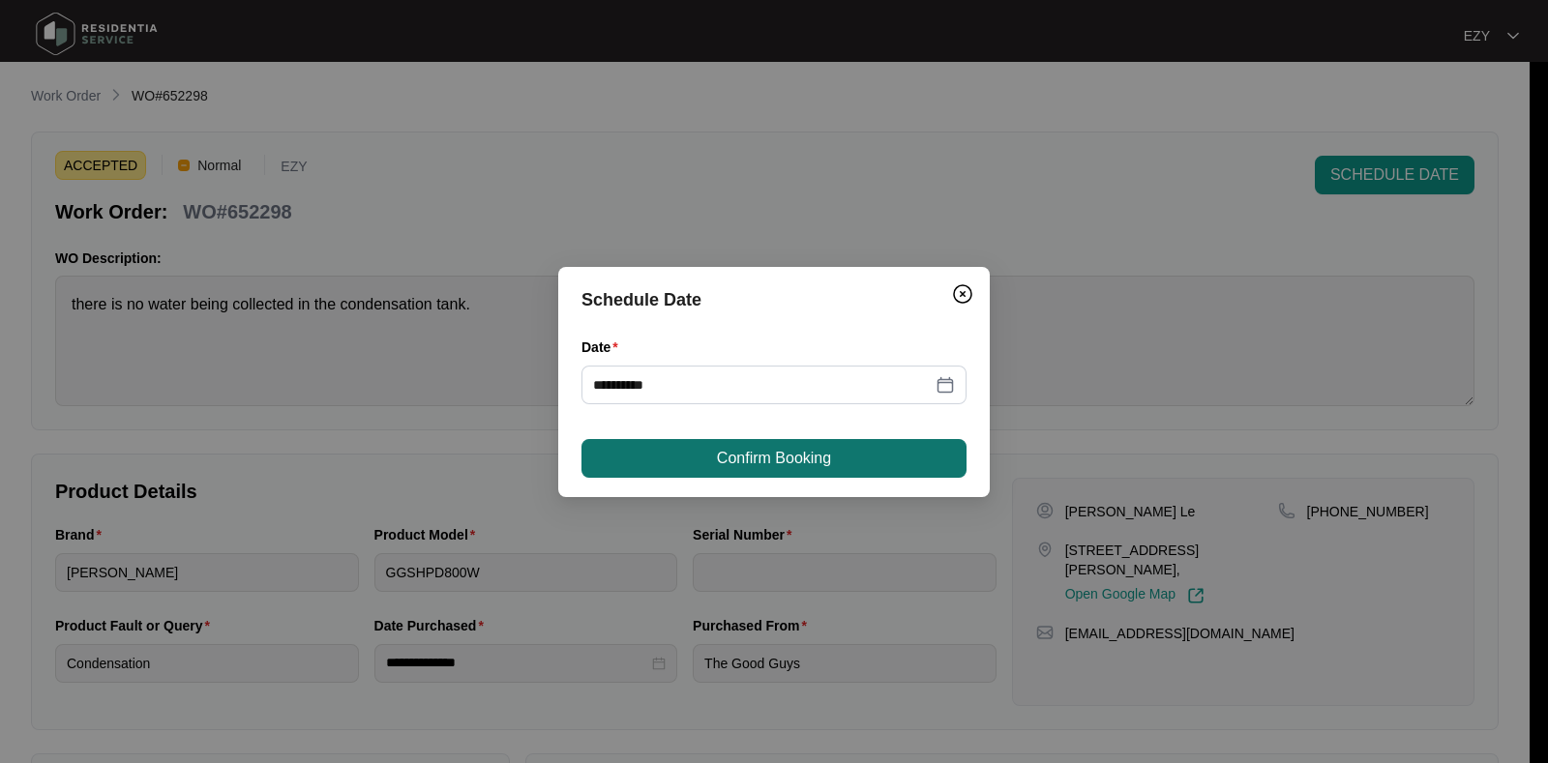
click at [686, 465] on button "Confirm Booking" at bounding box center [774, 458] width 385 height 39
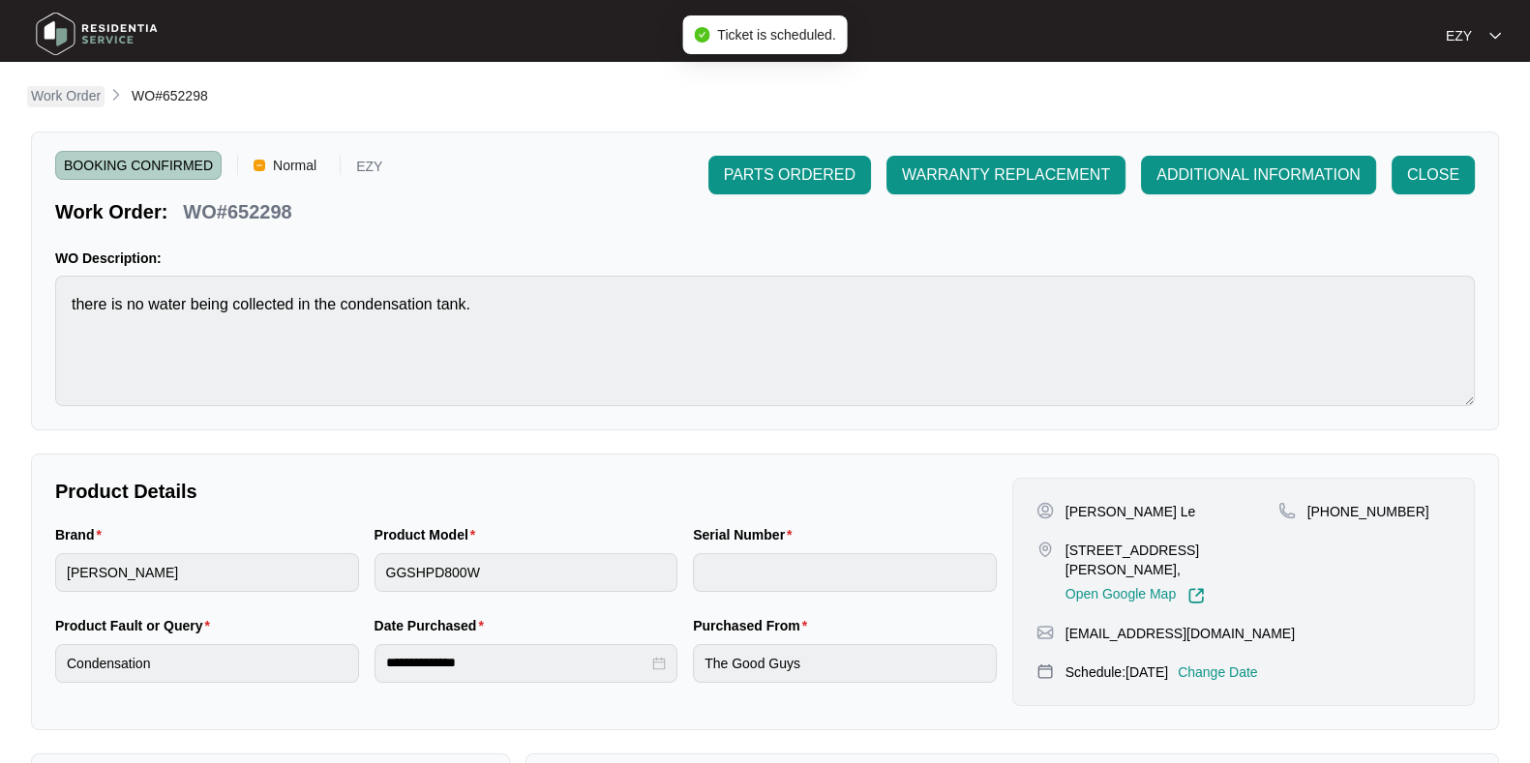
click at [77, 98] on p "Work Order" at bounding box center [66, 95] width 70 height 19
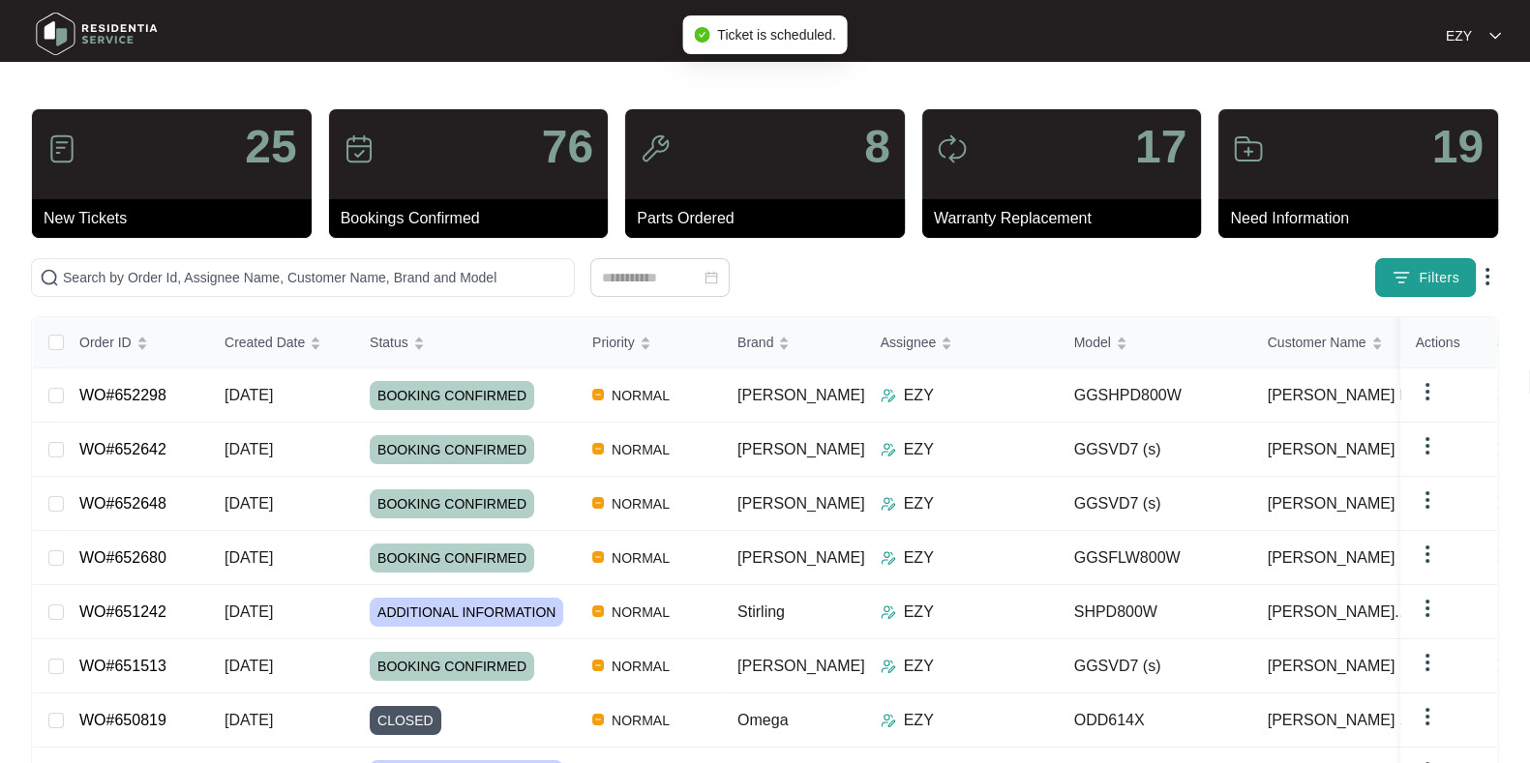
click at [1407, 283] on img "button" at bounding box center [1400, 277] width 19 height 19
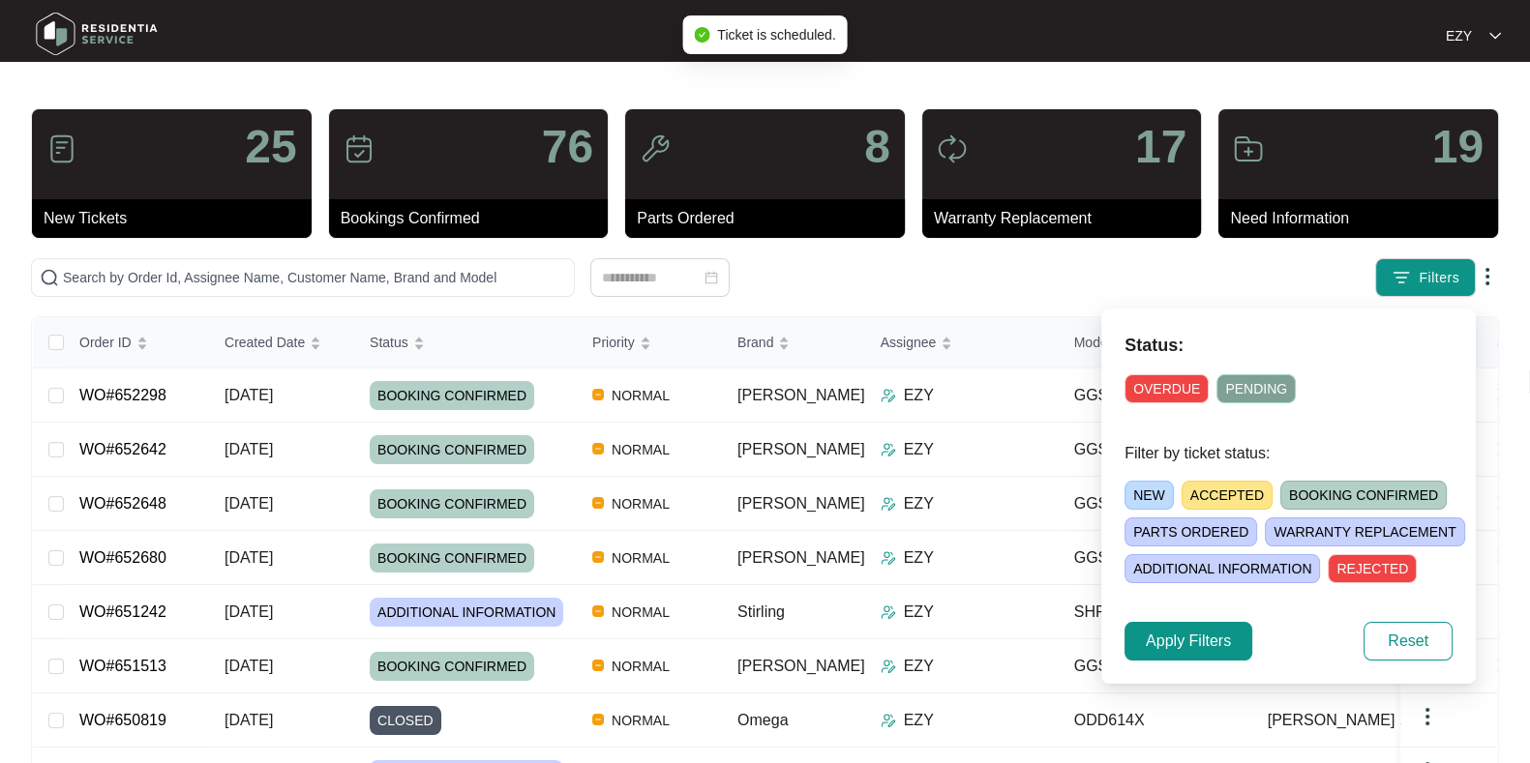
click at [1212, 495] on span "ACCEPTED" at bounding box center [1226, 495] width 91 height 29
click at [1166, 655] on button "Apply Filters" at bounding box center [1188, 641] width 128 height 39
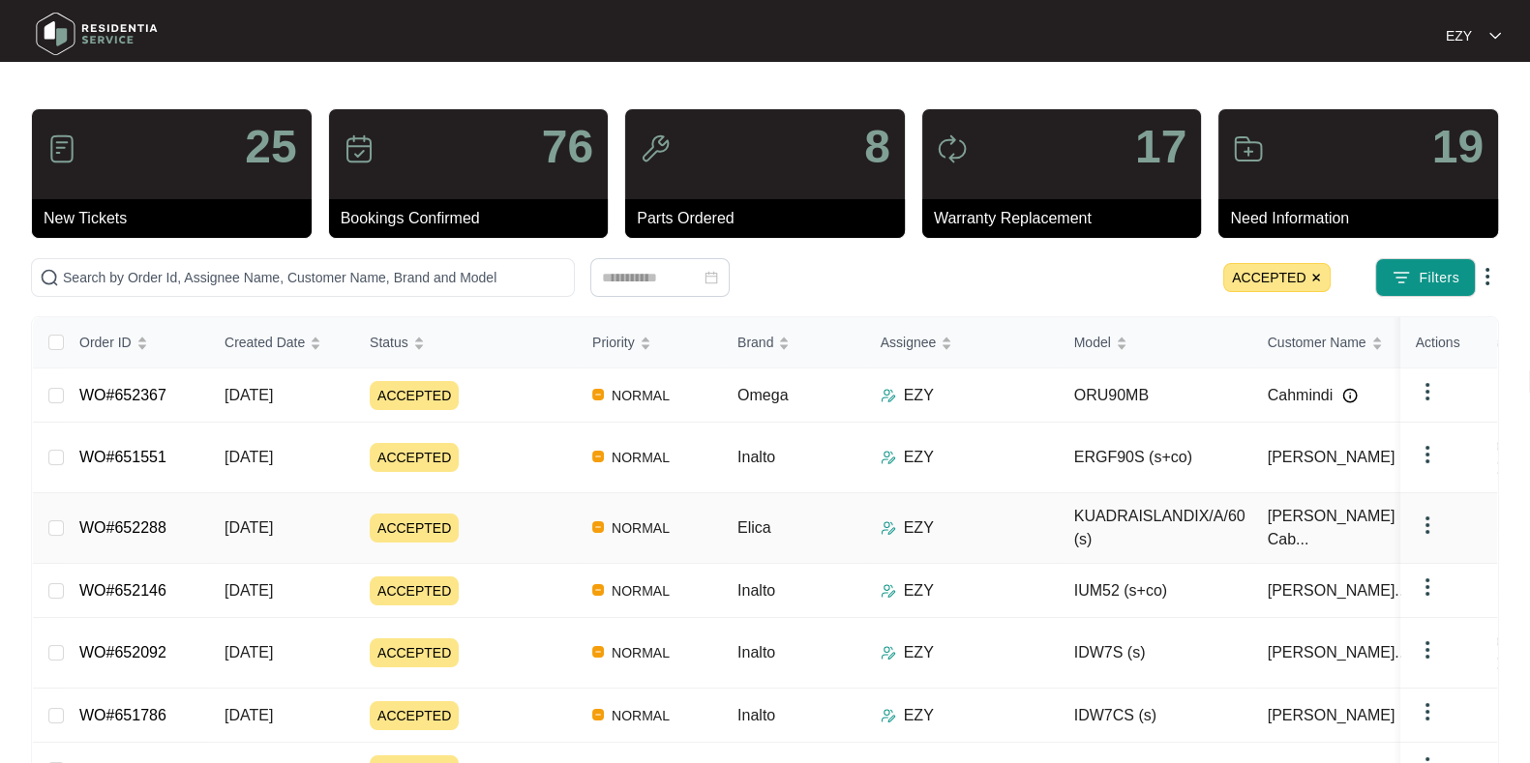
click at [500, 514] on div "ACCEPTED" at bounding box center [473, 528] width 207 height 29
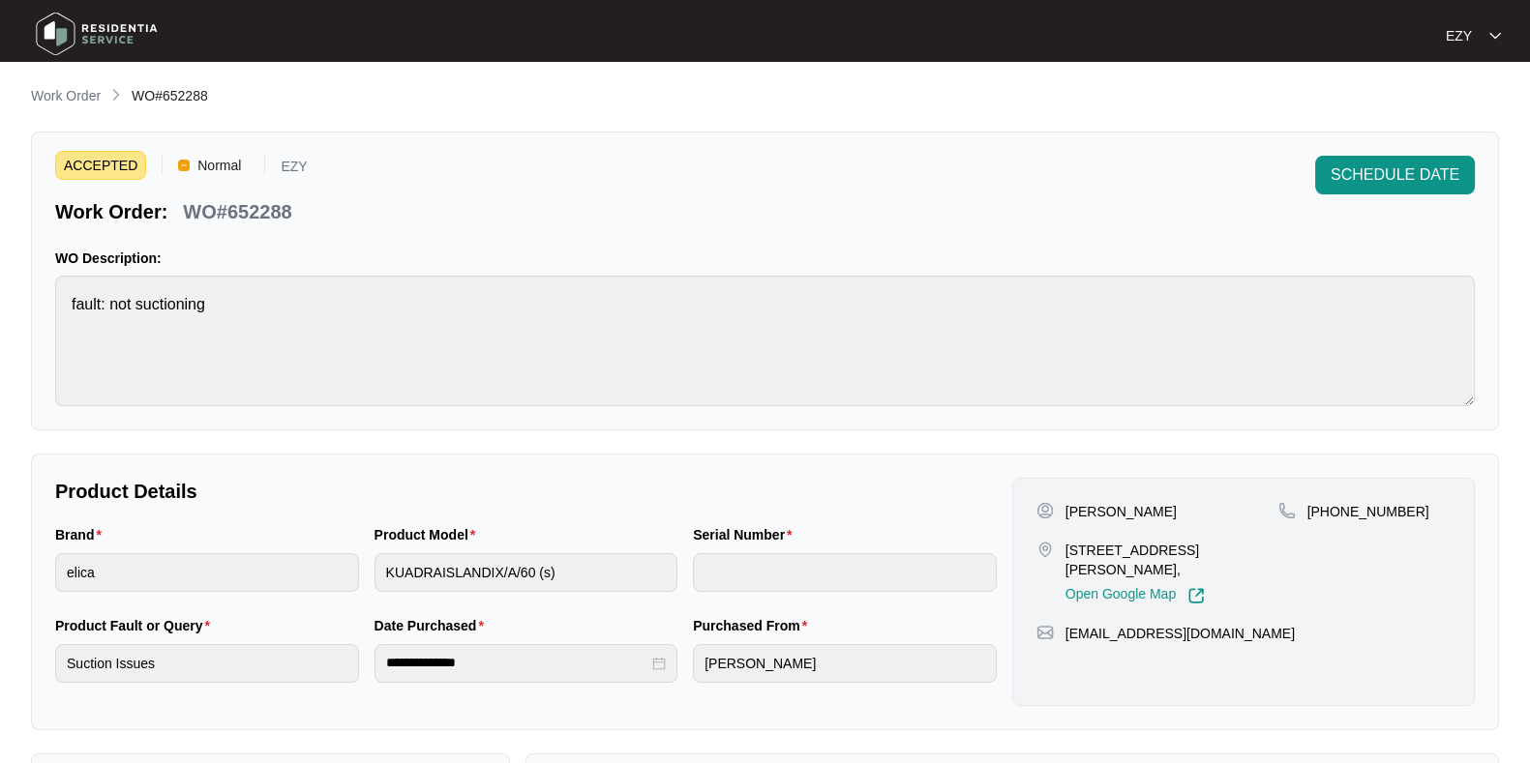
click at [260, 223] on p "WO#652288" at bounding box center [237, 211] width 108 height 27
click at [1408, 176] on span "SCHEDULE DATE" at bounding box center [1394, 175] width 129 height 23
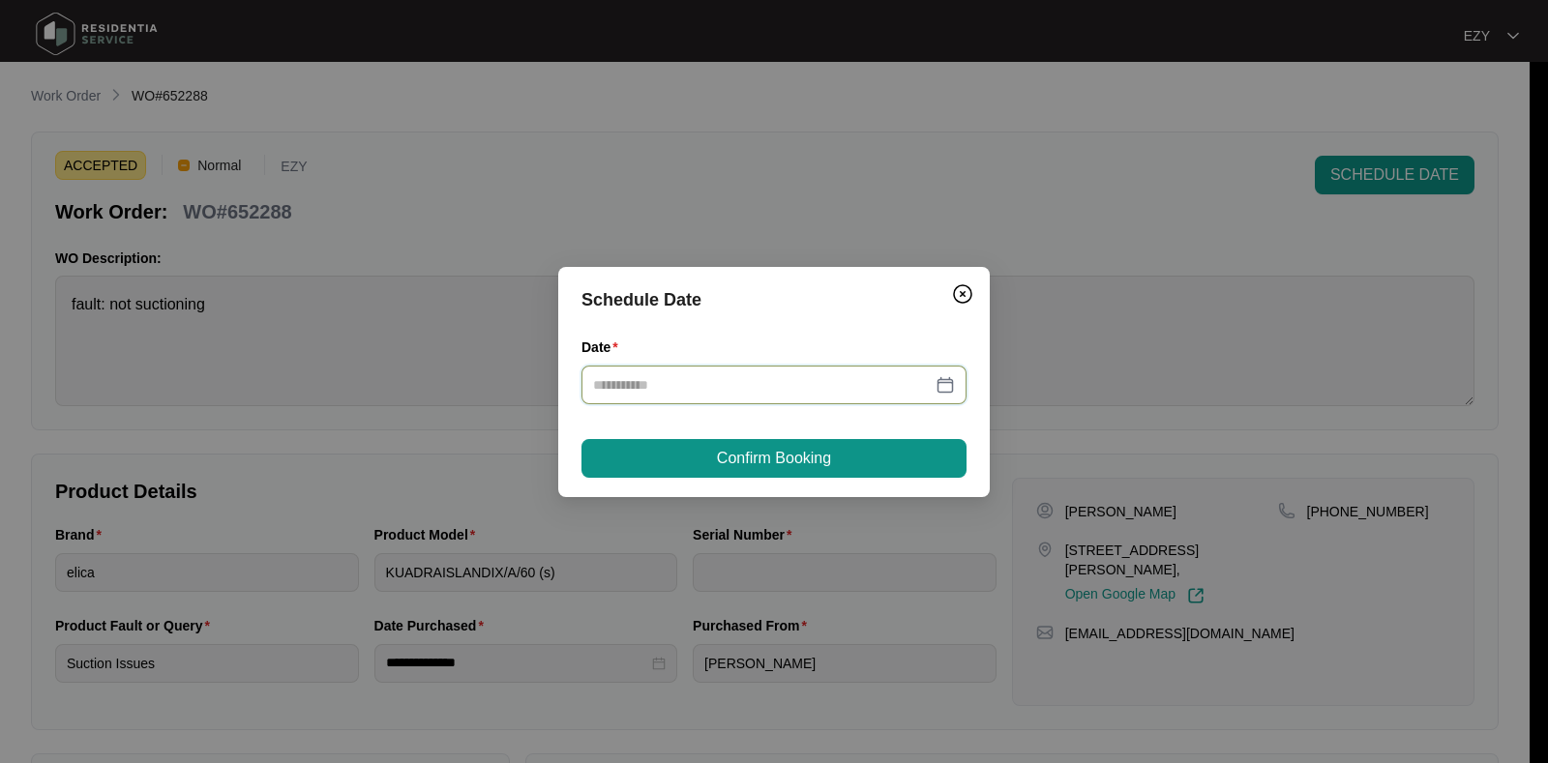
click at [845, 376] on input "Date" at bounding box center [762, 384] width 339 height 21
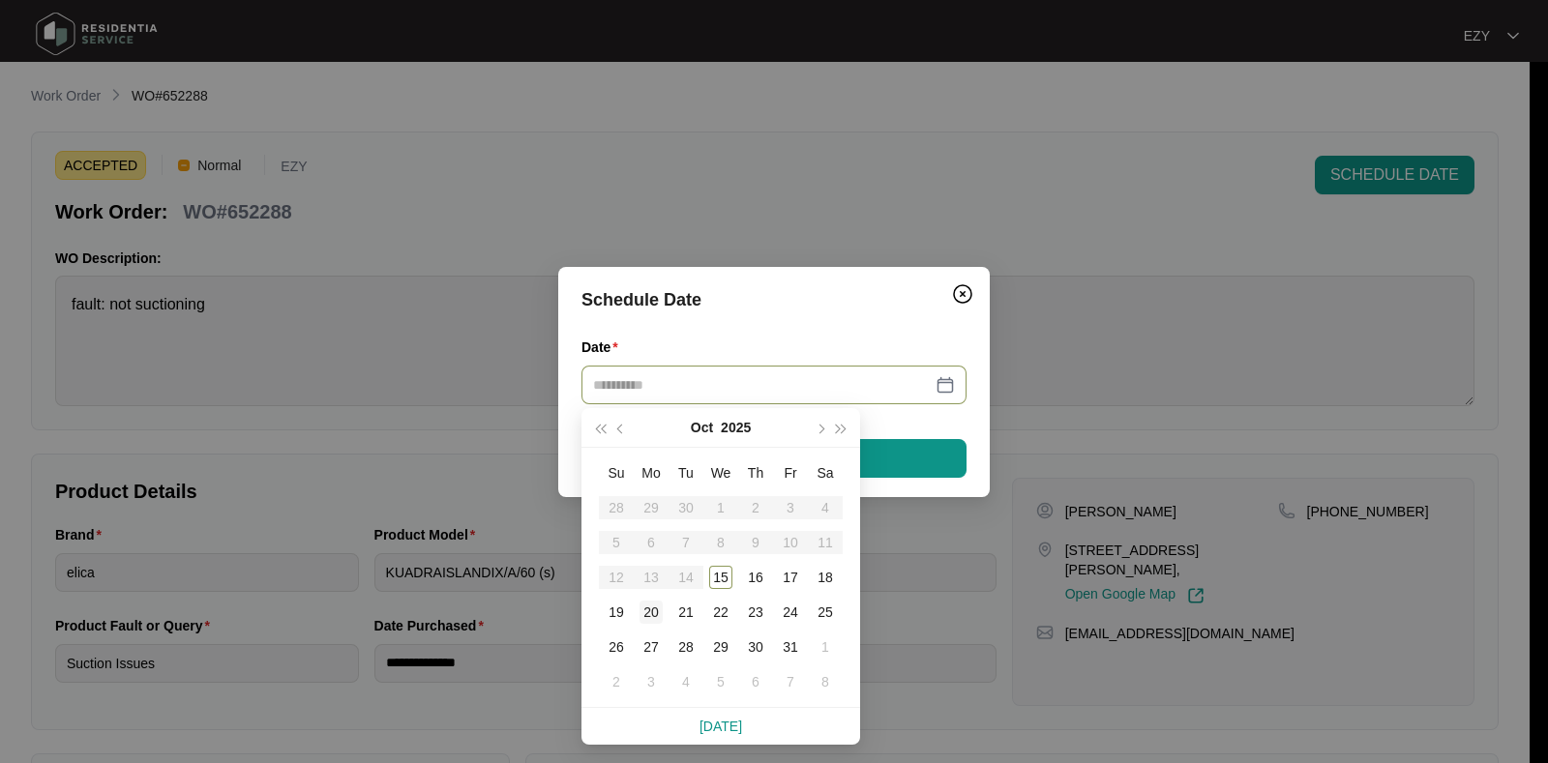
click at [658, 617] on div "20" at bounding box center [651, 612] width 23 height 23
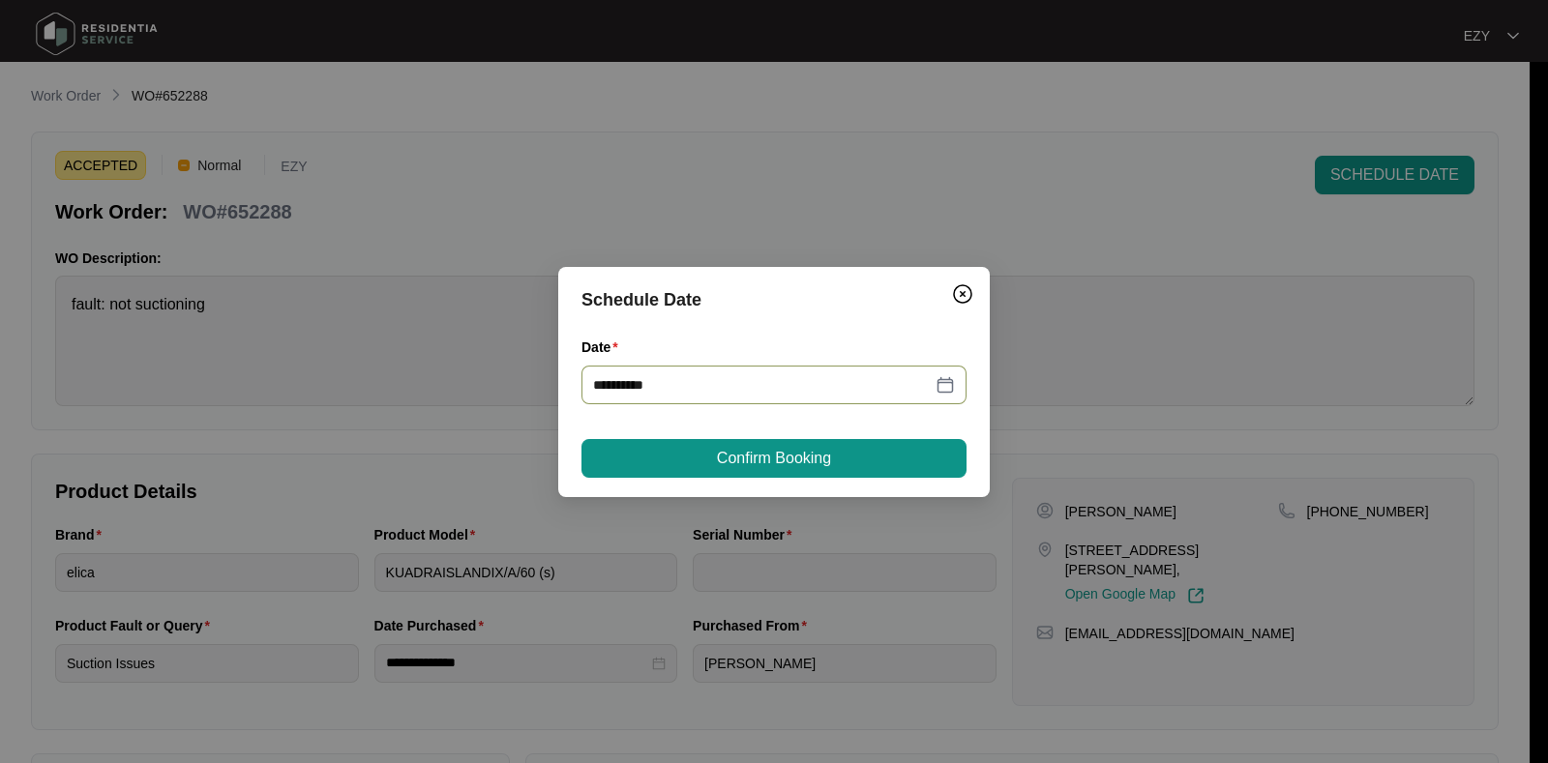
type input "**********"
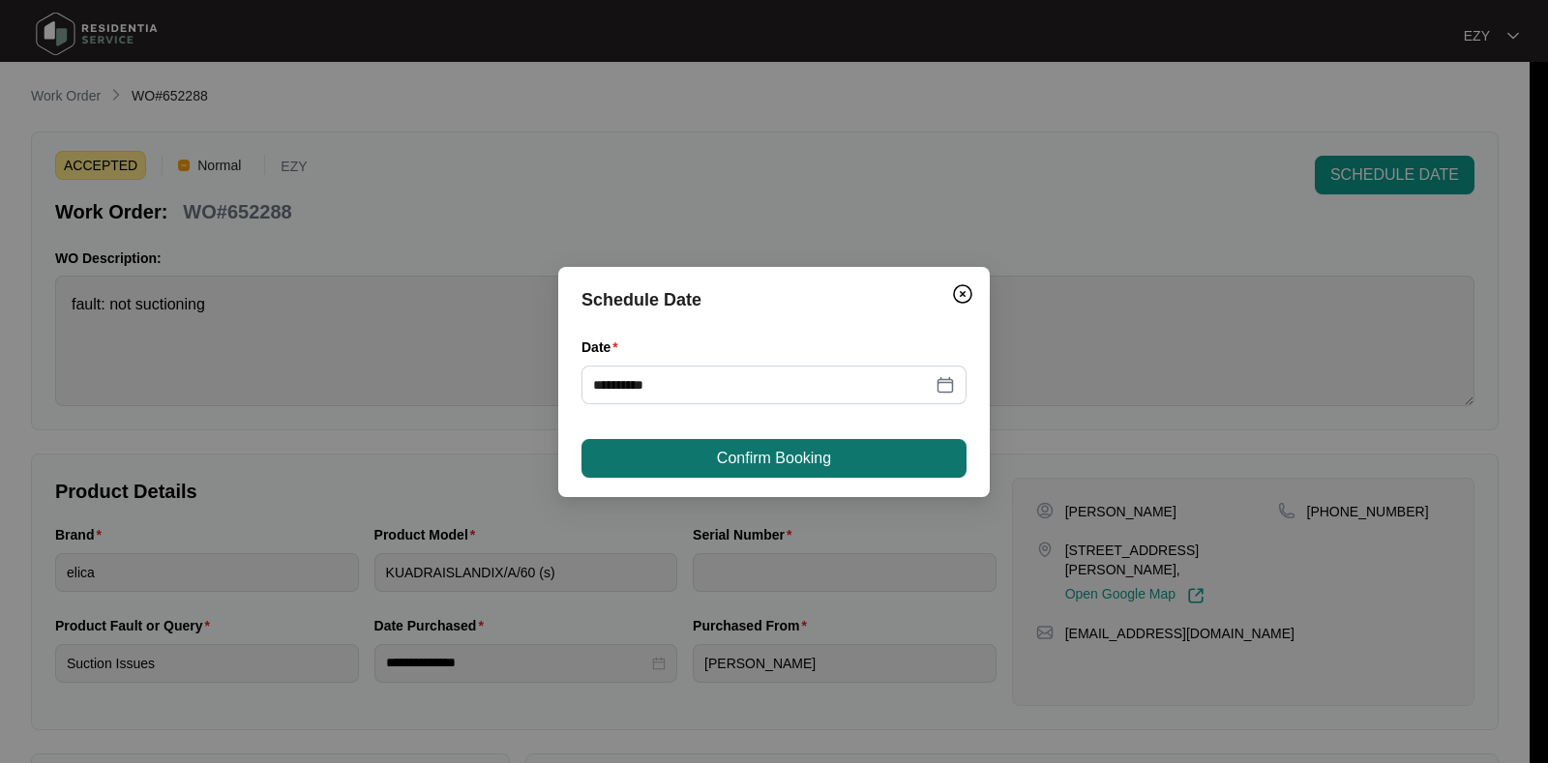
click at [804, 452] on span "Confirm Booking" at bounding box center [774, 458] width 114 height 23
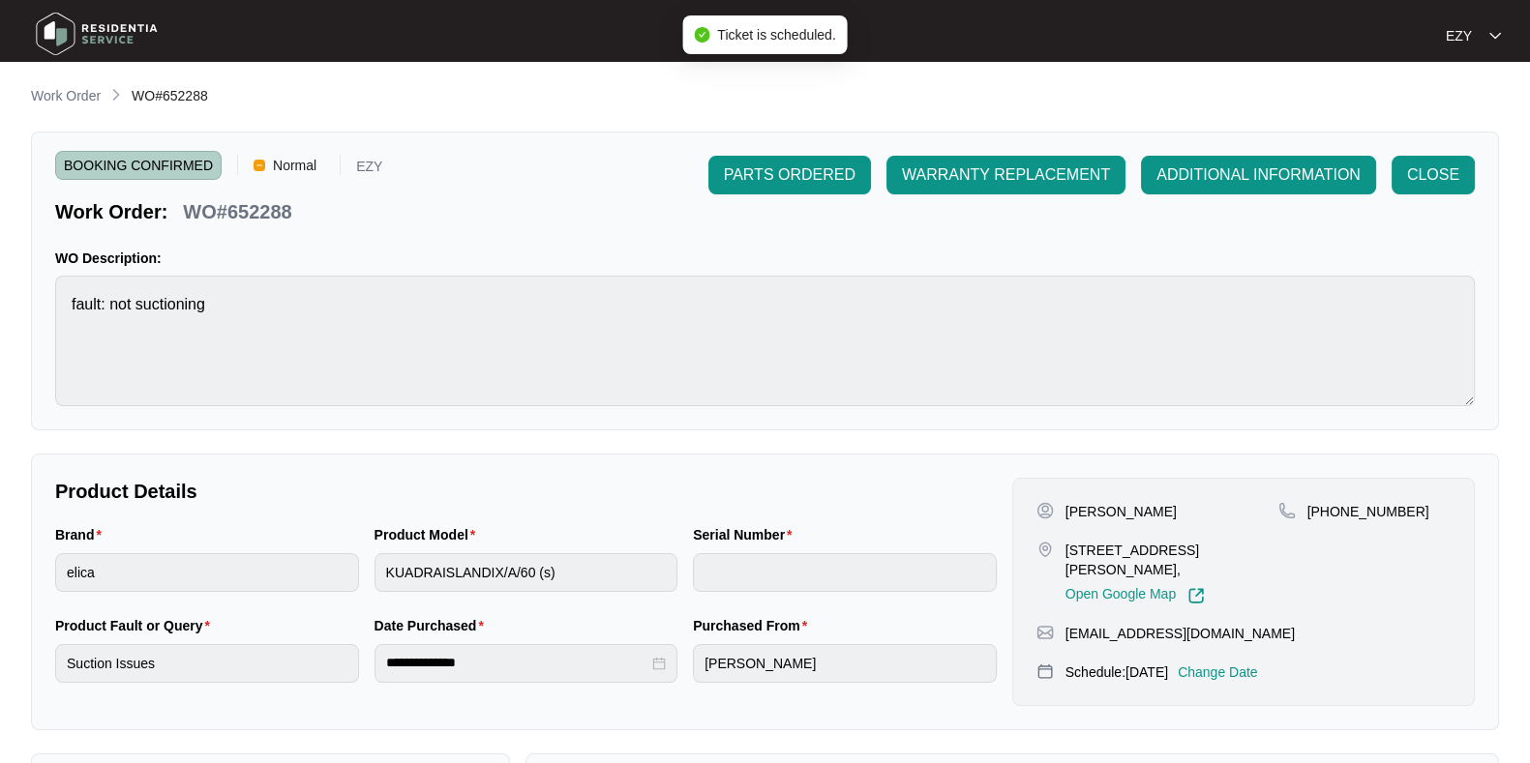
click at [87, 111] on div "**********" at bounding box center [765, 668] width 1468 height 1167
click at [78, 104] on p "Work Order" at bounding box center [66, 95] width 70 height 19
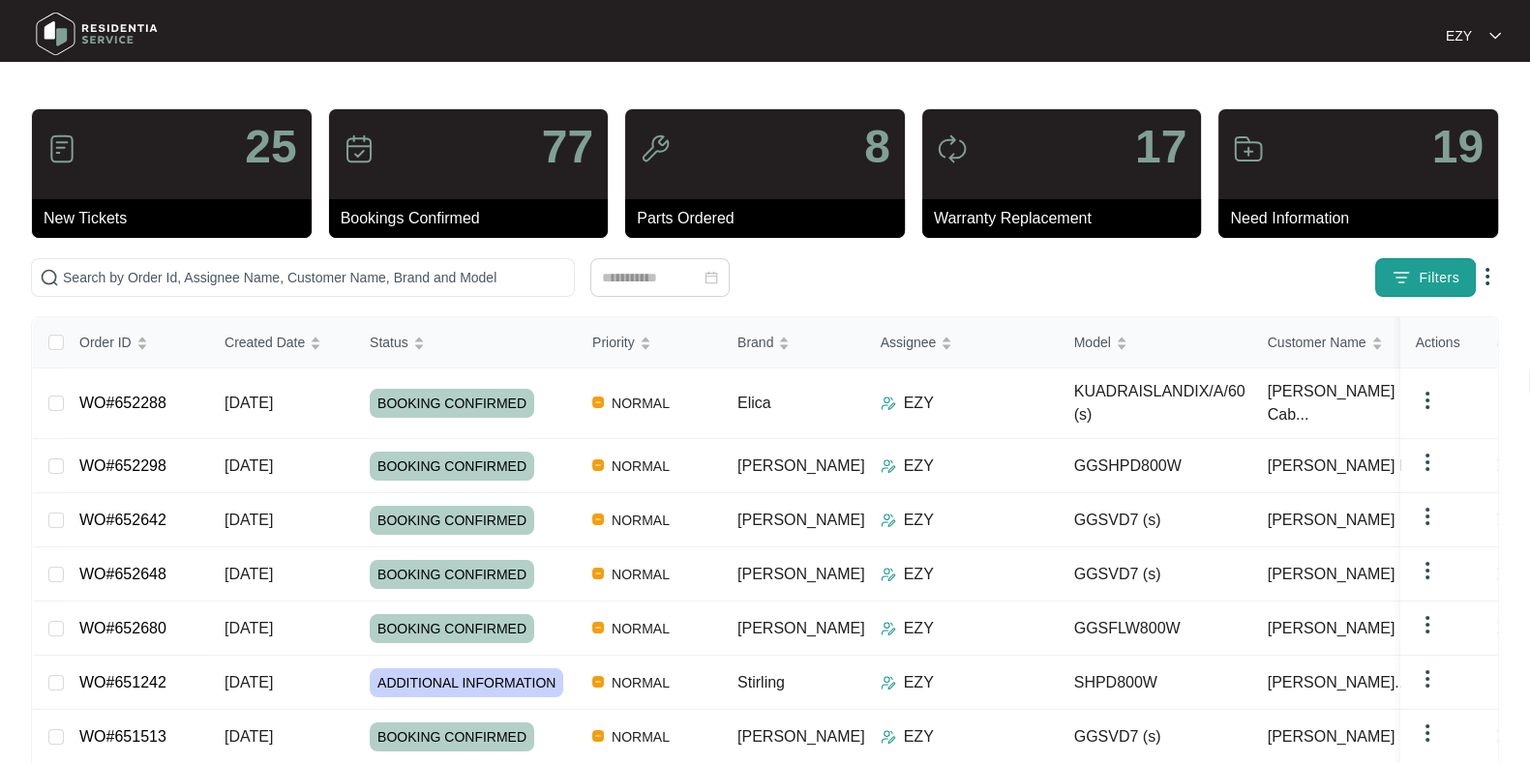
click at [1412, 292] on button "Filters" at bounding box center [1425, 277] width 101 height 39
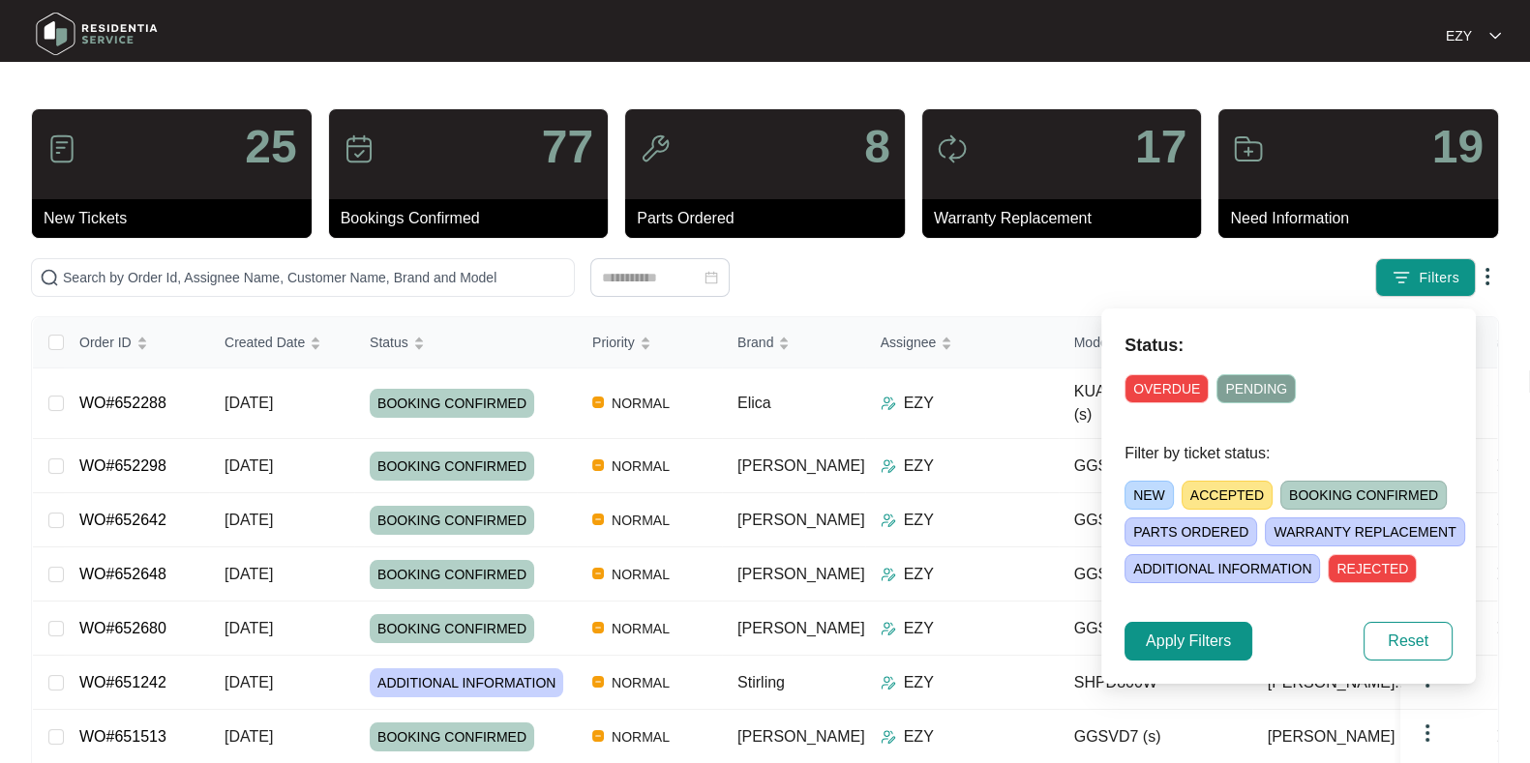
click at [1224, 494] on span "ACCEPTED" at bounding box center [1226, 495] width 91 height 29
click at [1215, 643] on span "Apply Filters" at bounding box center [1188, 641] width 85 height 23
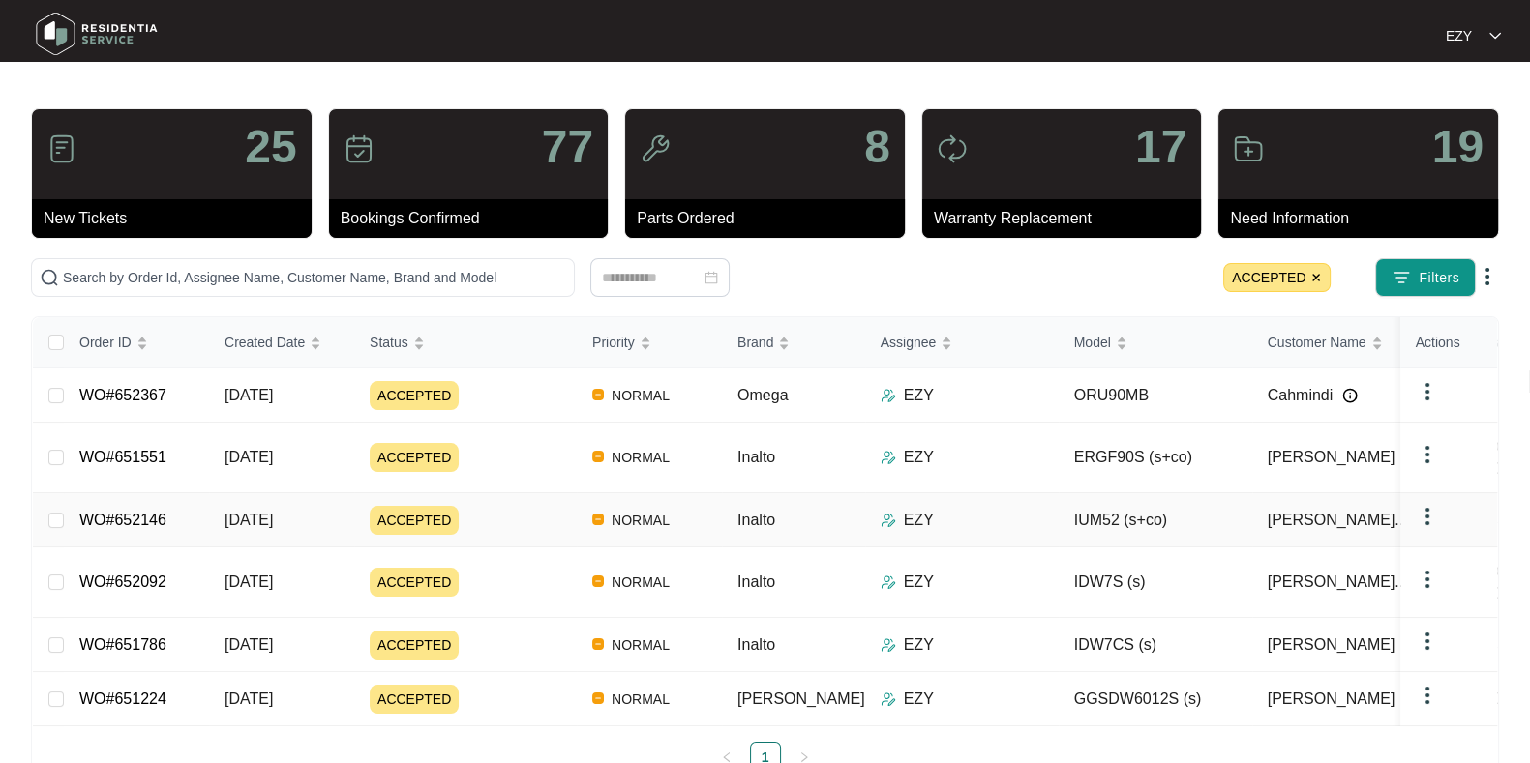
click at [517, 510] on div "ACCEPTED" at bounding box center [473, 520] width 207 height 29
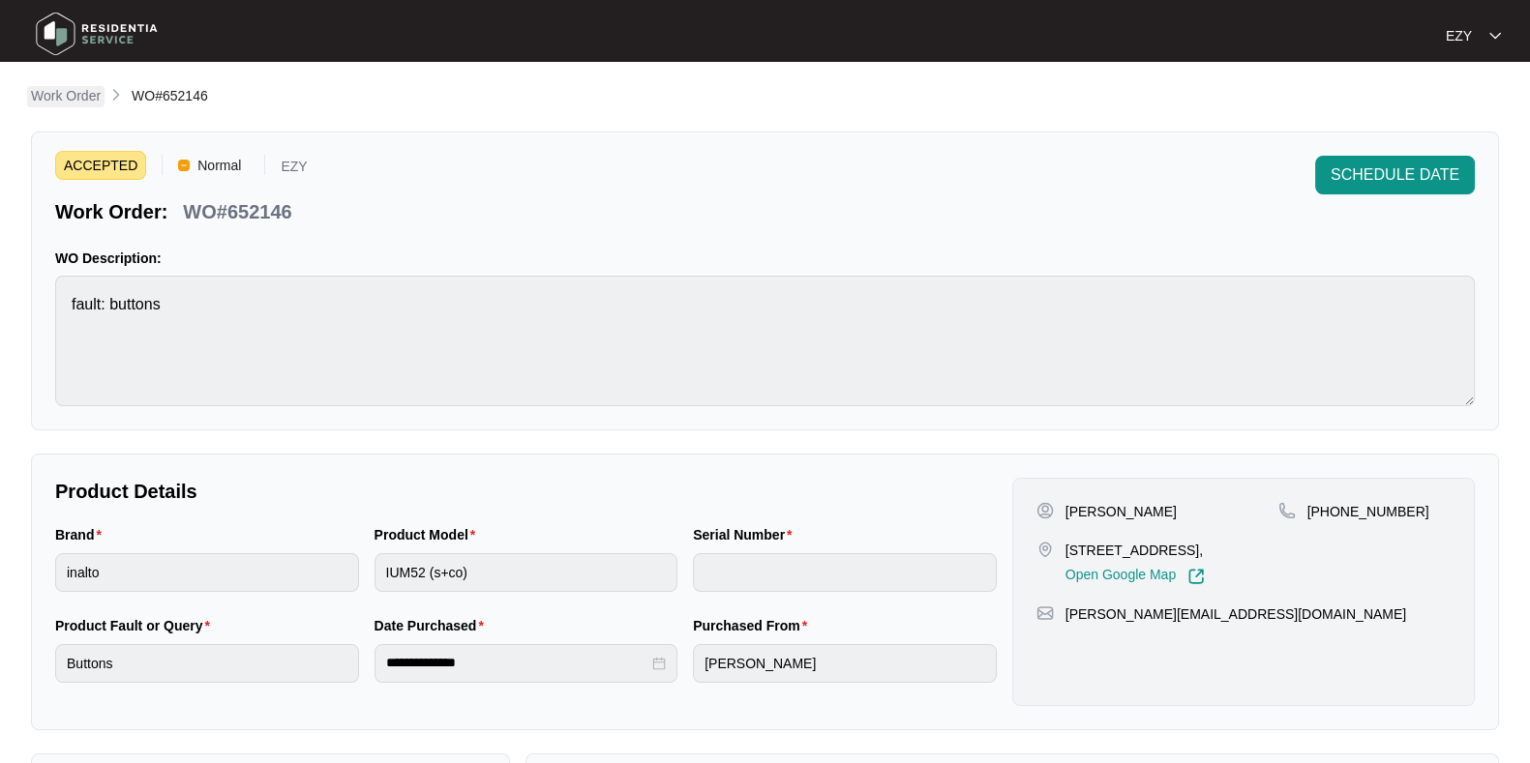
click at [78, 105] on p "Work Order" at bounding box center [66, 95] width 70 height 19
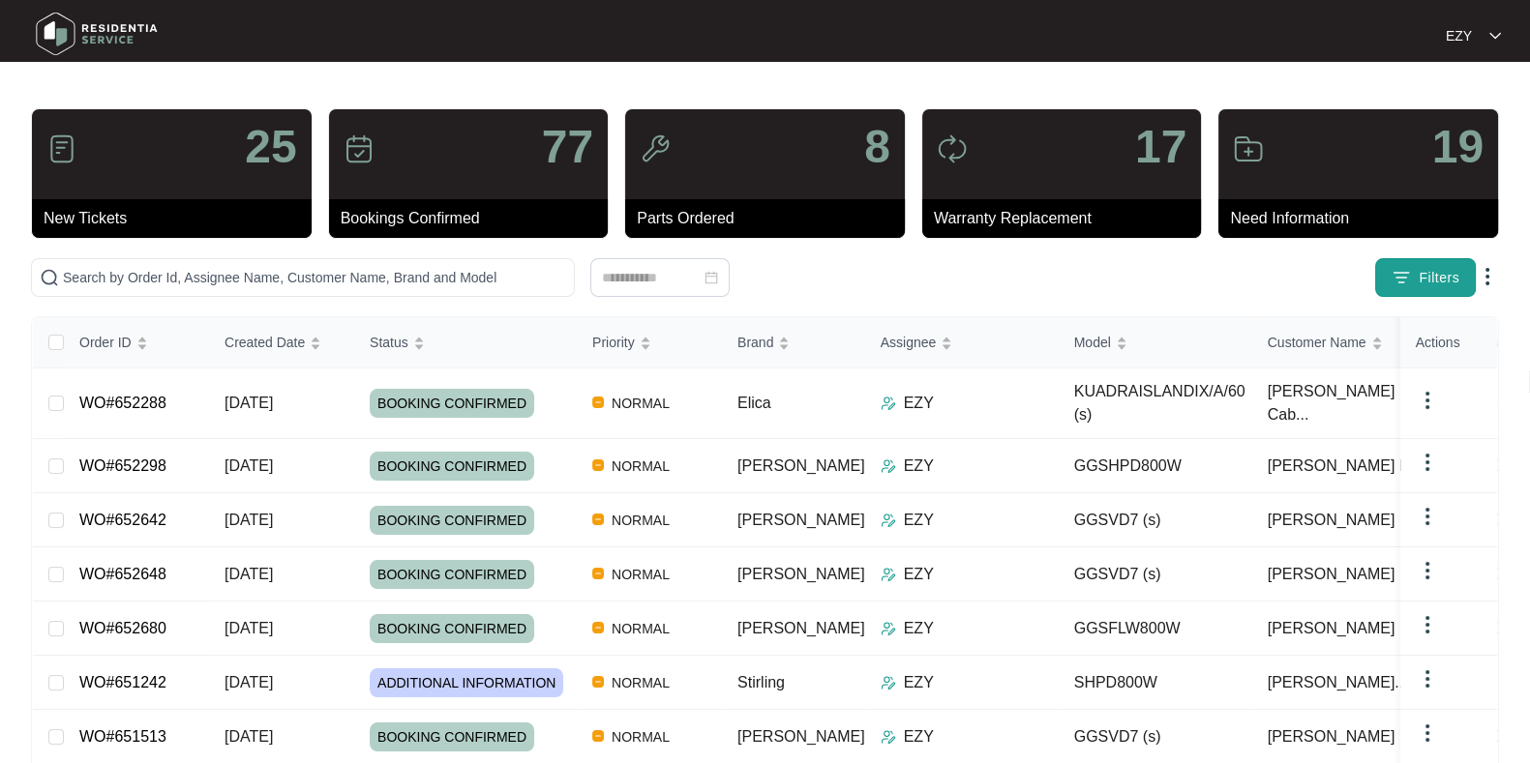
click at [1432, 274] on span "Filters" at bounding box center [1439, 278] width 41 height 20
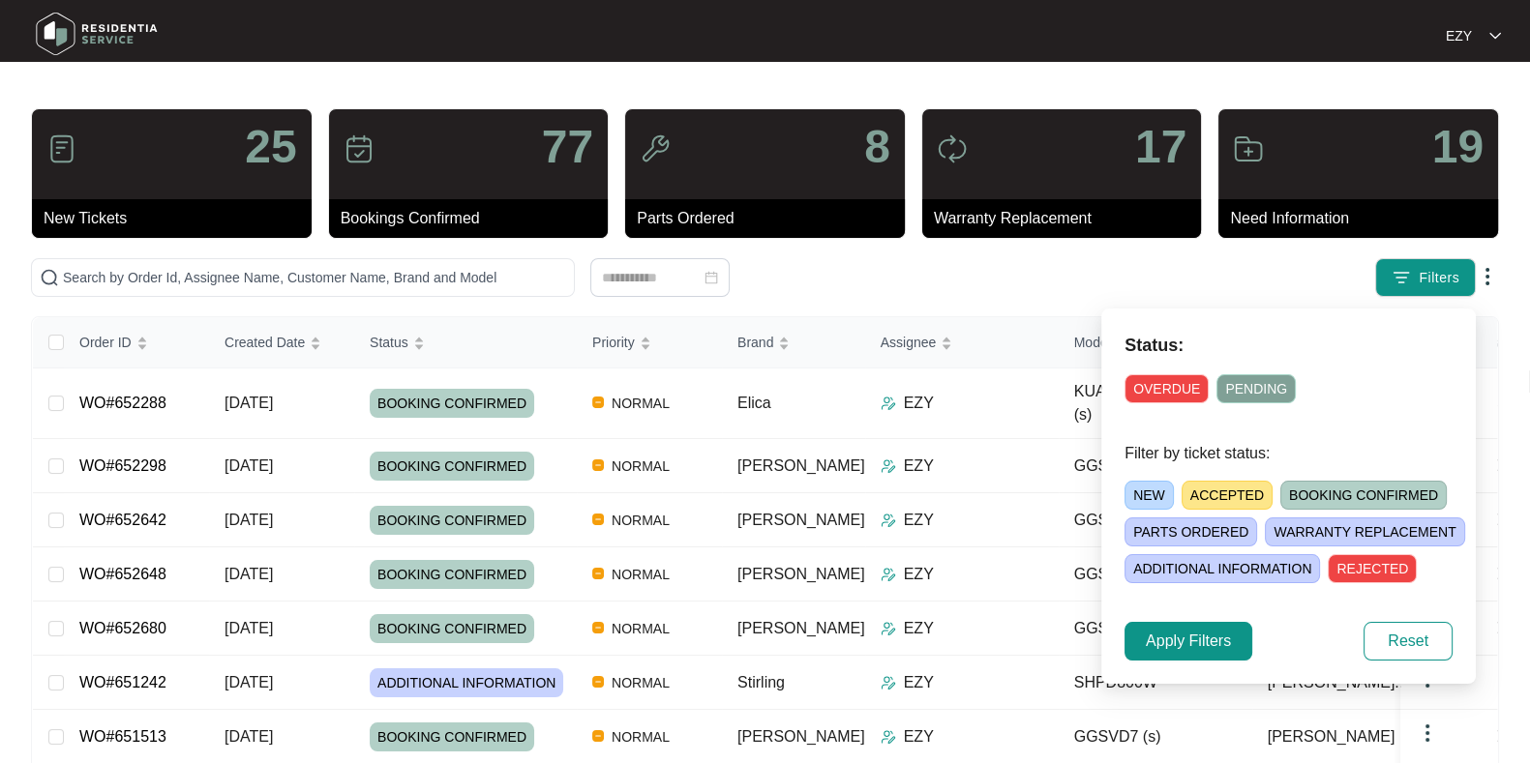
click at [1230, 486] on span "ACCEPTED" at bounding box center [1226, 495] width 91 height 29
click at [1185, 631] on span "Apply Filters" at bounding box center [1188, 641] width 85 height 23
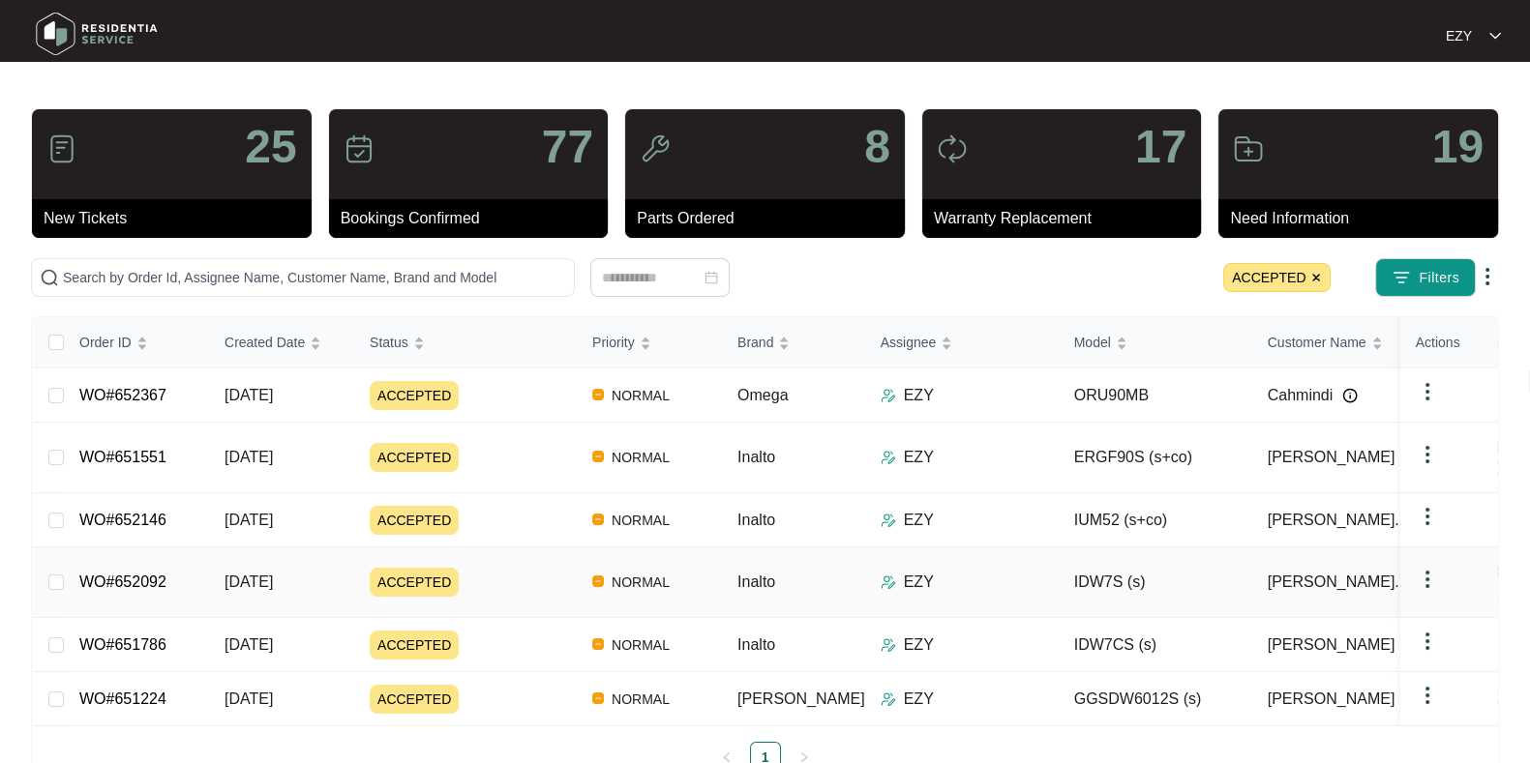
click at [564, 570] on td "ACCEPTED" at bounding box center [465, 583] width 223 height 71
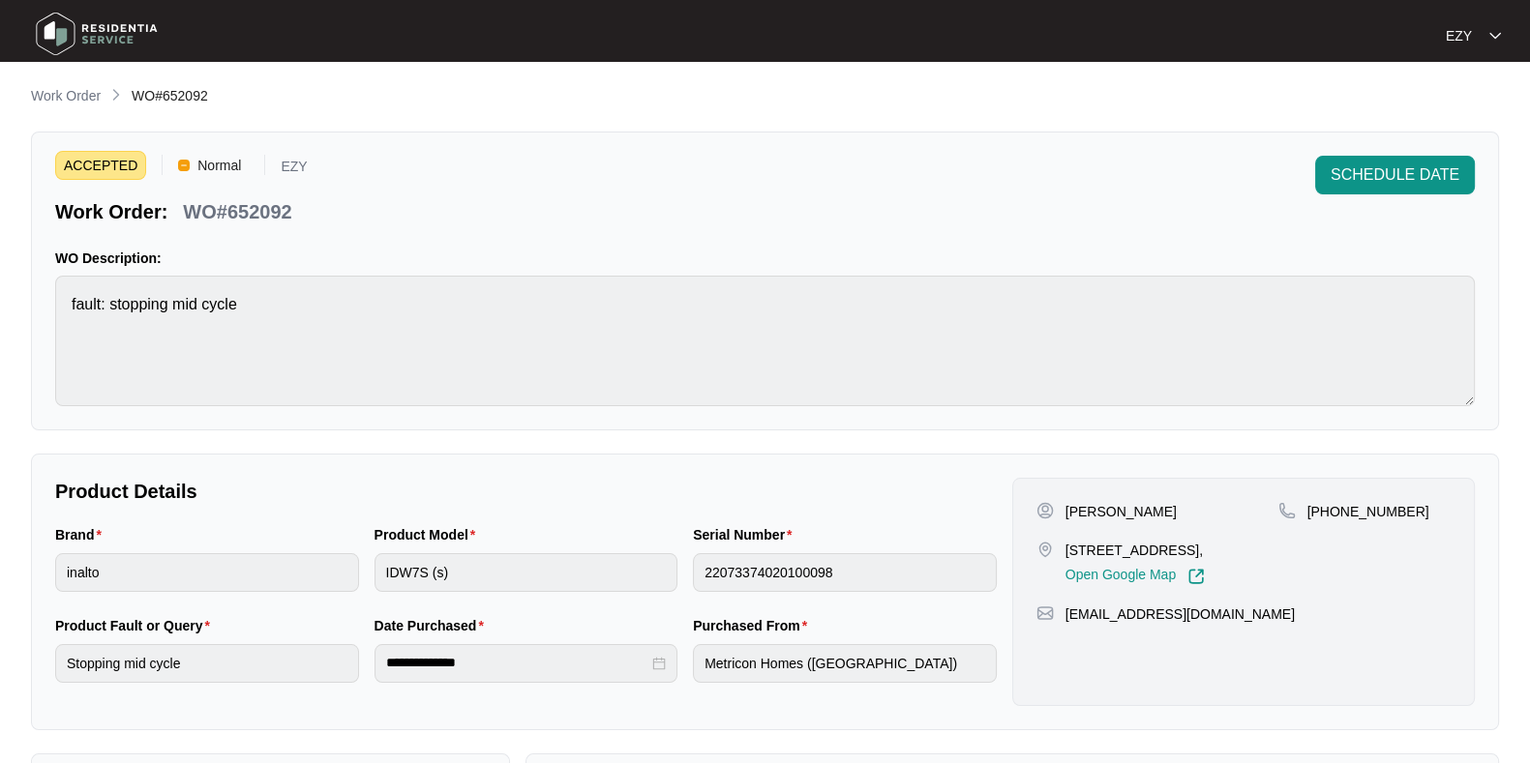
click at [261, 207] on p "WO#652092" at bounding box center [237, 211] width 108 height 27
click at [1378, 191] on button "SCHEDULE DATE" at bounding box center [1395, 175] width 160 height 39
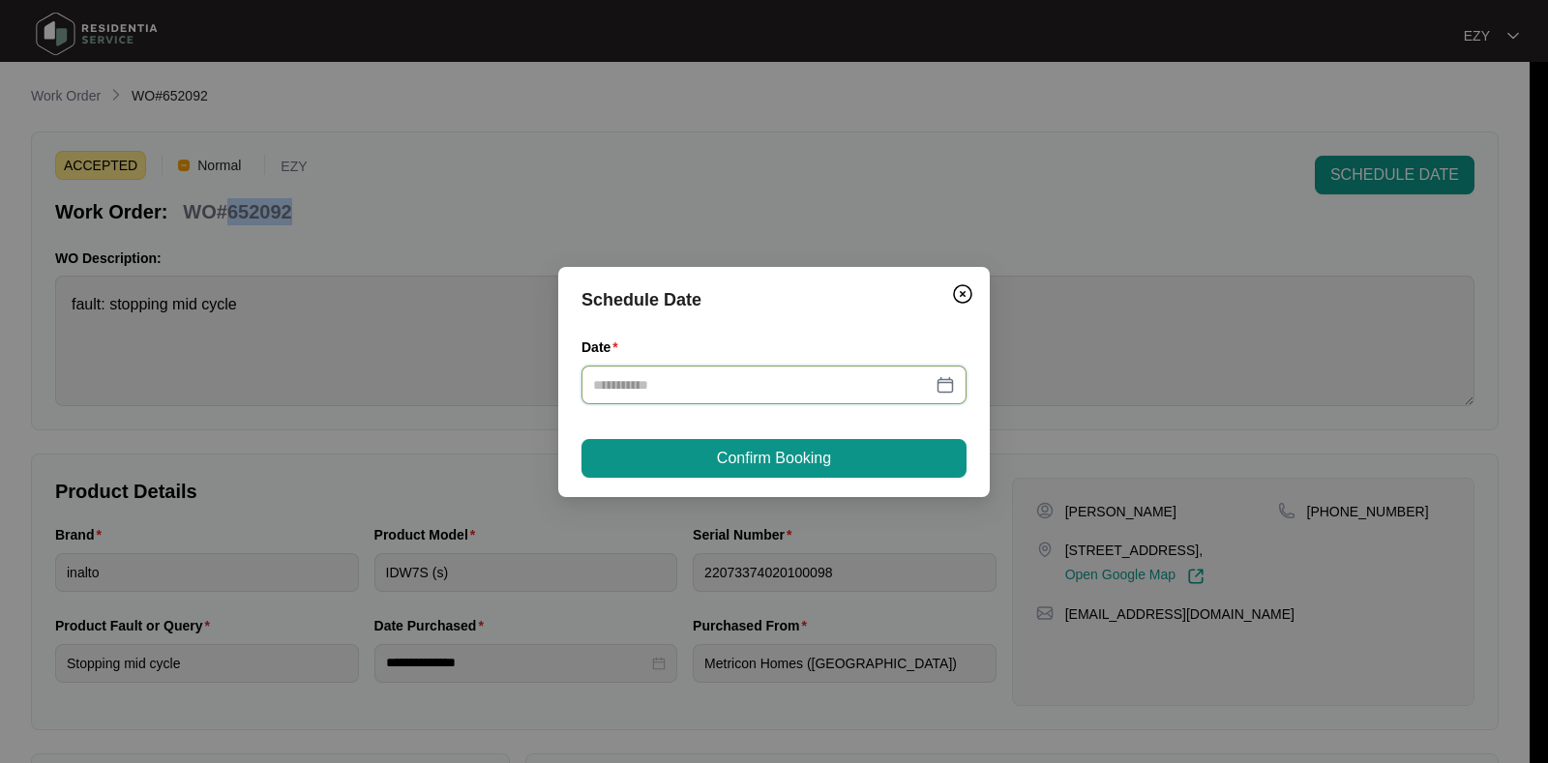
click at [797, 389] on input "Date" at bounding box center [762, 384] width 339 height 21
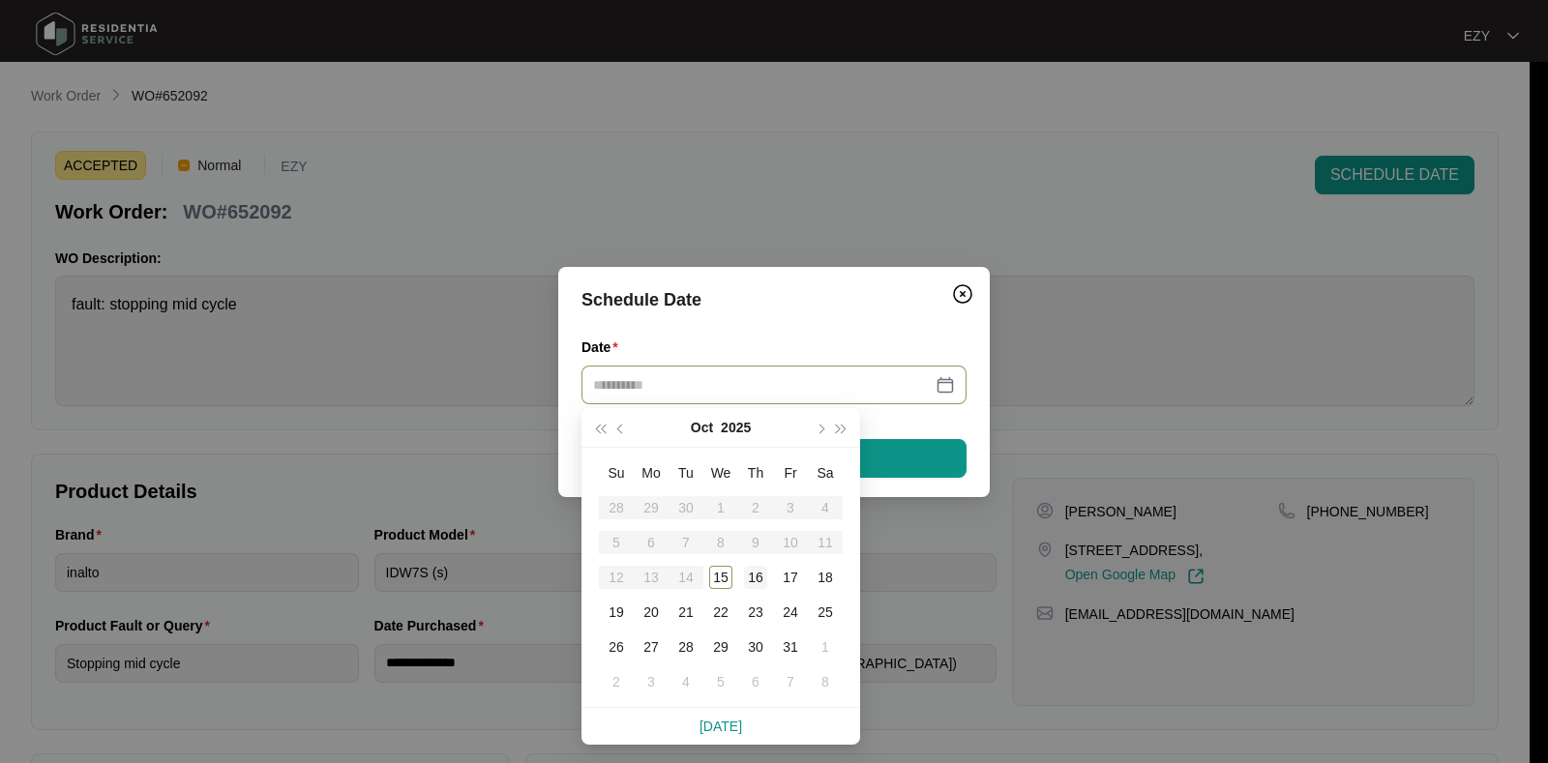
type input "**********"
click at [764, 578] on div "16" at bounding box center [755, 577] width 23 height 23
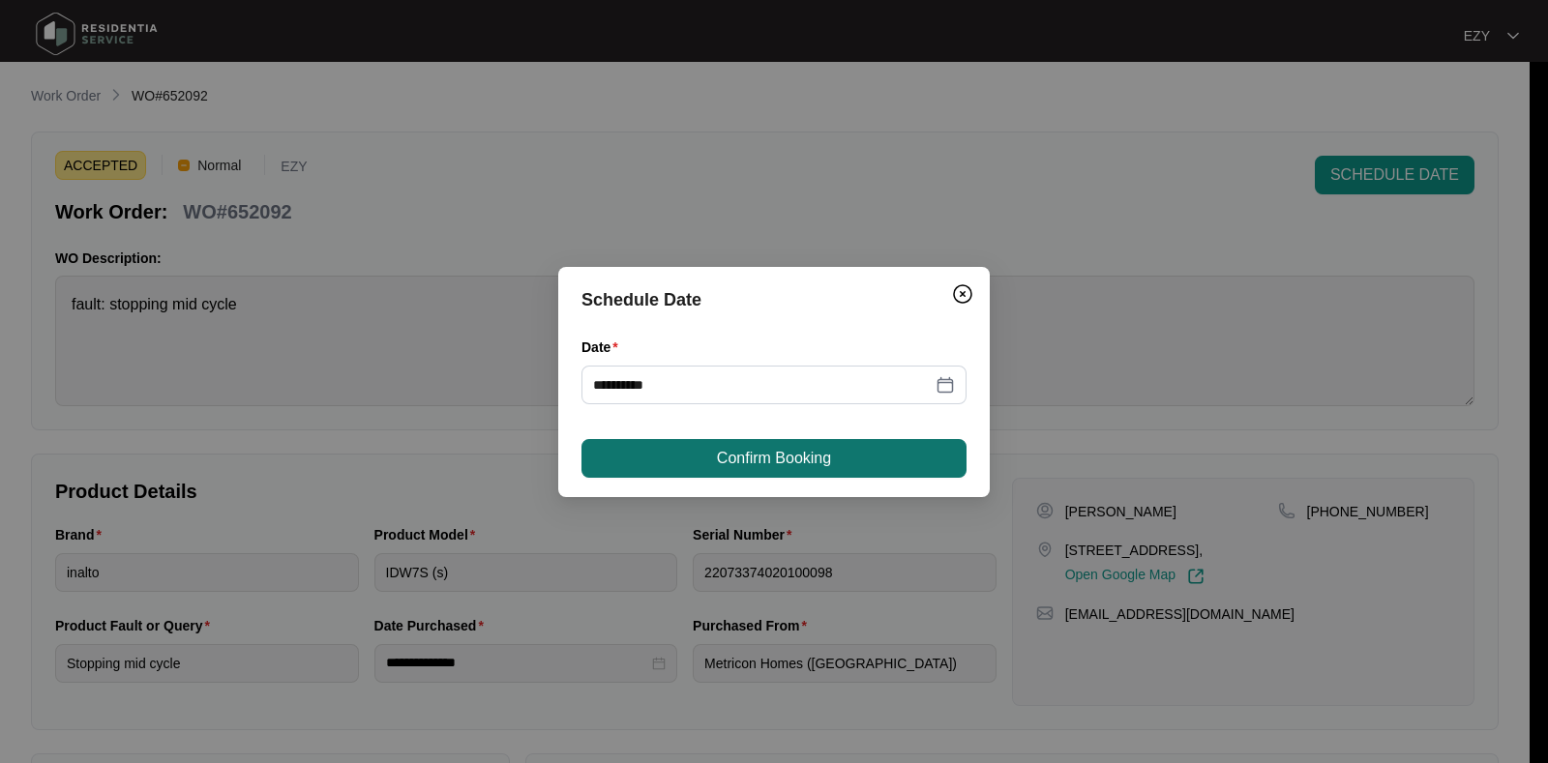
click at [692, 462] on button "Confirm Booking" at bounding box center [774, 458] width 385 height 39
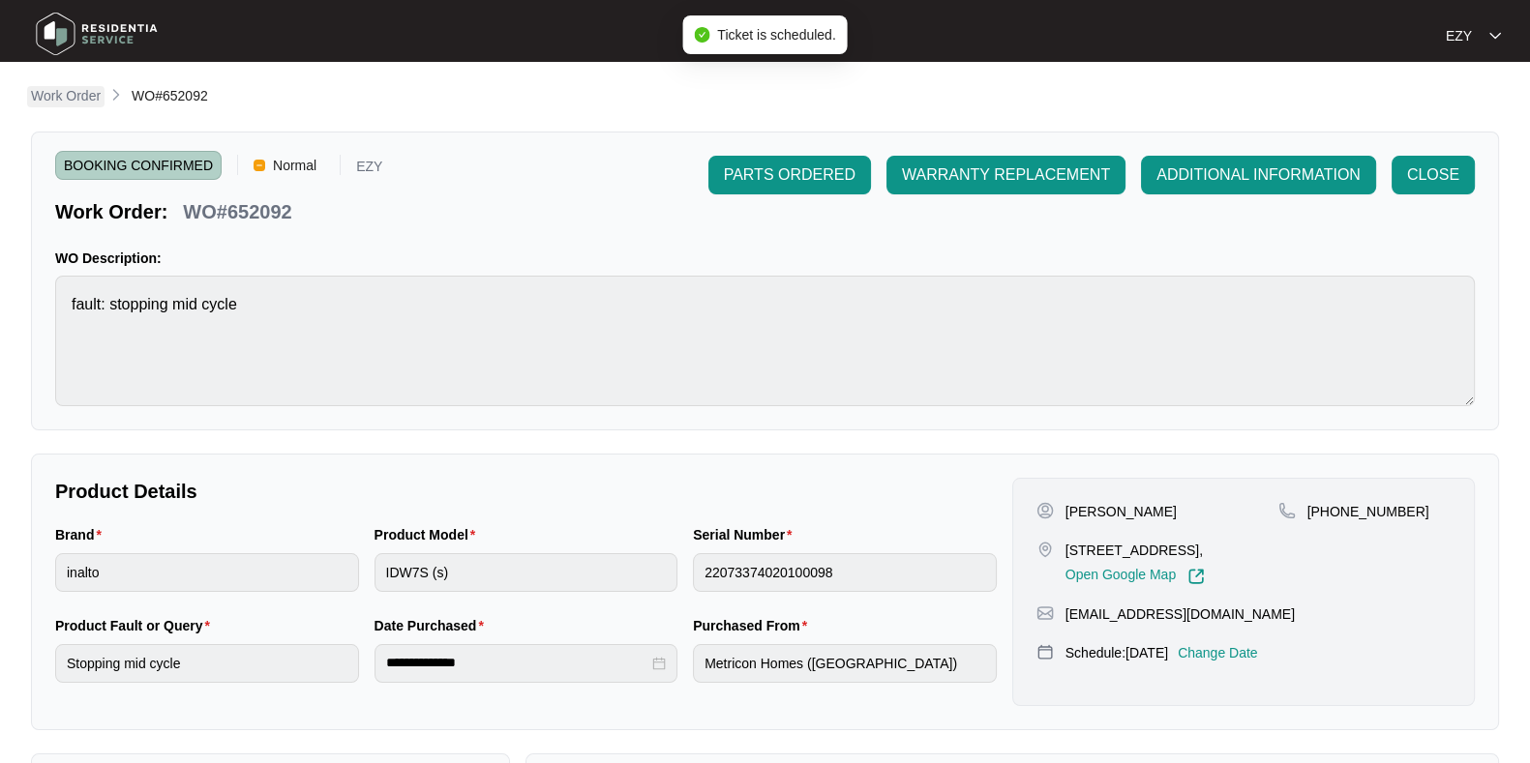
click at [63, 102] on p "Work Order" at bounding box center [66, 95] width 70 height 19
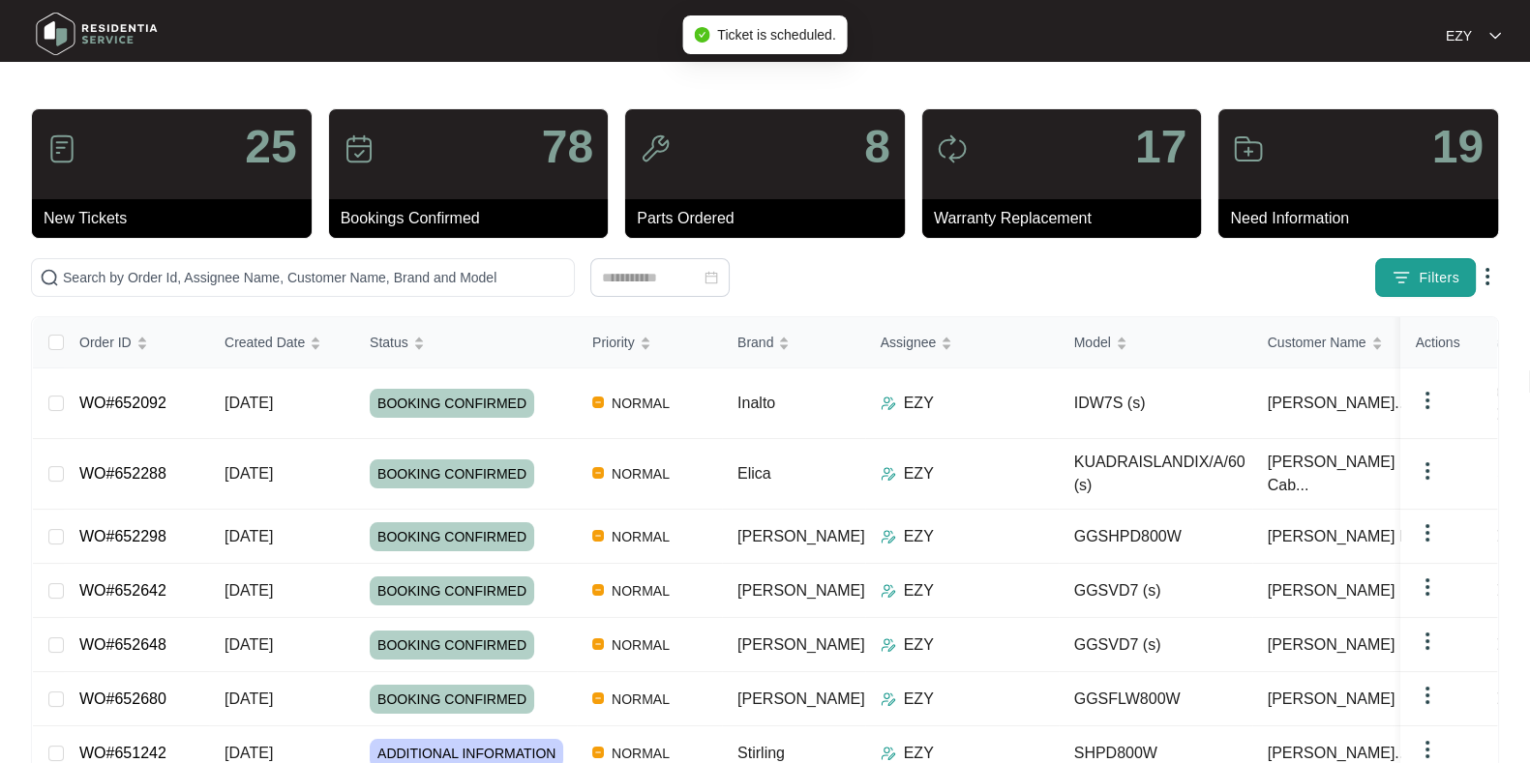
click at [1440, 278] on span "Filters" at bounding box center [1439, 278] width 41 height 20
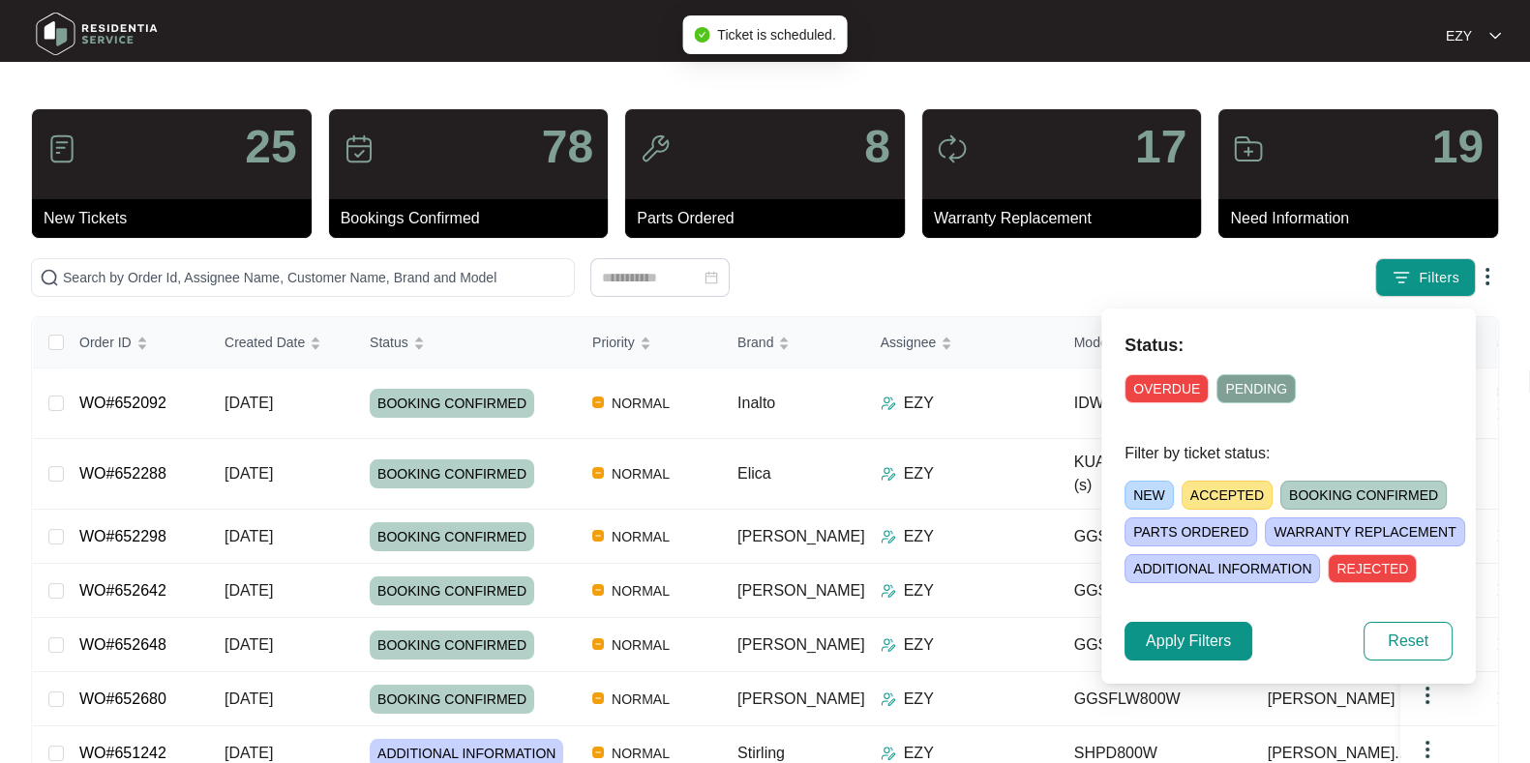
click at [1227, 499] on span "ACCEPTED" at bounding box center [1226, 495] width 91 height 29
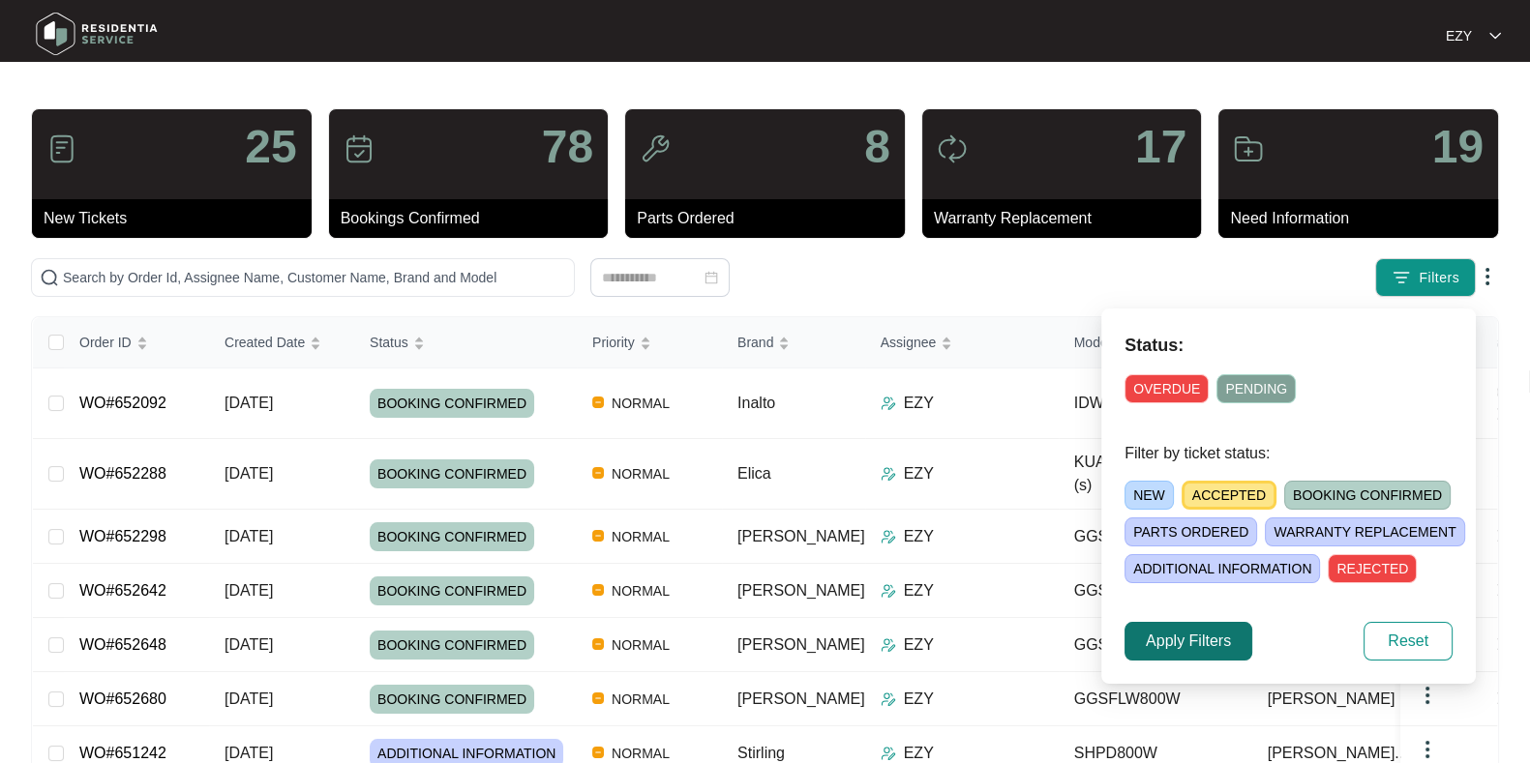
click at [1220, 644] on span "Apply Filters" at bounding box center [1188, 641] width 85 height 23
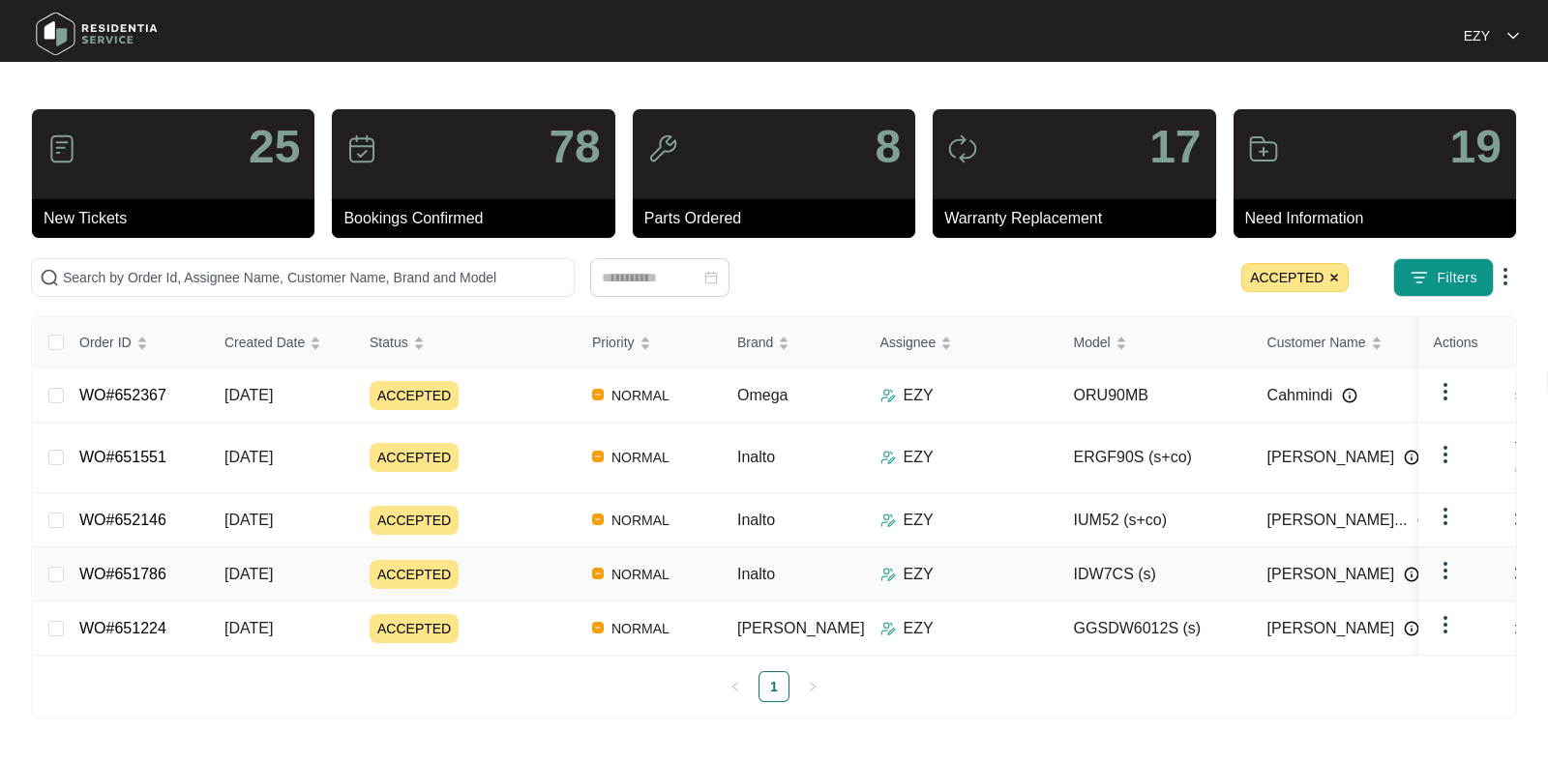
click at [540, 560] on div "ACCEPTED" at bounding box center [473, 574] width 207 height 29
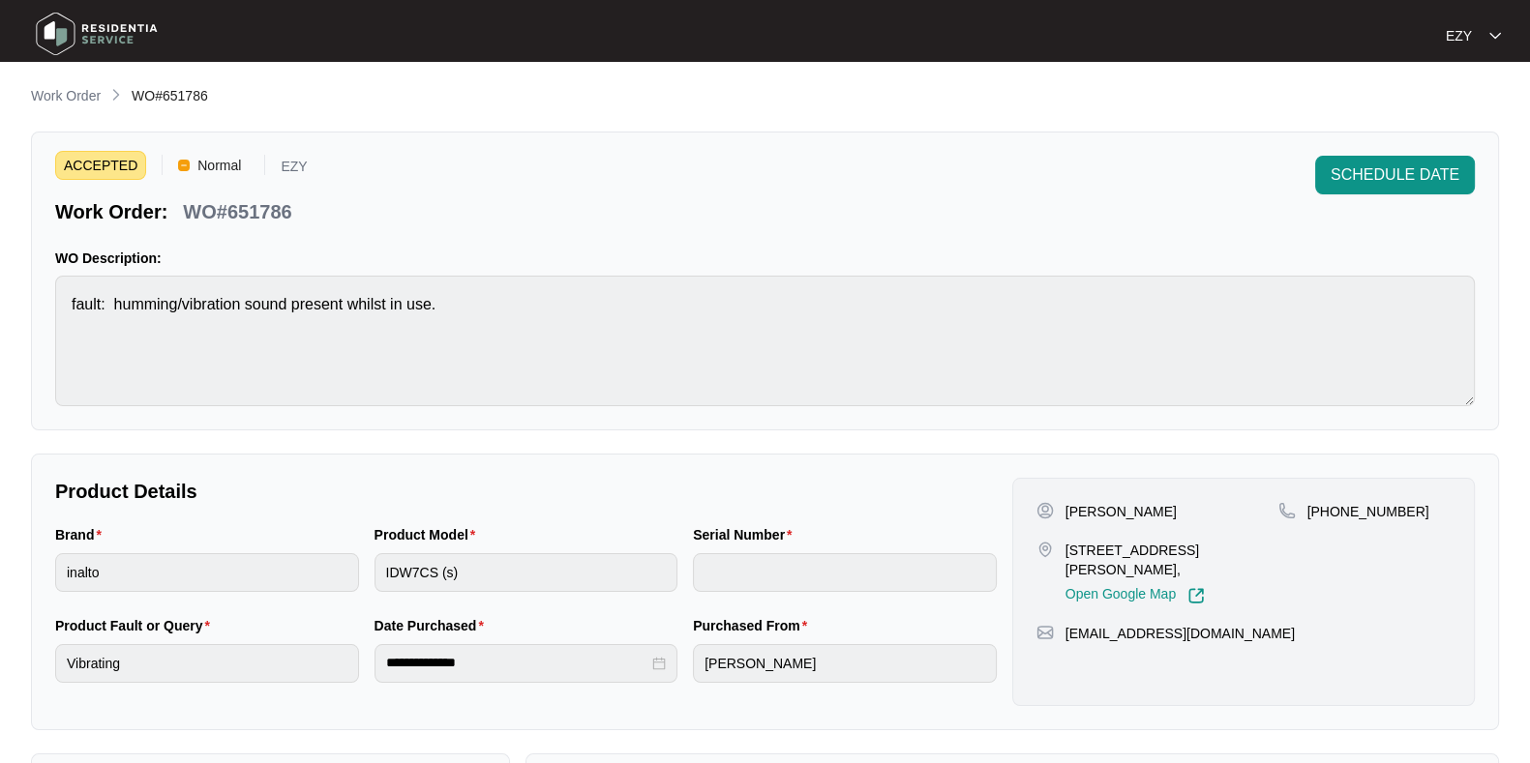
click at [269, 213] on p "WO#651786" at bounding box center [237, 211] width 108 height 27
click at [1343, 187] on button "SCHEDULE DATE" at bounding box center [1395, 175] width 160 height 39
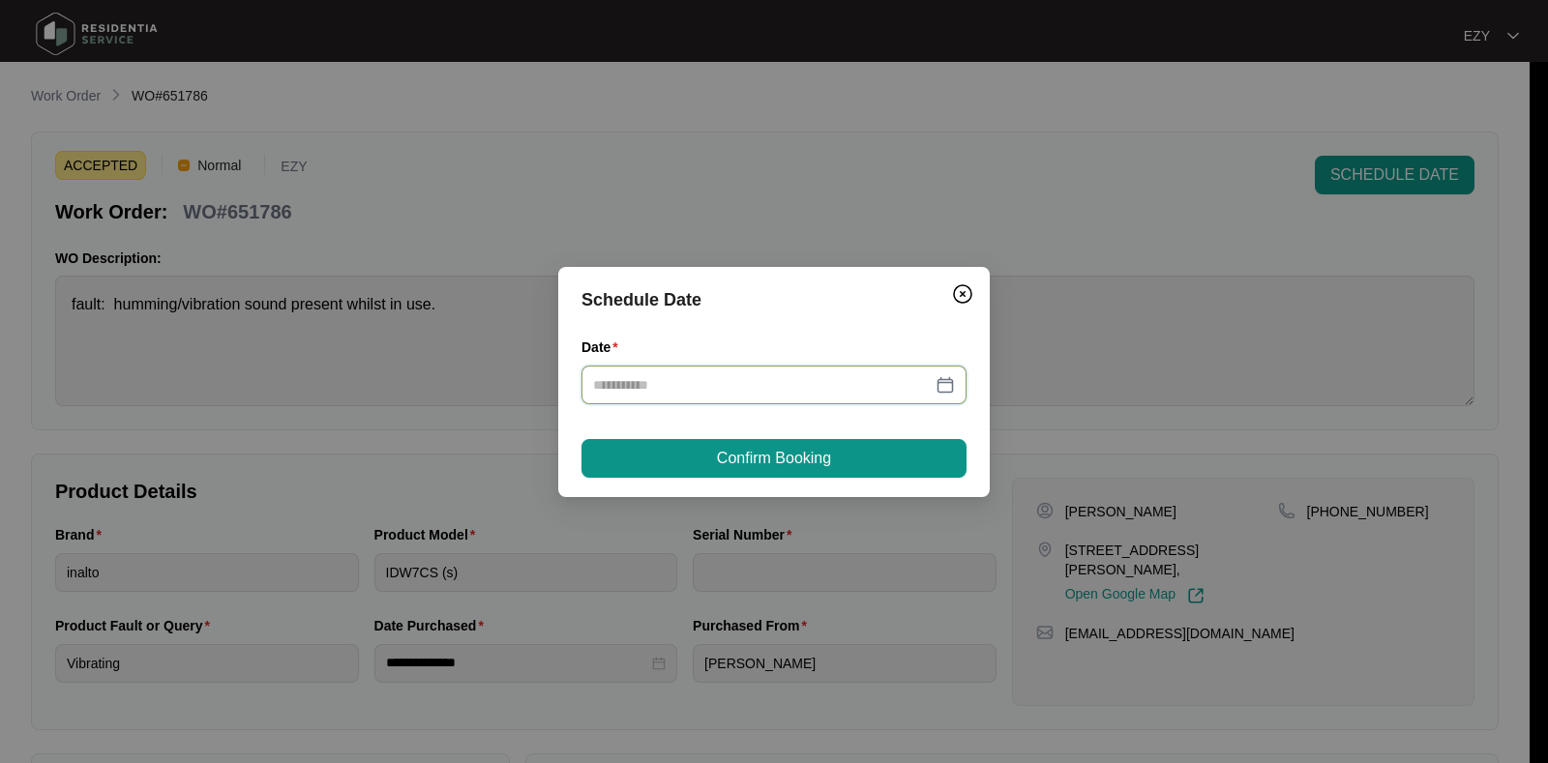
click at [877, 387] on input "Date" at bounding box center [762, 384] width 339 height 21
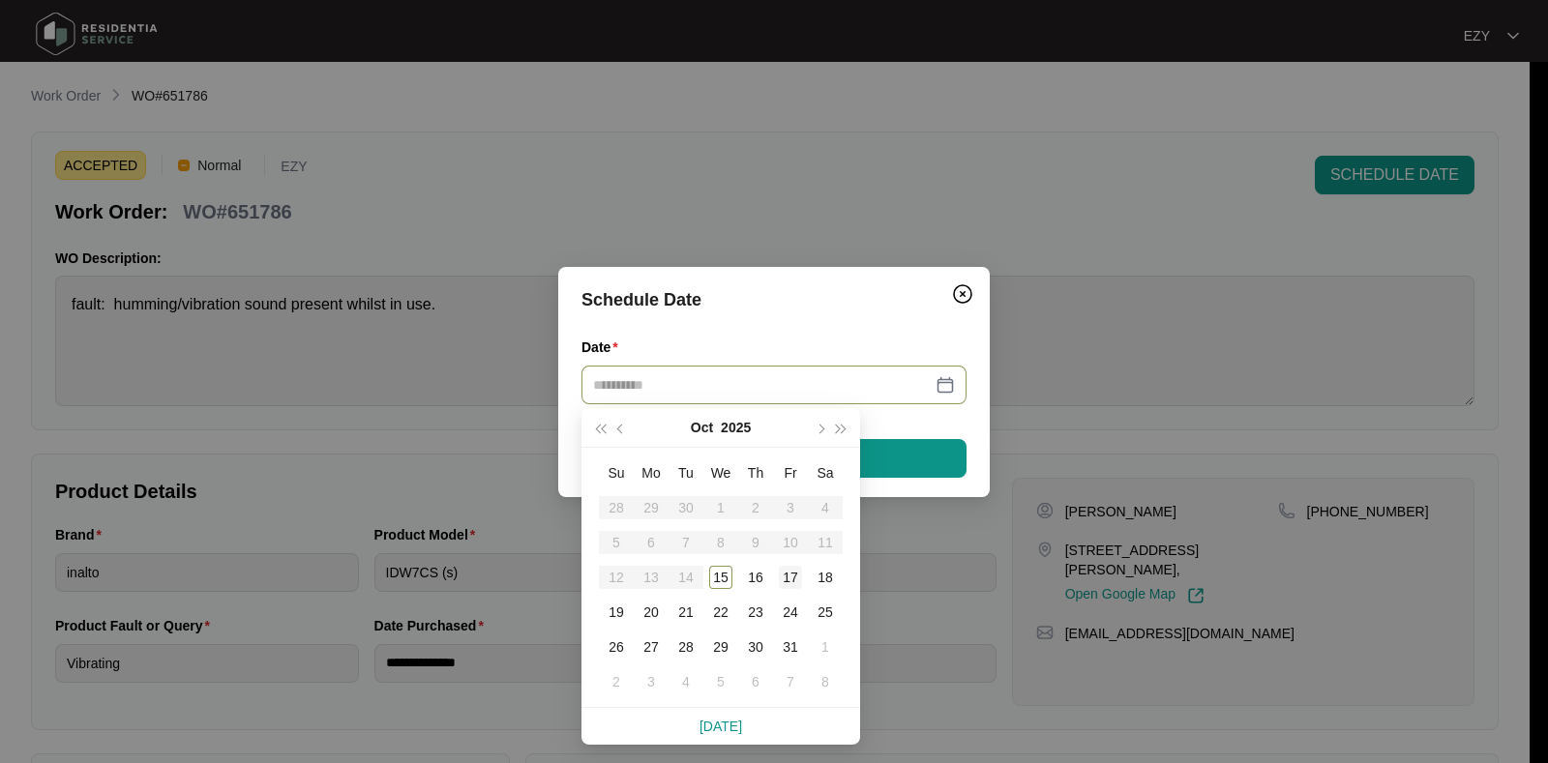
type input "**********"
click at [793, 573] on div "17" at bounding box center [790, 577] width 23 height 23
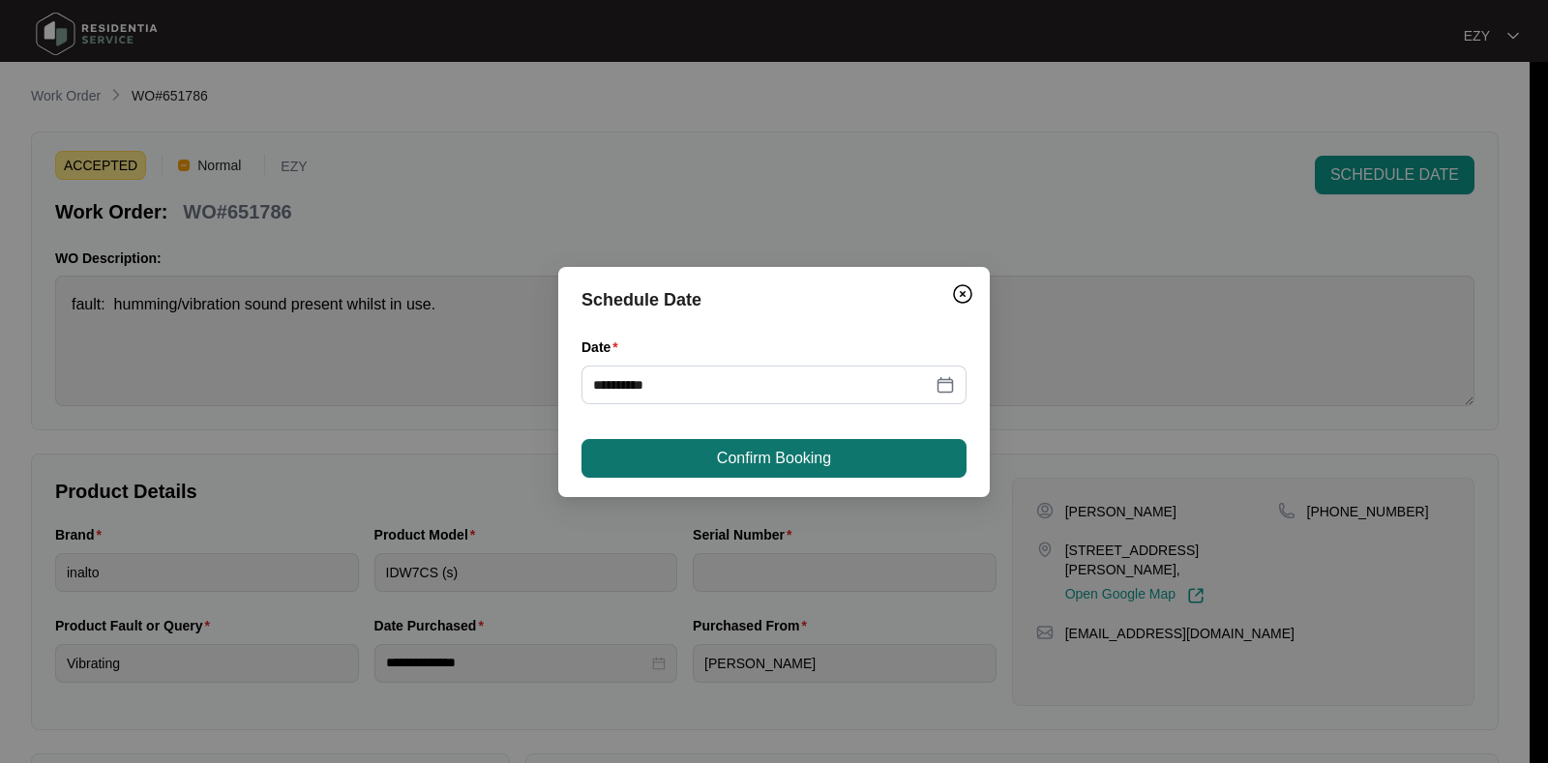
click at [729, 452] on span "Confirm Booking" at bounding box center [774, 458] width 114 height 23
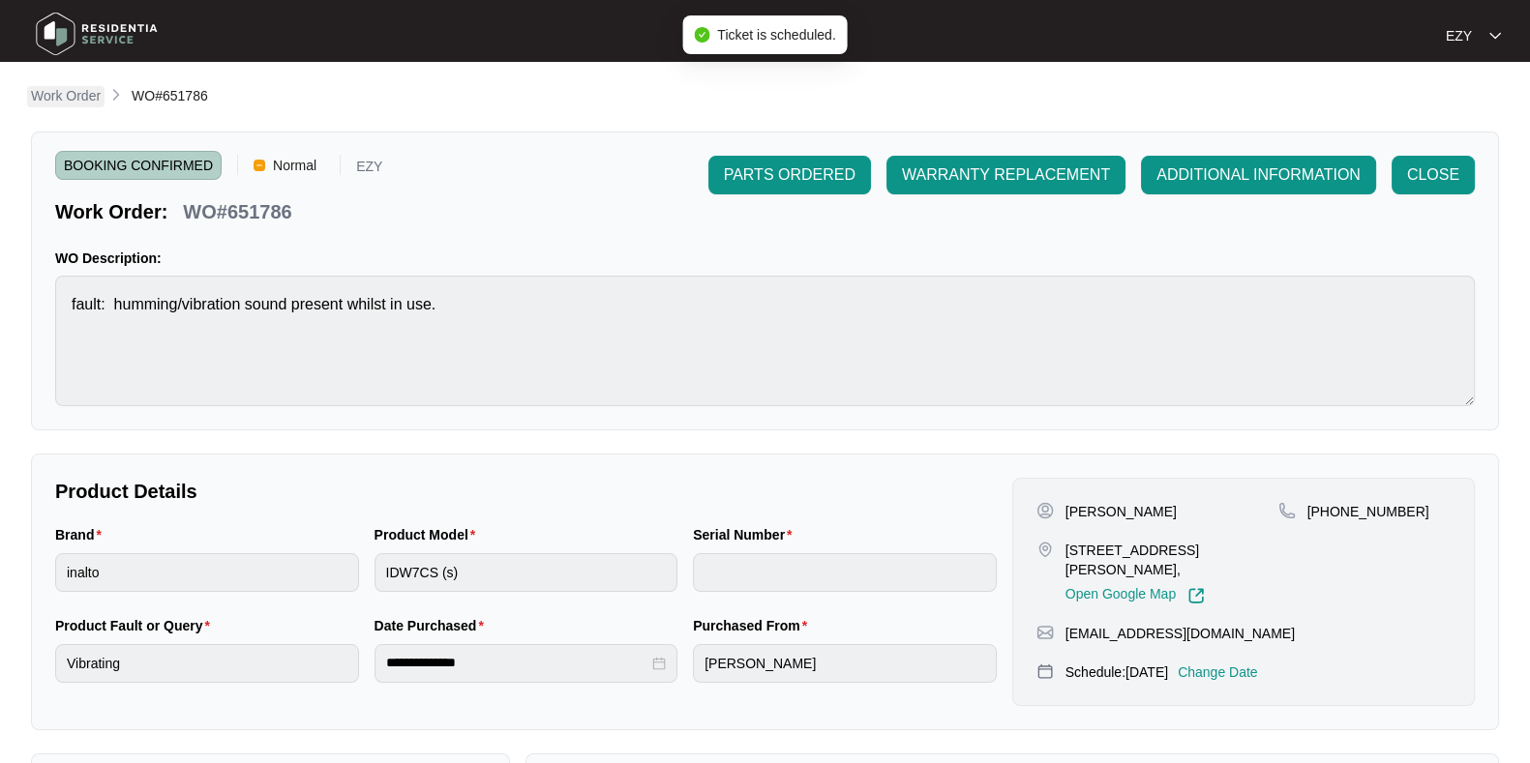
click at [63, 91] on p "Work Order" at bounding box center [66, 95] width 70 height 19
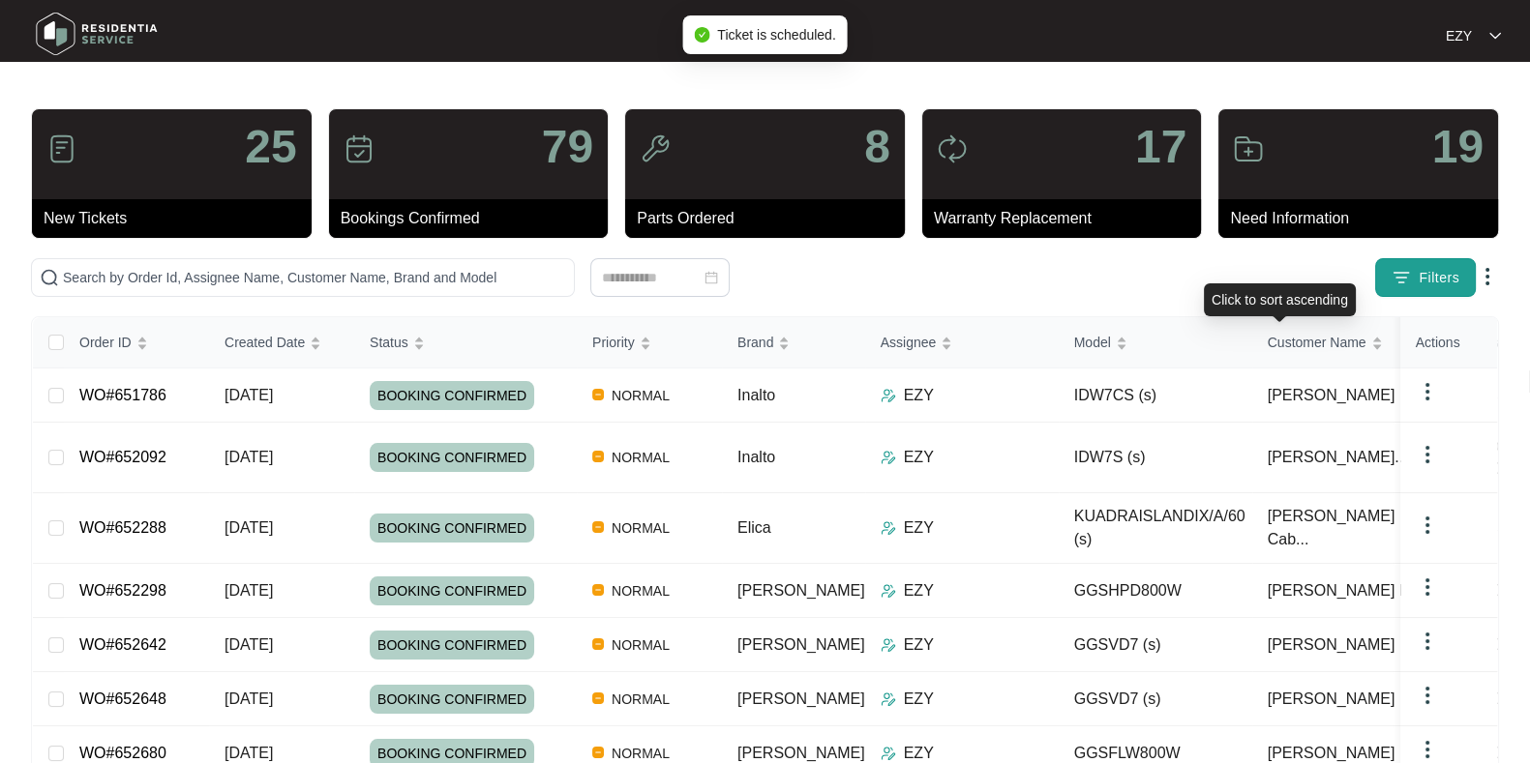
click at [1422, 292] on button "Filters" at bounding box center [1425, 277] width 101 height 39
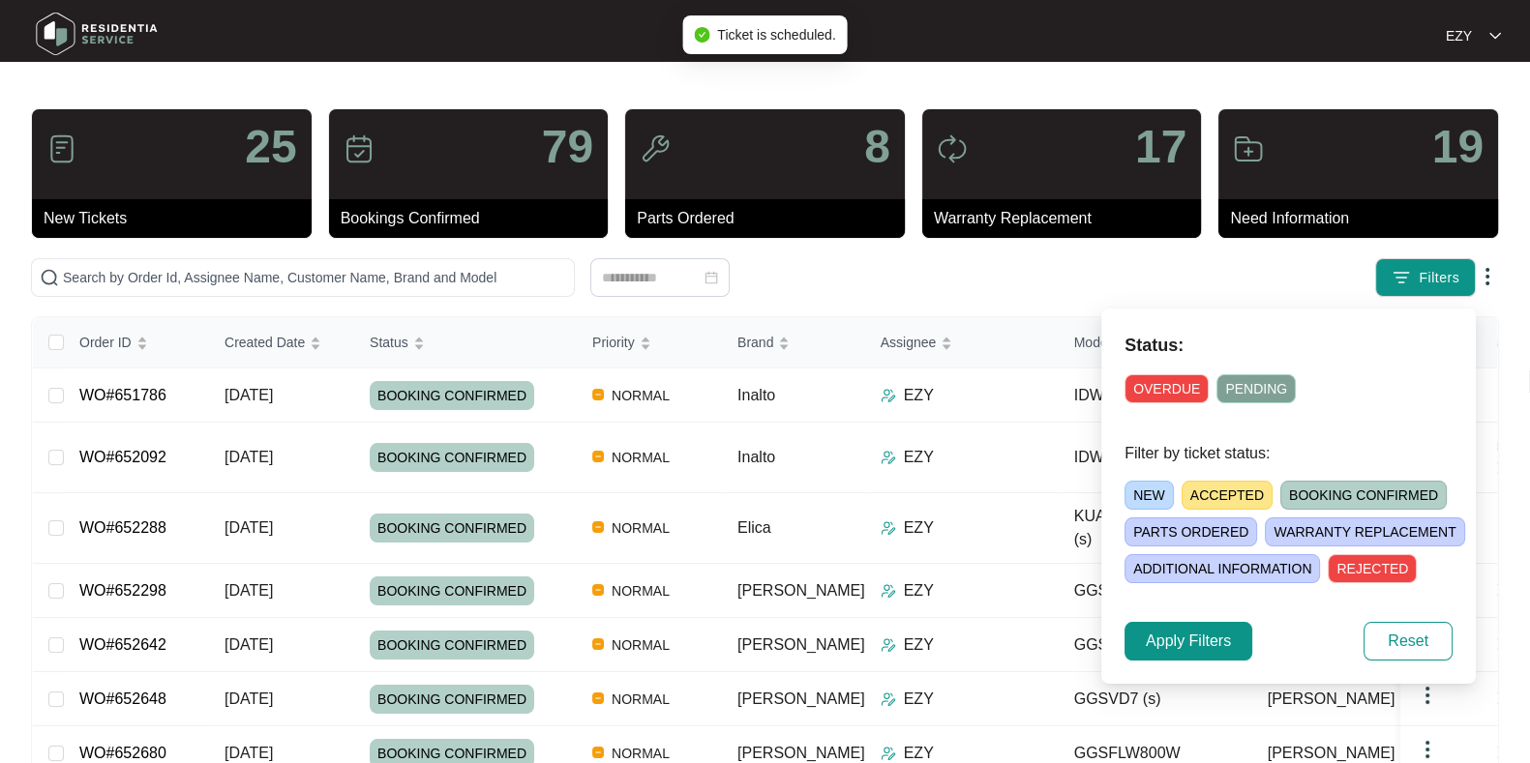
click at [1211, 491] on span "ACCEPTED" at bounding box center [1226, 495] width 91 height 29
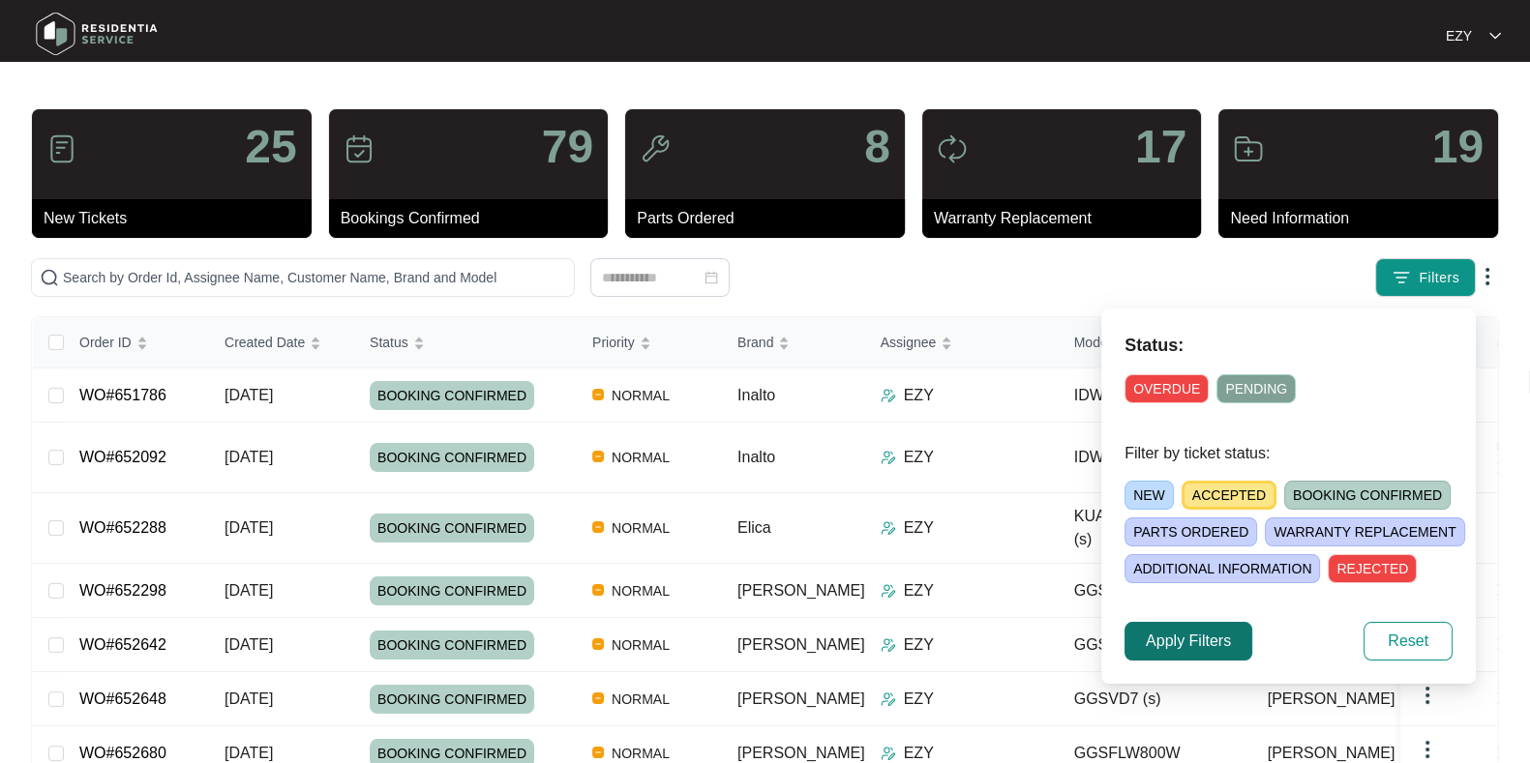
click at [1200, 651] on span "Apply Filters" at bounding box center [1188, 641] width 85 height 23
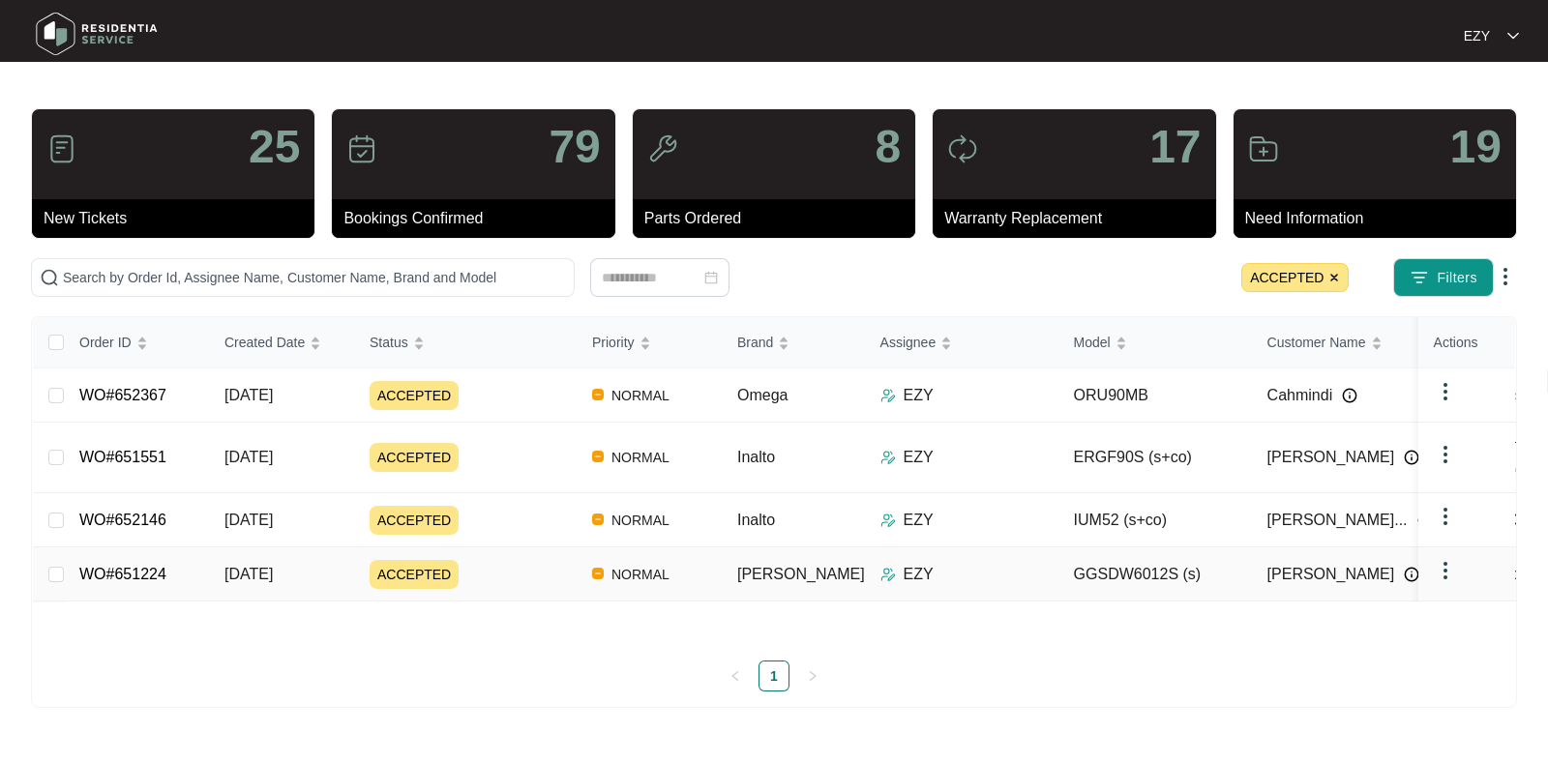
click at [551, 560] on div "ACCEPTED" at bounding box center [473, 574] width 207 height 29
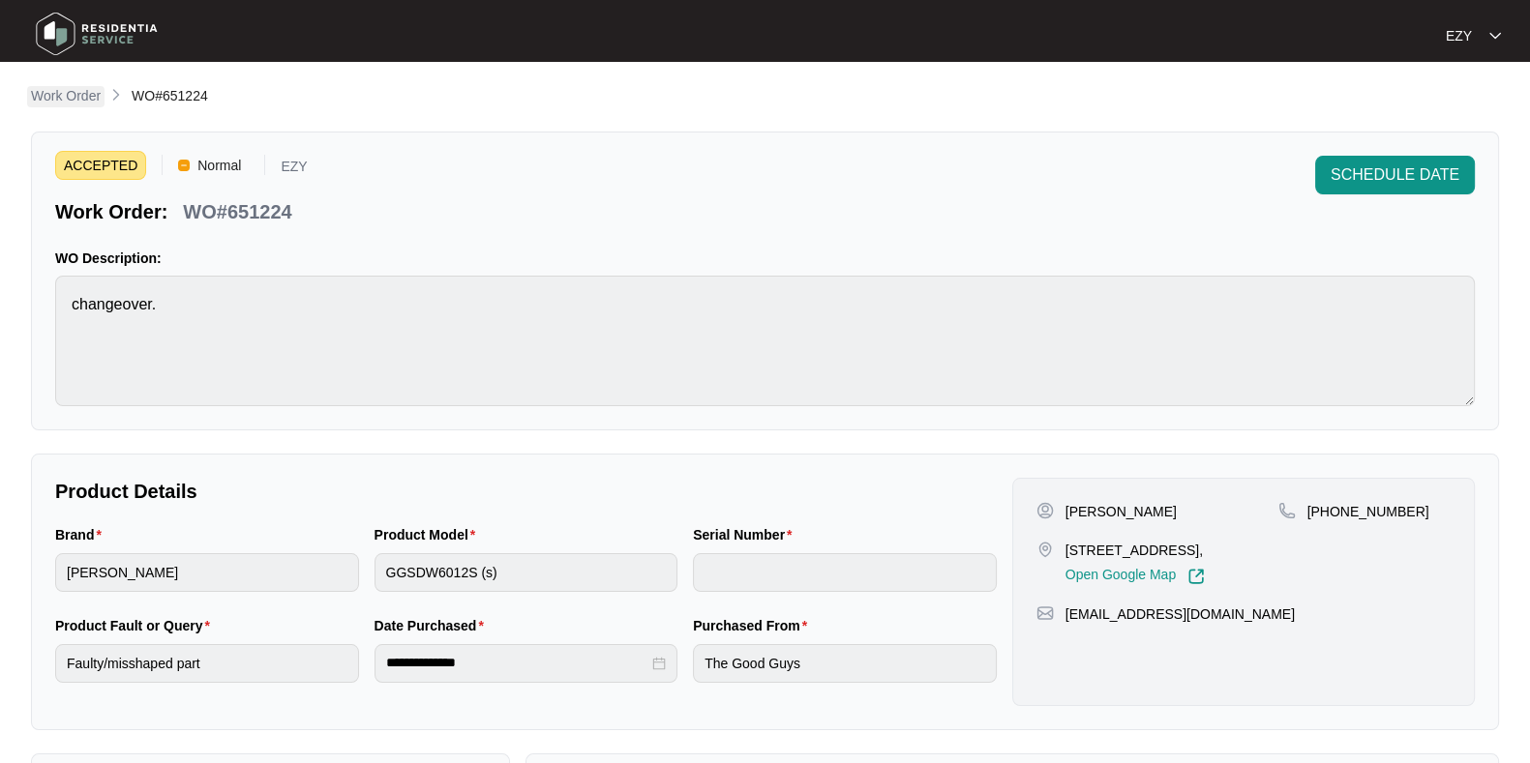
click at [51, 102] on p "Work Order" at bounding box center [66, 95] width 70 height 19
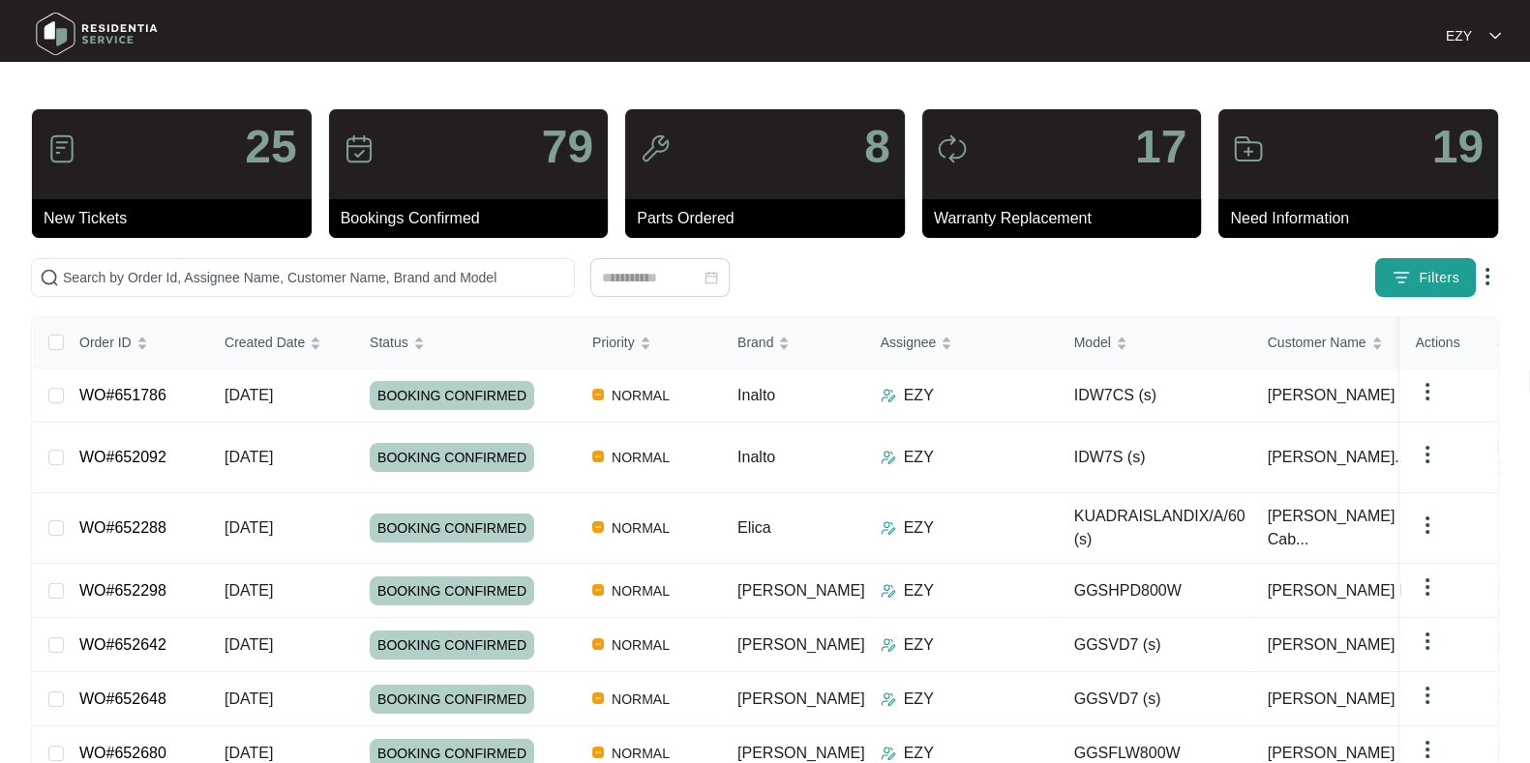
click at [1419, 283] on span "Filters" at bounding box center [1439, 278] width 41 height 20
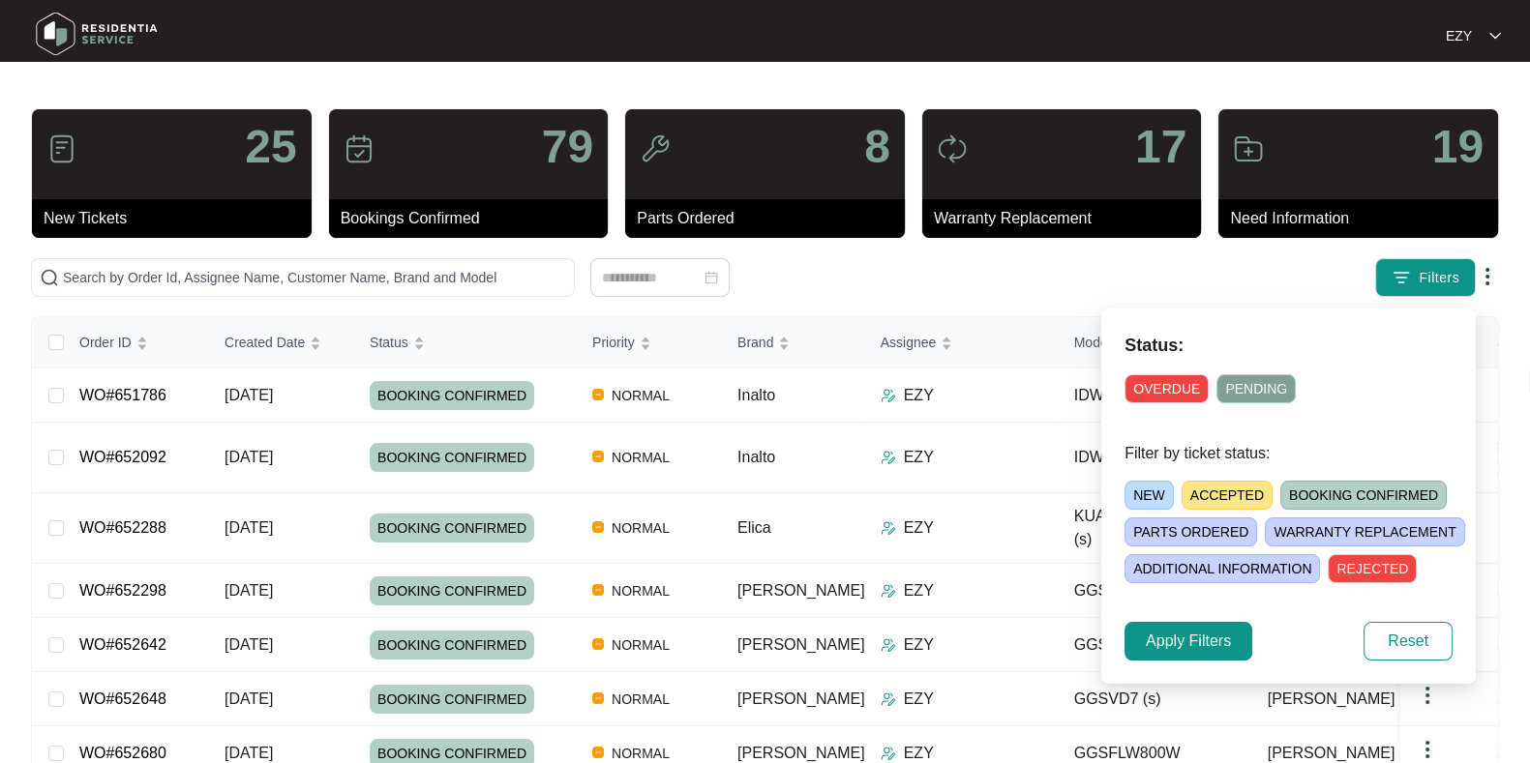
click at [1136, 393] on span "OVERDUE" at bounding box center [1166, 388] width 84 height 29
click at [1206, 648] on span "Apply Filters" at bounding box center [1188, 641] width 85 height 23
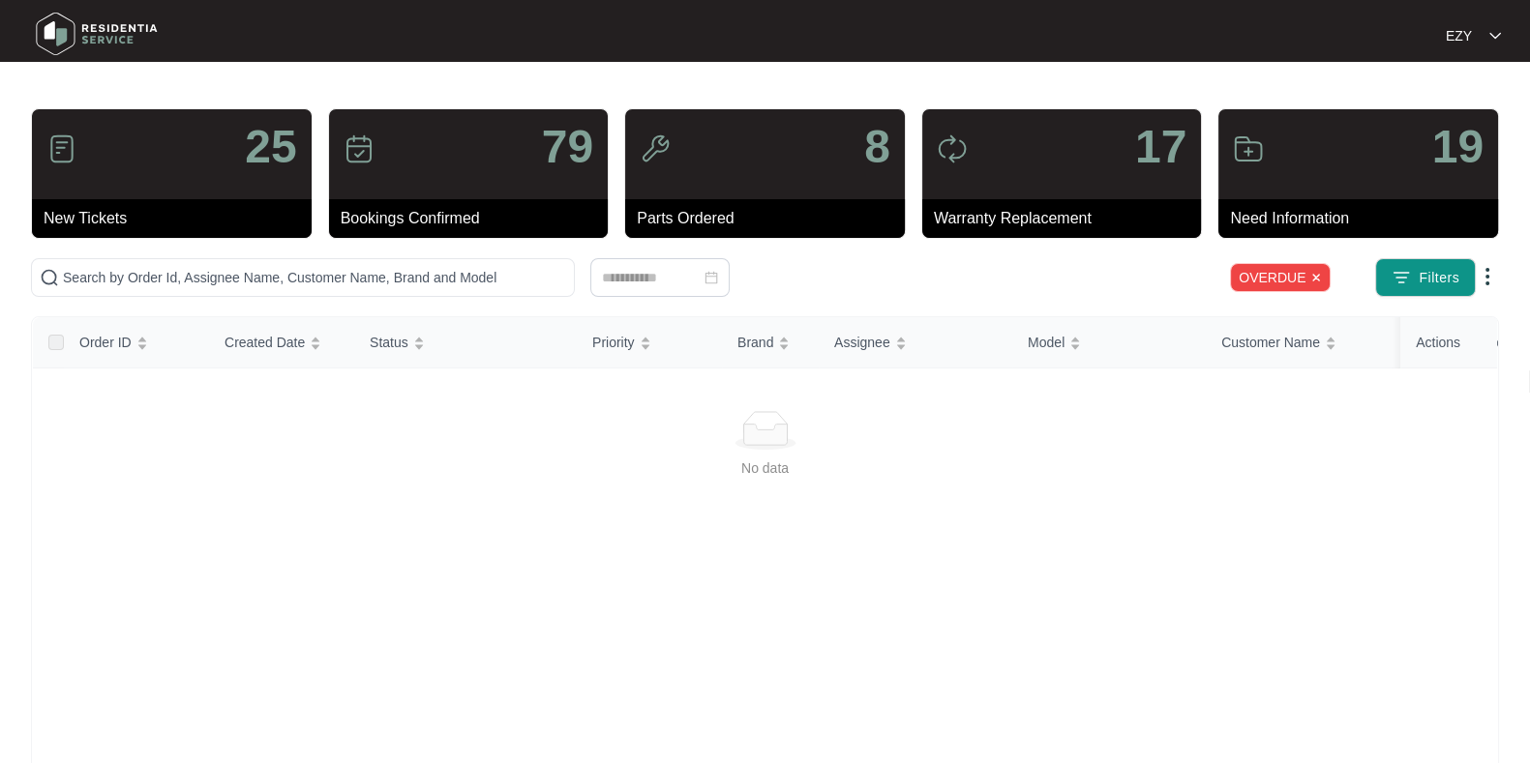
click at [1324, 277] on span "OVERDUE" at bounding box center [1280, 277] width 101 height 29
click at [1315, 270] on span "OVERDUE" at bounding box center [1280, 277] width 101 height 29
click at [1316, 281] on img at bounding box center [1316, 278] width 12 height 12
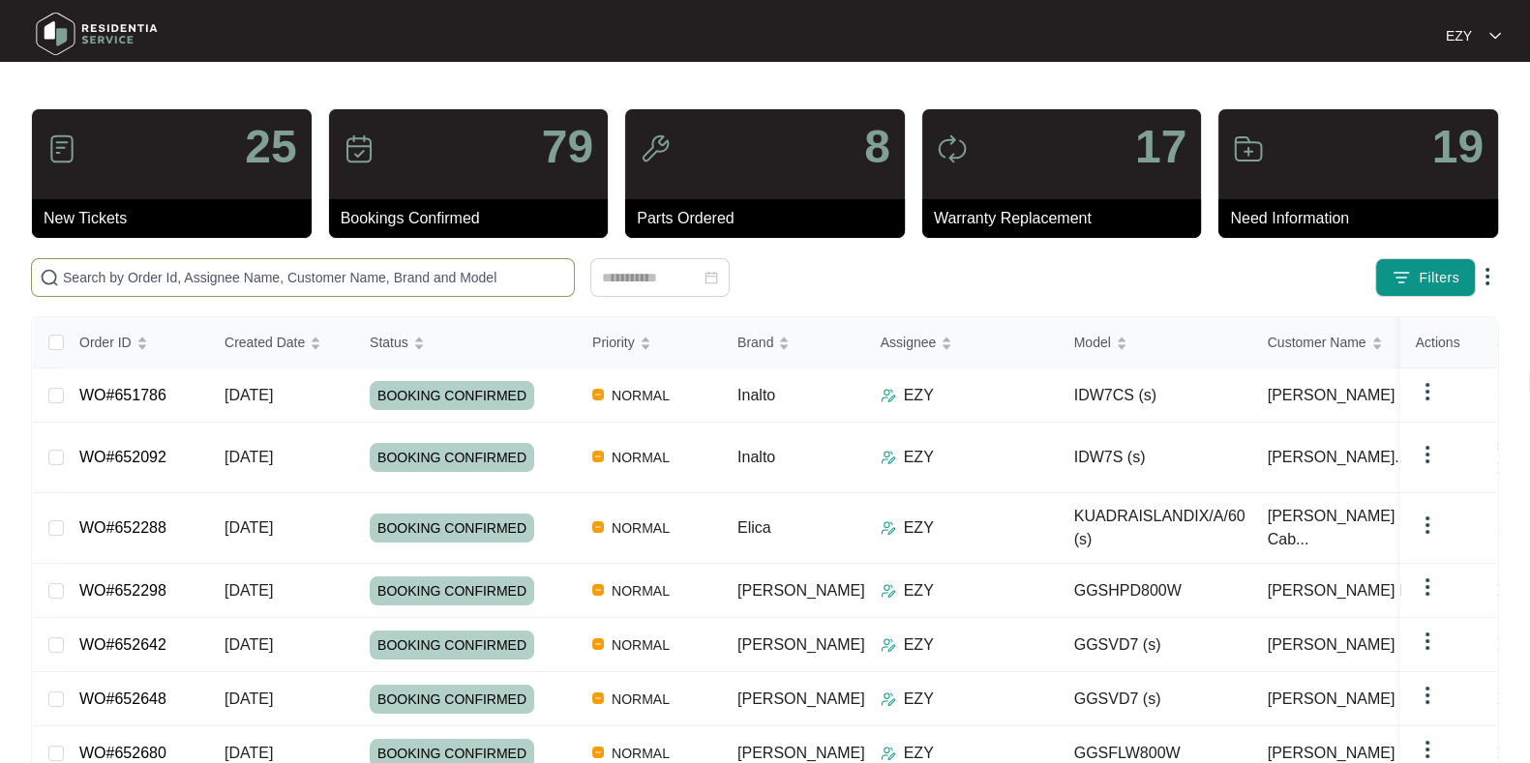
click at [283, 276] on input "text" at bounding box center [314, 277] width 503 height 21
paste input "650464"
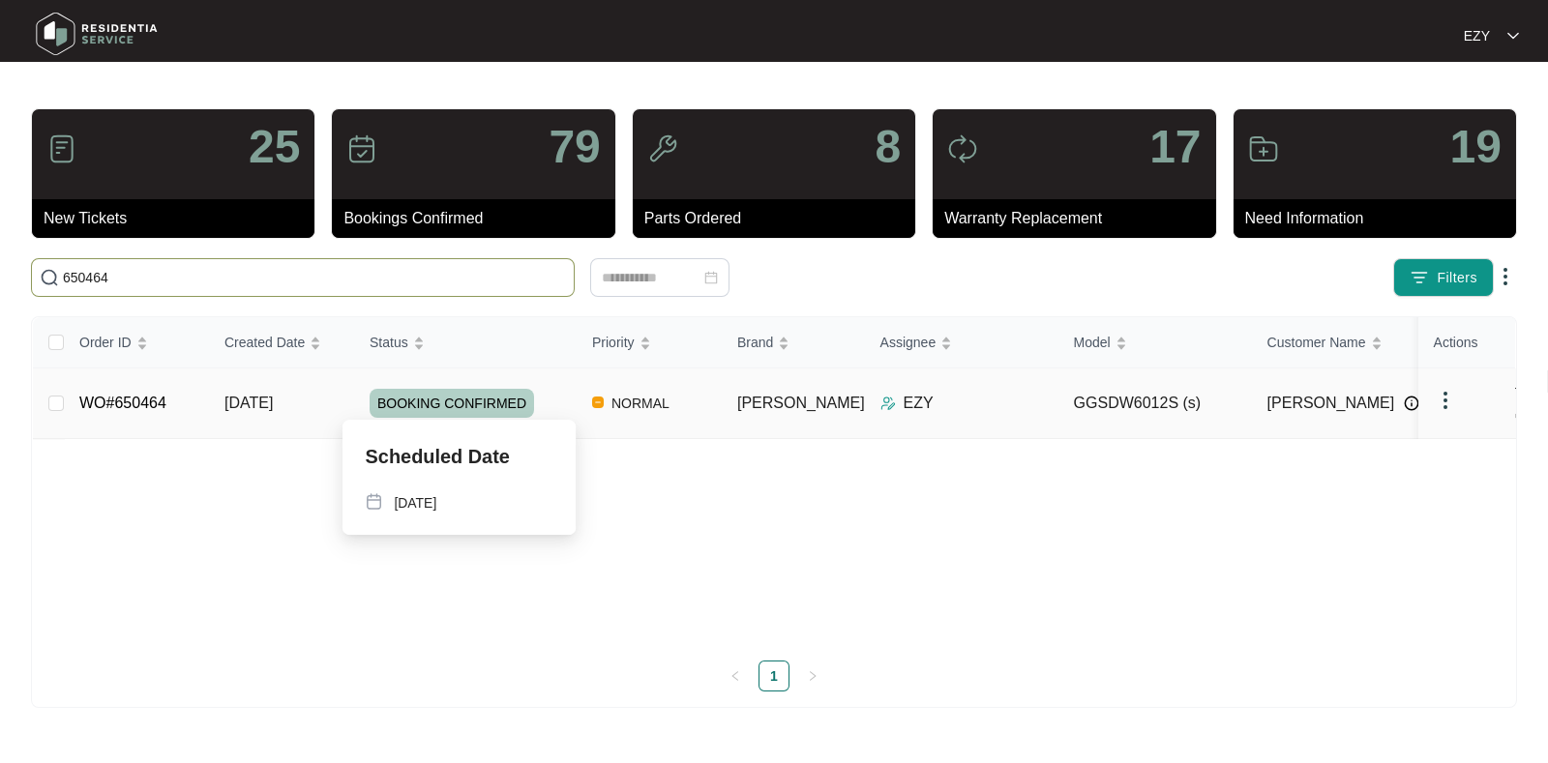
type input "650464"
click at [560, 402] on div "BOOKING CONFIRMED" at bounding box center [473, 403] width 207 height 29
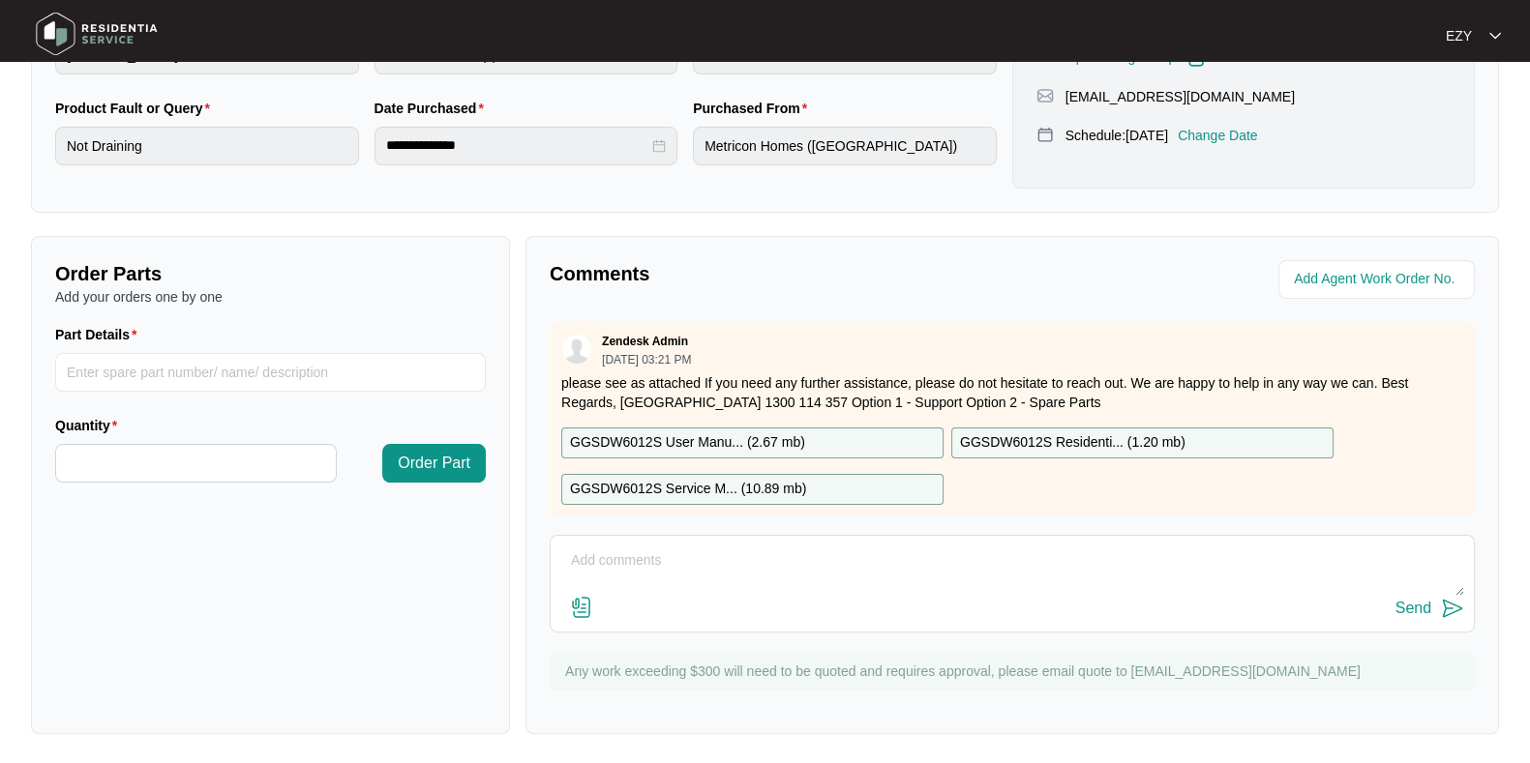
scroll to position [34, 0]
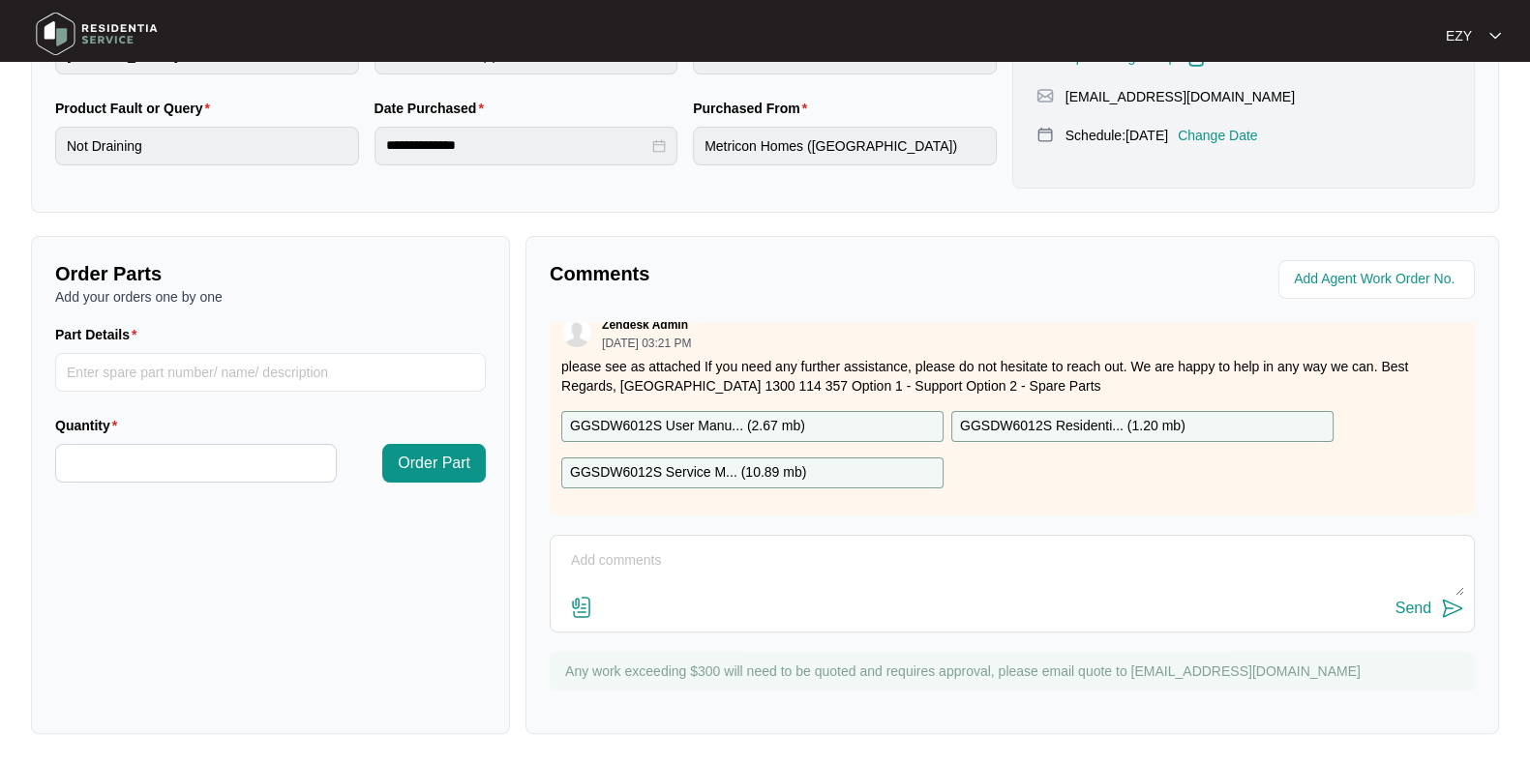
click at [764, 578] on textarea at bounding box center [1012, 571] width 904 height 50
click at [654, 553] on textarea "Hi team, our technican" at bounding box center [1012, 571] width 904 height 50
paste textarea "Tested machine drains fine. Installation is good. Couldn’t fault any issues. Cu…"
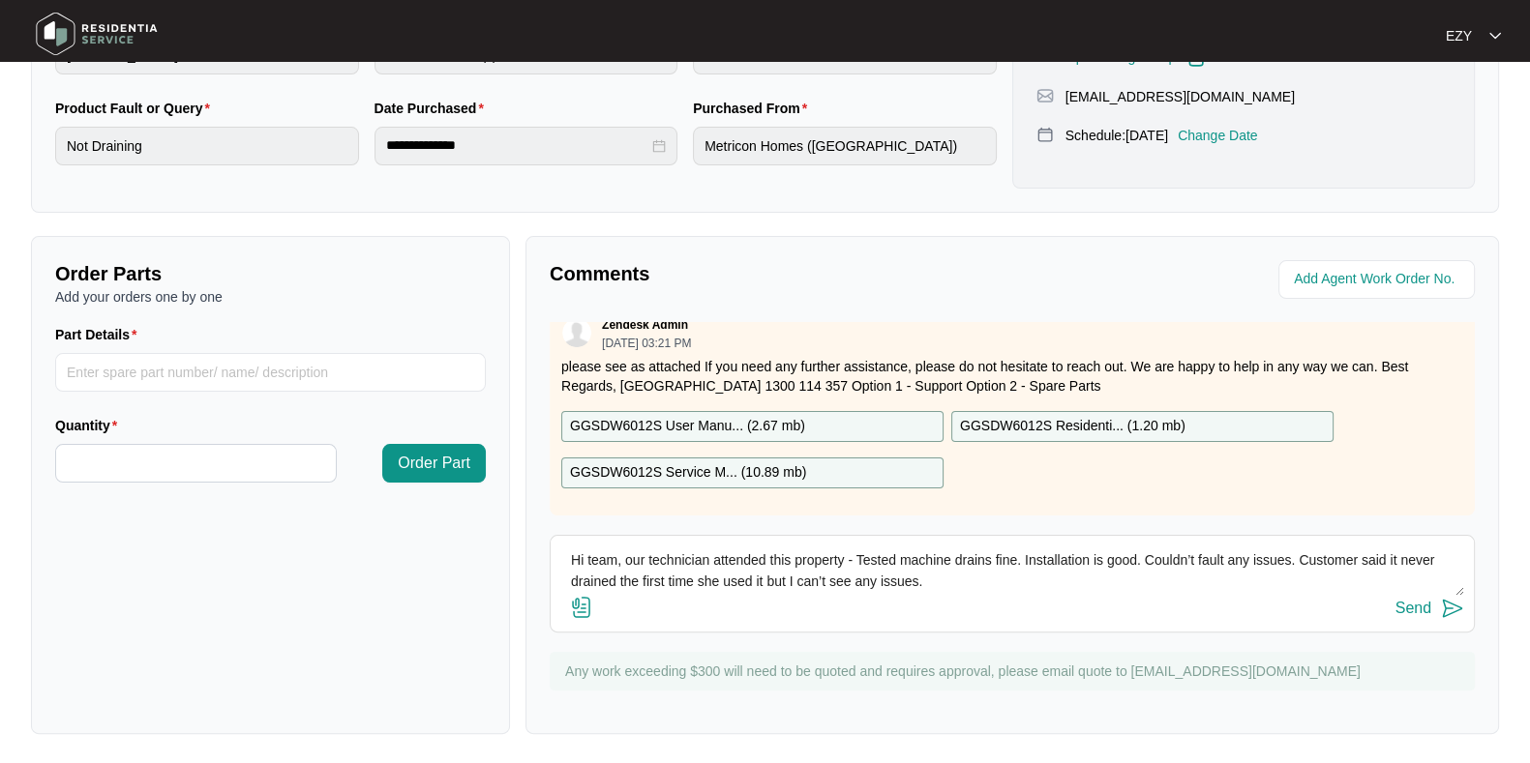
scroll to position [0, 0]
click at [856, 554] on textarea "Hi team, our technician attended this property - Tested machine drains fine. In…" at bounding box center [1012, 571] width 904 height 50
click at [860, 561] on textarea "Hi team, our technician attended this property - tested machine drains fine. In…" at bounding box center [1012, 571] width 904 height 50
click at [859, 562] on textarea "Hi team, our technician attended this property - tested machine drains fine. In…" at bounding box center [1012, 571] width 904 height 50
click at [855, 558] on textarea "Hi team, our technician attended this property - tested machine drains fine. In…" at bounding box center [1012, 571] width 904 height 50
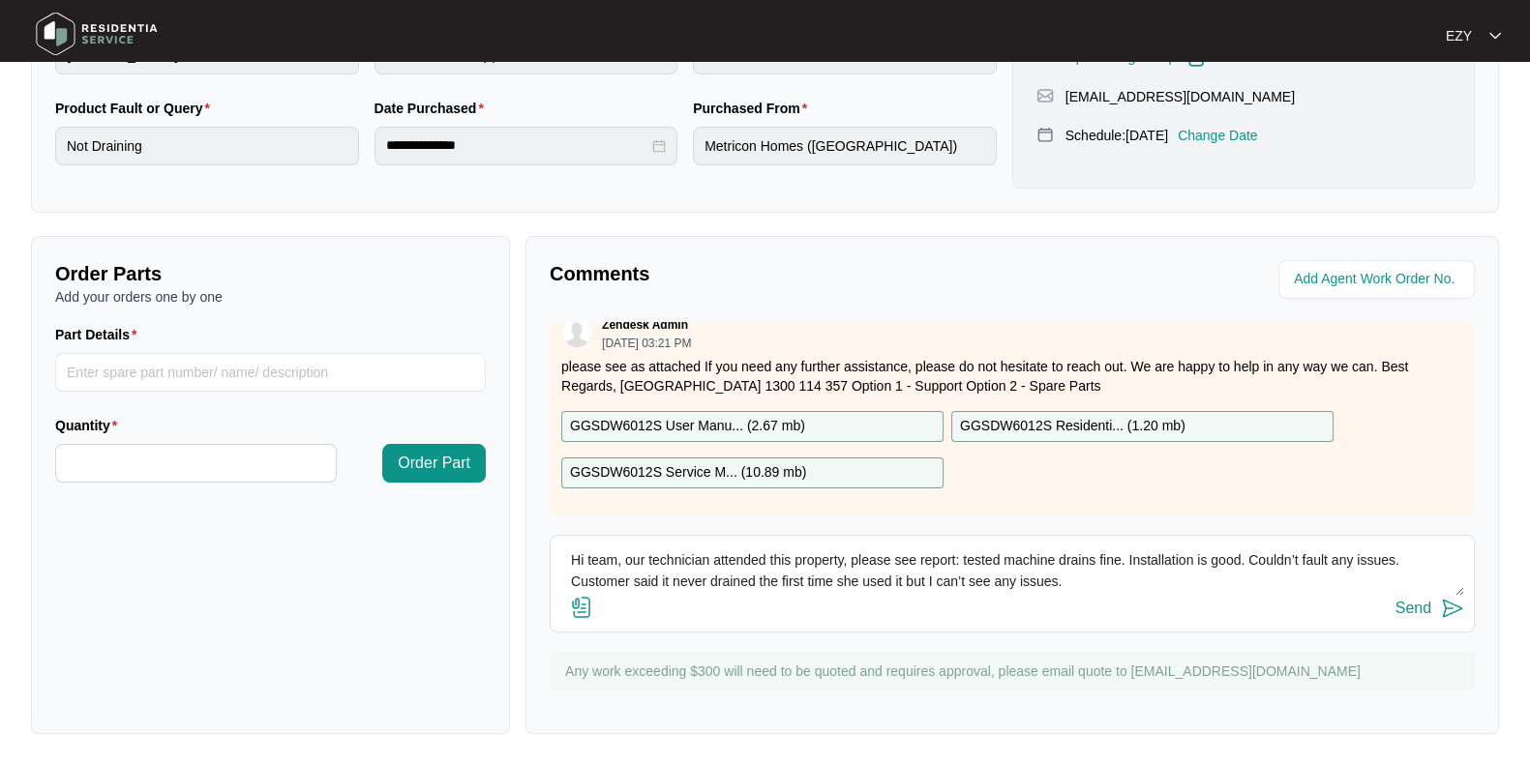
click at [1022, 556] on textarea "Hi team, our technician attended this property, please see report: tested machi…" at bounding box center [1012, 571] width 904 height 50
click at [1133, 565] on textarea "Hi team, our technician attended this property, please see report: tested the m…" at bounding box center [1012, 571] width 904 height 50
click at [1149, 587] on textarea "Hi team, our technician attended this property, please see report: tested the m…" at bounding box center [1012, 571] width 904 height 50
type textarea "Hi team, our technician attended this property, please see report: tested the m…"
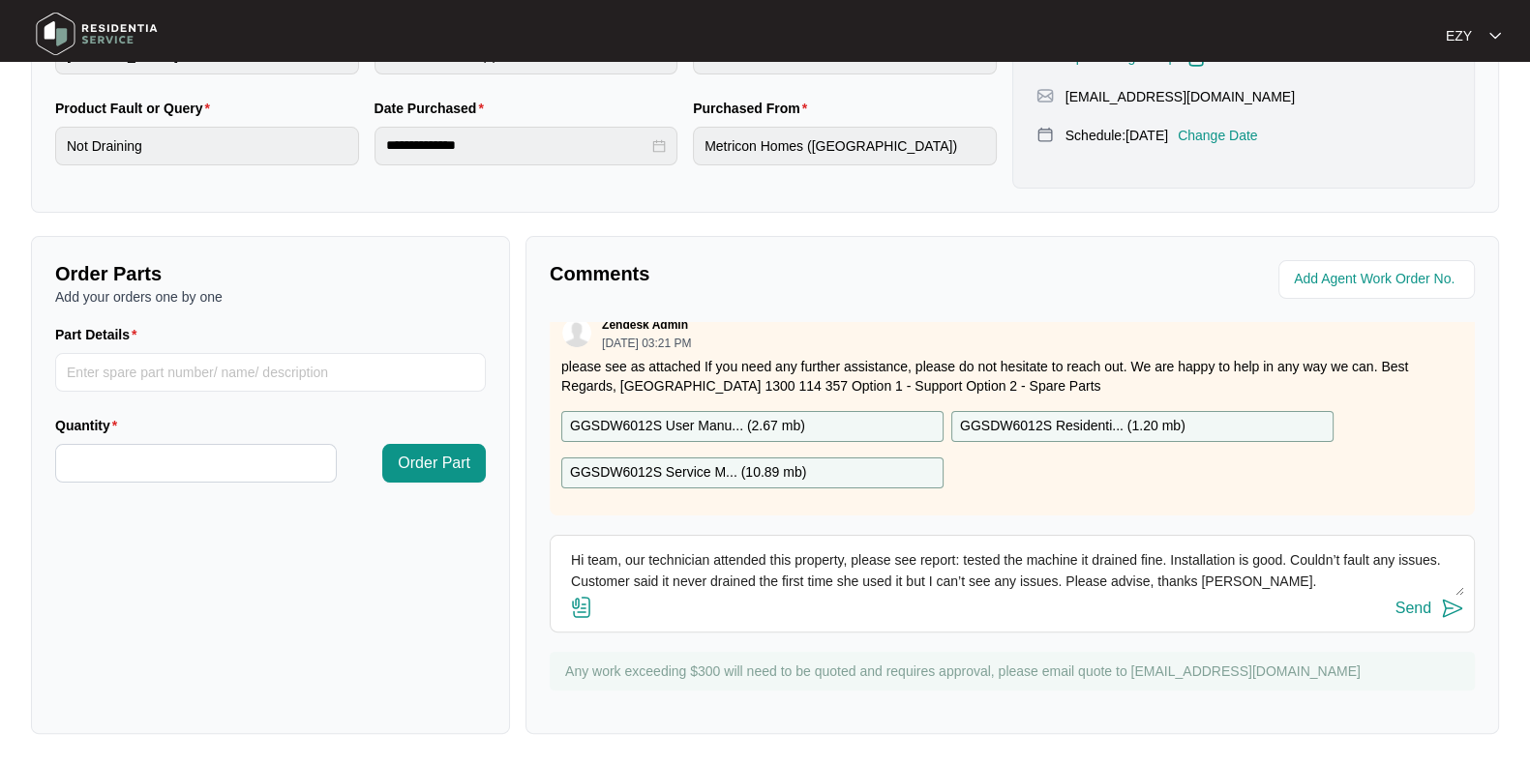
click at [1421, 608] on div "Send" at bounding box center [1413, 608] width 36 height 17
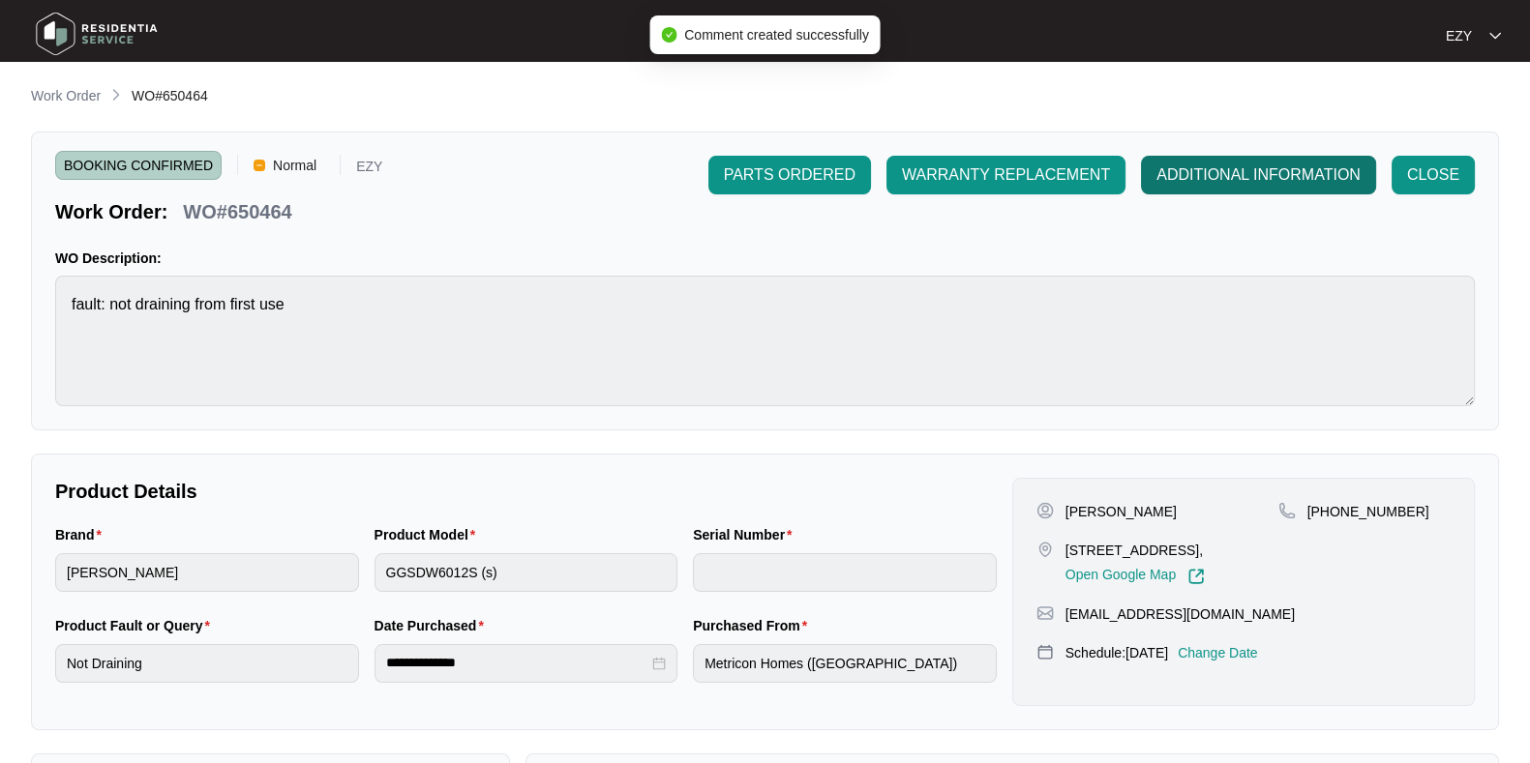
click at [1301, 175] on span "ADDITIONAL INFORMATION" at bounding box center [1258, 175] width 204 height 23
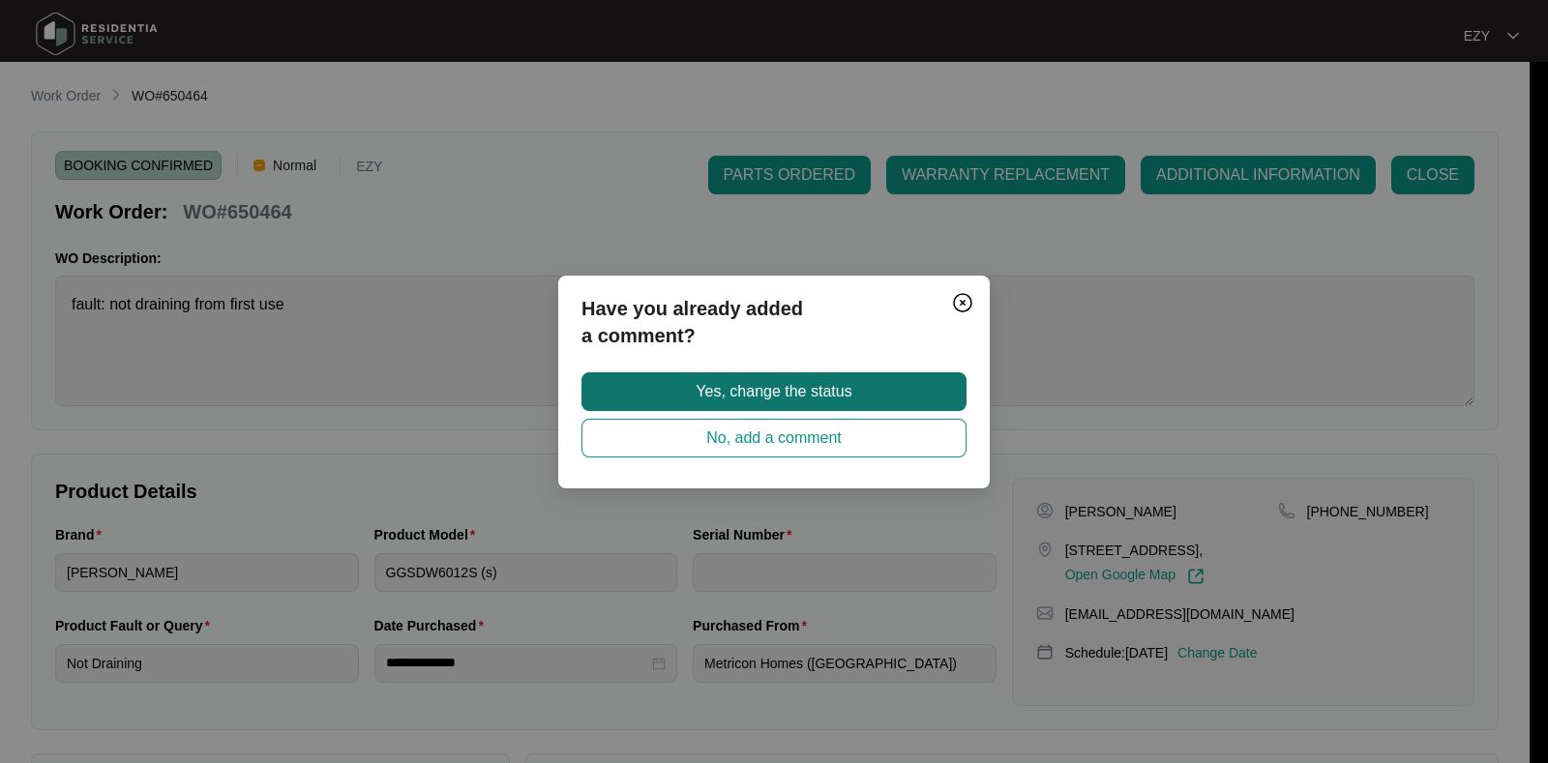
click at [900, 382] on button "Yes, change the status" at bounding box center [774, 392] width 385 height 39
